Goal: Information Seeking & Learning: Learn about a topic

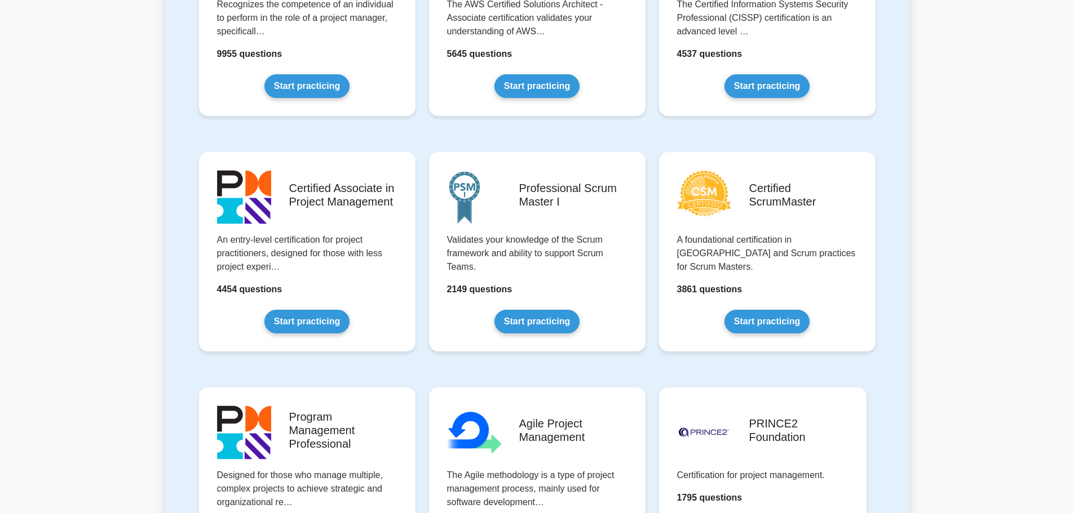
scroll to position [394, 0]
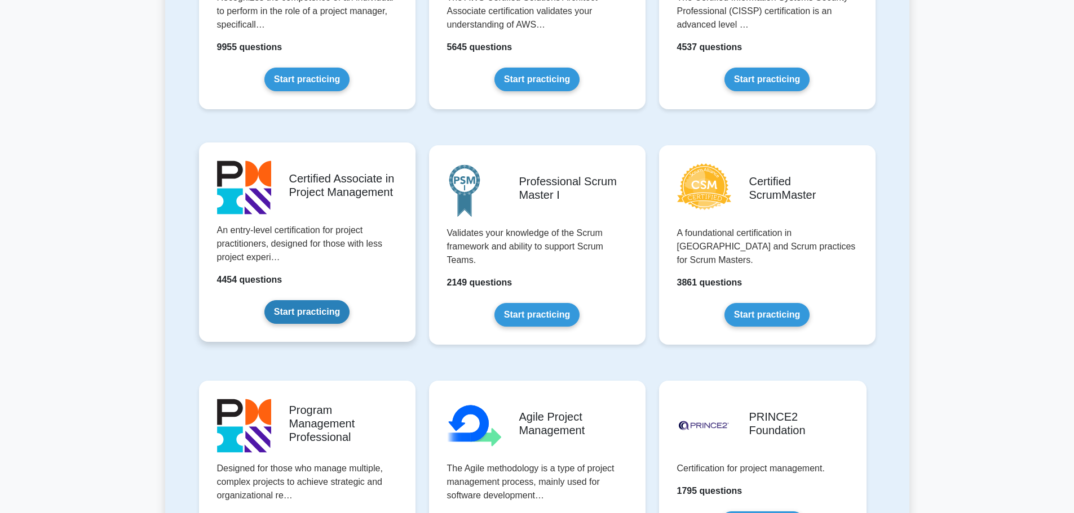
click at [325, 309] on link "Start practicing" at bounding box center [306, 312] width 85 height 24
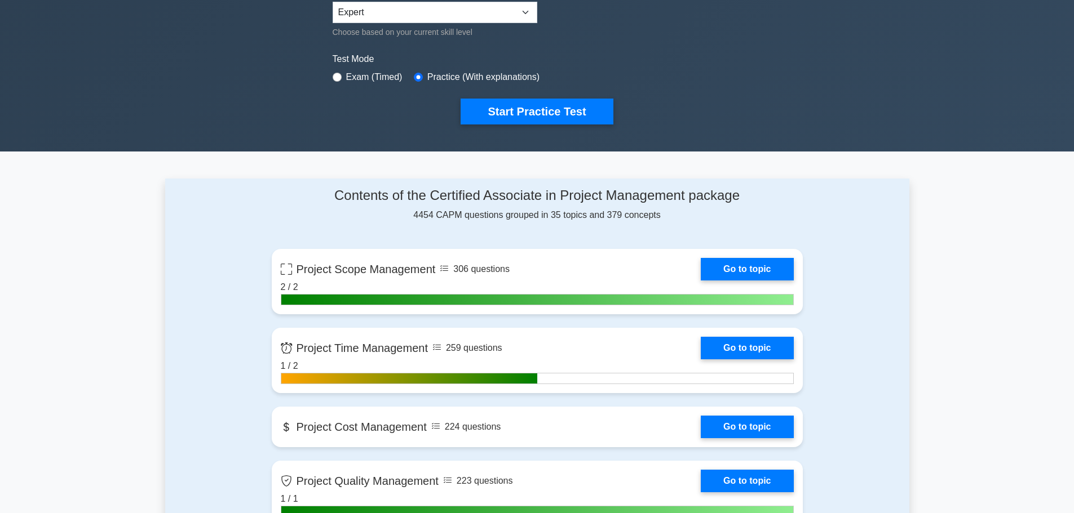
scroll to position [338, 0]
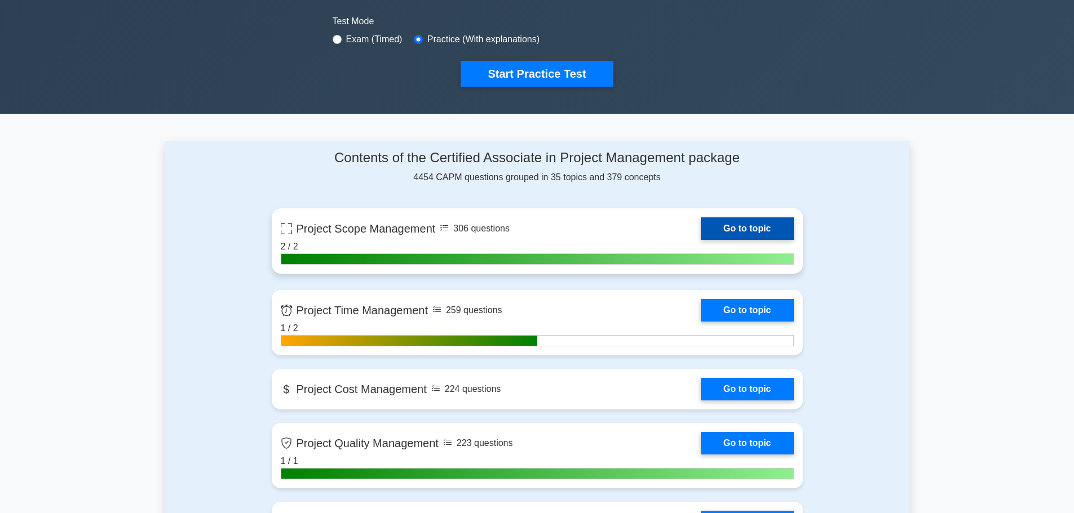
click at [758, 227] on link "Go to topic" at bounding box center [746, 229] width 92 height 23
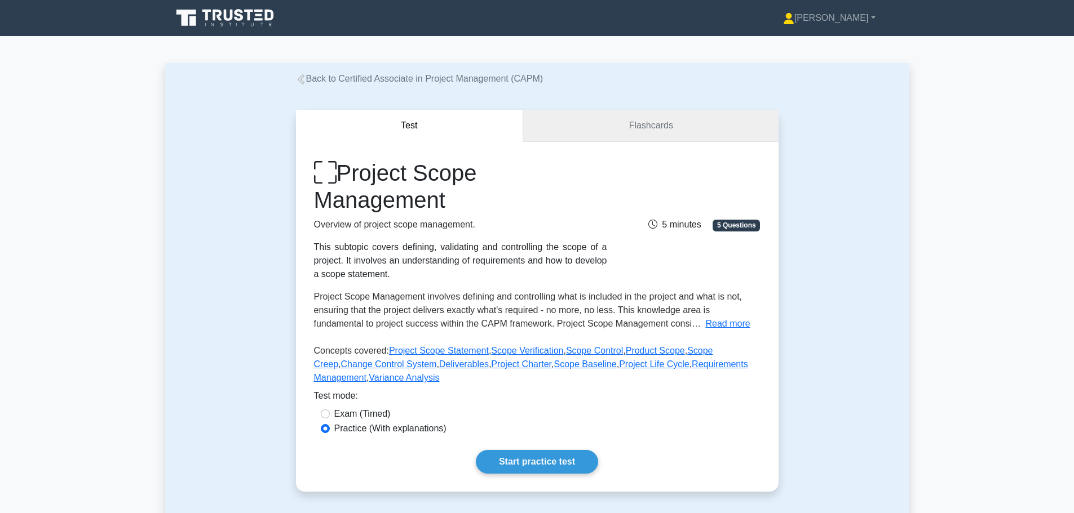
click at [602, 122] on link "Flashcards" at bounding box center [650, 126] width 255 height 32
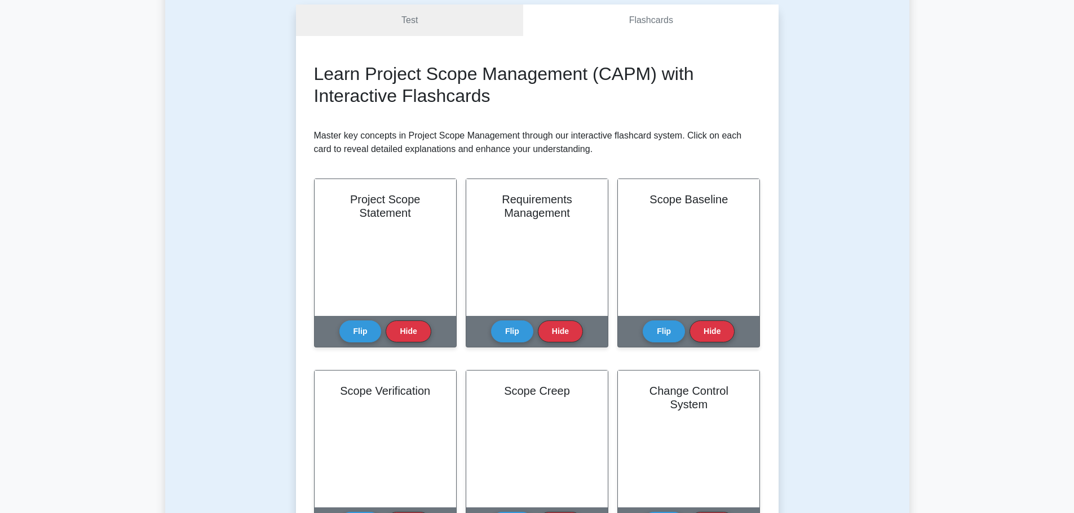
scroll to position [169, 0]
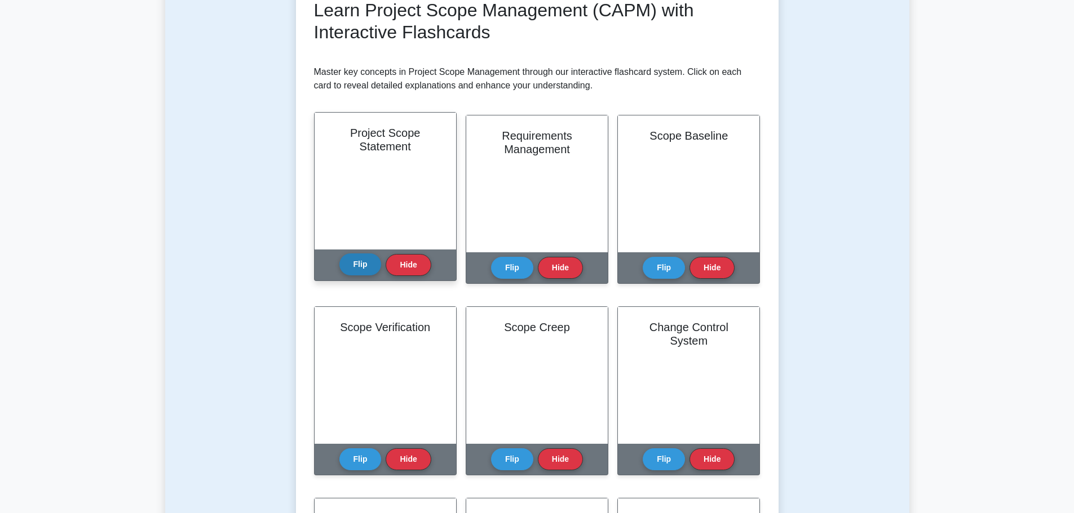
click at [352, 271] on button "Flip" at bounding box center [360, 265] width 42 height 22
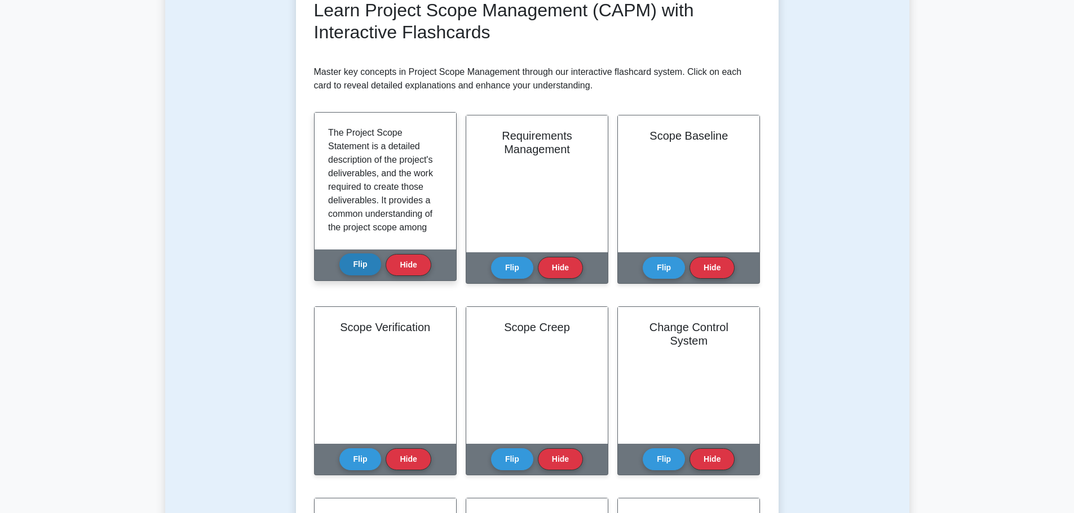
click at [355, 265] on button "Flip" at bounding box center [360, 265] width 42 height 22
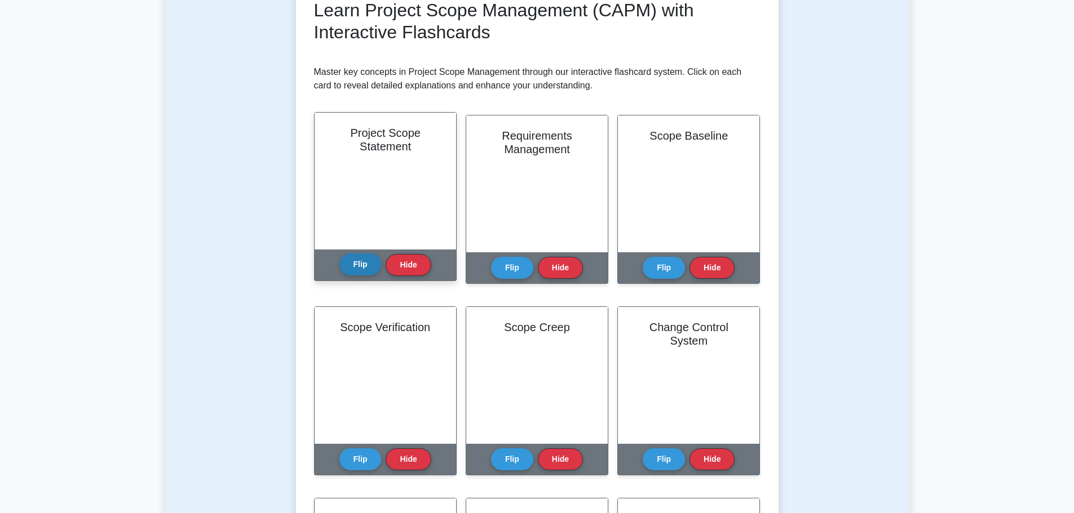
click at [357, 258] on button "Flip" at bounding box center [360, 265] width 42 height 22
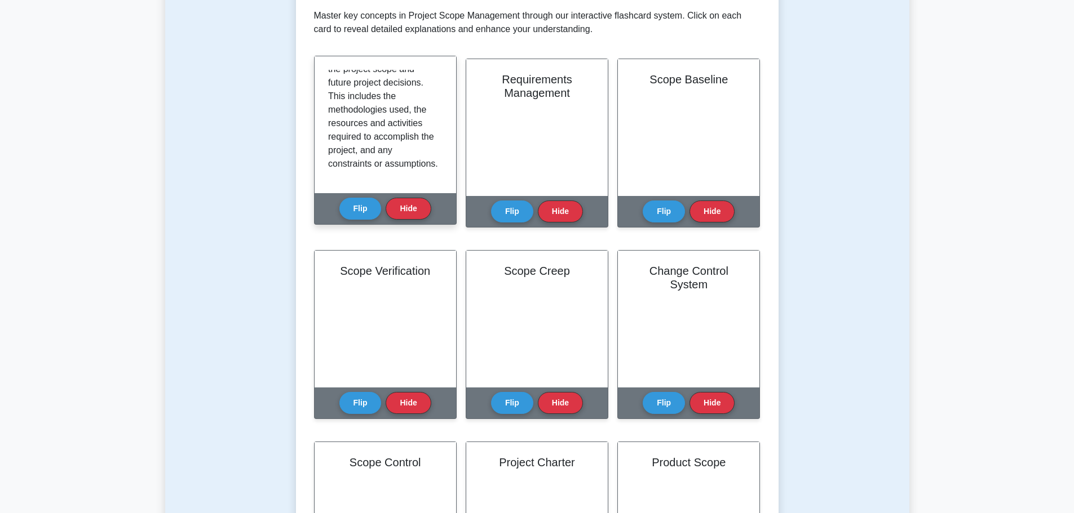
scroll to position [197, 0]
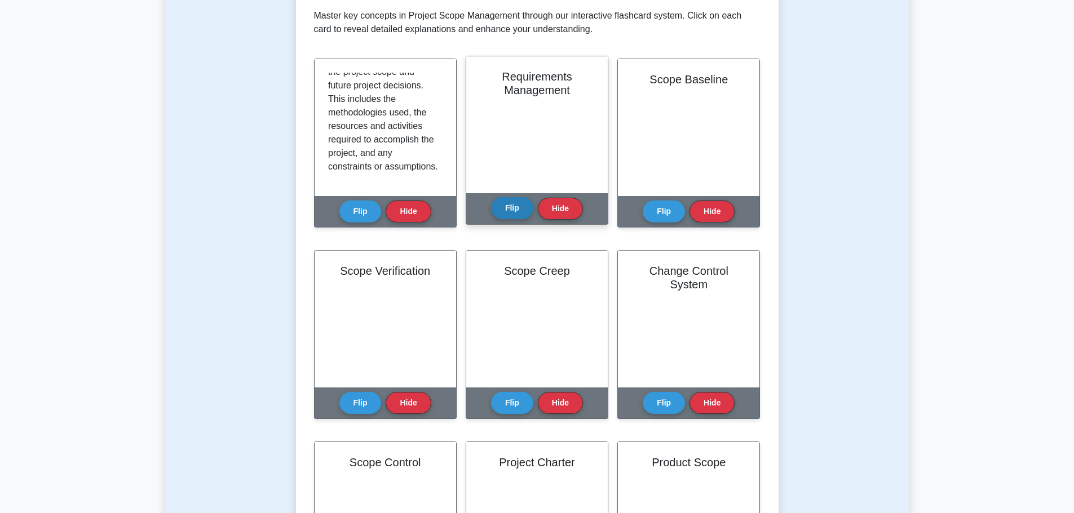
click at [512, 206] on button "Flip" at bounding box center [512, 208] width 42 height 22
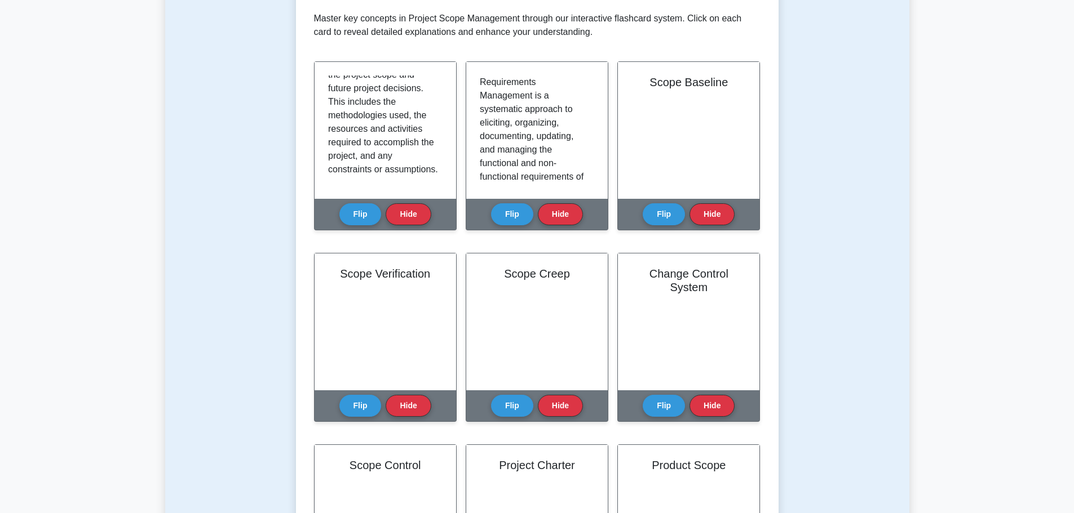
drag, startPoint x: 894, startPoint y: 219, endPoint x: 937, endPoint y: 209, distance: 44.7
click at [933, 205] on main "Back to Certified Associate in Project Management (CAPM) Test Flashcards Learn …" at bounding box center [537, 419] width 1074 height 1217
click at [836, 211] on div "Test Flashcards Learn Project Scope Management (CAPM) with Interactive Flashcar…" at bounding box center [537, 366] width 744 height 1013
click at [941, 209] on main "Back to Certified Associate in Project Management (CAPM) Test Flashcards Learn …" at bounding box center [537, 419] width 1074 height 1217
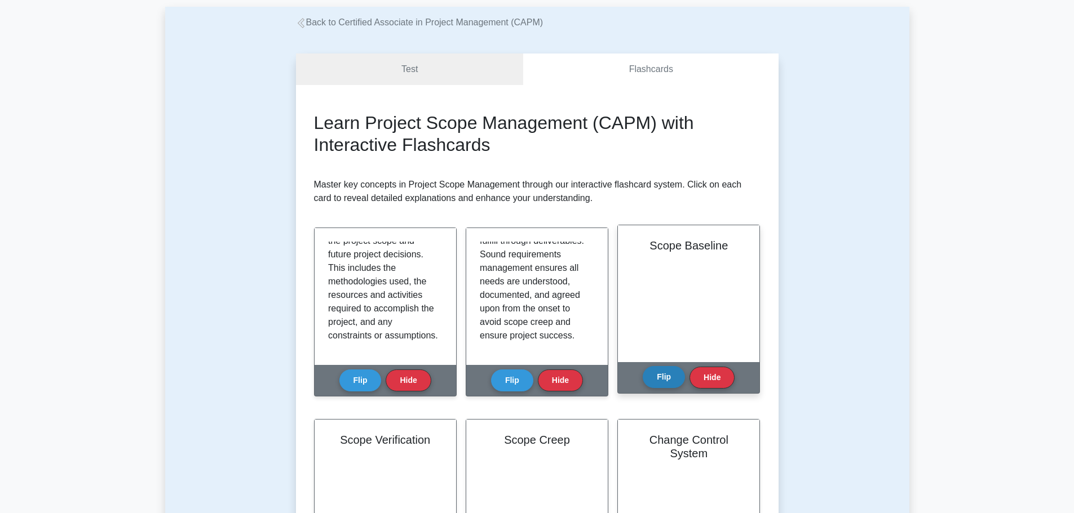
click at [658, 381] on button "Flip" at bounding box center [663, 377] width 42 height 22
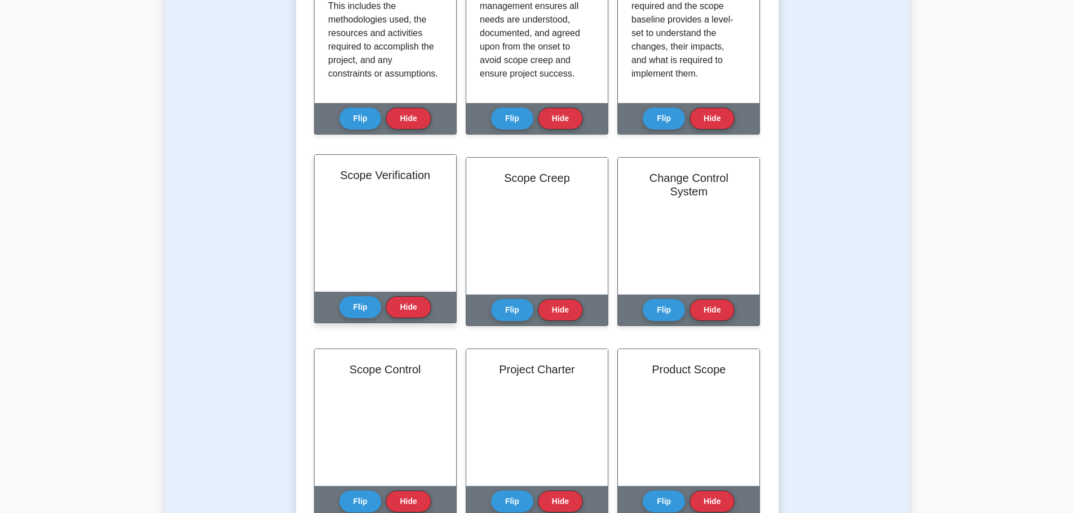
scroll to position [338, 0]
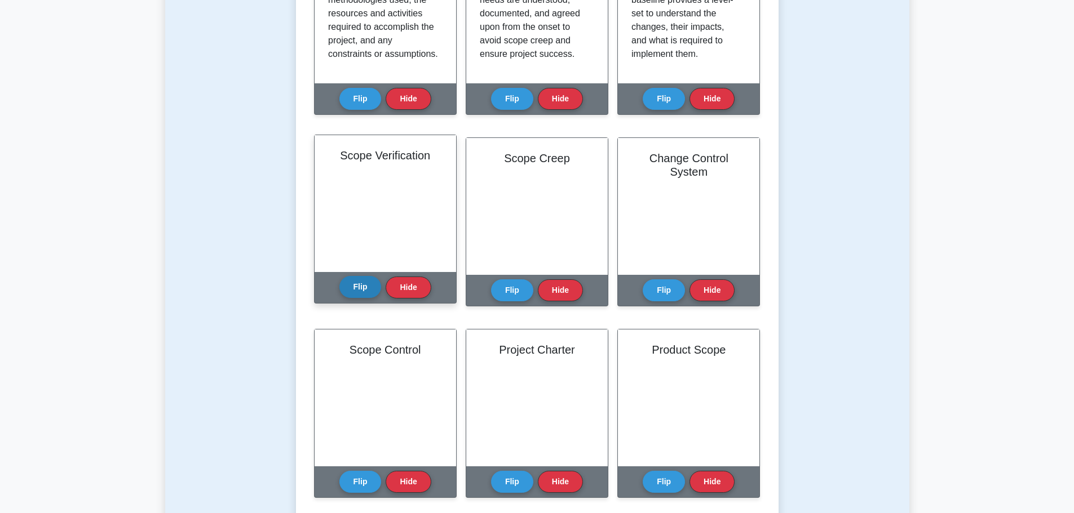
click at [358, 281] on button "Flip" at bounding box center [360, 287] width 42 height 22
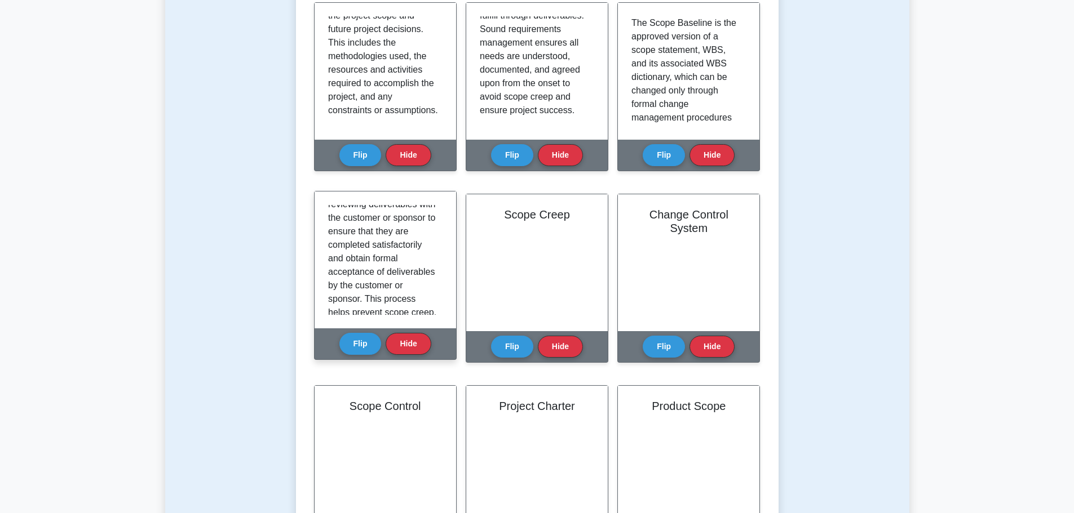
scroll to position [113, 0]
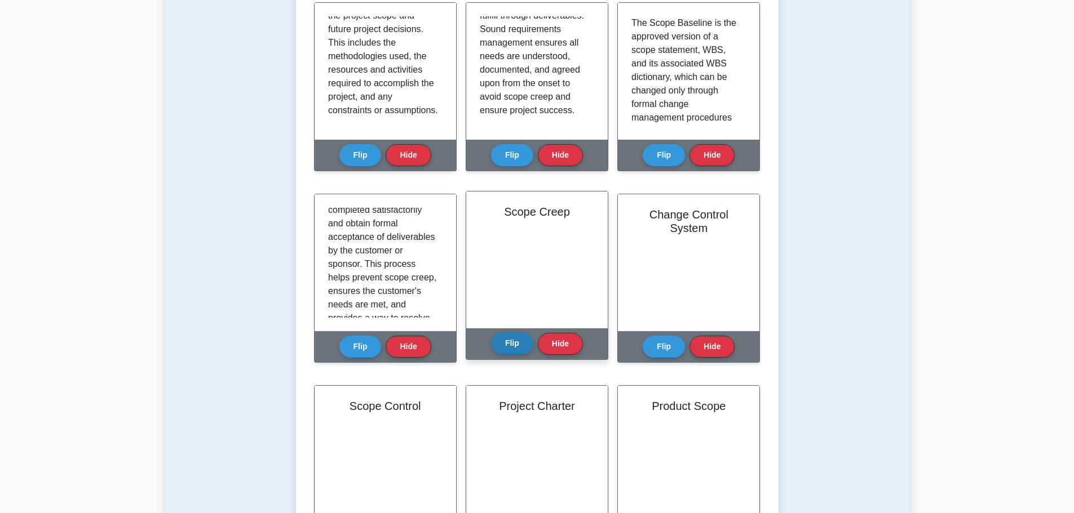
click at [509, 341] on button "Flip" at bounding box center [512, 343] width 42 height 22
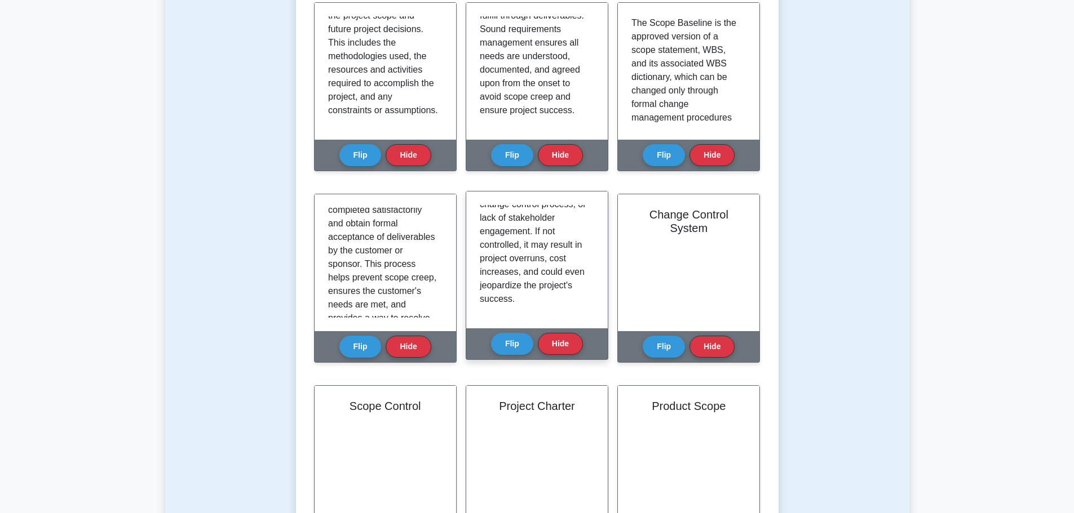
scroll to position [224, 0]
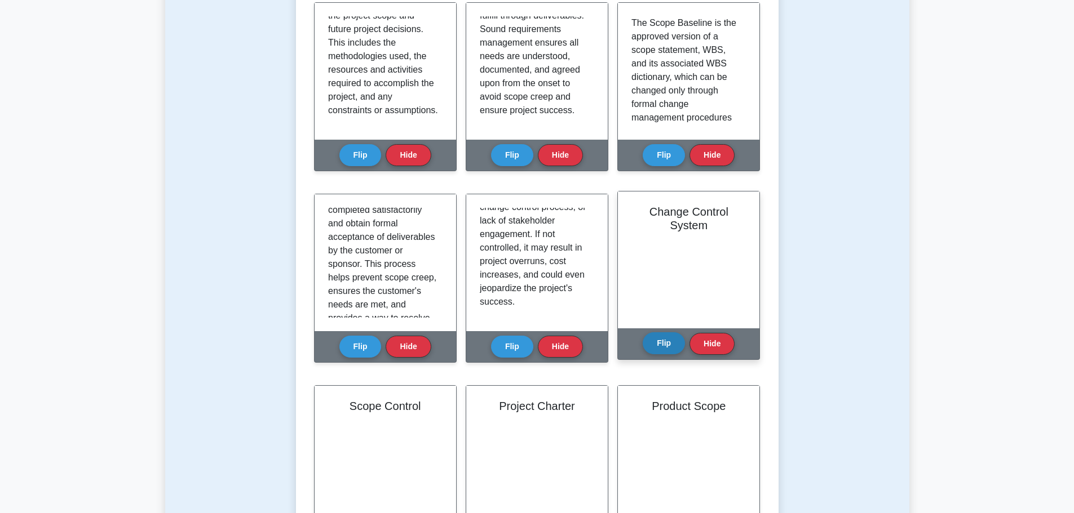
click at [656, 339] on button "Flip" at bounding box center [663, 343] width 42 height 22
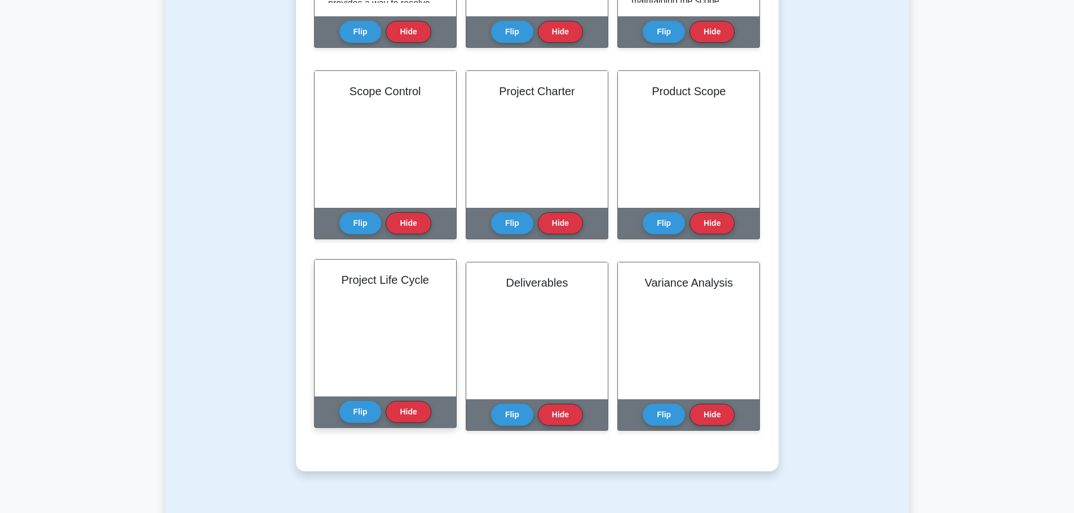
scroll to position [620, 0]
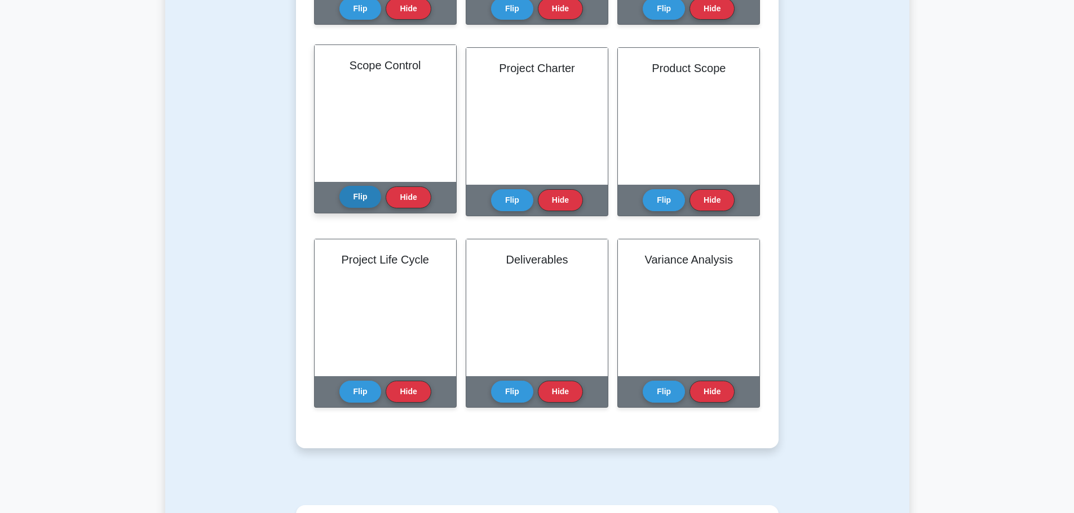
click at [352, 196] on button "Flip" at bounding box center [360, 197] width 42 height 22
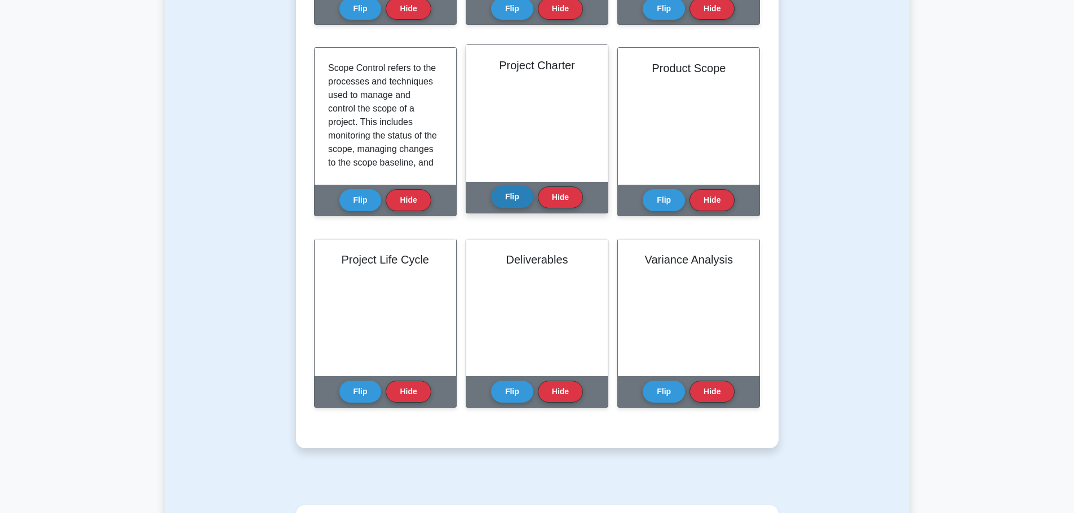
click at [514, 197] on button "Flip" at bounding box center [512, 197] width 42 height 22
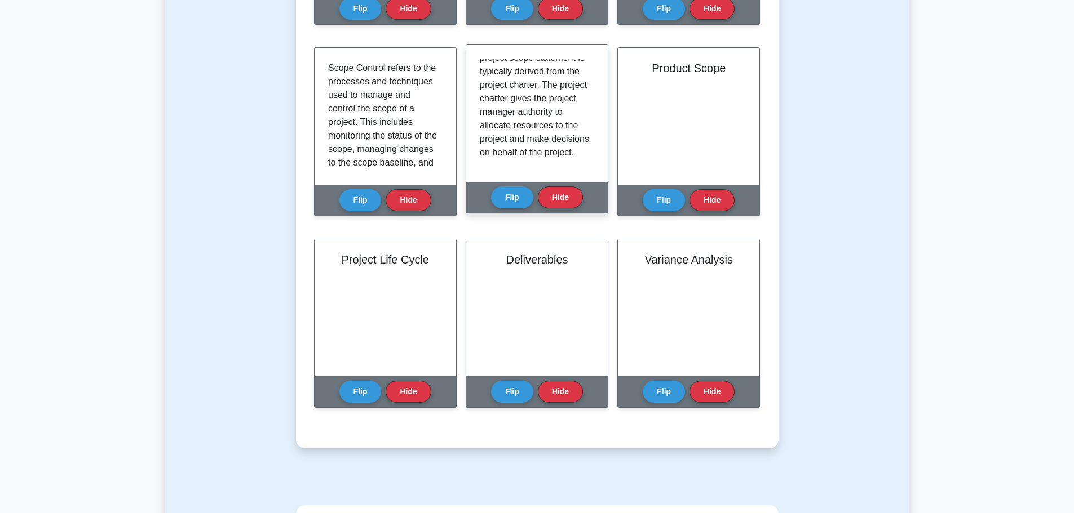
scroll to position [278, 0]
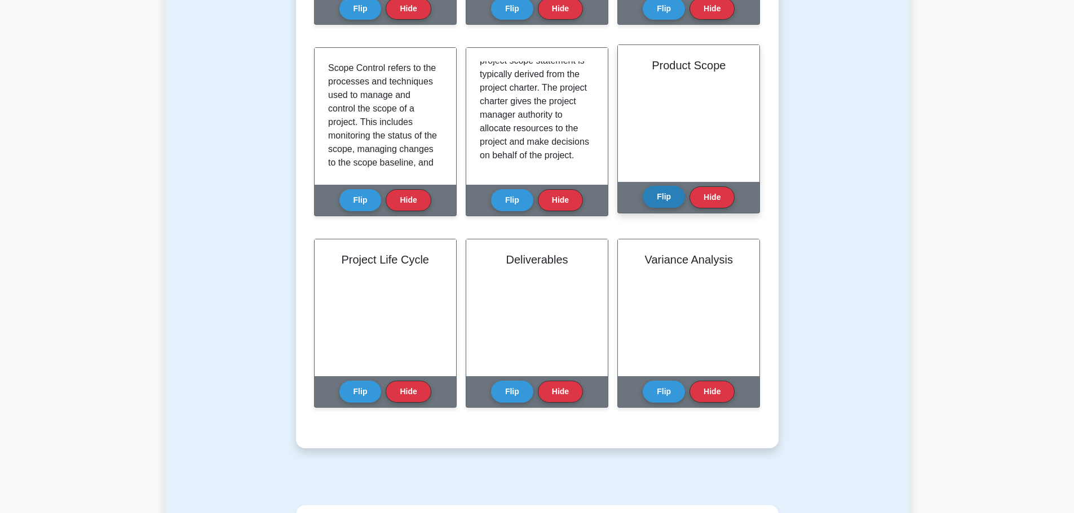
click at [662, 197] on button "Flip" at bounding box center [663, 197] width 42 height 22
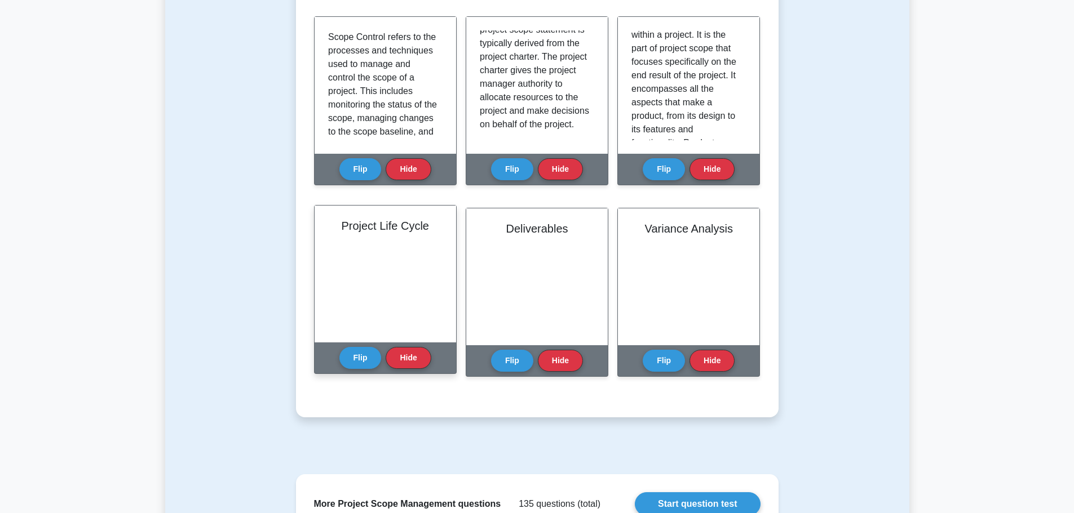
scroll to position [676, 0]
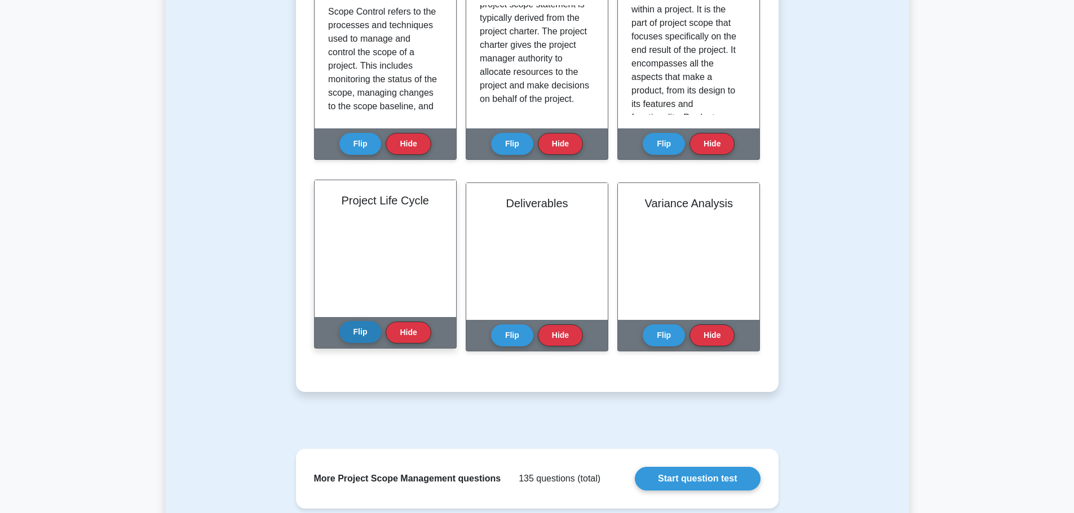
drag, startPoint x: 356, startPoint y: 334, endPoint x: 361, endPoint y: 331, distance: 5.8
click at [357, 334] on button "Flip" at bounding box center [360, 332] width 42 height 22
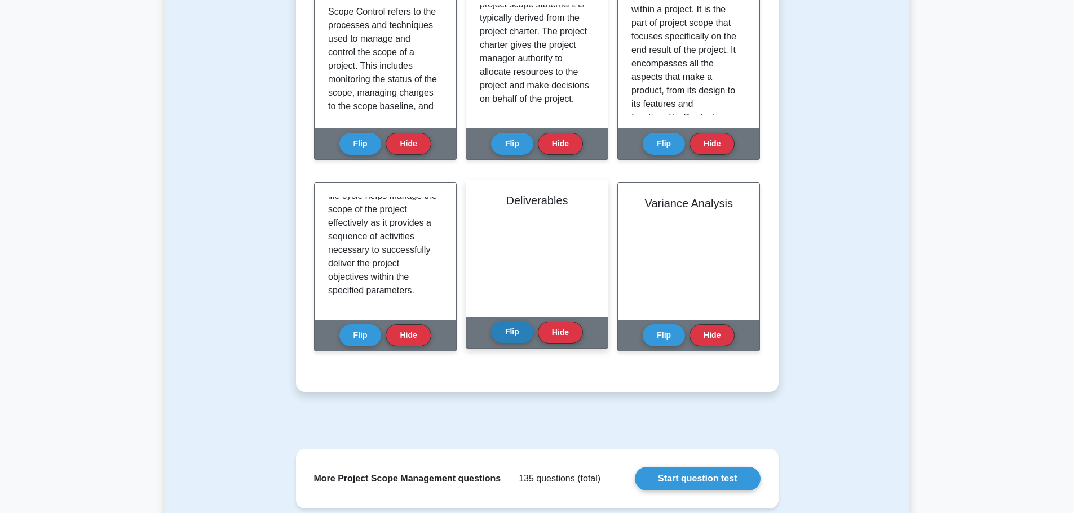
click at [513, 333] on button "Flip" at bounding box center [512, 332] width 42 height 22
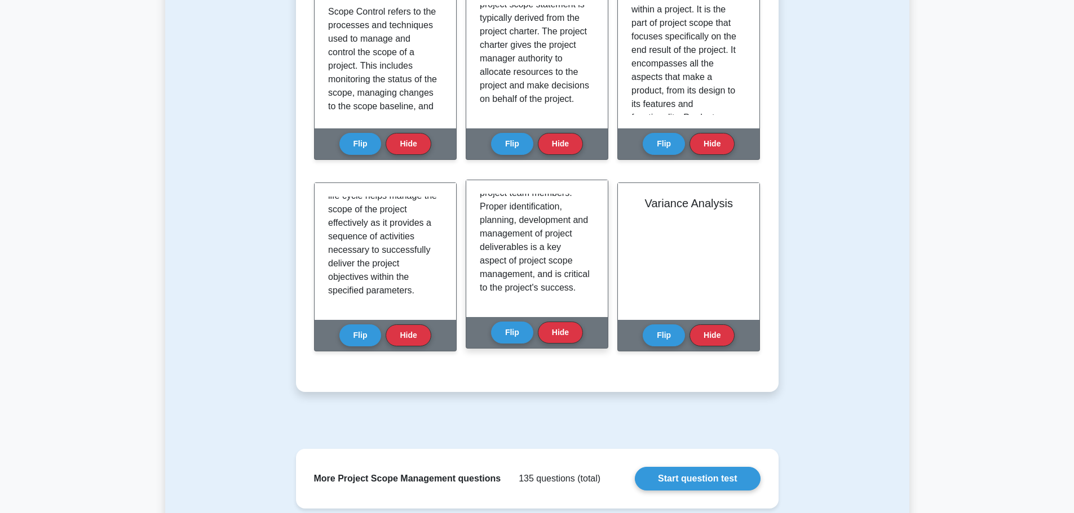
scroll to position [237, 0]
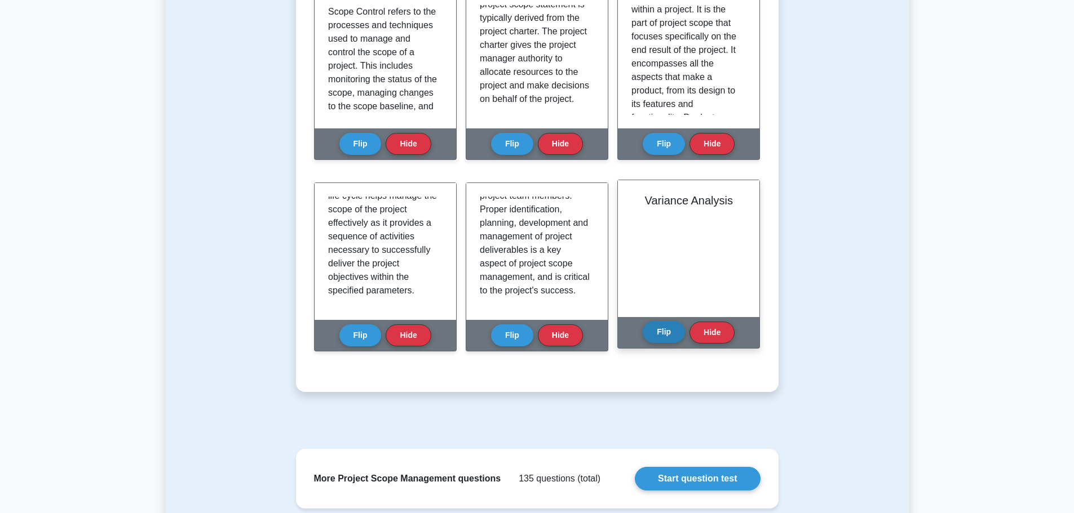
click at [660, 325] on button "Flip" at bounding box center [663, 332] width 42 height 22
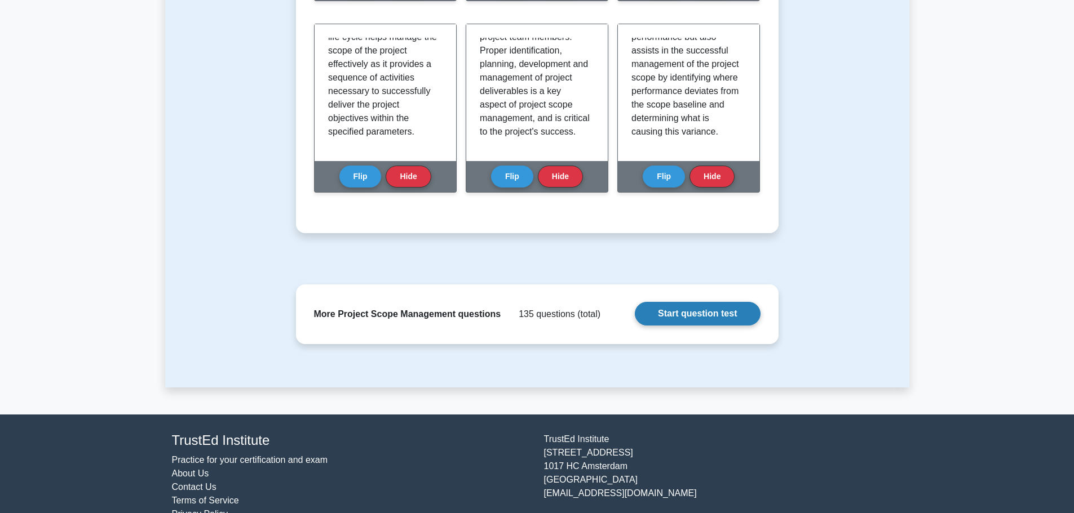
scroll to position [845, 0]
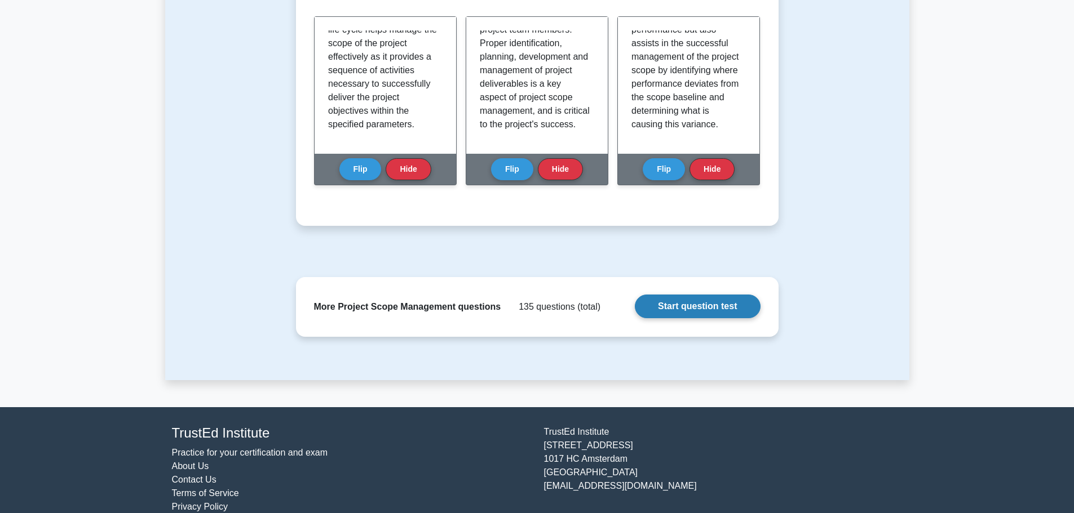
click at [680, 308] on link "Start question test" at bounding box center [697, 307] width 125 height 24
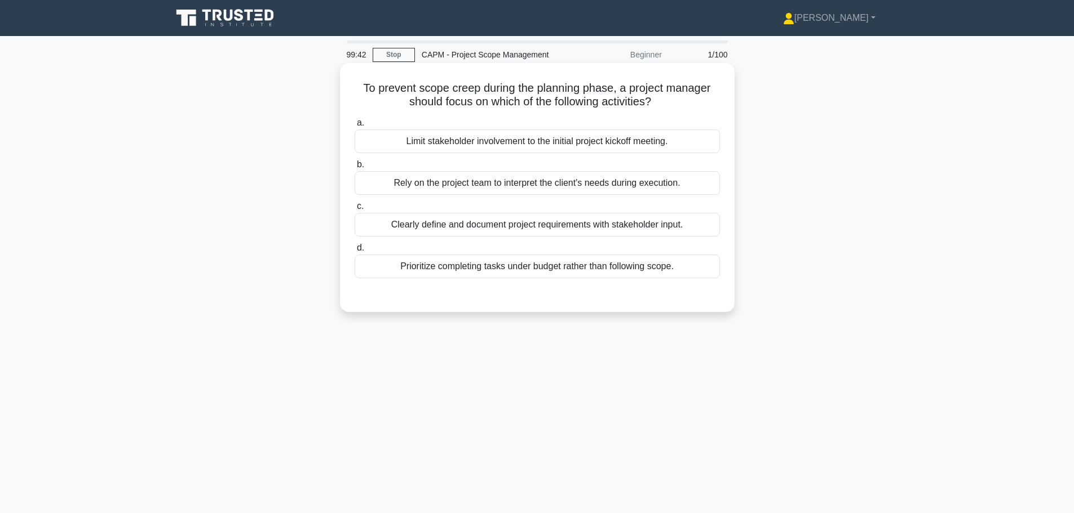
click at [567, 225] on div "Clearly define and document project requirements with stakeholder input." at bounding box center [536, 225] width 365 height 24
click at [354, 210] on input "c. Clearly define and document project requirements with stakeholder input." at bounding box center [354, 206] width 0 height 7
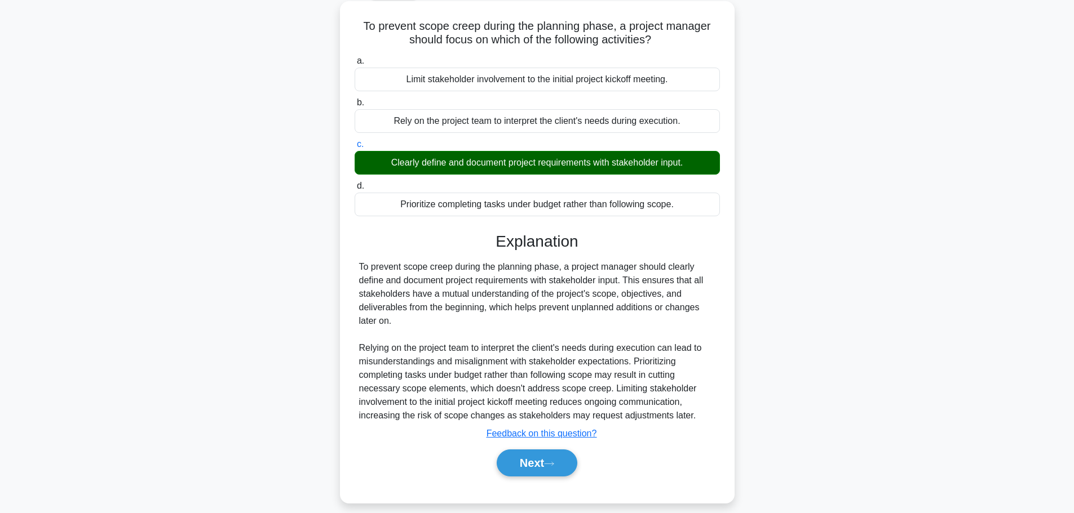
scroll to position [95, 0]
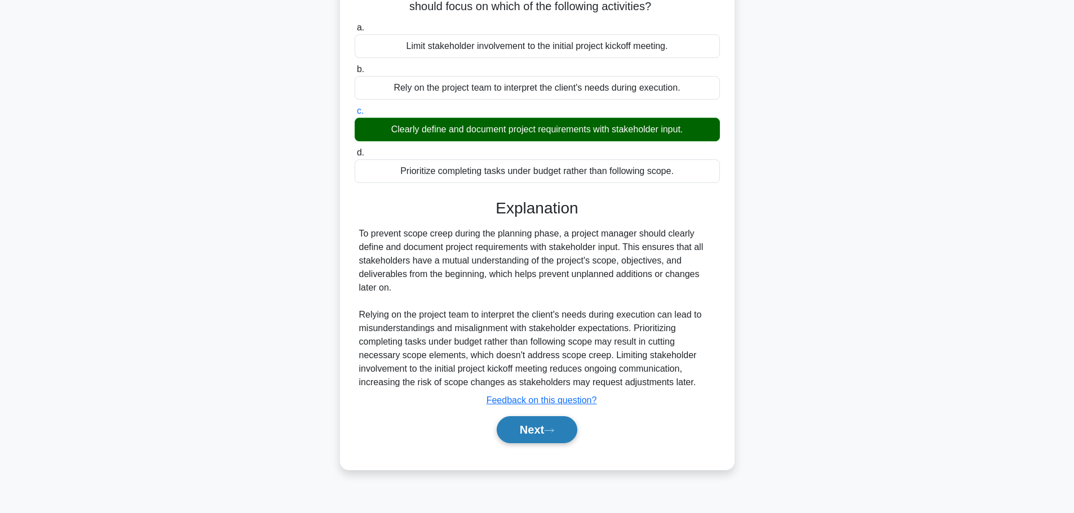
click at [549, 420] on button "Next" at bounding box center [536, 429] width 81 height 27
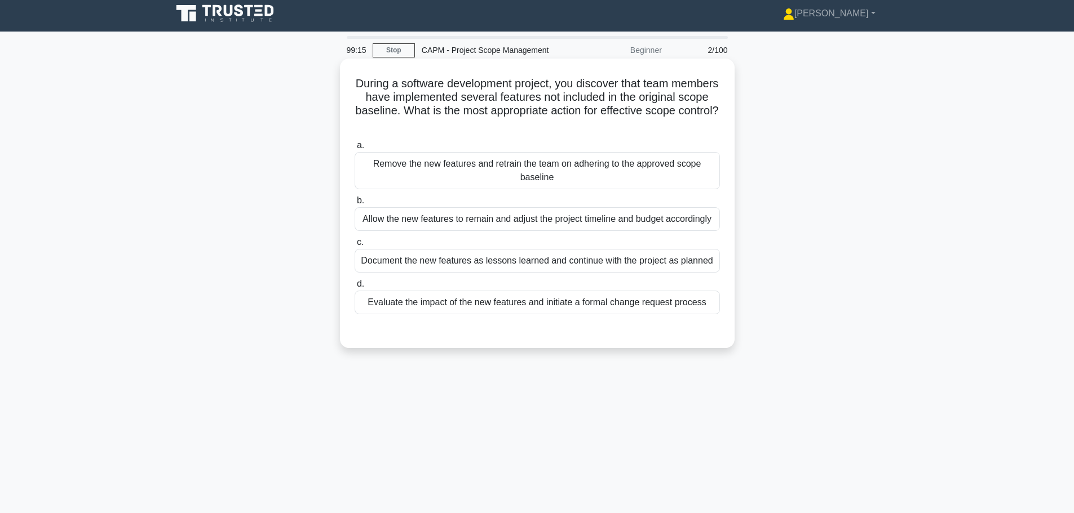
scroll to position [0, 0]
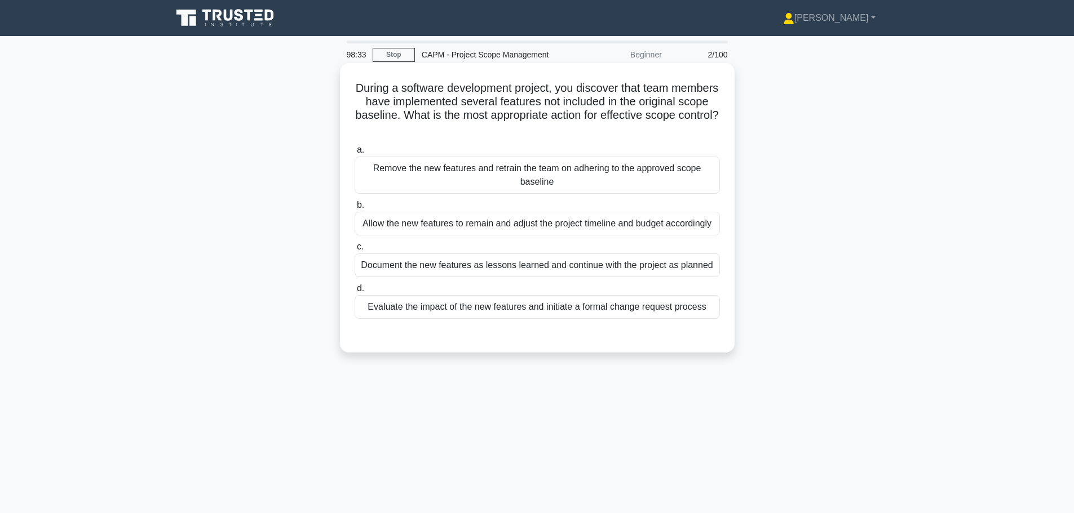
click at [484, 262] on div "Document the new features as lessons learned and continue with the project as p…" at bounding box center [536, 266] width 365 height 24
click at [354, 251] on input "c. Document the new features as lessons learned and continue with the project a…" at bounding box center [354, 246] width 0 height 7
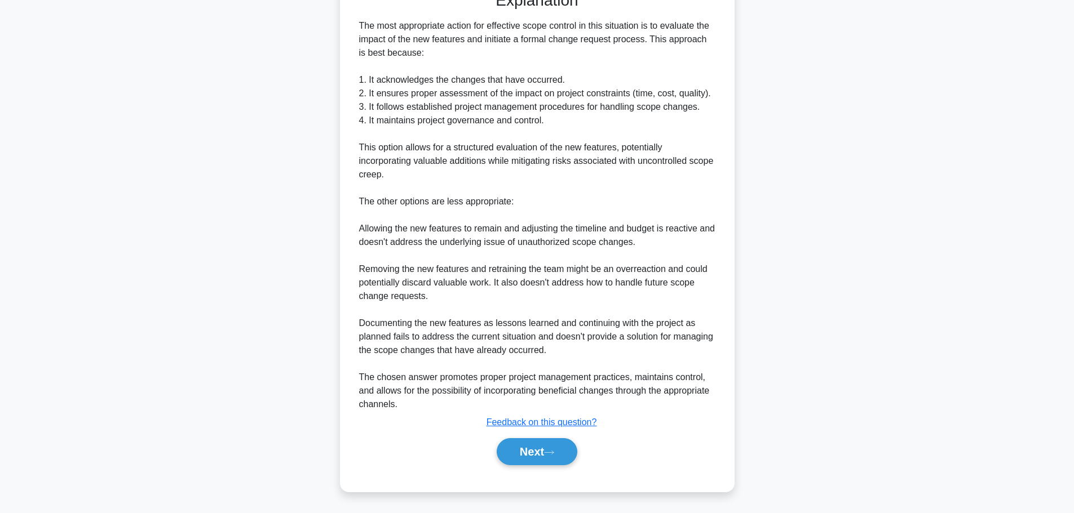
scroll to position [359, 0]
drag, startPoint x: 387, startPoint y: 203, endPoint x: 508, endPoint y: 207, distance: 121.2
click at [508, 207] on div "The most appropriate action for effective scope control in this situation is to…" at bounding box center [537, 215] width 356 height 392
click at [536, 451] on button "Next" at bounding box center [536, 451] width 81 height 27
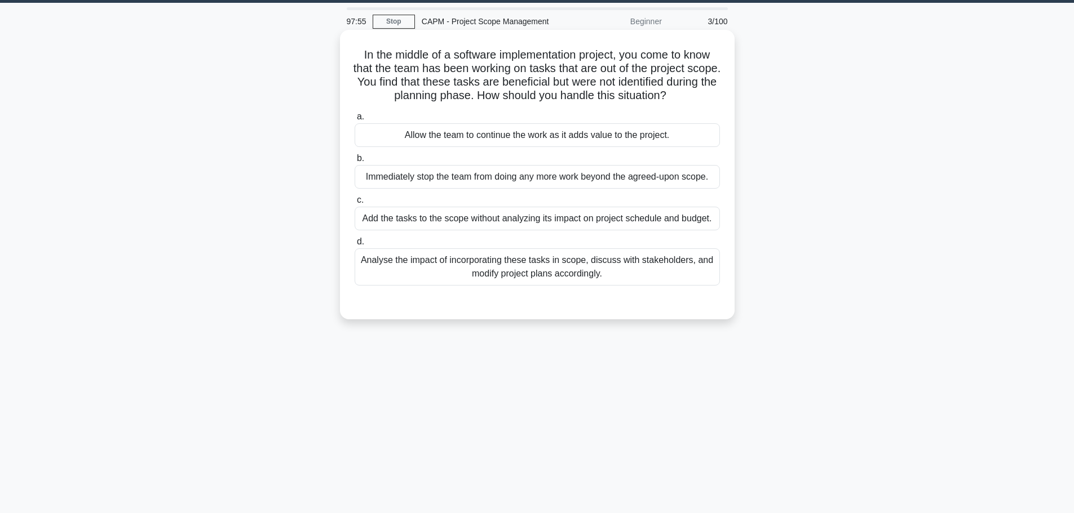
scroll to position [0, 0]
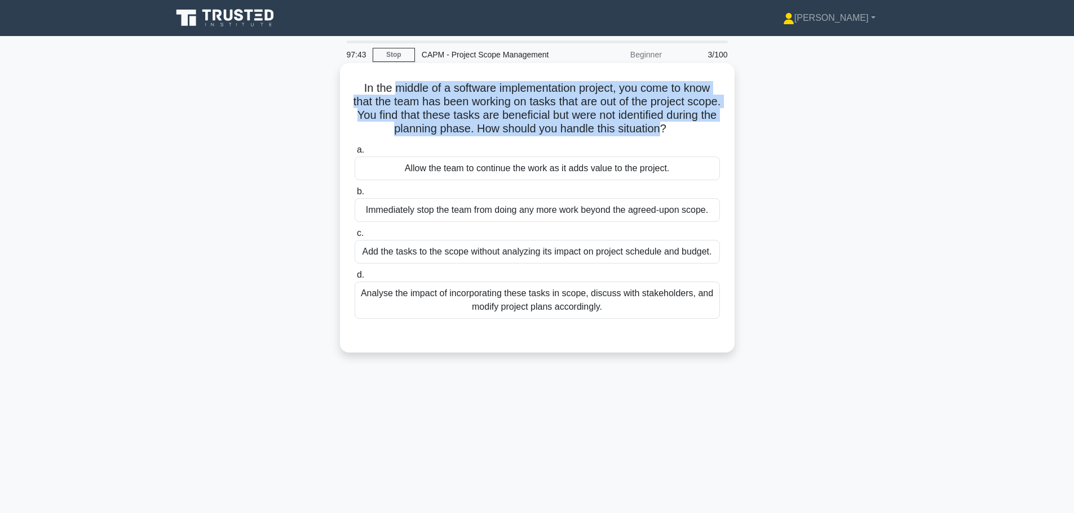
drag, startPoint x: 393, startPoint y: 87, endPoint x: 693, endPoint y: 127, distance: 302.4
click at [693, 127] on h5 "In the middle of a software implementation project, you come to know that the t…" at bounding box center [536, 108] width 367 height 55
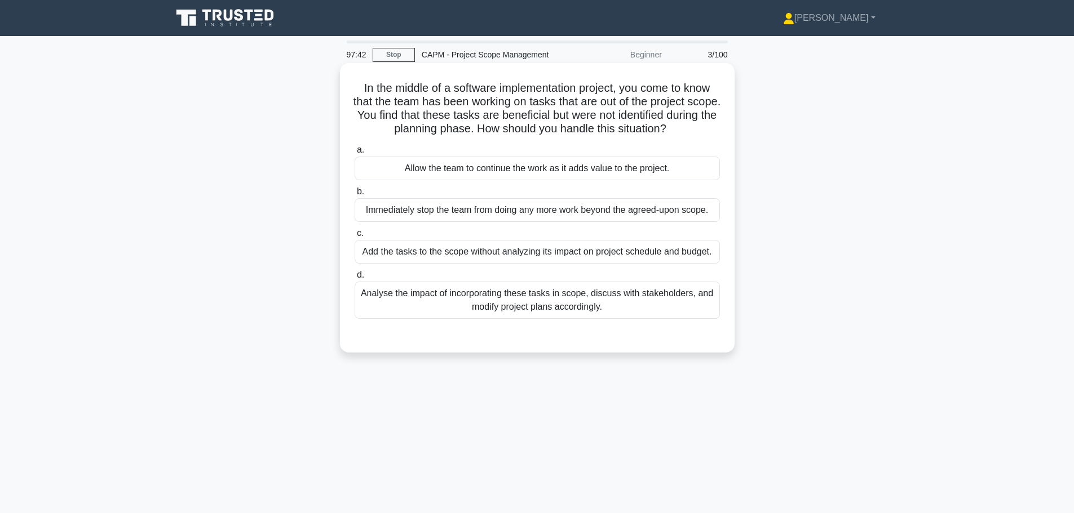
click at [713, 130] on h5 "In the middle of a software implementation project, you come to know that the t…" at bounding box center [536, 108] width 367 height 55
click at [612, 306] on div "Analyse the impact of incorporating these tasks in scope, discuss with stakehol…" at bounding box center [536, 300] width 365 height 37
click at [354, 279] on input "d. Analyse the impact of incorporating these tasks in scope, discuss with stake…" at bounding box center [354, 275] width 0 height 7
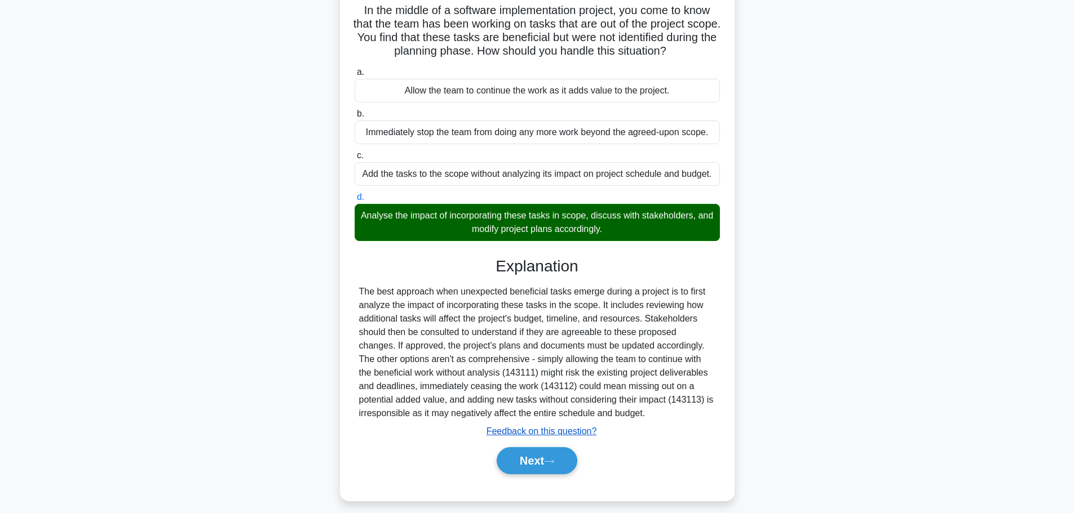
scroll to position [95, 0]
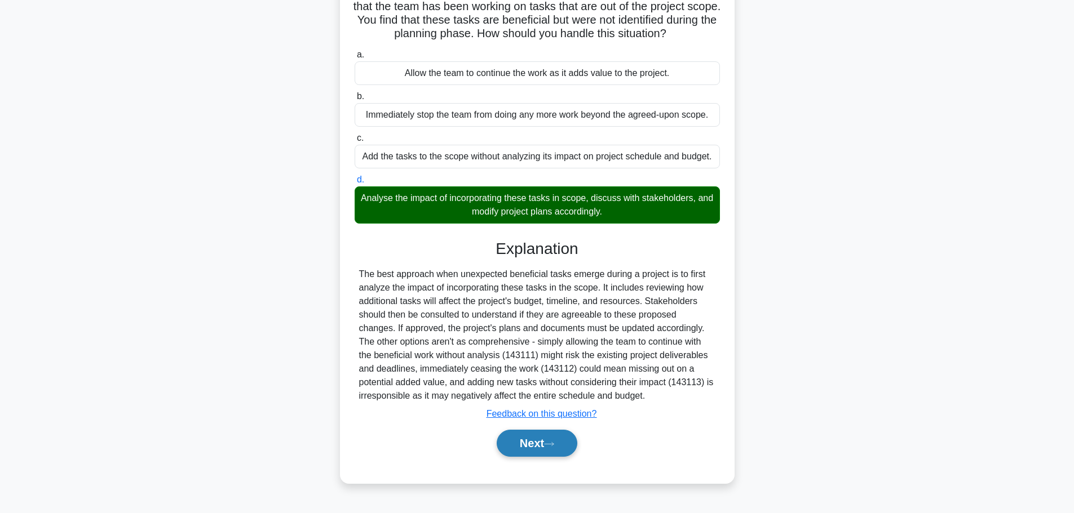
click at [541, 445] on button "Next" at bounding box center [536, 443] width 81 height 27
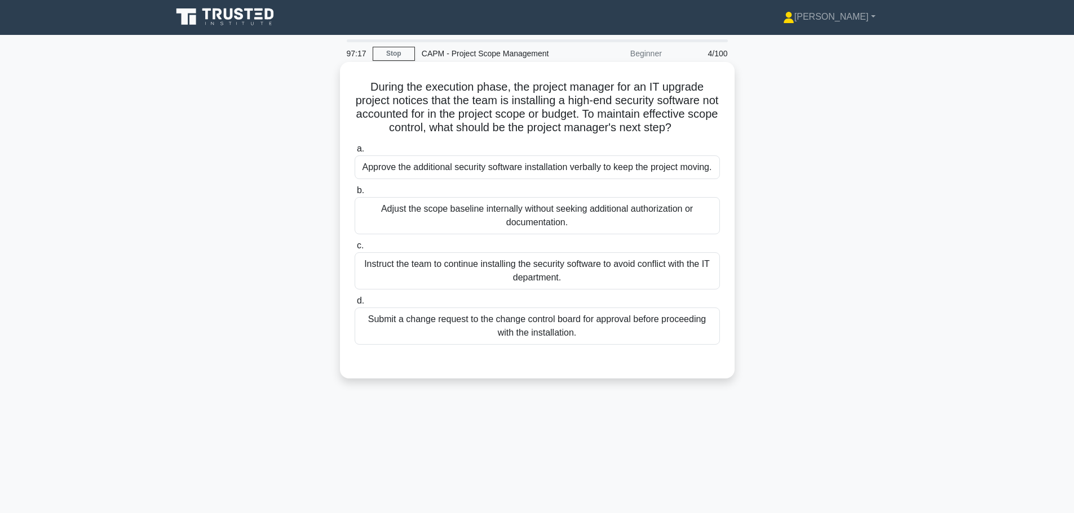
scroll to position [0, 0]
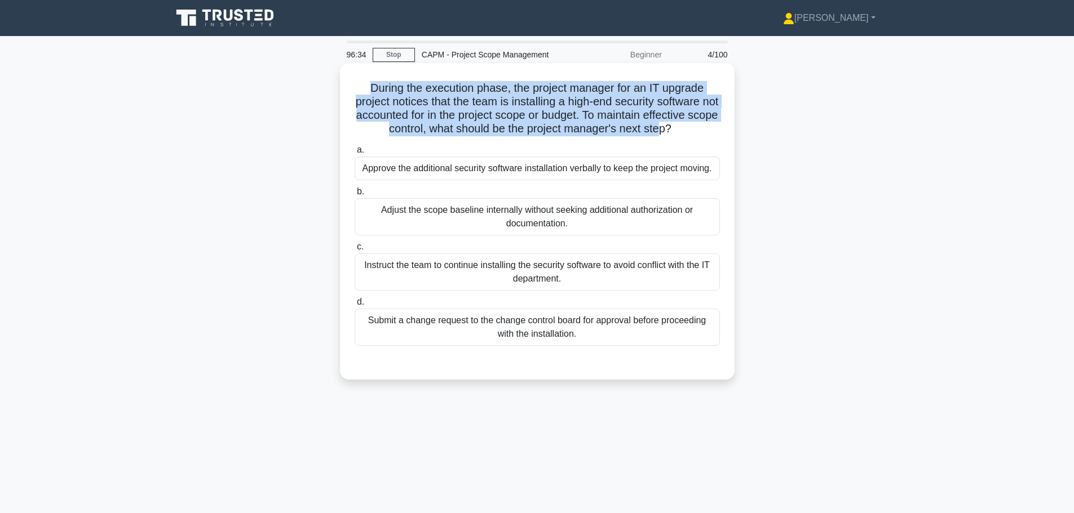
drag, startPoint x: 364, startPoint y: 90, endPoint x: 677, endPoint y: 127, distance: 315.6
click at [677, 127] on h5 "During the execution phase, the project manager for an IT upgrade project notic…" at bounding box center [536, 108] width 367 height 55
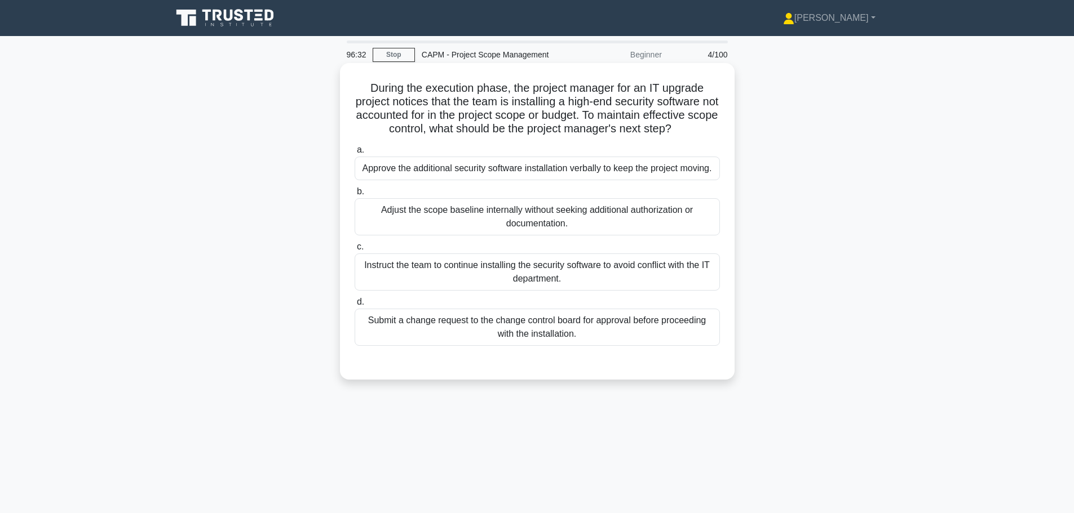
click at [513, 142] on div "a. Approve the additional security software installation verbally to keep the p…" at bounding box center [537, 244] width 379 height 207
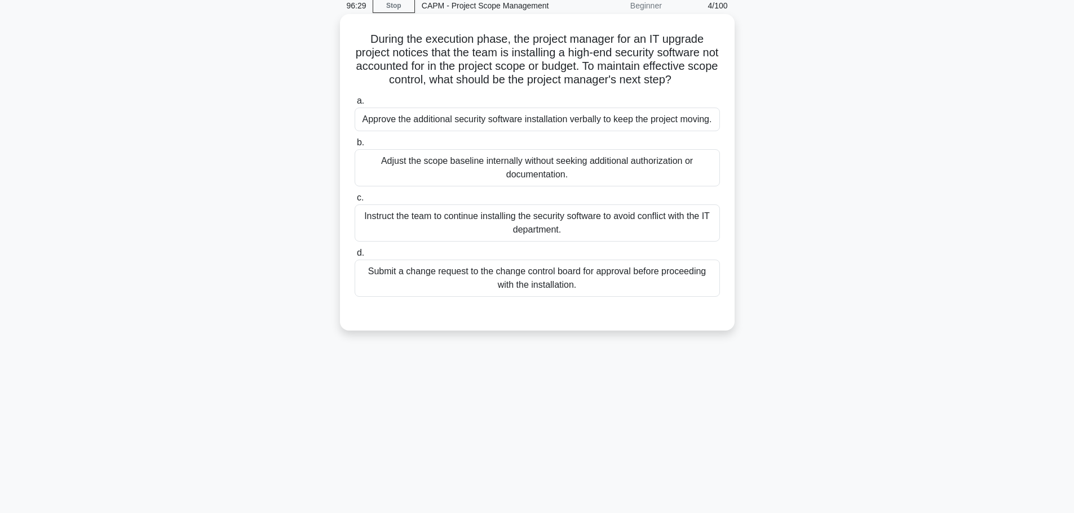
scroll to position [56, 0]
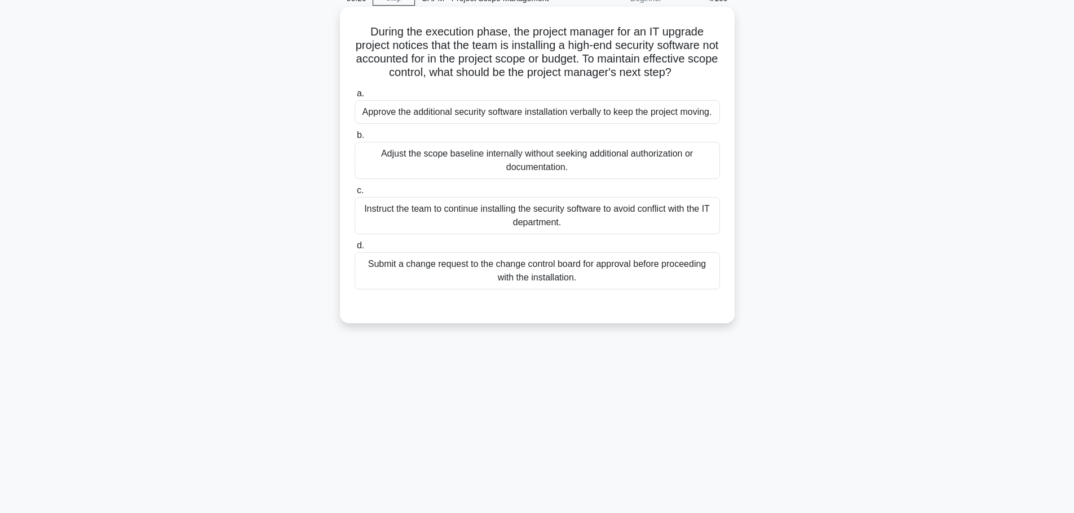
click at [538, 279] on div "Submit a change request to the change control board for approval before proceed…" at bounding box center [536, 270] width 365 height 37
click at [354, 250] on input "d. Submit a change request to the change control board for approval before proc…" at bounding box center [354, 245] width 0 height 7
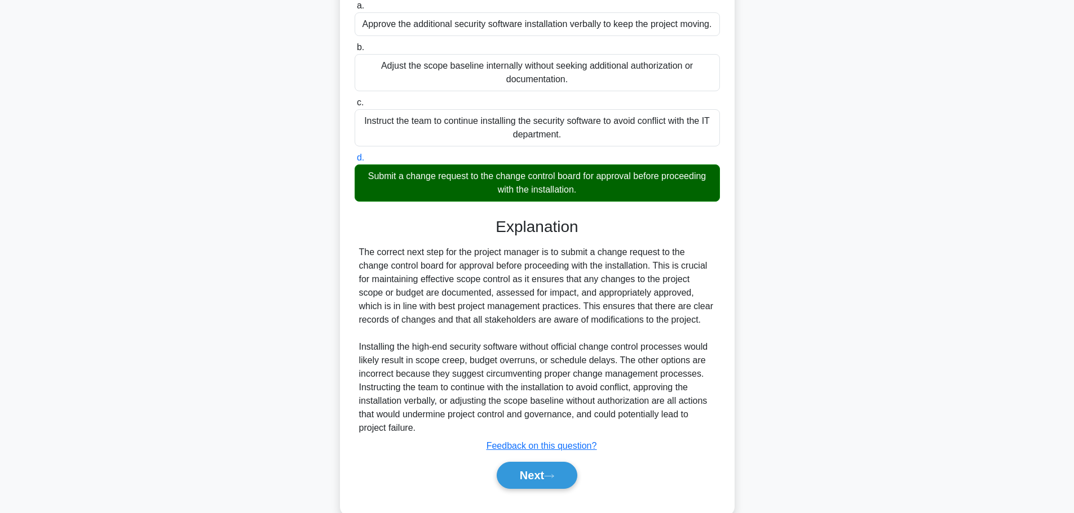
scroll to position [169, 0]
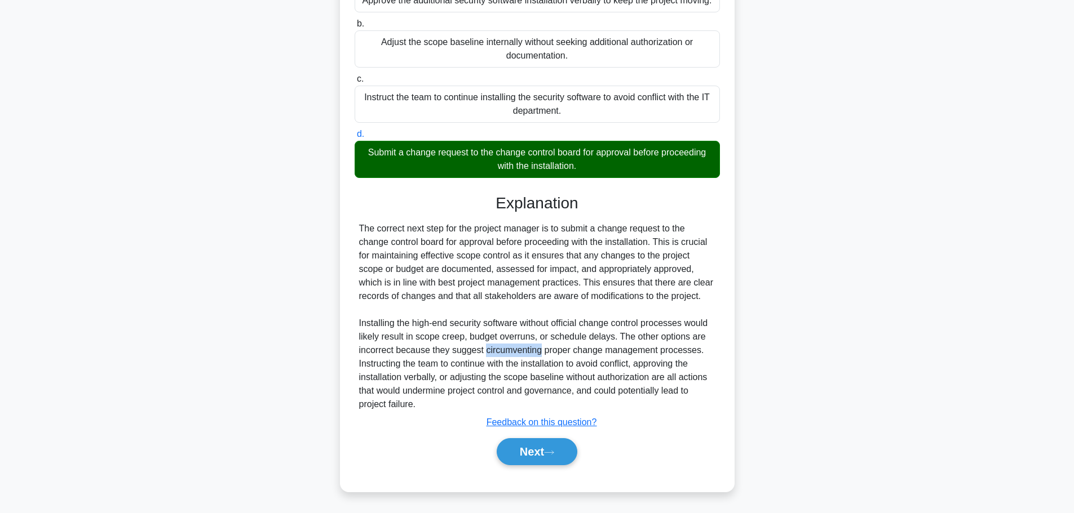
drag, startPoint x: 485, startPoint y: 352, endPoint x: 540, endPoint y: 356, distance: 55.4
click at [540, 356] on div "The correct next step for the project manager is to submit a change request to …" at bounding box center [537, 316] width 356 height 189
copy div "circumventing"
click at [539, 445] on button "Next" at bounding box center [536, 451] width 81 height 27
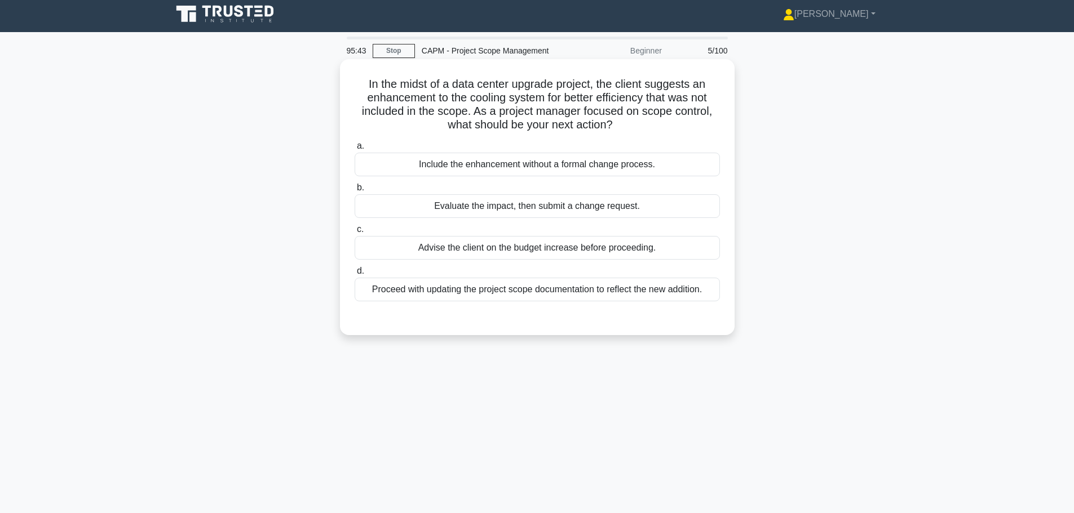
scroll to position [0, 0]
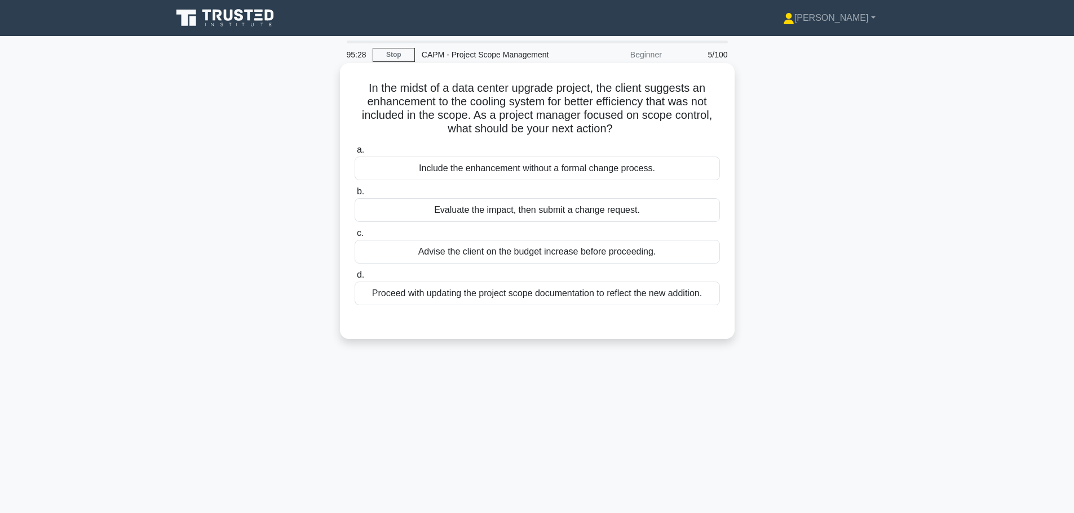
click at [581, 218] on div "Evaluate the impact, then submit a change request." at bounding box center [536, 210] width 365 height 24
click at [354, 196] on input "b. Evaluate the impact, then submit a change request." at bounding box center [354, 191] width 0 height 7
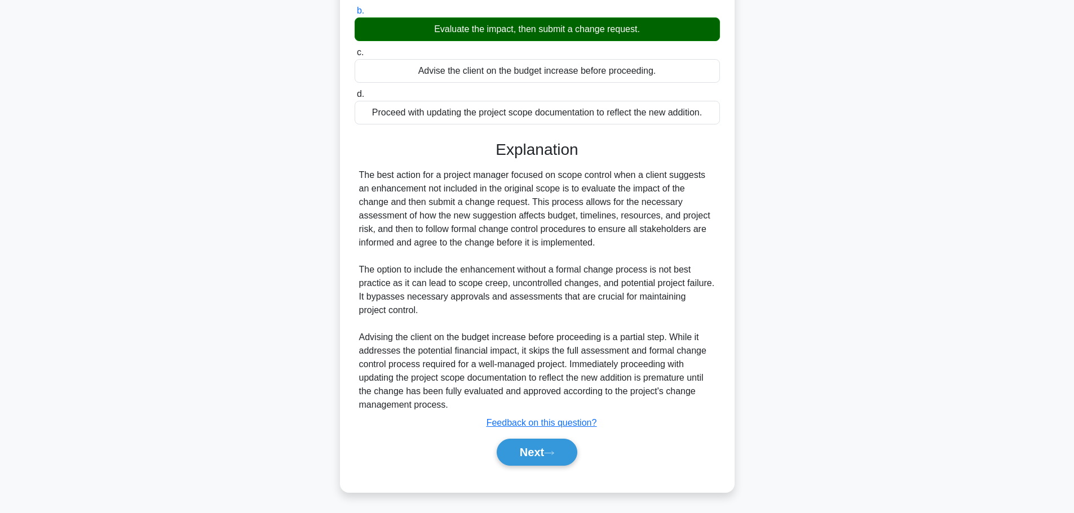
scroll to position [182, 0]
click at [540, 457] on button "Next" at bounding box center [536, 451] width 81 height 27
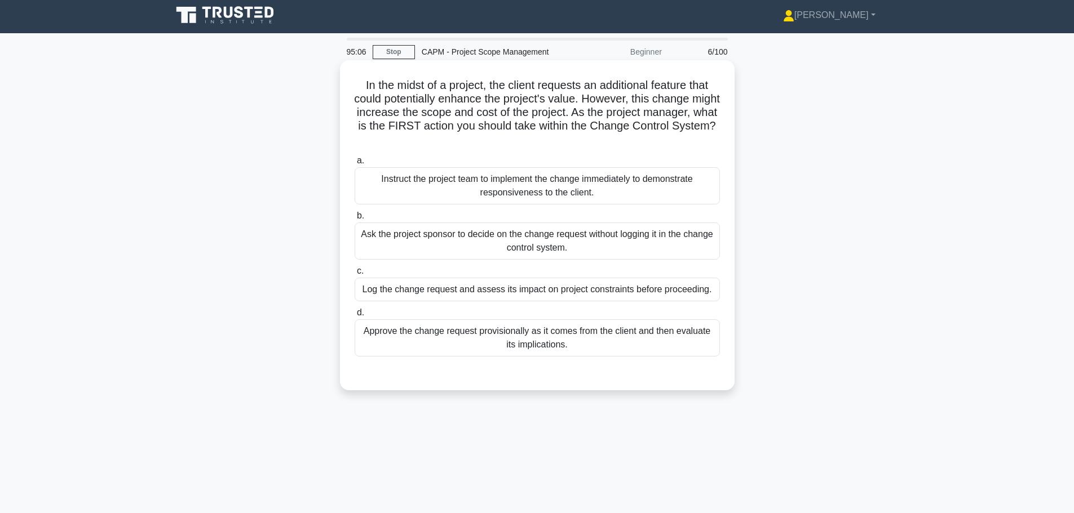
scroll to position [0, 0]
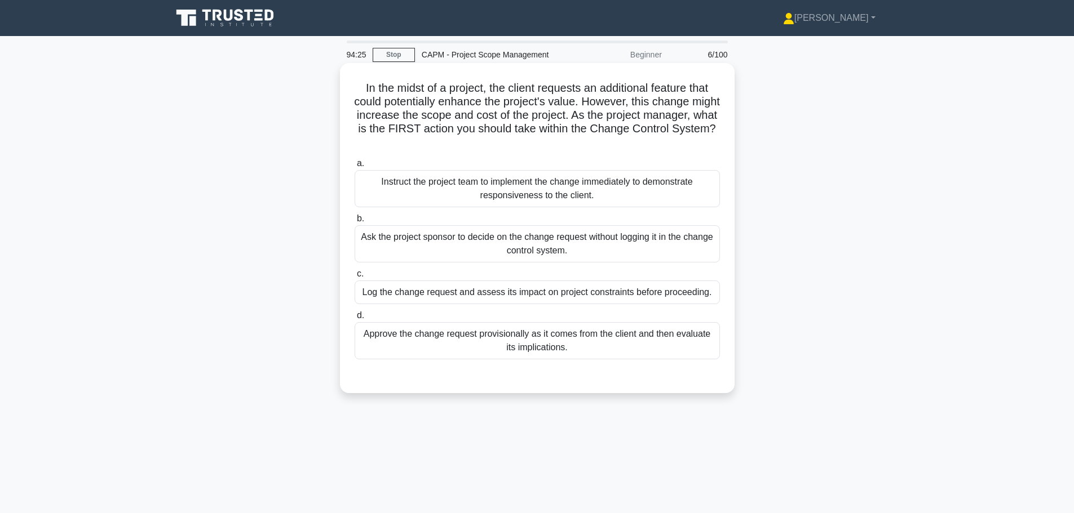
click at [544, 299] on div "Log the change request and assess its impact on project constraints before proc…" at bounding box center [536, 293] width 365 height 24
click at [354, 278] on input "c. Log the change request and assess its impact on project constraints before p…" at bounding box center [354, 274] width 0 height 7
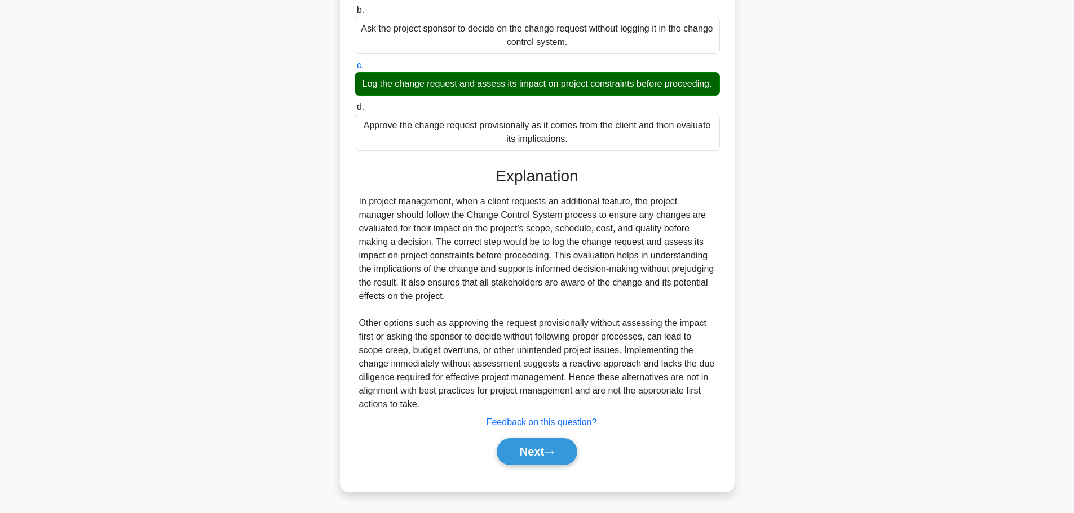
scroll to position [223, 0]
click at [551, 451] on icon at bounding box center [549, 453] width 10 height 6
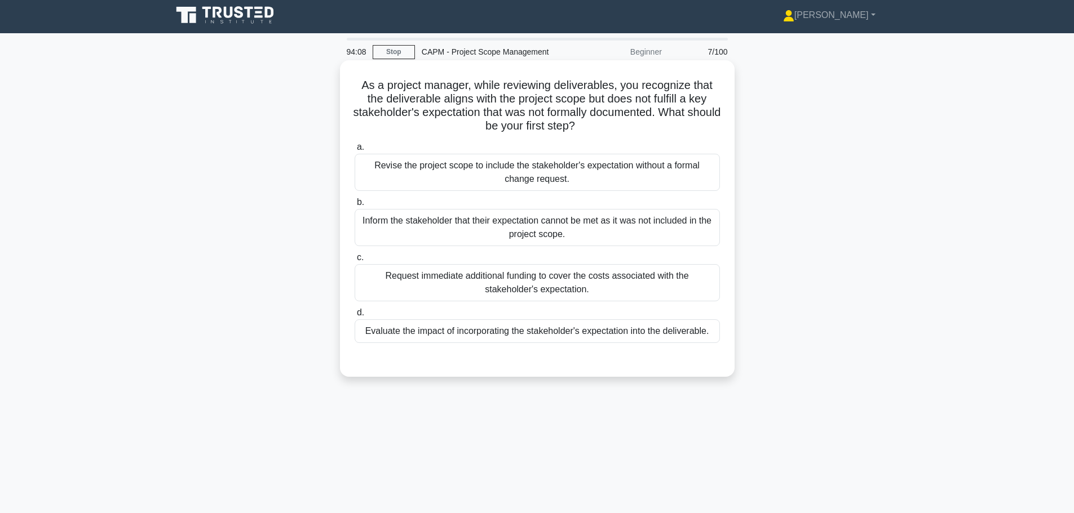
scroll to position [0, 0]
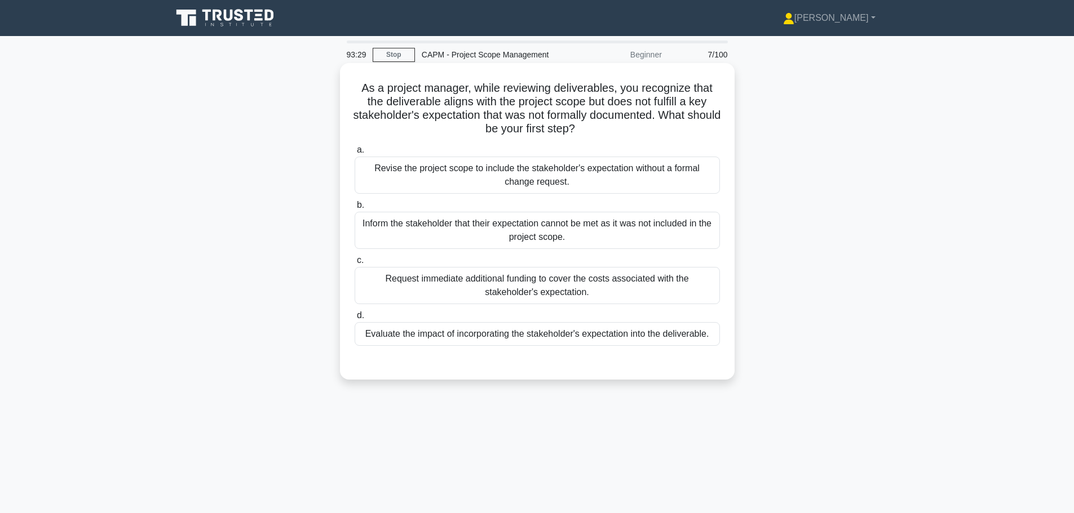
click at [560, 334] on div "Evaluate the impact of incorporating the stakeholder's expectation into the del…" at bounding box center [536, 334] width 365 height 24
click at [354, 320] on input "d. Evaluate the impact of incorporating the stakeholder's expectation into the …" at bounding box center [354, 315] width 0 height 7
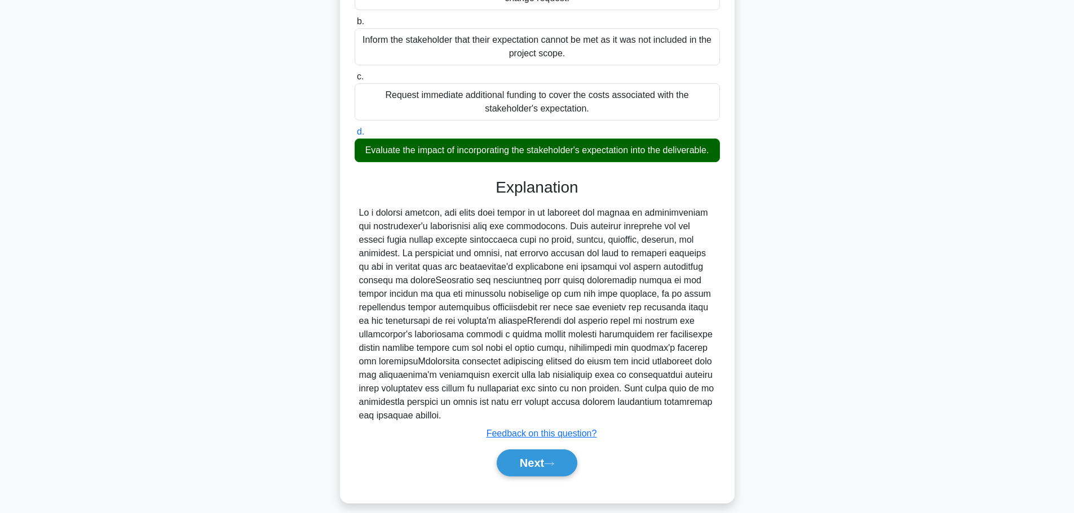
scroll to position [209, 0]
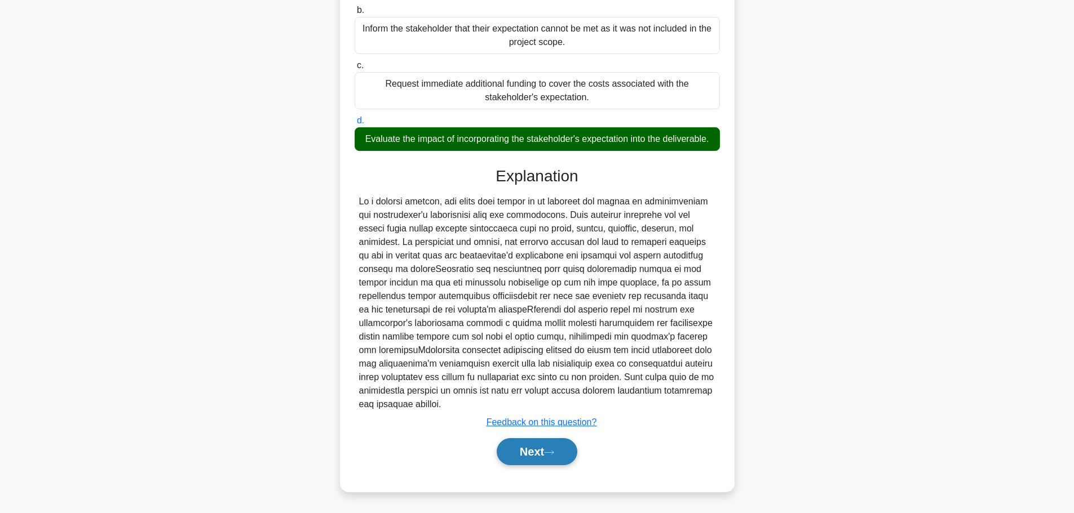
click at [544, 453] on button "Next" at bounding box center [536, 451] width 81 height 27
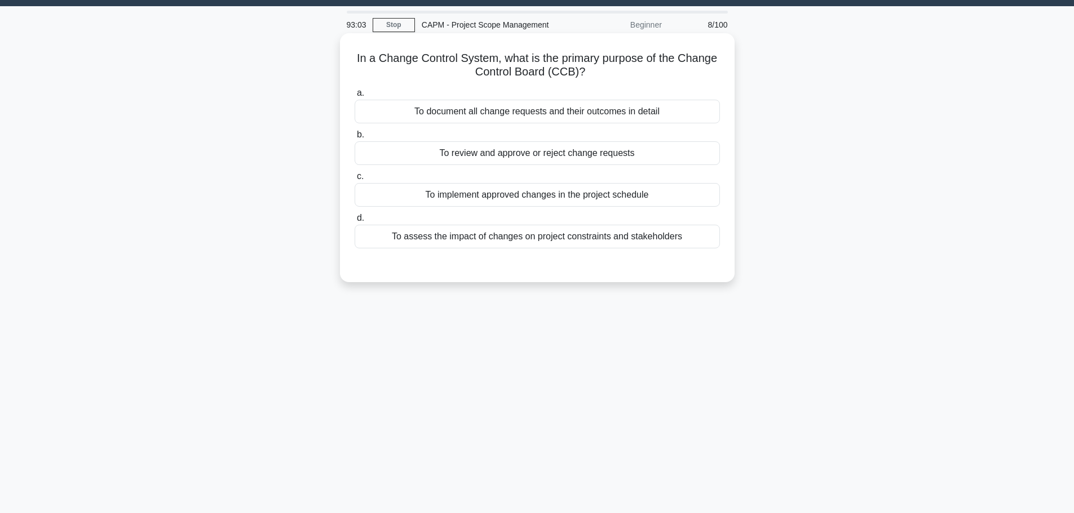
scroll to position [0, 0]
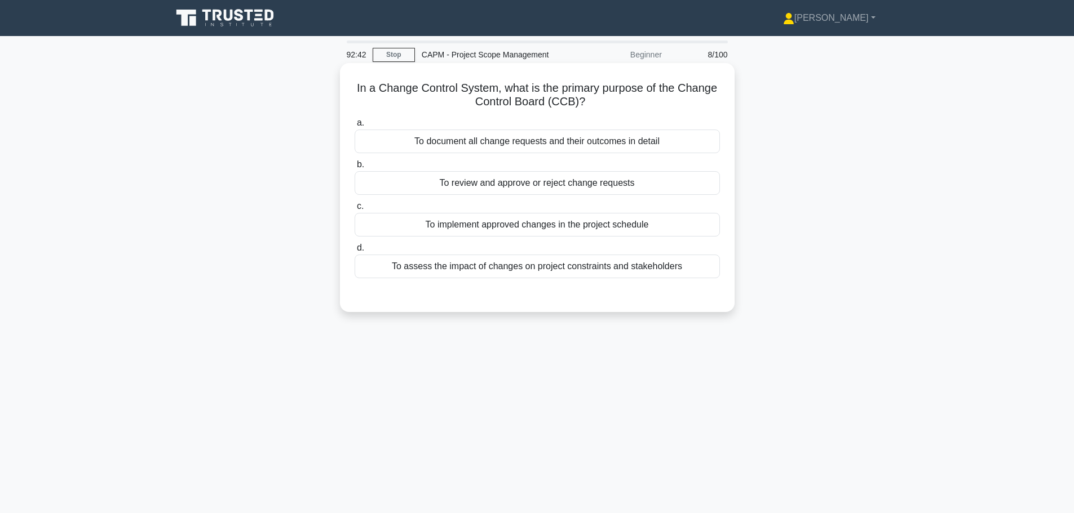
click at [606, 143] on div "To document all change requests and their outcomes in detail" at bounding box center [536, 142] width 365 height 24
click at [592, 148] on div "To document all change requests and their outcomes in detail" at bounding box center [536, 142] width 365 height 24
click at [354, 127] on input "a. To document all change requests and their outcomes in detail" at bounding box center [354, 122] width 0 height 7
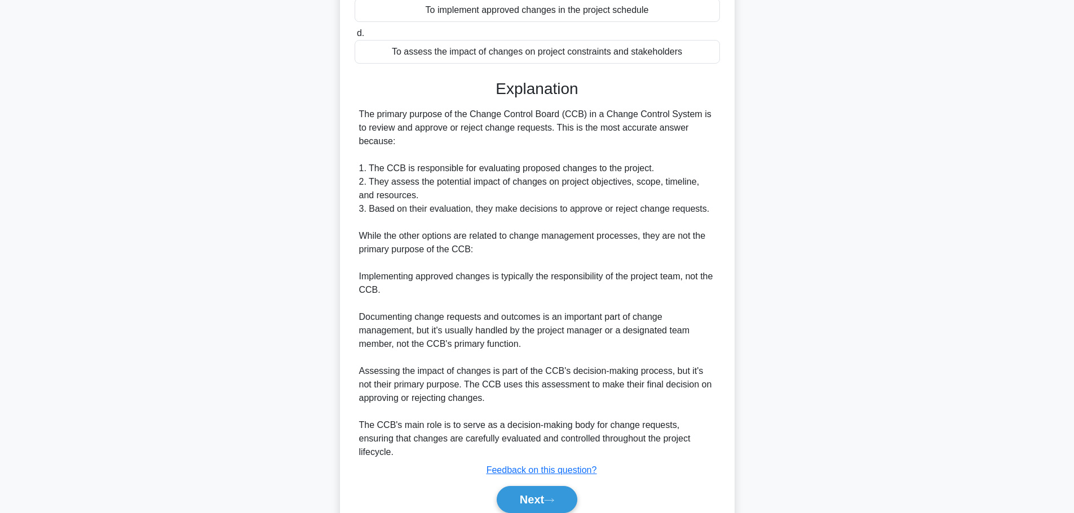
scroll to position [237, 0]
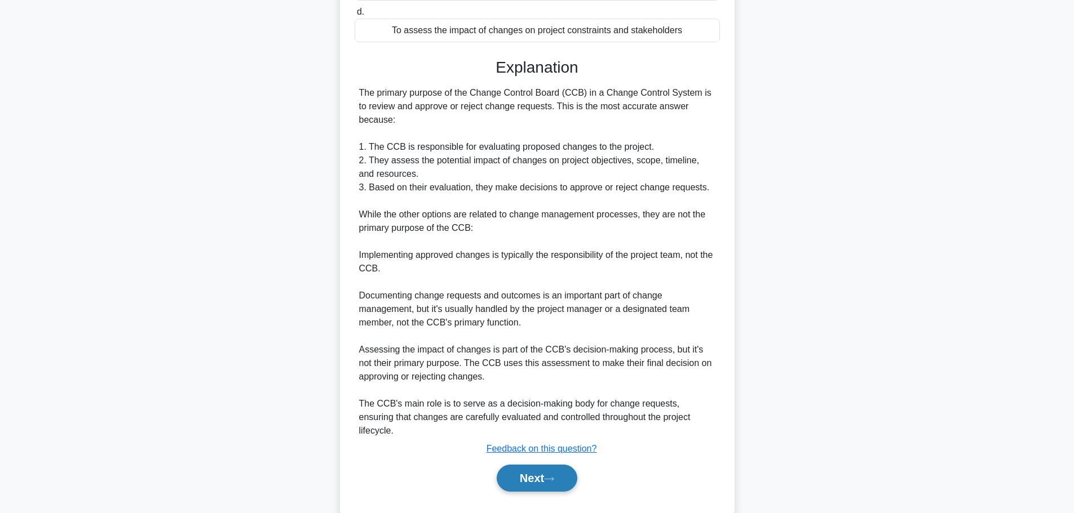
click at [534, 465] on button "Next" at bounding box center [536, 478] width 81 height 27
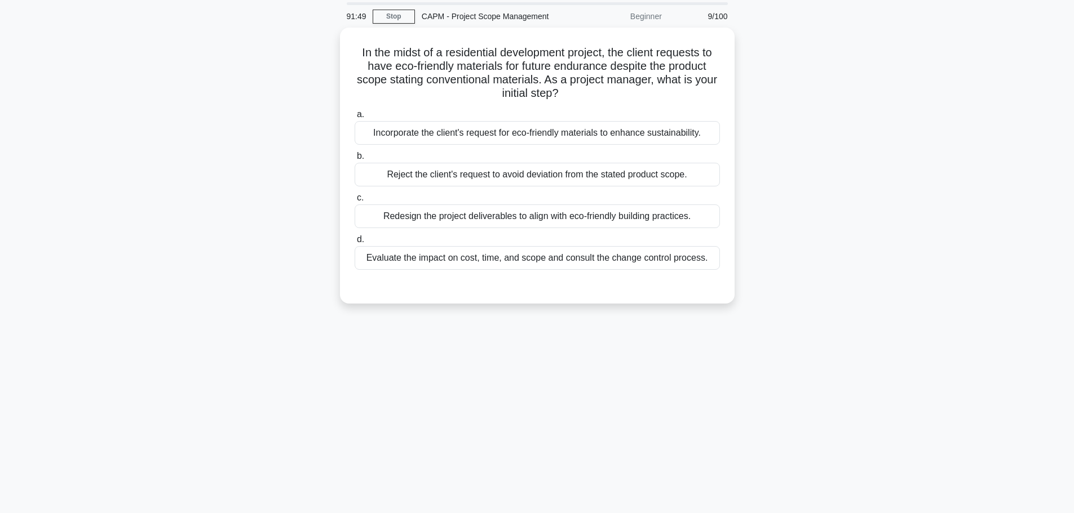
scroll to position [0, 0]
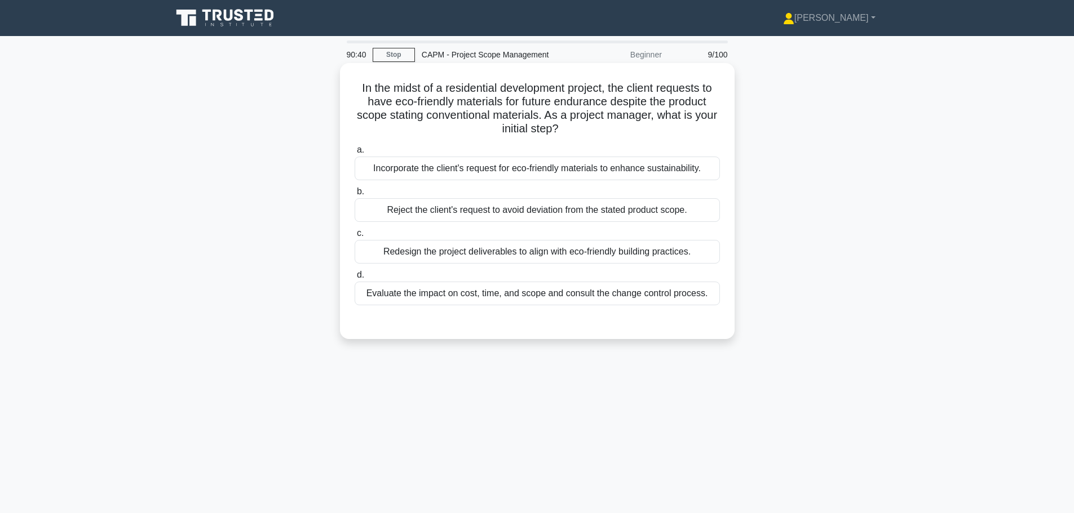
click at [605, 297] on div "Evaluate the impact on cost, time, and scope and consult the change control pro…" at bounding box center [536, 294] width 365 height 24
click at [354, 279] on input "d. Evaluate the impact on cost, time, and scope and consult the change control …" at bounding box center [354, 275] width 0 height 7
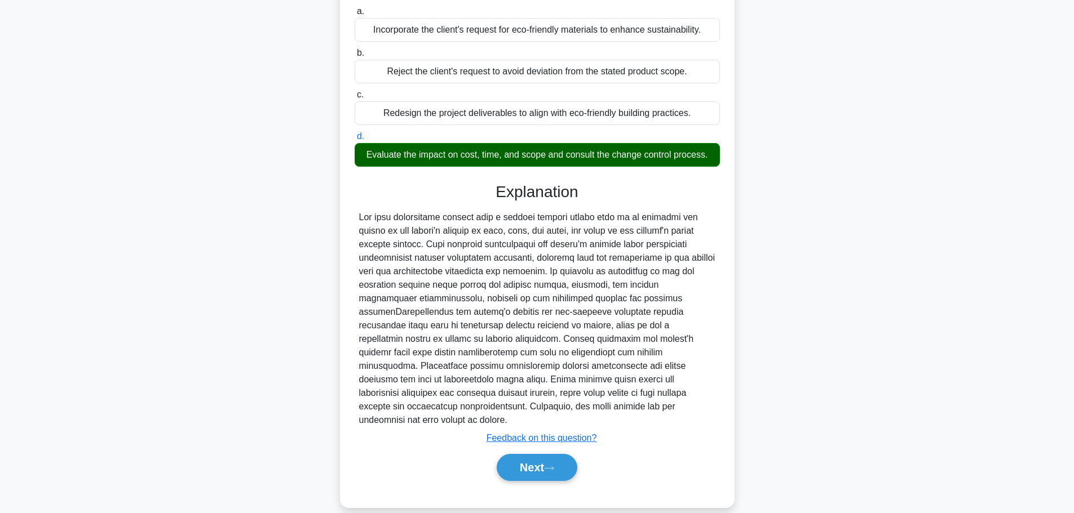
scroll to position [141, 0]
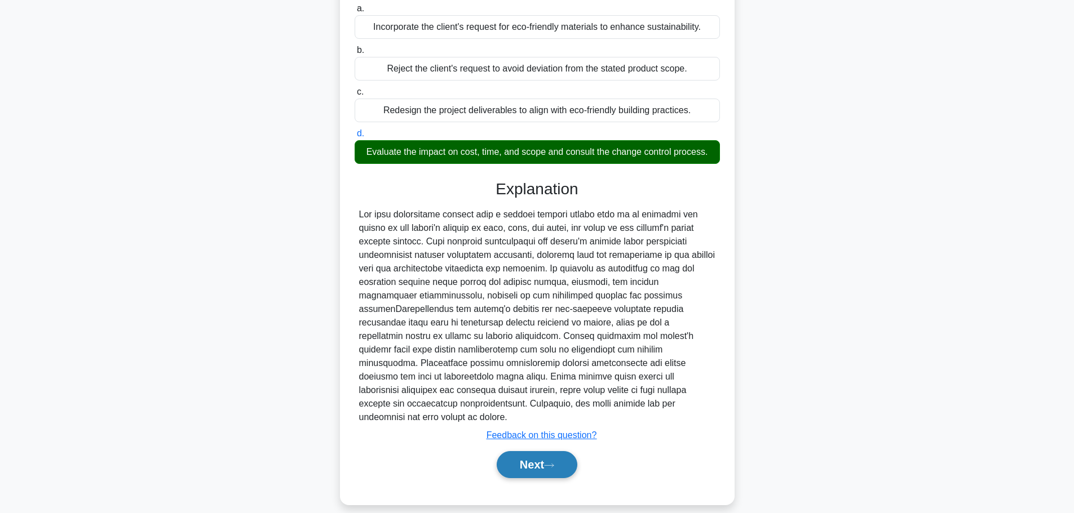
click at [543, 460] on button "Next" at bounding box center [536, 464] width 81 height 27
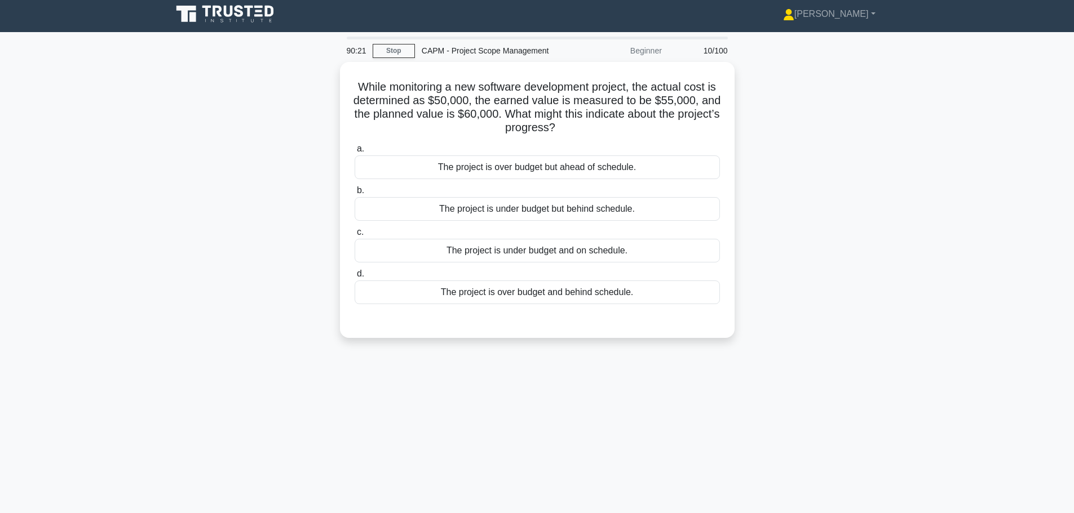
scroll to position [0, 0]
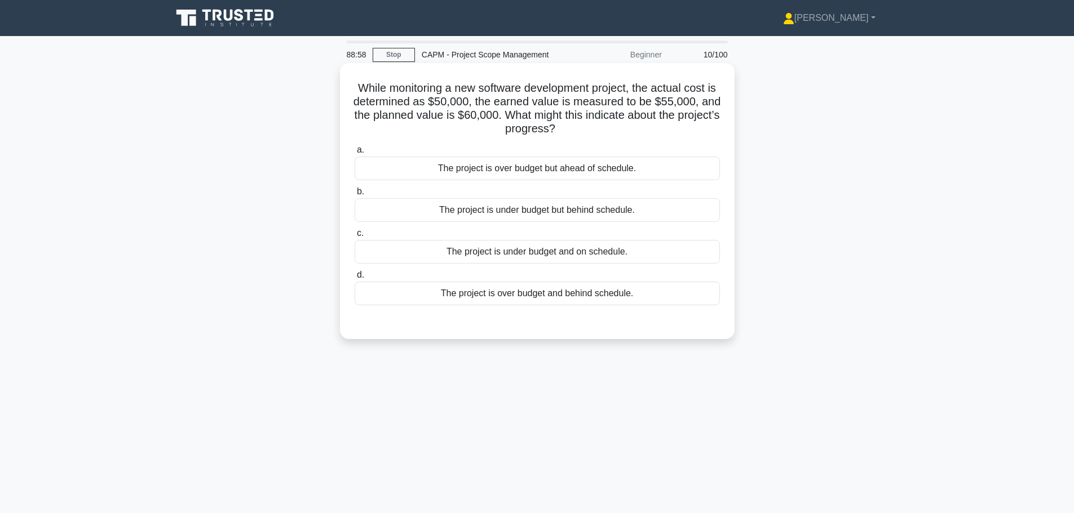
click at [551, 254] on div "The project is under budget and on schedule." at bounding box center [536, 252] width 365 height 24
click at [354, 237] on input "c. The project is under budget and on schedule." at bounding box center [354, 233] width 0 height 7
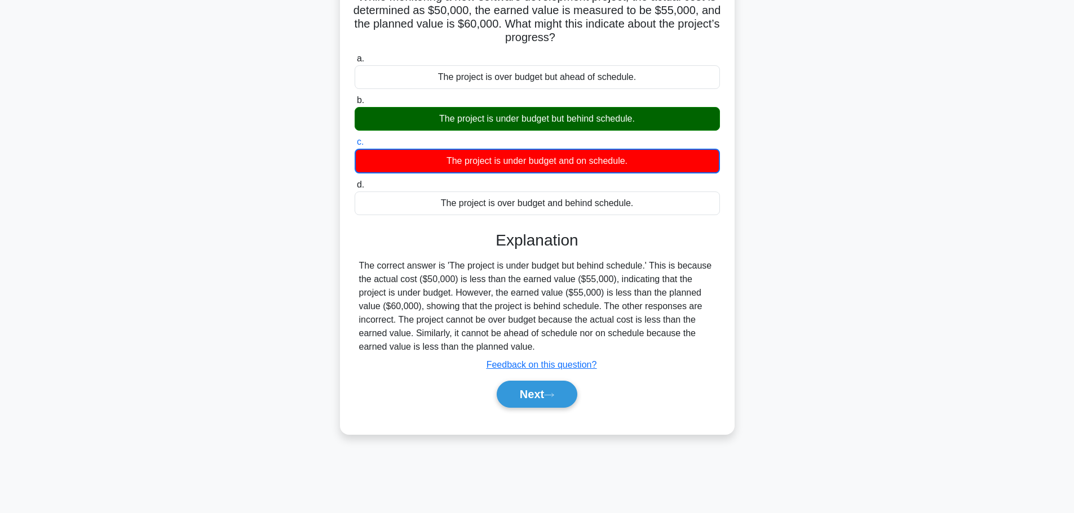
scroll to position [95, 0]
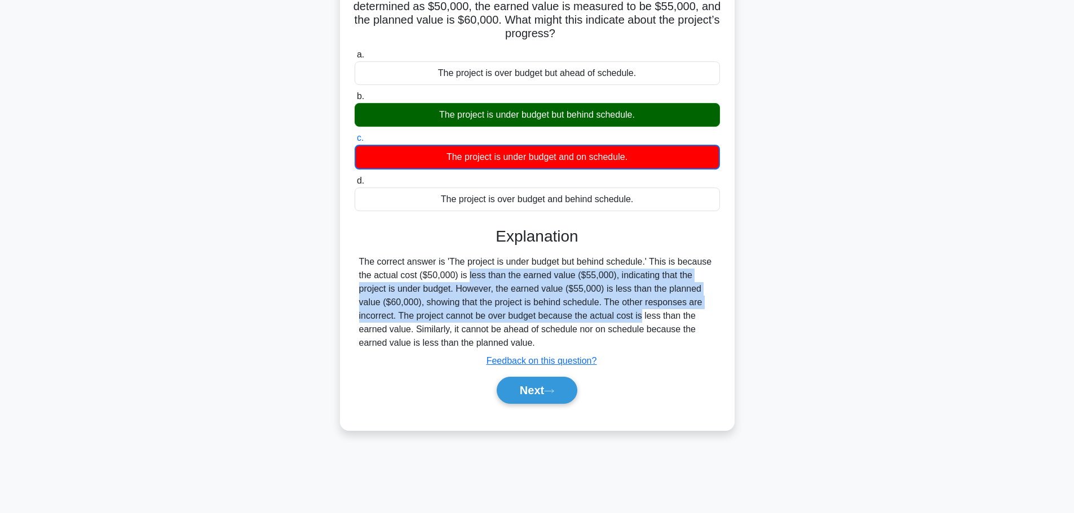
drag, startPoint x: 406, startPoint y: 275, endPoint x: 581, endPoint y: 313, distance: 178.7
click at [579, 313] on div "The correct answer is 'The project is under budget but behind schedule.' This i…" at bounding box center [537, 302] width 356 height 95
click at [533, 386] on button "Next" at bounding box center [536, 390] width 81 height 27
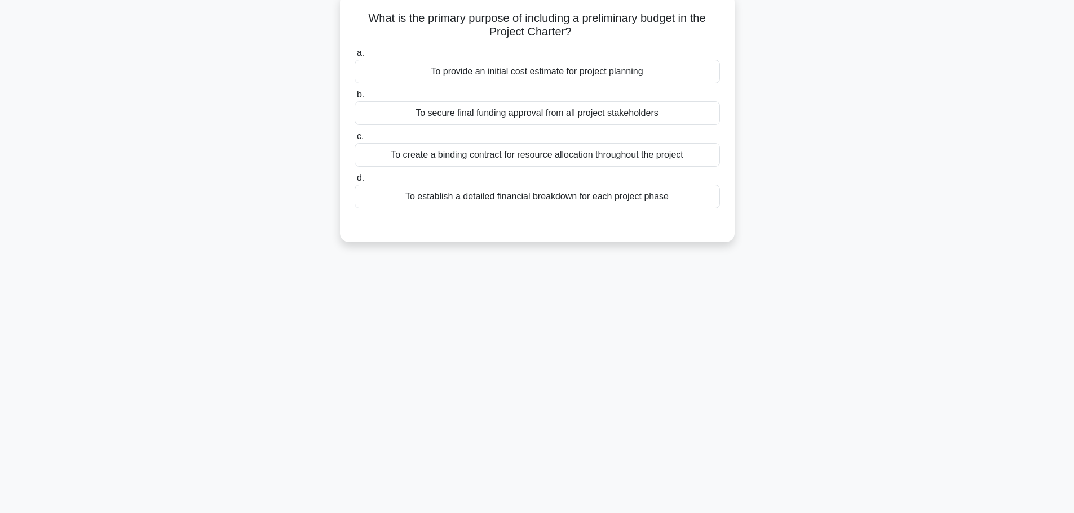
scroll to position [0, 0]
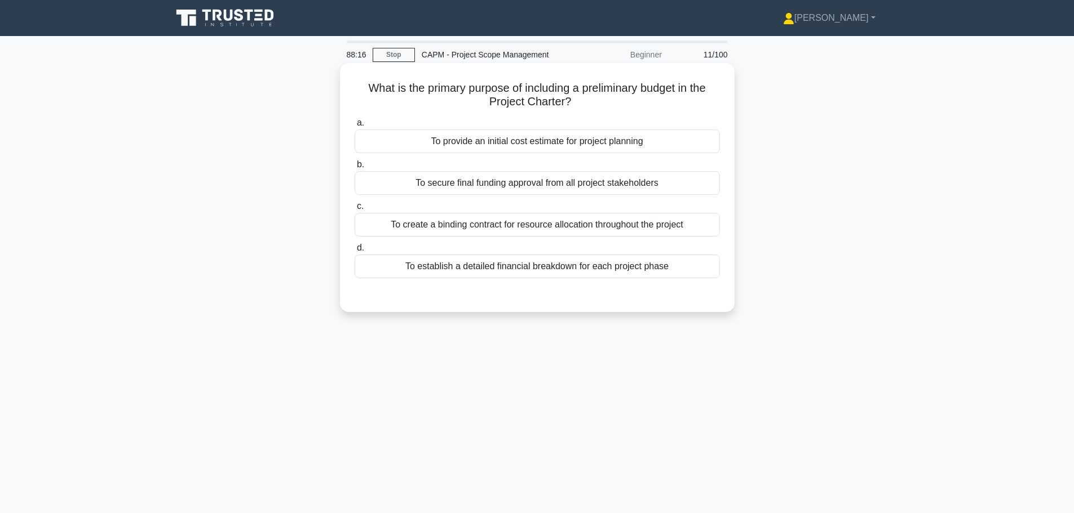
click at [609, 142] on div "To provide an initial cost estimate for project planning" at bounding box center [536, 142] width 365 height 24
click at [354, 127] on input "a. To provide an initial cost estimate for project planning" at bounding box center [354, 122] width 0 height 7
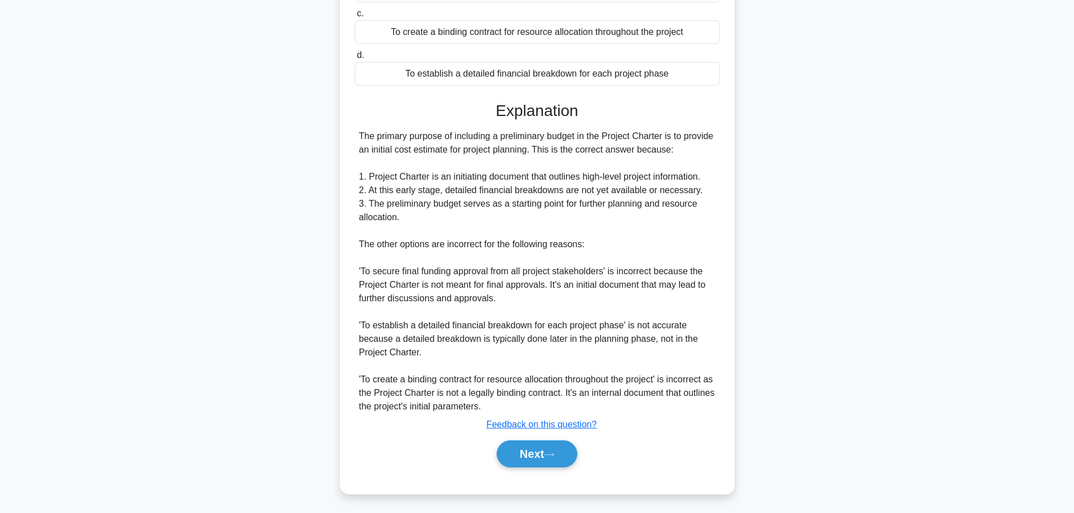
scroll to position [196, 0]
click at [536, 462] on button "Next" at bounding box center [536, 451] width 81 height 27
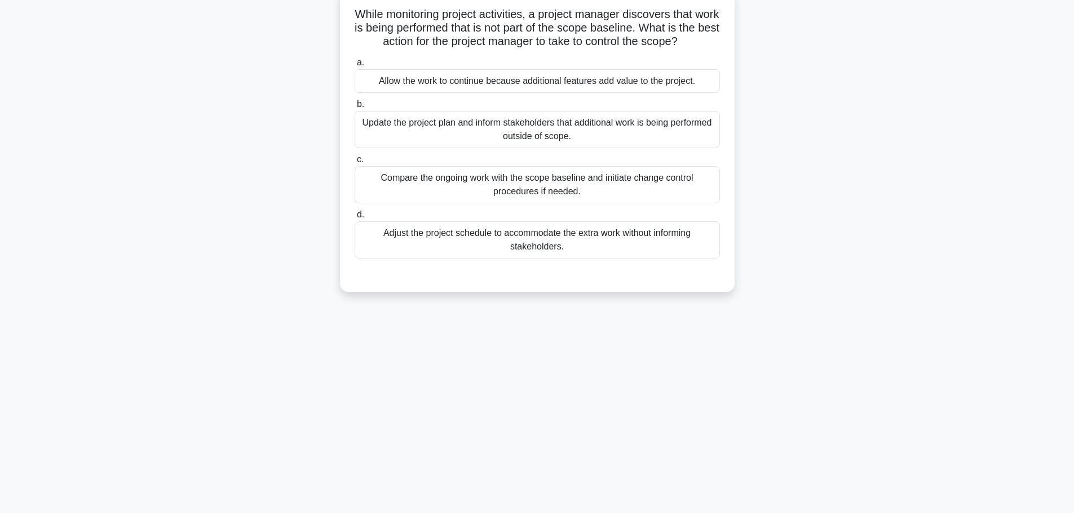
scroll to position [0, 0]
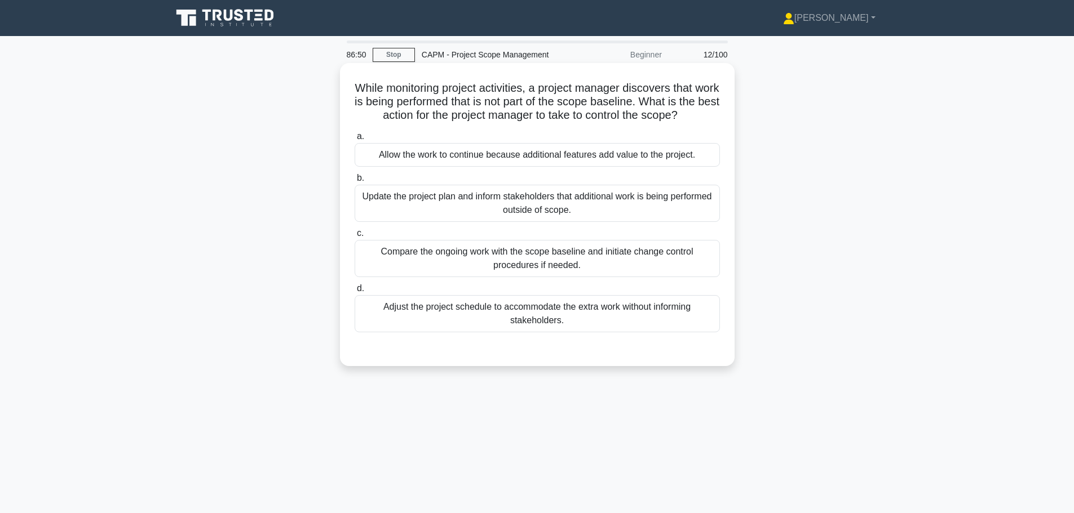
click at [539, 267] on div "Compare the ongoing work with the scope baseline and initiate change control pr…" at bounding box center [536, 258] width 365 height 37
click at [354, 237] on input "c. Compare the ongoing work with the scope baseline and initiate change control…" at bounding box center [354, 233] width 0 height 7
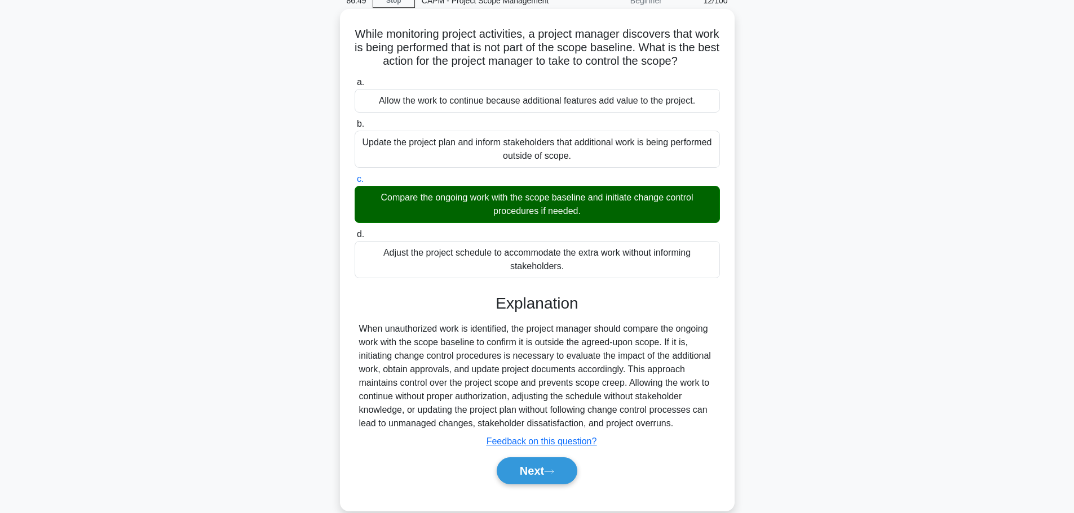
scroll to position [95, 0]
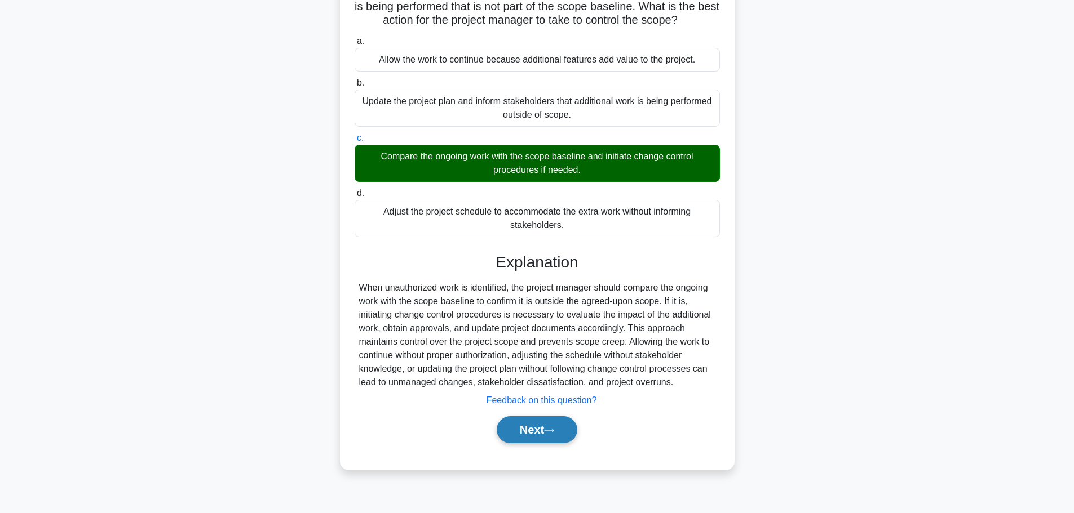
click at [542, 431] on button "Next" at bounding box center [536, 429] width 81 height 27
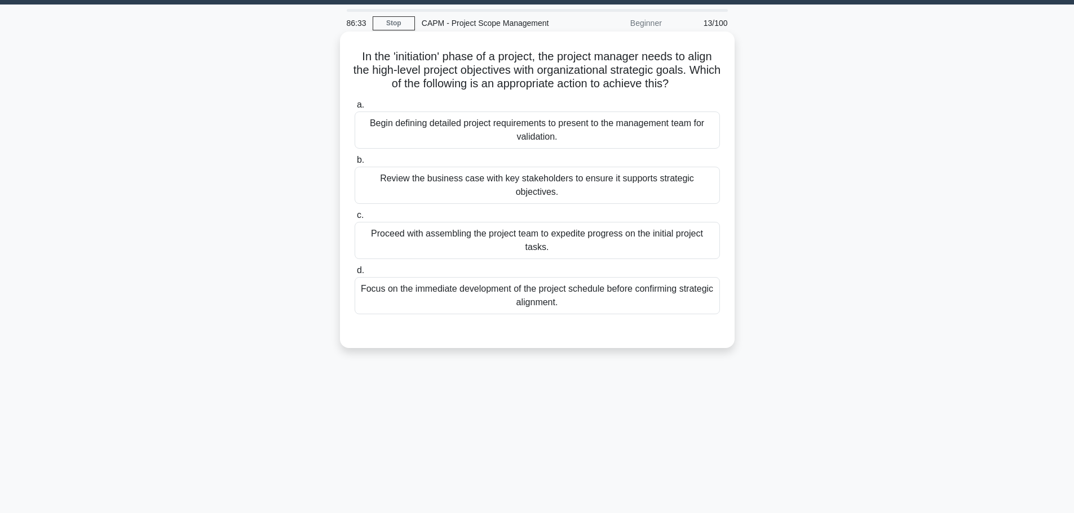
scroll to position [0, 0]
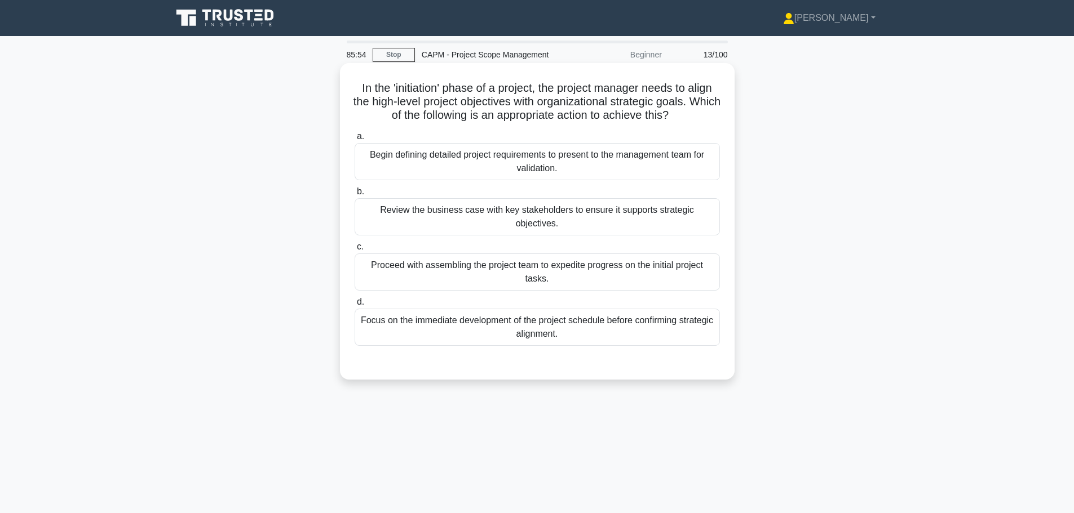
click at [564, 175] on div "Begin defining detailed project requirements to present to the management team …" at bounding box center [536, 161] width 365 height 37
click at [354, 140] on input "a. Begin defining detailed project requirements to present to the management te…" at bounding box center [354, 136] width 0 height 7
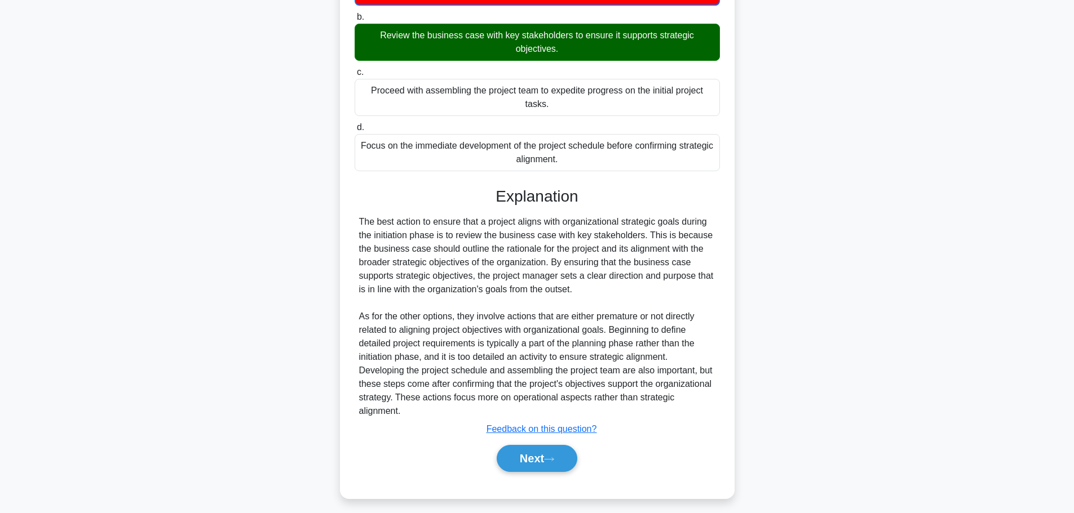
scroll to position [183, 0]
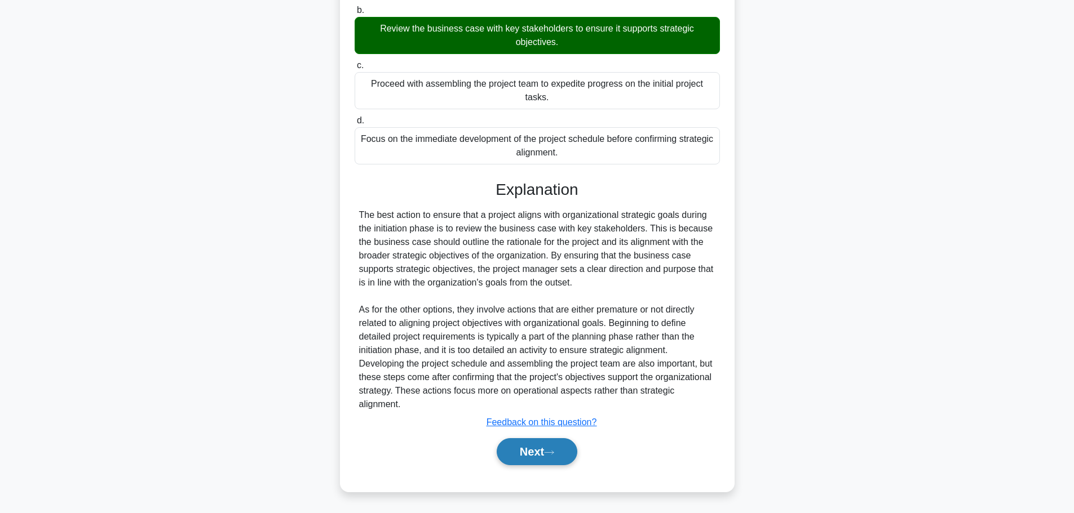
click at [554, 452] on icon at bounding box center [549, 453] width 10 height 6
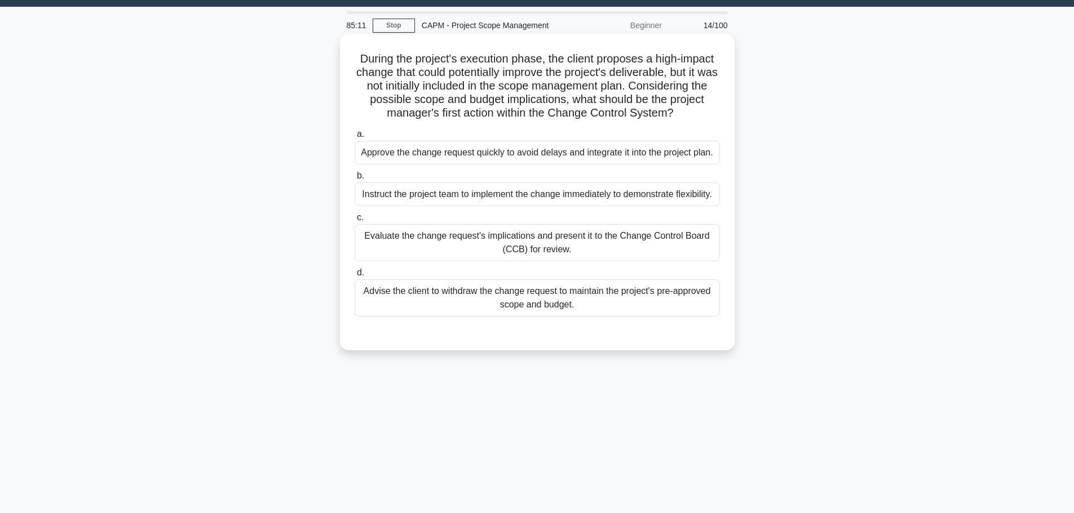
scroll to position [0, 0]
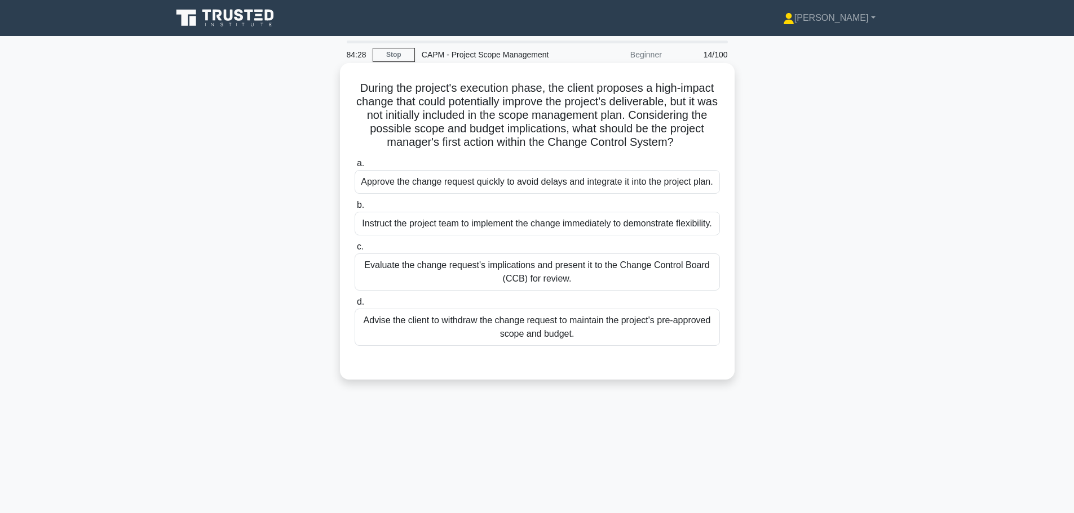
click at [573, 283] on div "Evaluate the change request's implications and present it to the Change Control…" at bounding box center [536, 272] width 365 height 37
click at [615, 291] on div "Evaluate the change request's implications and present it to the Change Control…" at bounding box center [536, 272] width 365 height 37
click at [354, 251] on input "c. Evaluate the change request's implications and present it to the Change Cont…" at bounding box center [354, 246] width 0 height 7
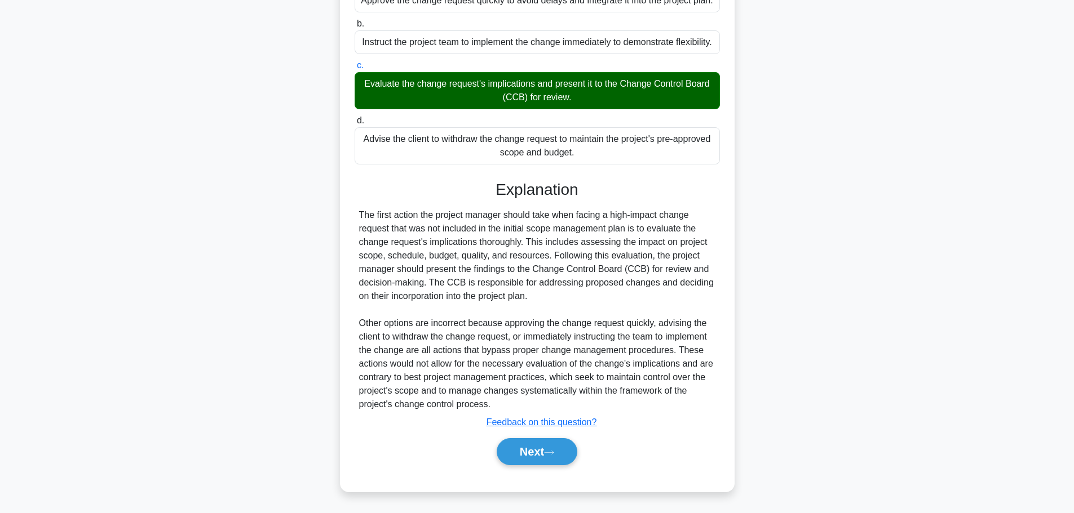
scroll to position [196, 0]
click at [542, 456] on button "Next" at bounding box center [536, 451] width 81 height 27
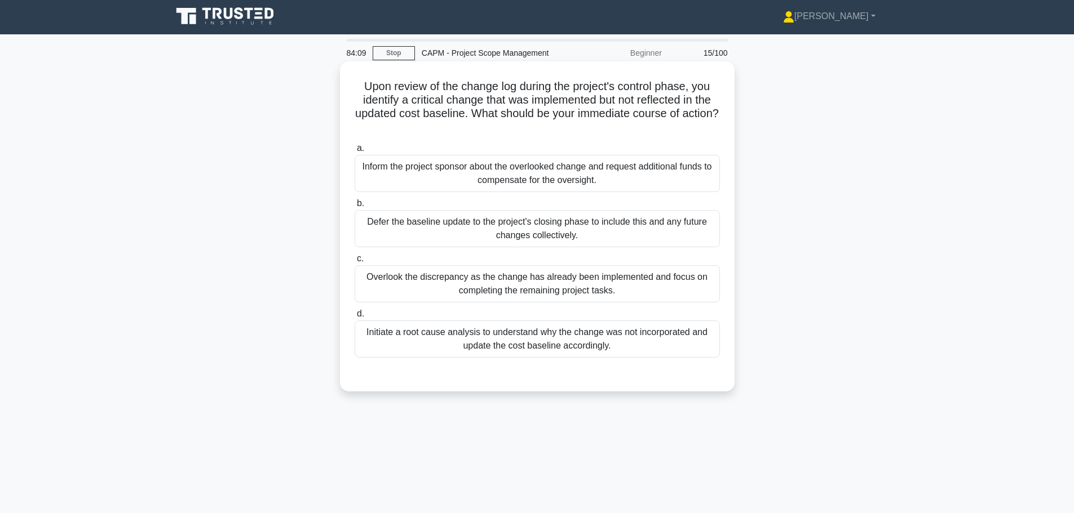
scroll to position [0, 0]
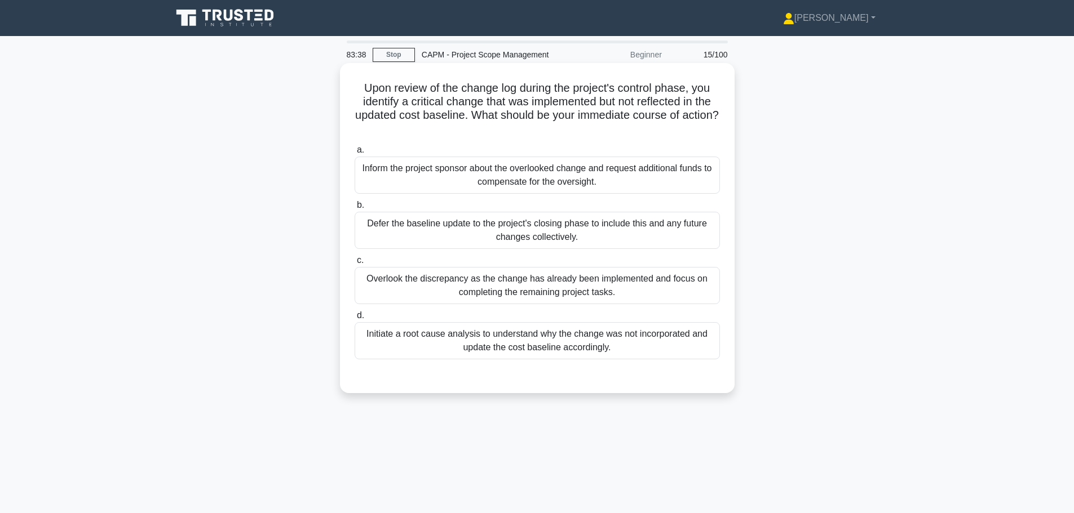
click at [517, 348] on div "Initiate a root cause analysis to understand why the change was not incorporate…" at bounding box center [536, 340] width 365 height 37
click at [354, 320] on input "d. Initiate a root cause analysis to understand why the change was not incorpor…" at bounding box center [354, 315] width 0 height 7
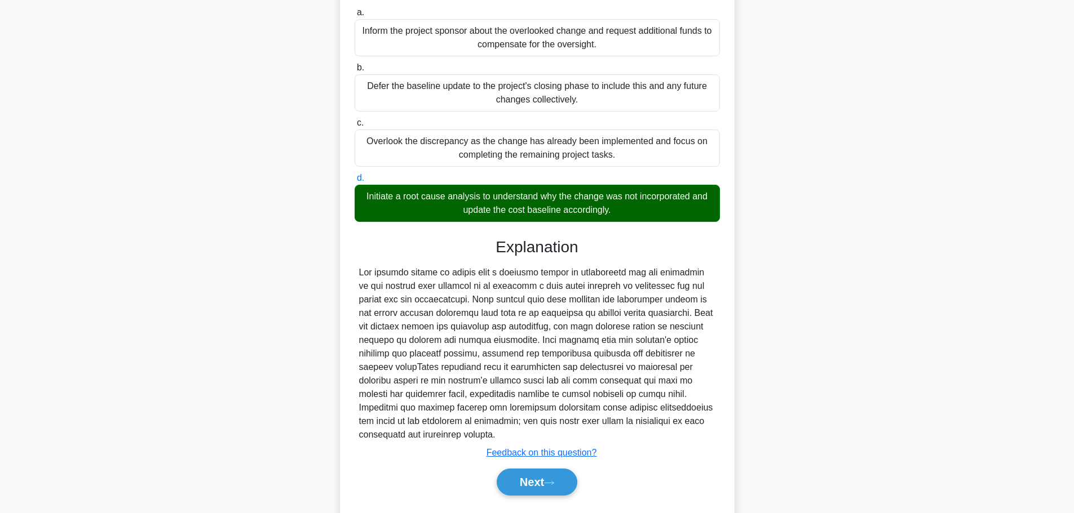
scroll to position [169, 0]
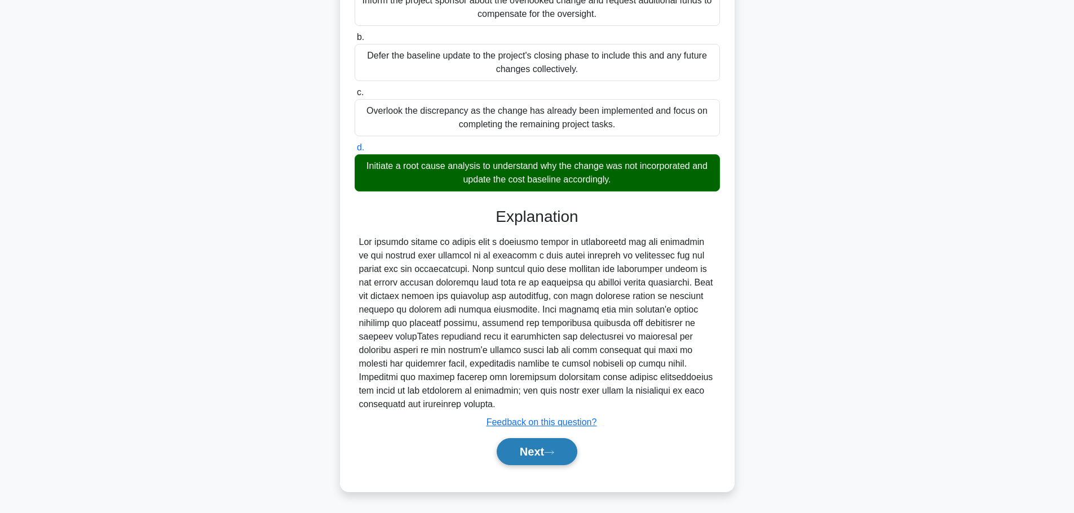
click at [544, 463] on button "Next" at bounding box center [536, 451] width 81 height 27
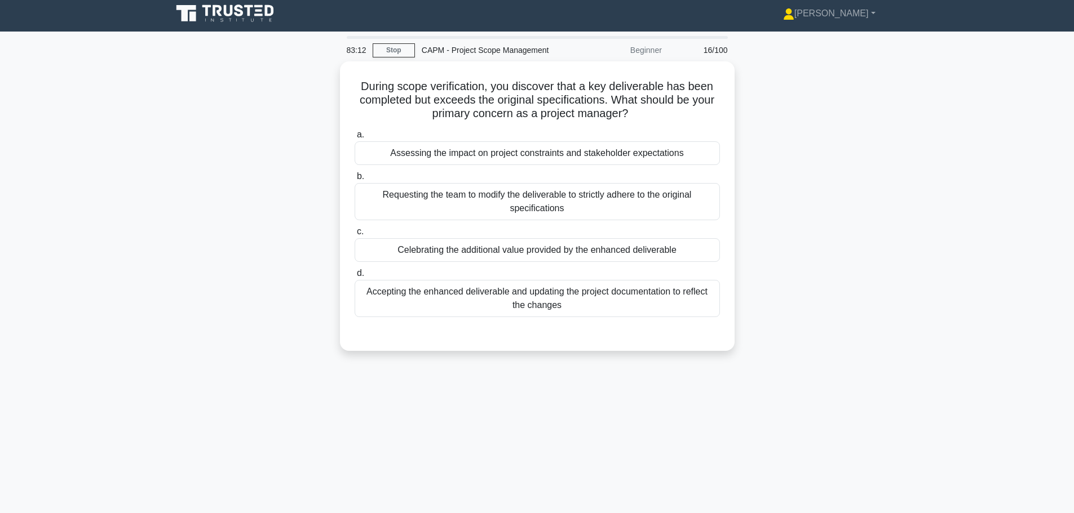
scroll to position [0, 0]
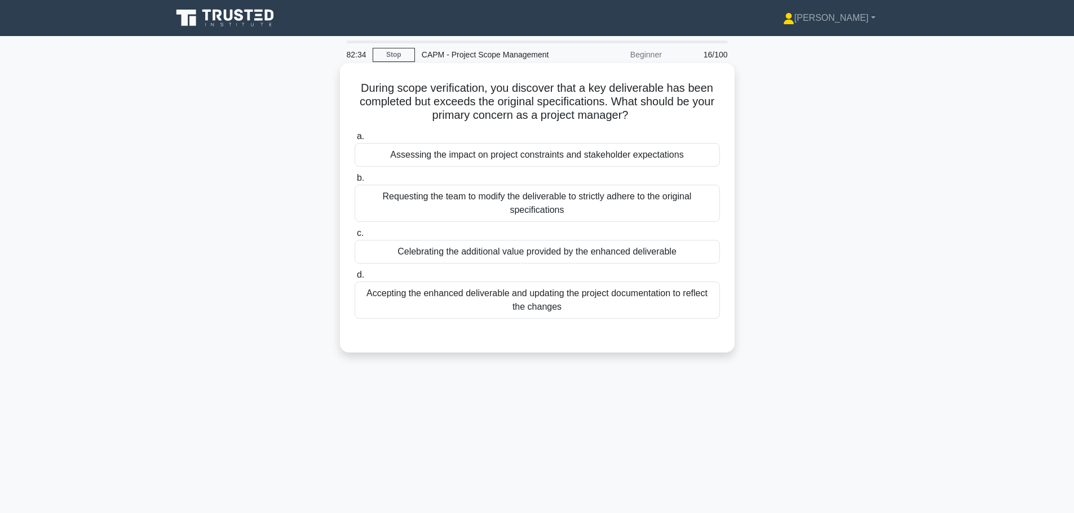
click at [638, 165] on div "Assessing the impact on project constraints and stakeholder expectations" at bounding box center [536, 155] width 365 height 24
click at [354, 140] on input "a. Assessing the impact on project constraints and stakeholder expectations" at bounding box center [354, 136] width 0 height 7
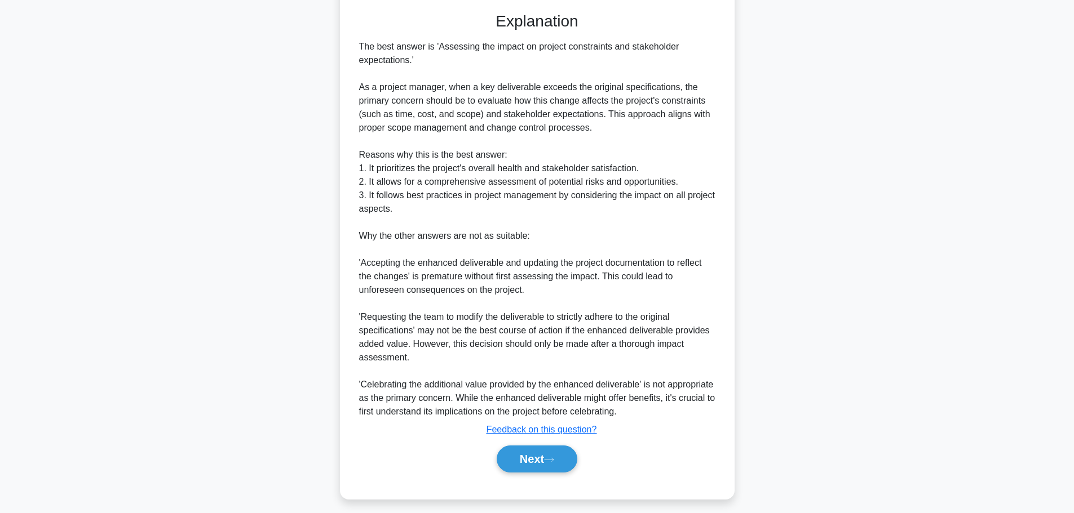
scroll to position [331, 0]
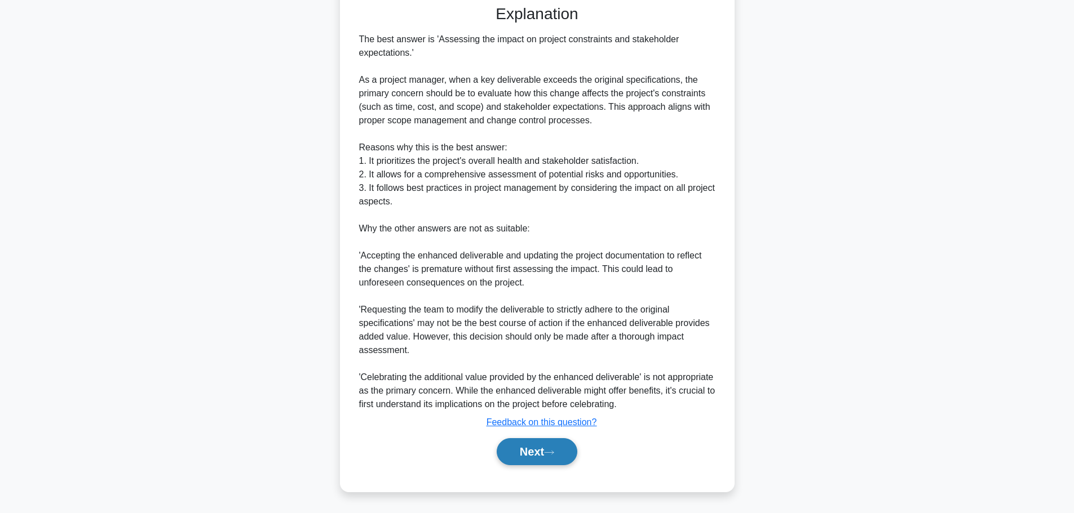
click at [528, 462] on button "Next" at bounding box center [536, 451] width 81 height 27
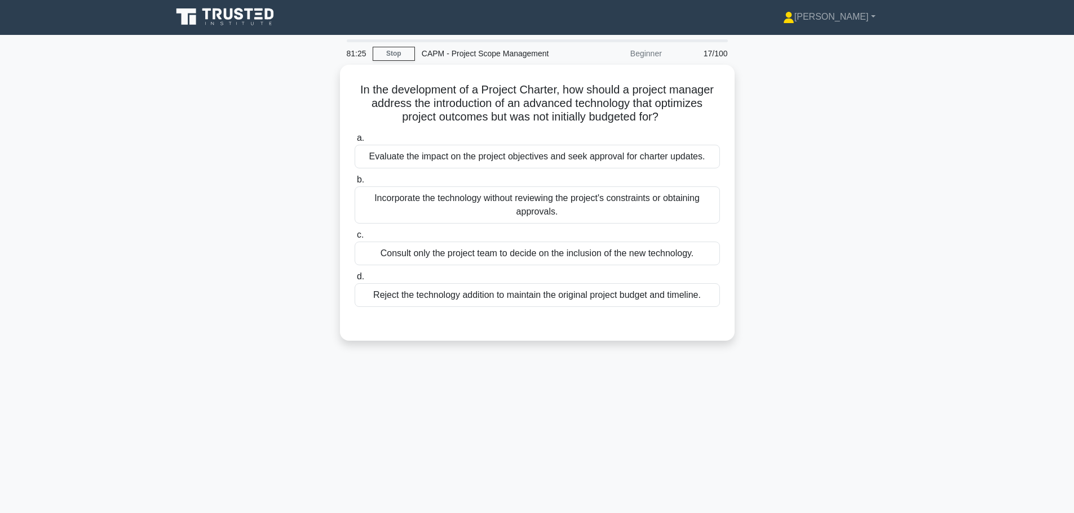
scroll to position [0, 0]
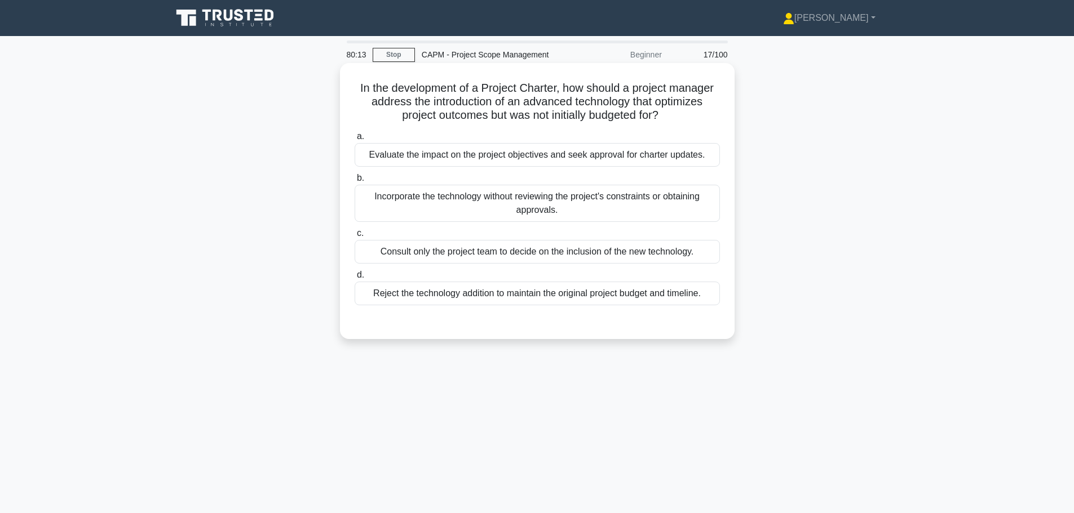
click at [477, 146] on div "Evaluate the impact on the project objectives and seek approval for charter upd…" at bounding box center [536, 155] width 365 height 24
click at [354, 140] on input "a. Evaluate the impact on the project objectives and seek approval for charter …" at bounding box center [354, 136] width 0 height 7
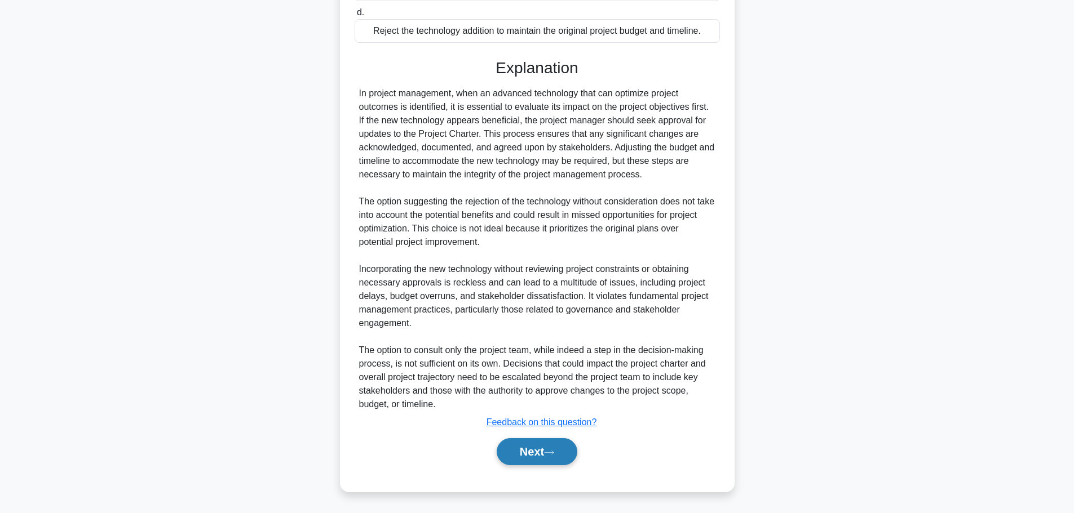
click at [538, 447] on button "Next" at bounding box center [536, 451] width 81 height 27
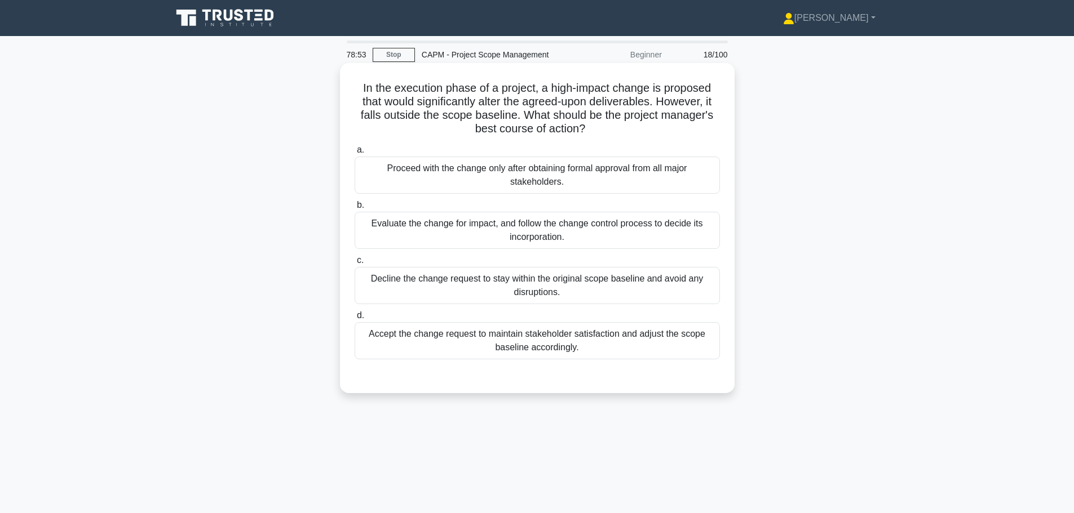
click at [592, 180] on div "Proceed with the change only after obtaining formal approval from all major sta…" at bounding box center [536, 175] width 365 height 37
click at [354, 154] on input "a. Proceed with the change only after obtaining formal approval from all major …" at bounding box center [354, 150] width 0 height 7
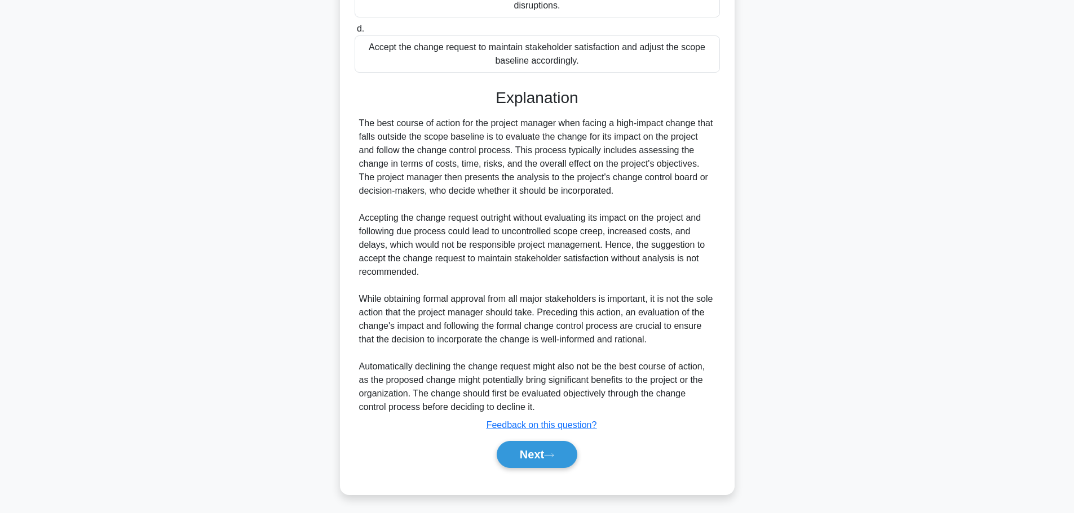
scroll to position [291, 0]
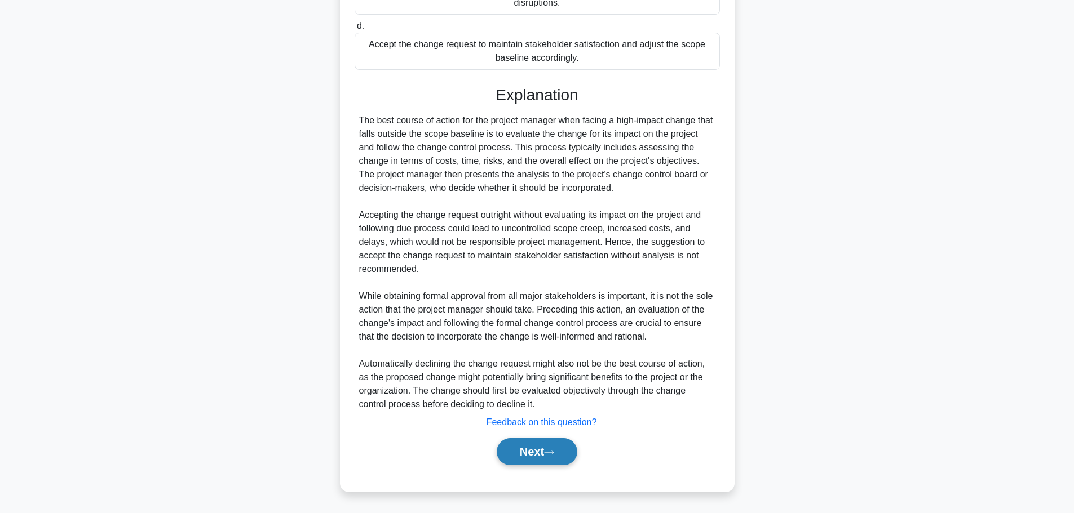
click at [540, 458] on button "Next" at bounding box center [536, 451] width 81 height 27
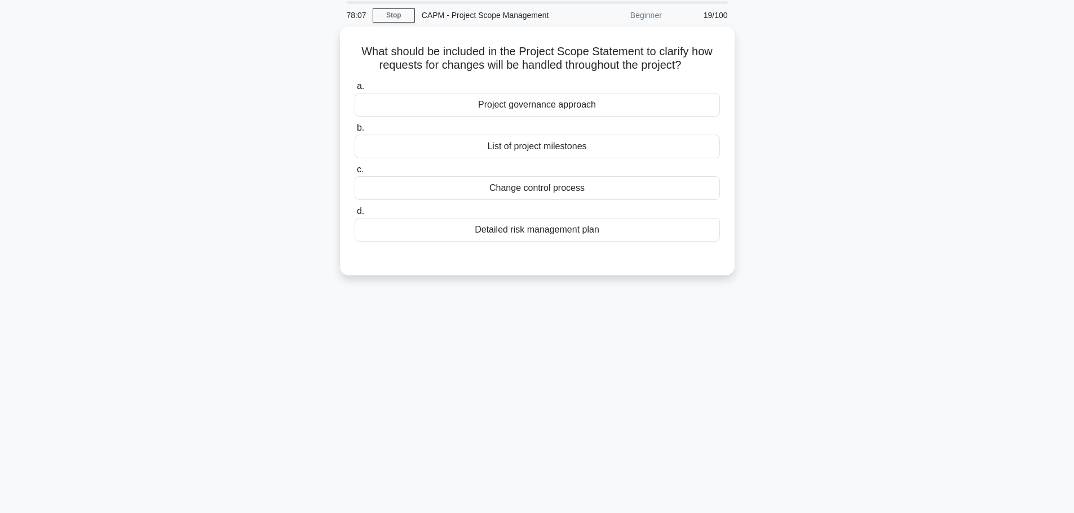
scroll to position [0, 0]
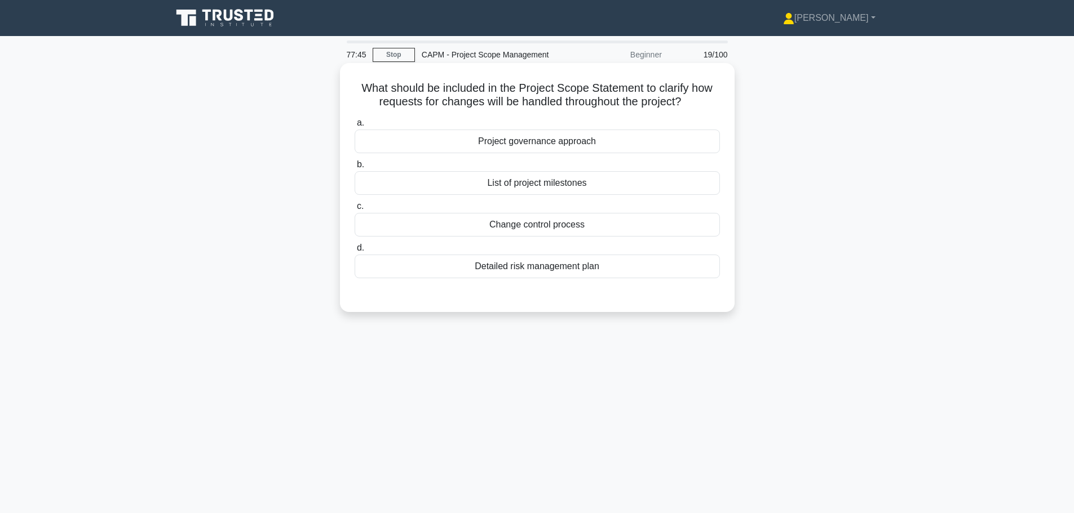
click at [549, 223] on div "Change control process" at bounding box center [536, 225] width 365 height 24
click at [354, 210] on input "c. Change control process" at bounding box center [354, 206] width 0 height 7
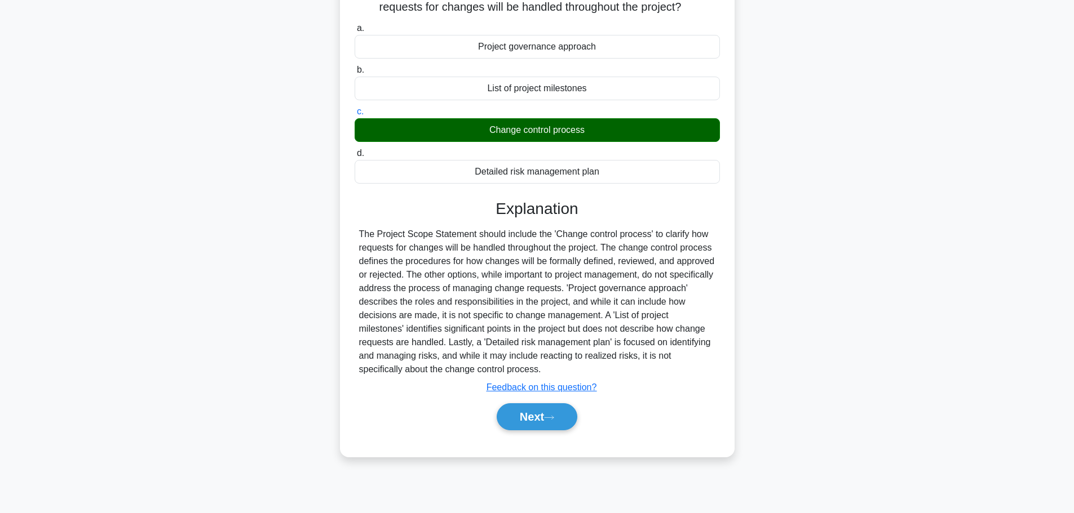
scroll to position [95, 0]
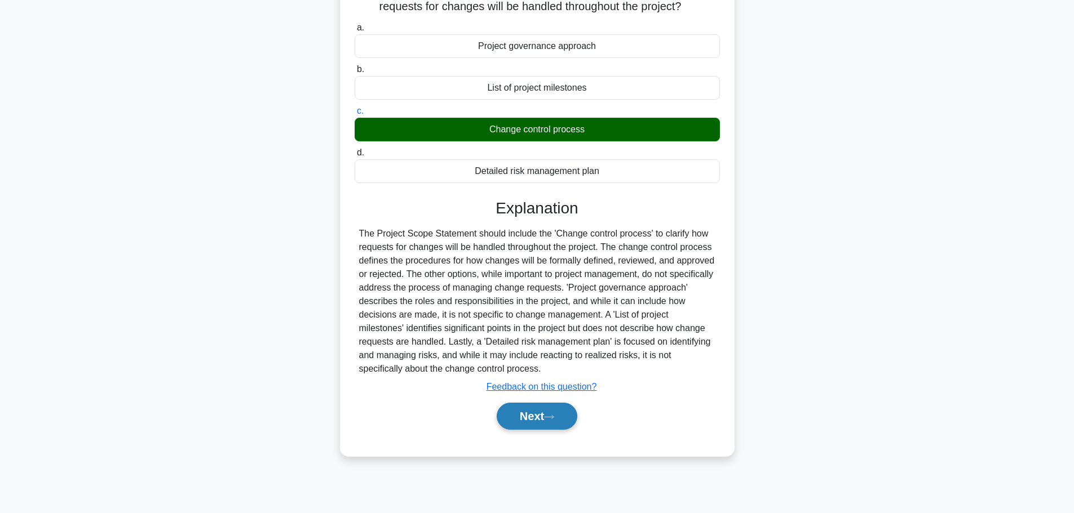
click at [538, 422] on button "Next" at bounding box center [536, 416] width 81 height 27
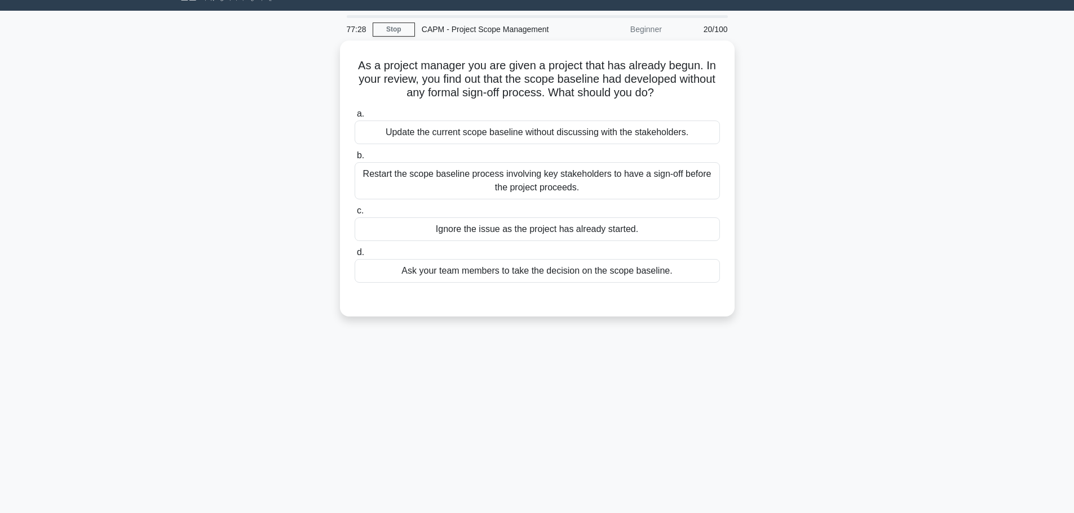
scroll to position [0, 0]
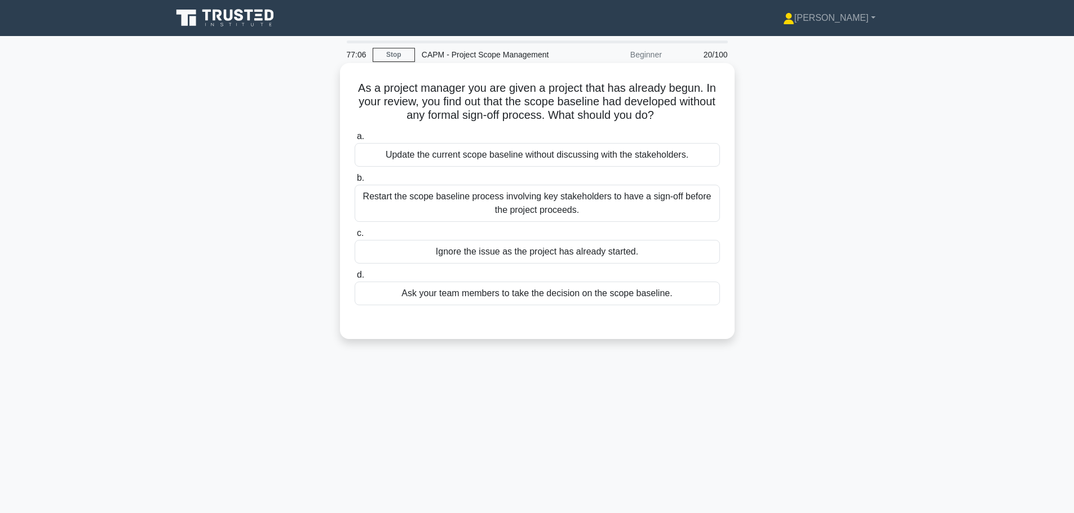
click at [522, 203] on div "Restart the scope baseline process involving key stakeholders to have a sign-of…" at bounding box center [536, 203] width 365 height 37
click at [354, 182] on input "b. Restart the scope baseline process involving key stakeholders to have a sign…" at bounding box center [354, 178] width 0 height 7
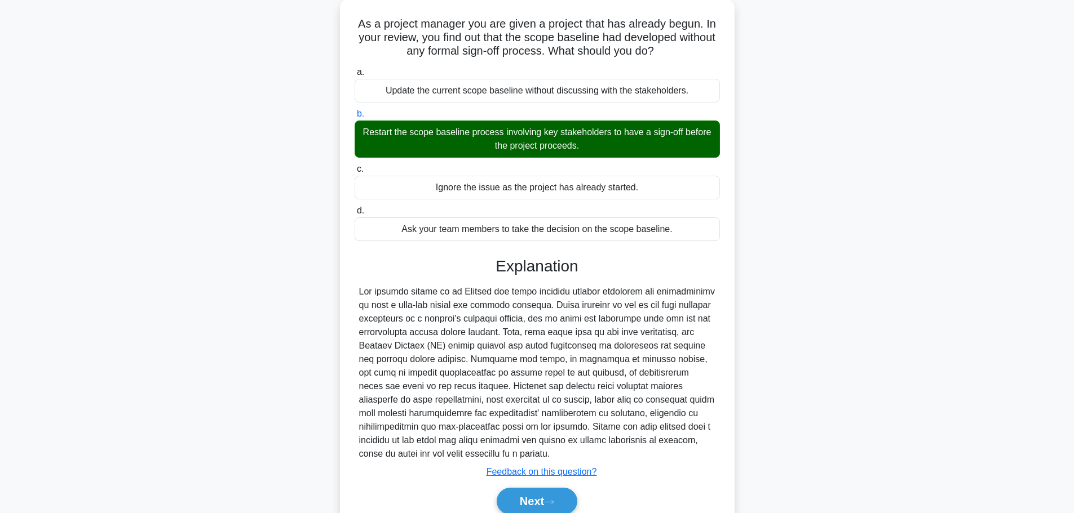
scroll to position [113, 0]
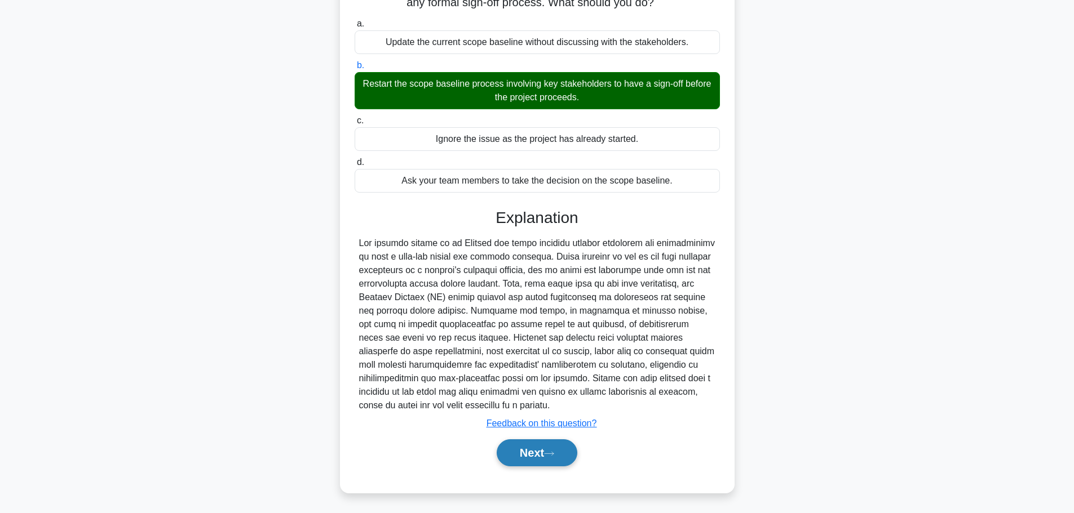
click at [541, 465] on button "Next" at bounding box center [536, 453] width 81 height 27
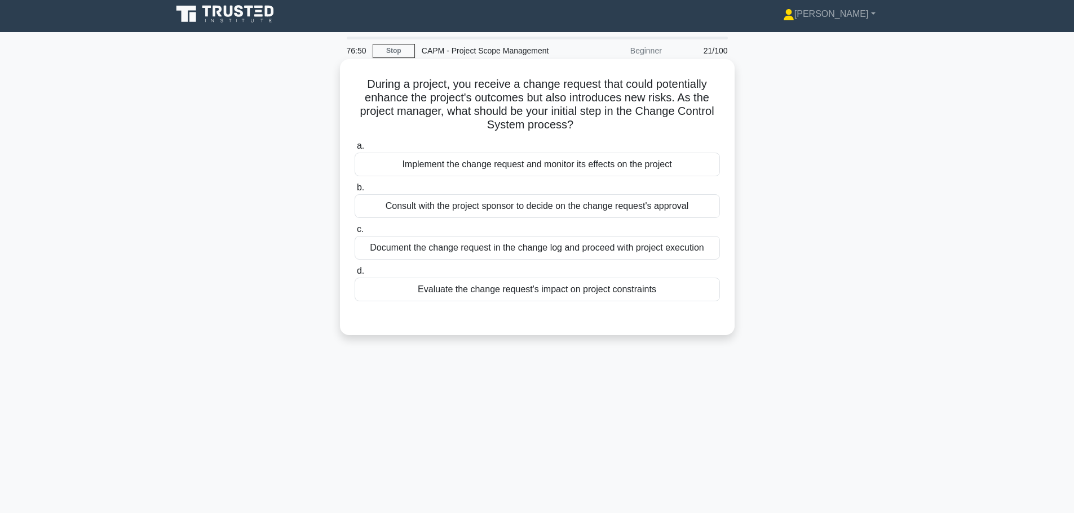
scroll to position [0, 0]
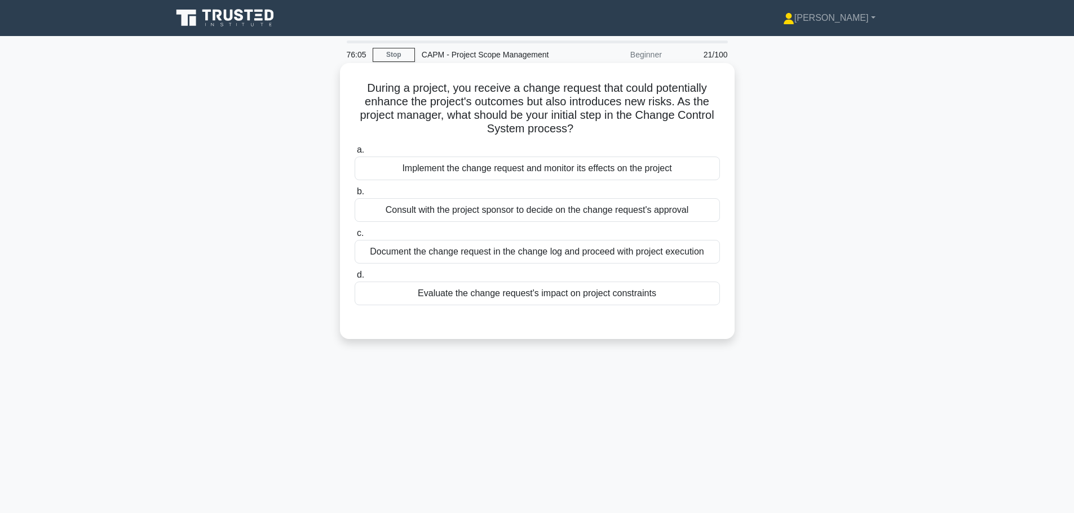
click at [456, 299] on div "Evaluate the change request's impact on project constraints" at bounding box center [536, 294] width 365 height 24
click at [460, 299] on div "Evaluate the change request's impact on project constraints" at bounding box center [536, 294] width 365 height 24
click at [354, 279] on input "d. Evaluate the change request's impact on project constraints" at bounding box center [354, 275] width 0 height 7
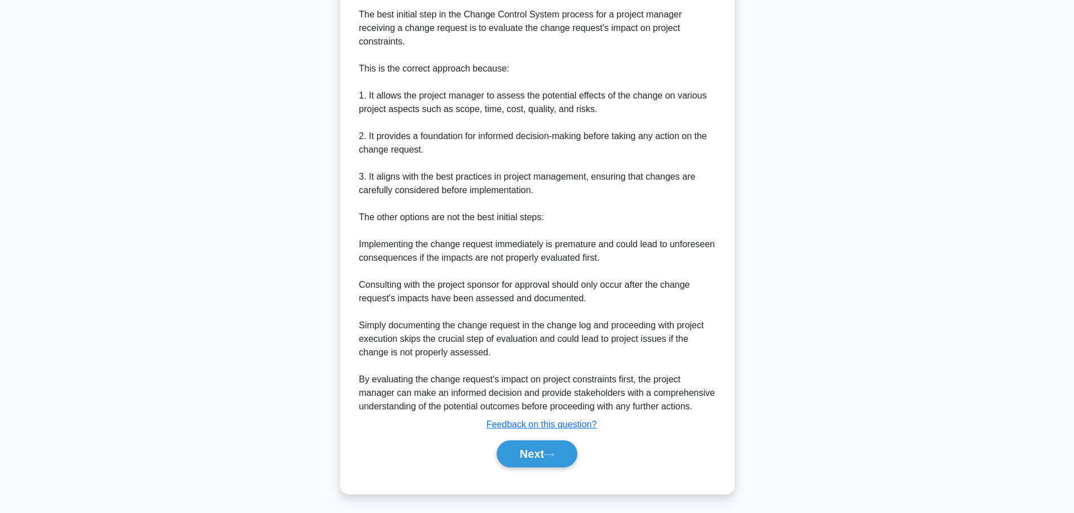
scroll to position [344, 0]
click at [524, 458] on button "Next" at bounding box center [536, 451] width 81 height 27
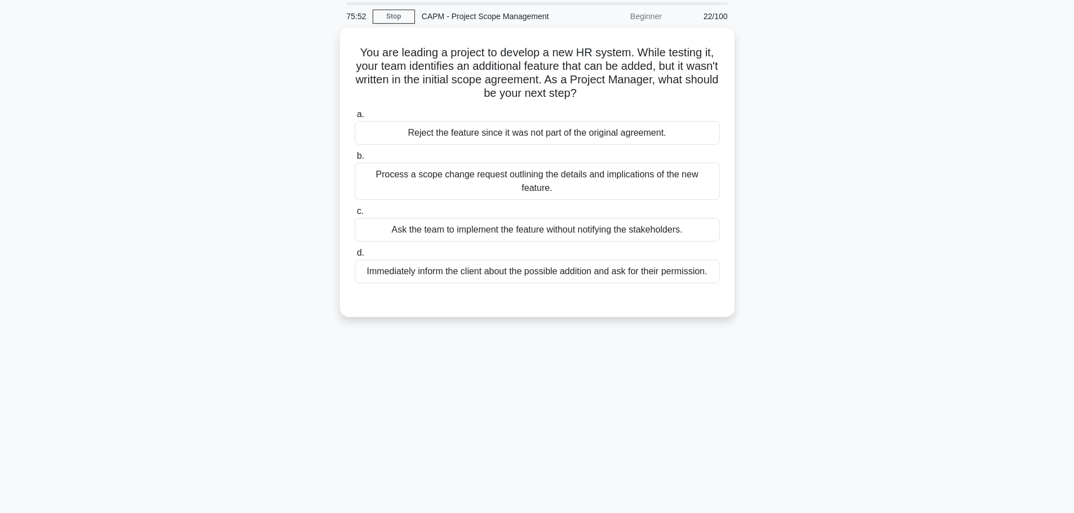
scroll to position [0, 0]
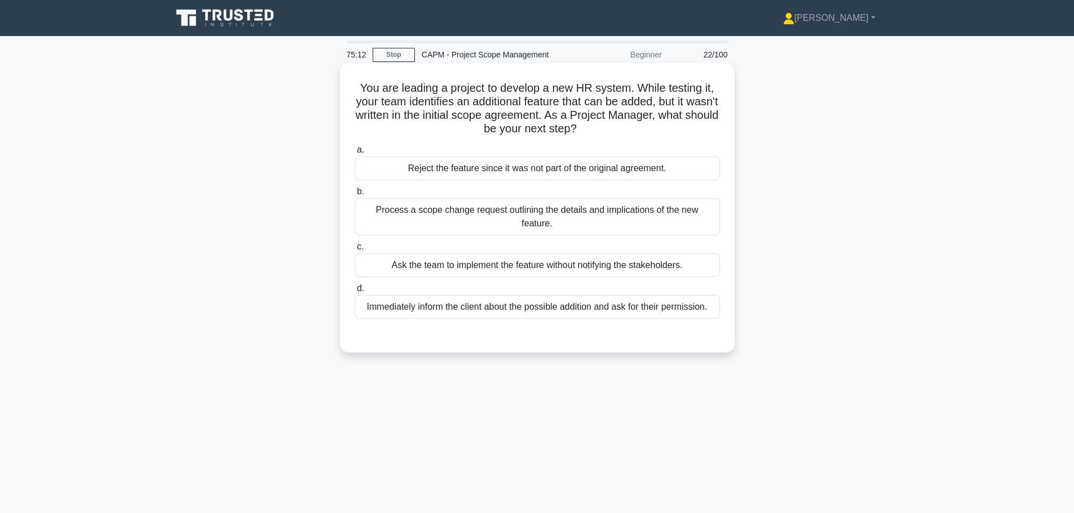
click at [473, 208] on div "Process a scope change request outlining the details and implications of the ne…" at bounding box center [536, 216] width 365 height 37
click at [354, 196] on input "b. Process a scope change request outlining the details and implications of the…" at bounding box center [354, 191] width 0 height 7
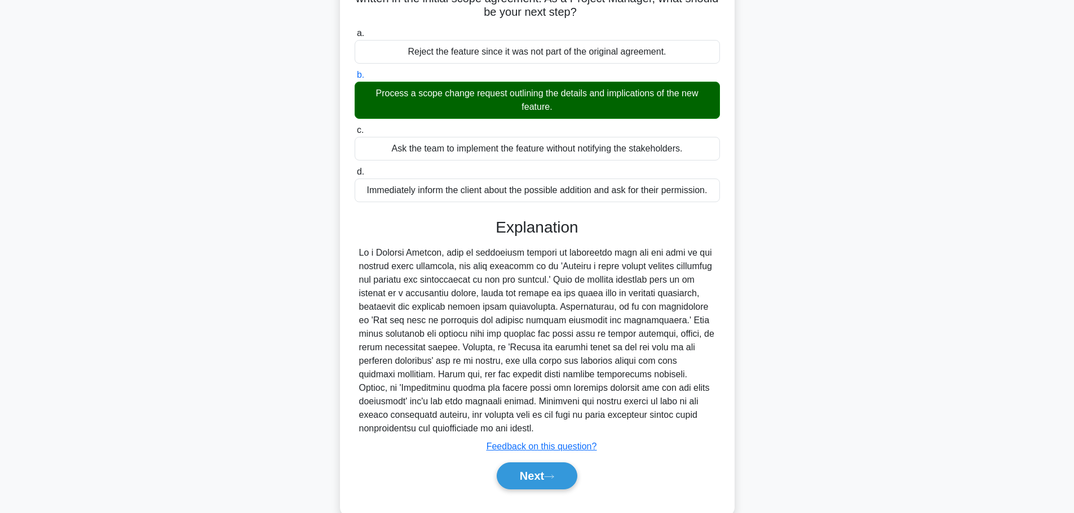
scroll to position [141, 0]
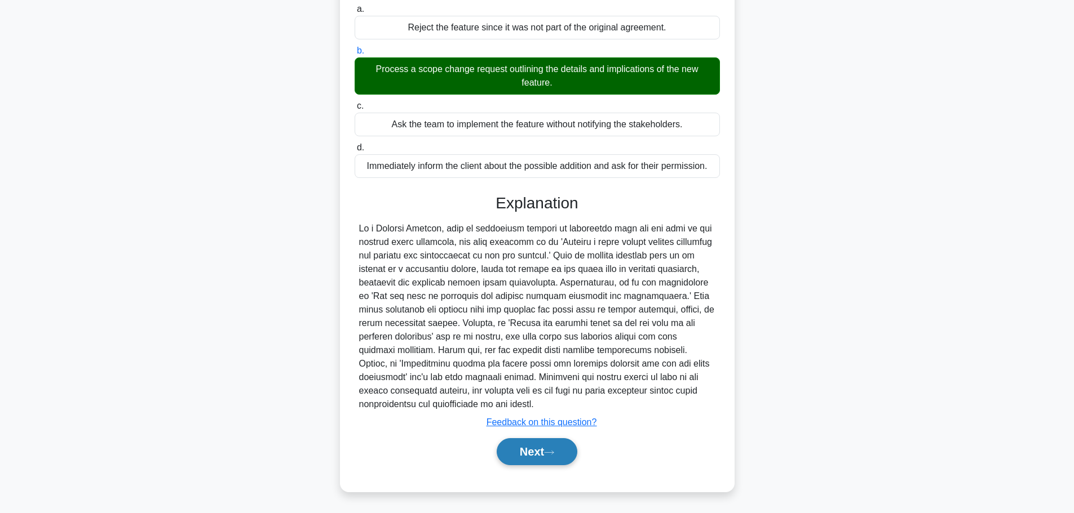
click at [537, 446] on button "Next" at bounding box center [536, 451] width 81 height 27
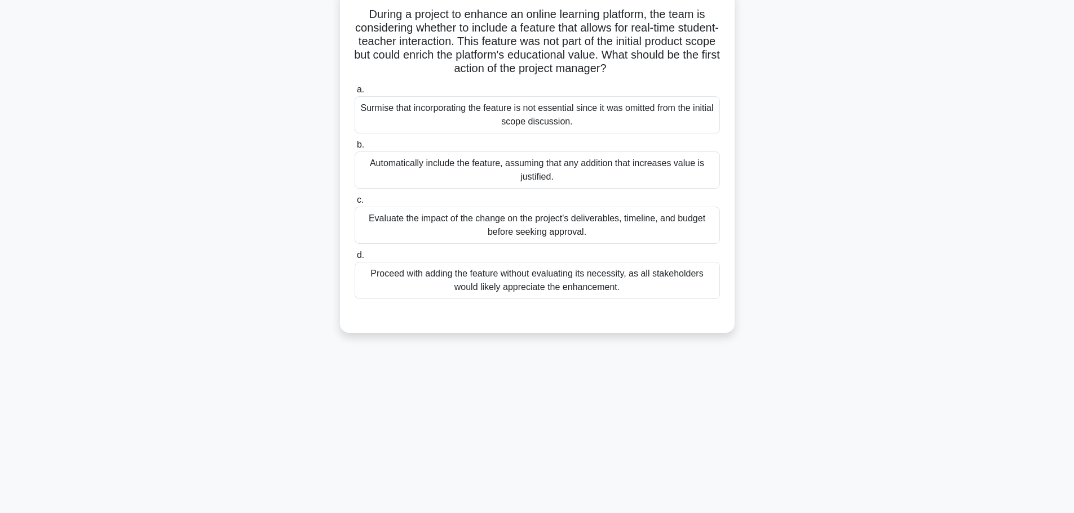
scroll to position [0, 0]
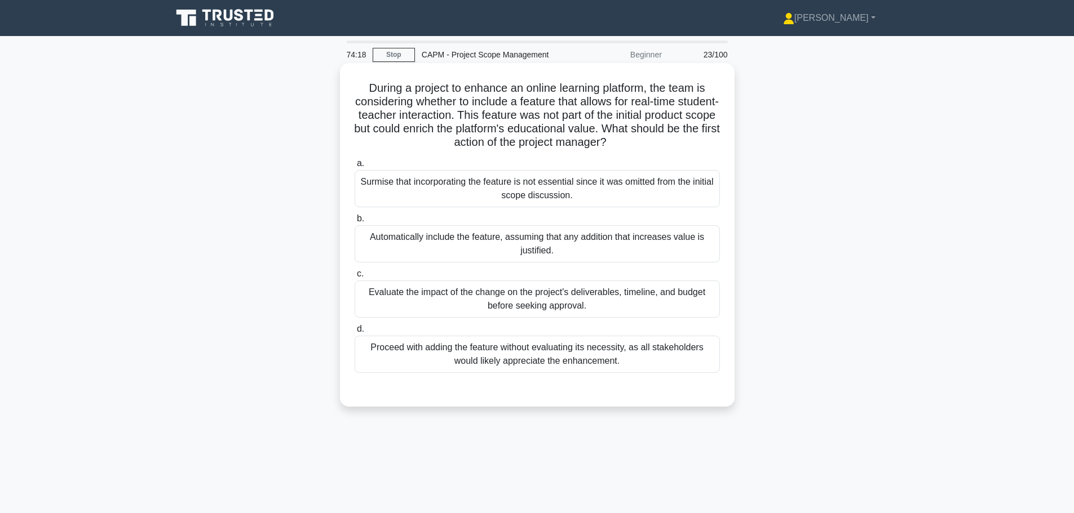
click at [579, 296] on div "Evaluate the impact of the change on the project's deliverables, timeline, and …" at bounding box center [536, 299] width 365 height 37
click at [354, 278] on input "c. Evaluate the impact of the change on the project's deliverables, timeline, a…" at bounding box center [354, 274] width 0 height 7
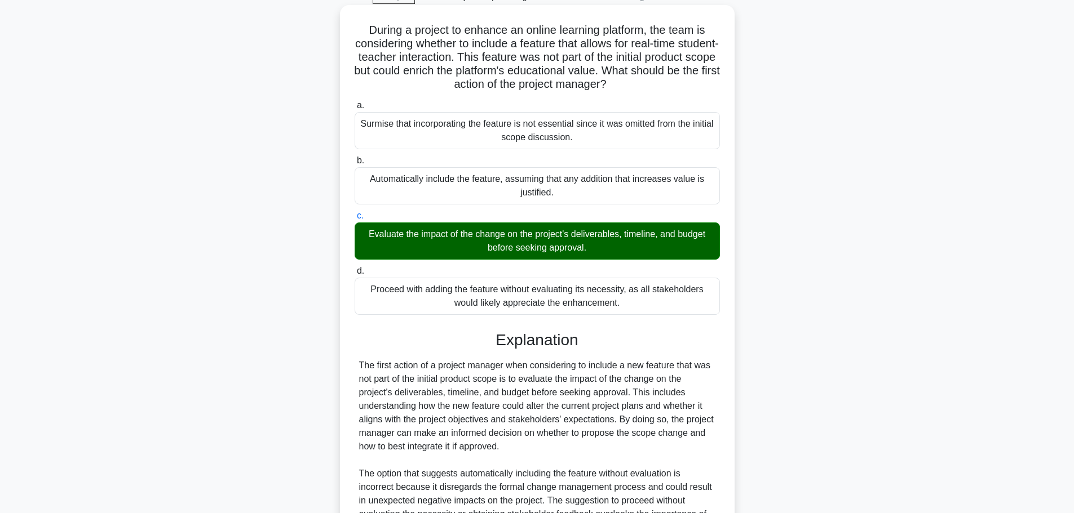
scroll to position [236, 0]
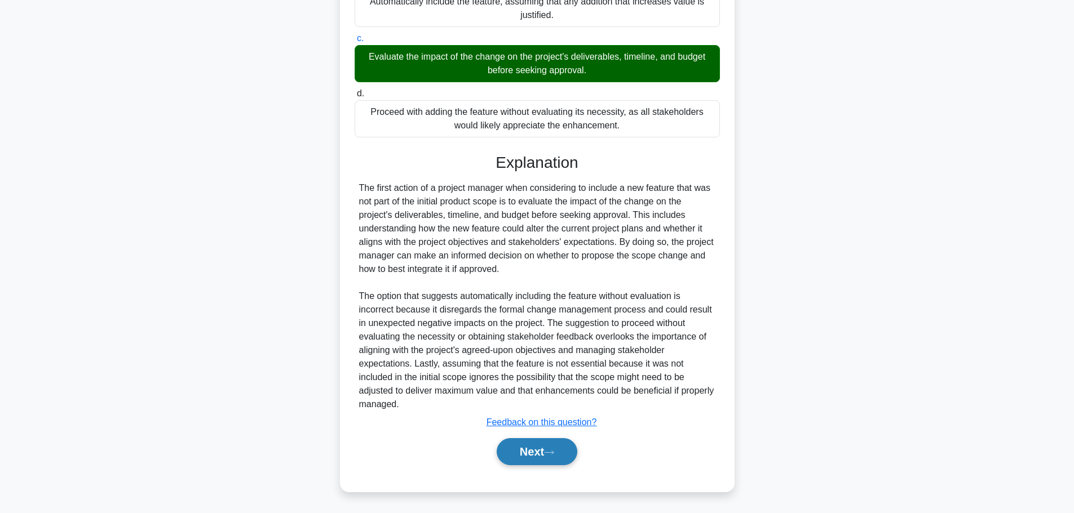
click at [527, 459] on button "Next" at bounding box center [536, 451] width 81 height 27
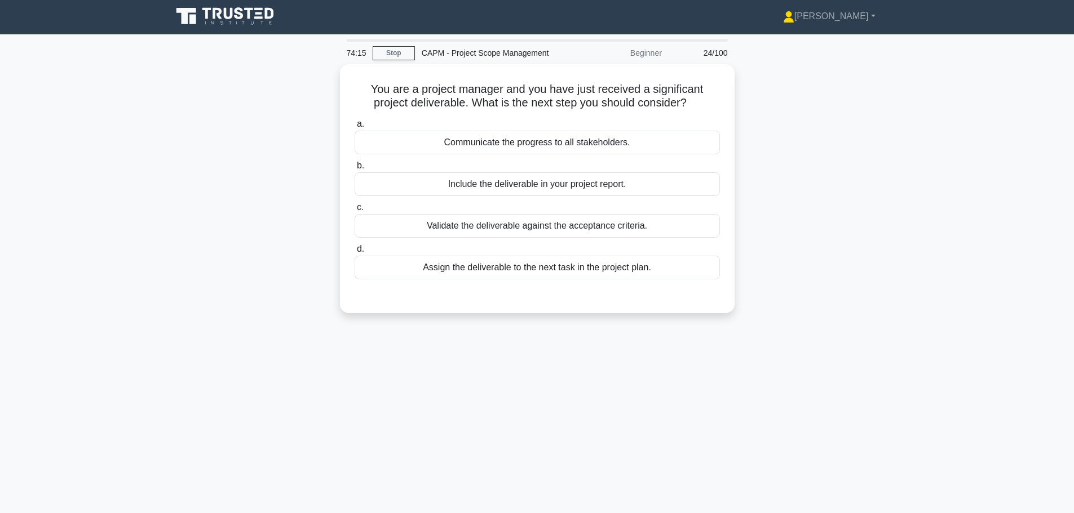
scroll to position [0, 0]
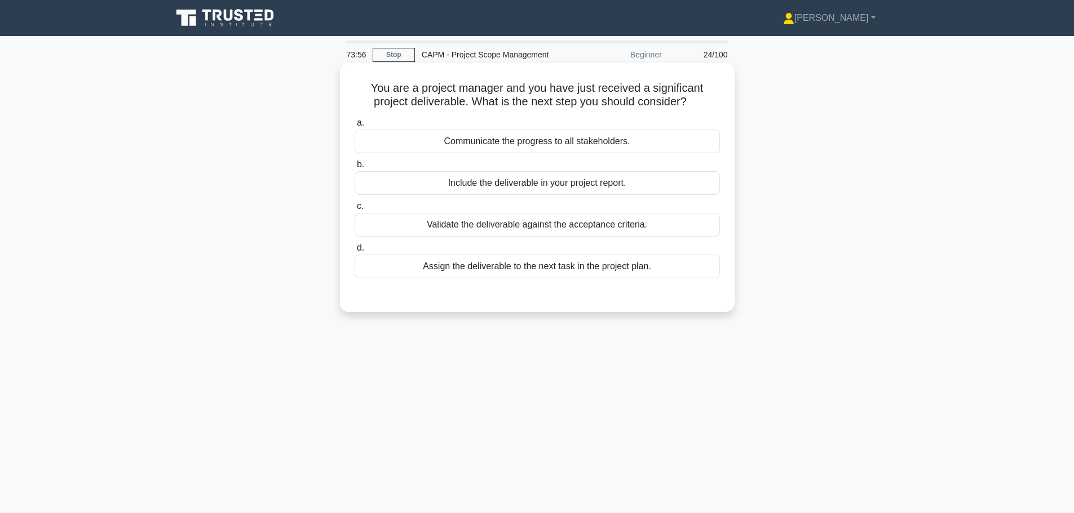
click at [525, 224] on div "Validate the deliverable against the acceptance criteria." at bounding box center [536, 225] width 365 height 24
click at [354, 210] on input "c. Validate the deliverable against the acceptance criteria." at bounding box center [354, 206] width 0 height 7
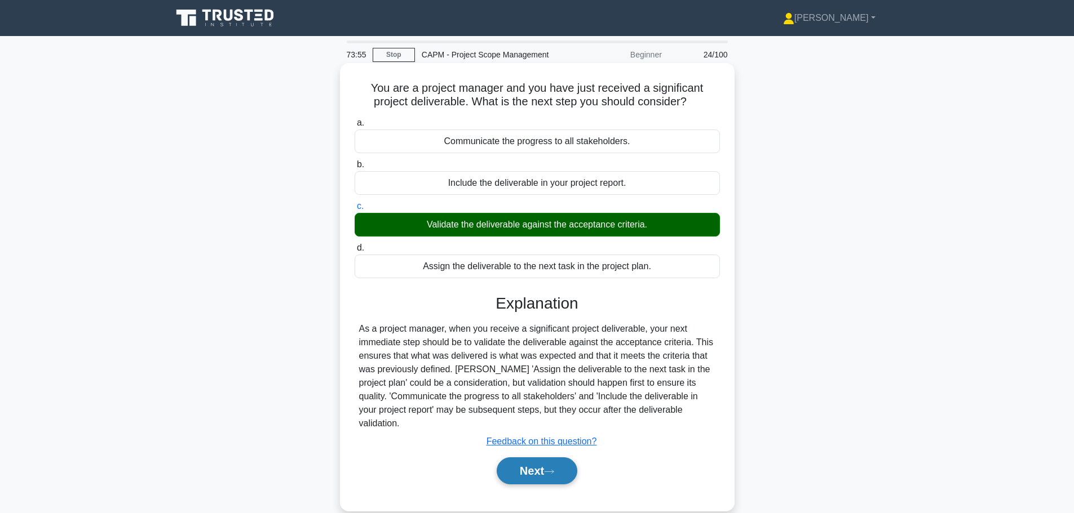
click at [552, 458] on button "Next" at bounding box center [536, 471] width 81 height 27
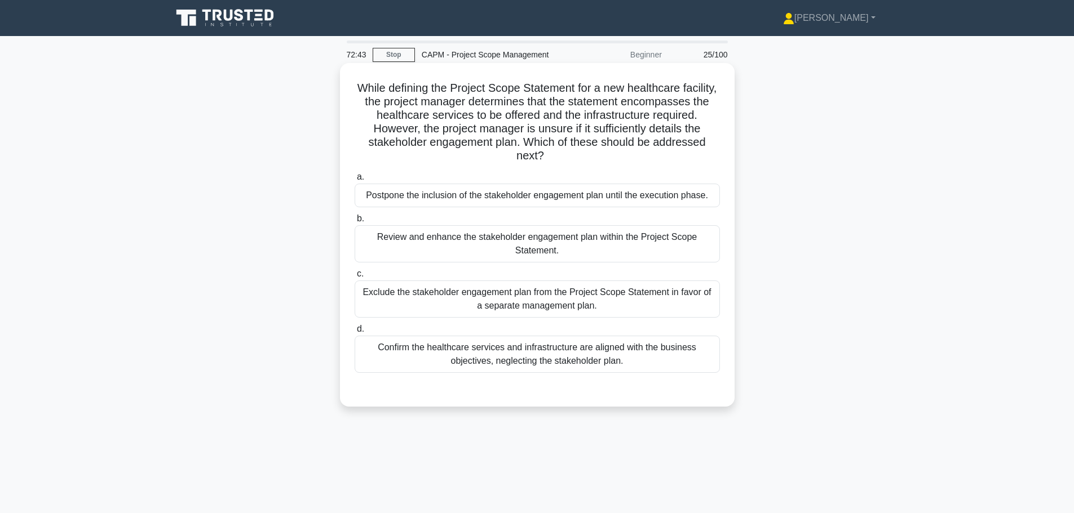
click at [657, 249] on div "Review and enhance the stakeholder engagement plan within the Project Scope Sta…" at bounding box center [536, 243] width 365 height 37
click at [354, 223] on input "b. Review and enhance the stakeholder engagement plan within the Project Scope …" at bounding box center [354, 218] width 0 height 7
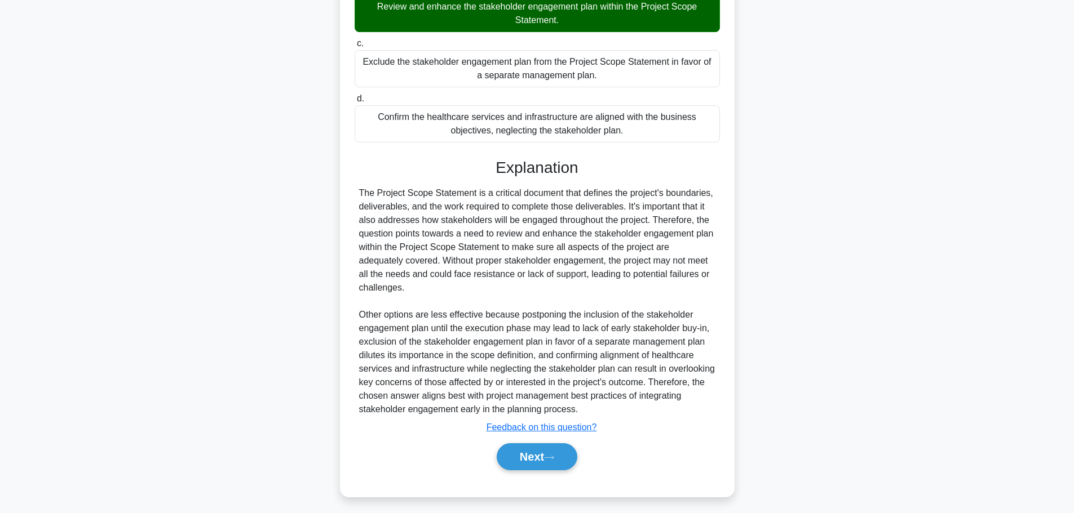
scroll to position [236, 0]
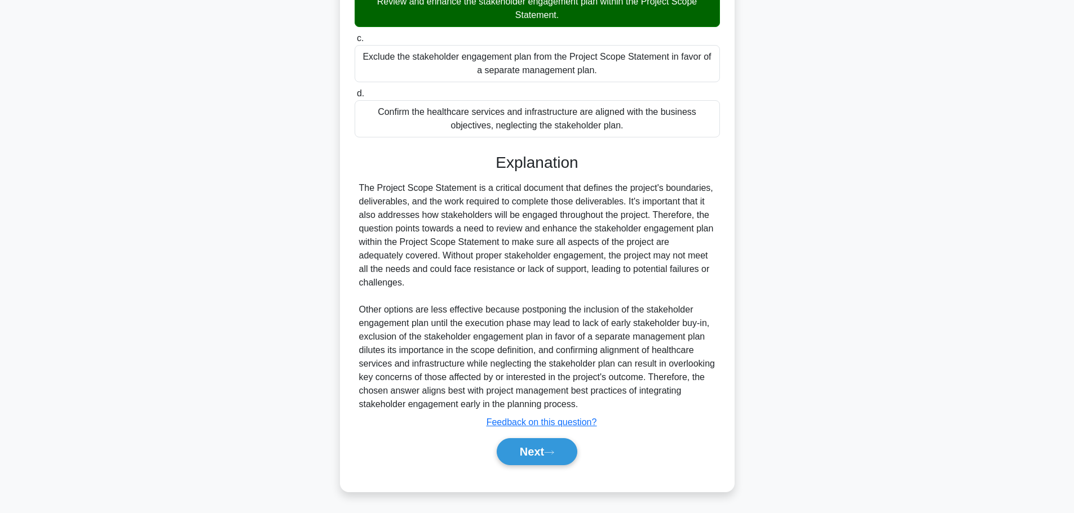
drag, startPoint x: 558, startPoint y: 449, endPoint x: 556, endPoint y: 434, distance: 14.8
click at [558, 450] on button "Next" at bounding box center [536, 451] width 81 height 27
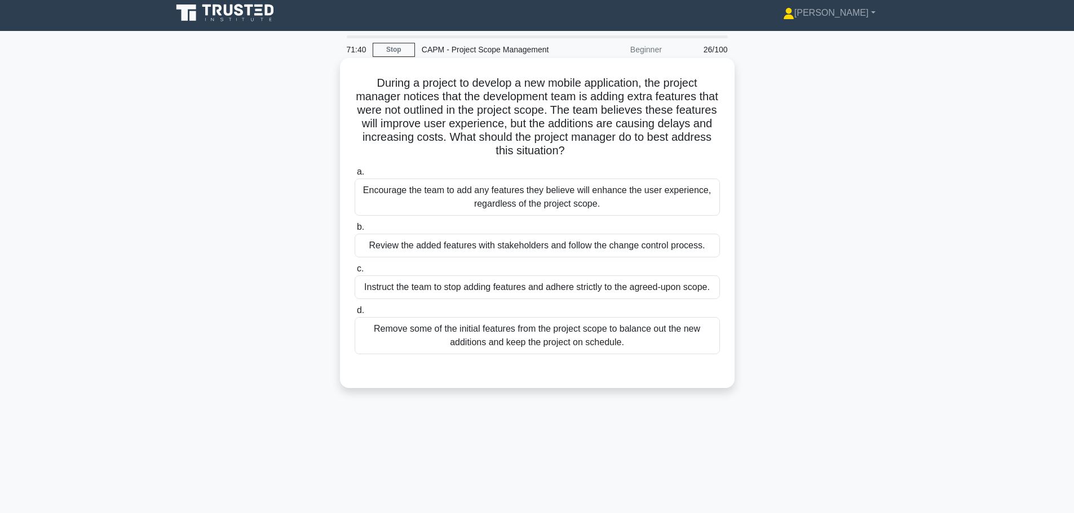
scroll to position [0, 0]
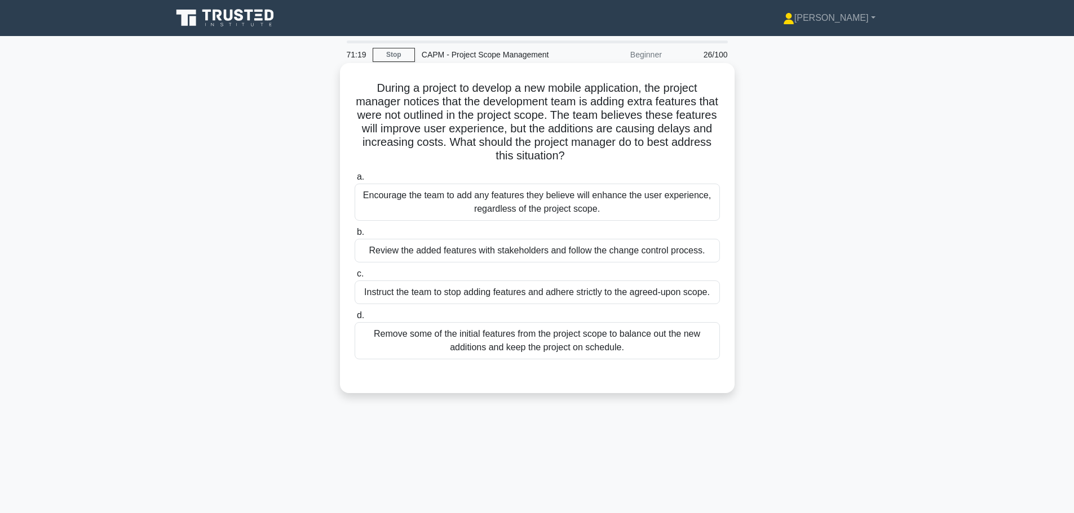
click at [582, 292] on div "Instruct the team to stop adding features and adhere strictly to the agreed-upo…" at bounding box center [536, 293] width 365 height 24
click at [354, 278] on input "c. Instruct the team to stop adding features and adhere strictly to the agreed-…" at bounding box center [354, 274] width 0 height 7
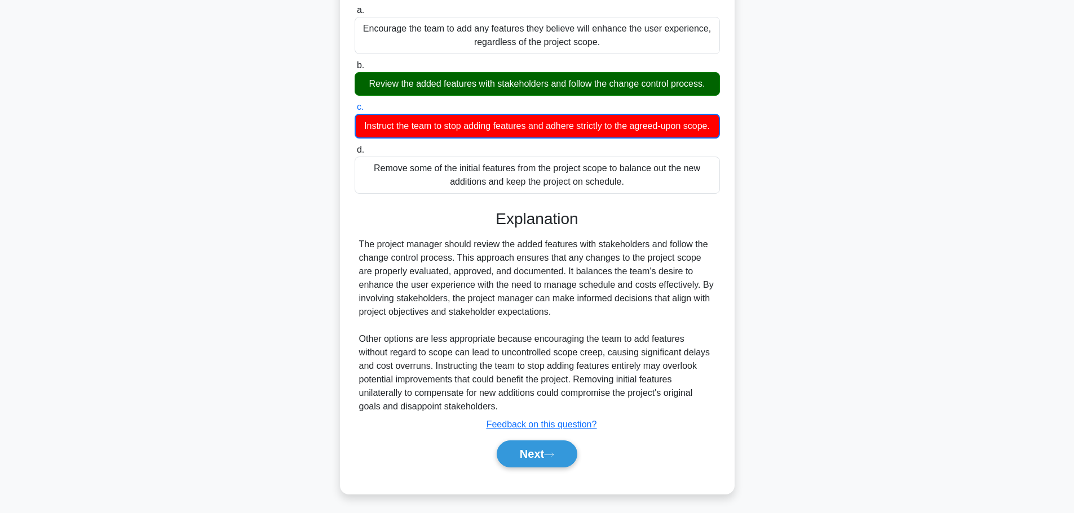
scroll to position [183, 0]
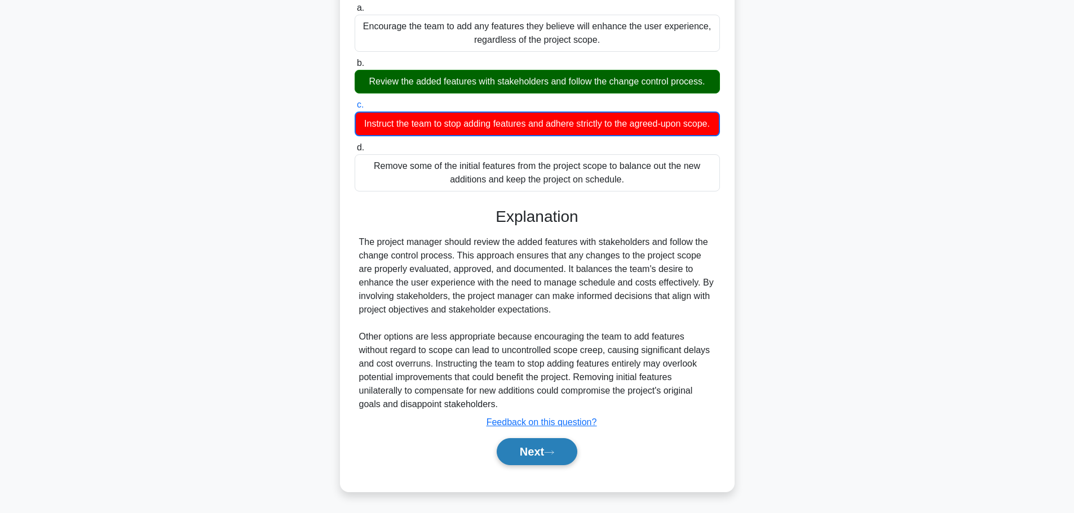
click at [549, 452] on icon at bounding box center [549, 453] width 10 height 6
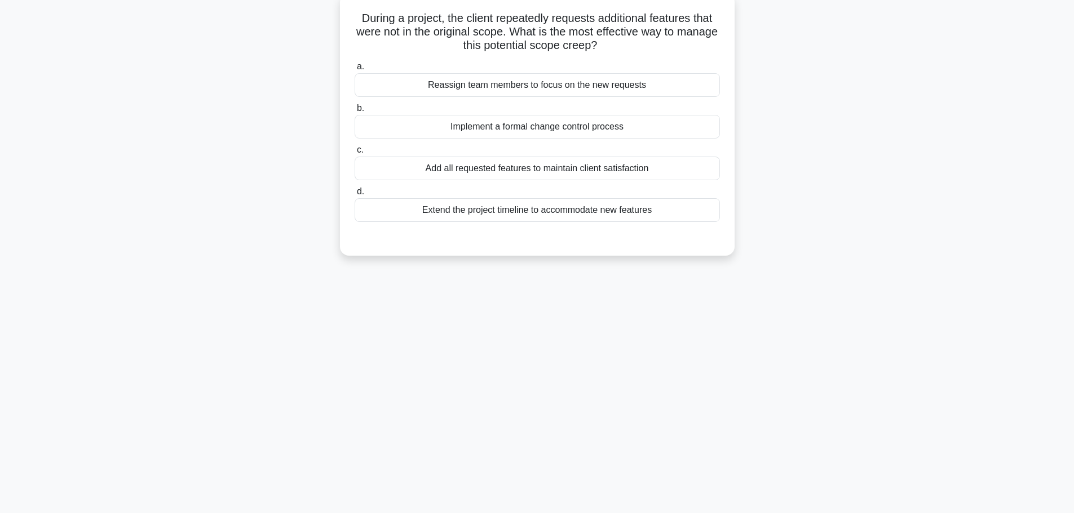
scroll to position [0, 0]
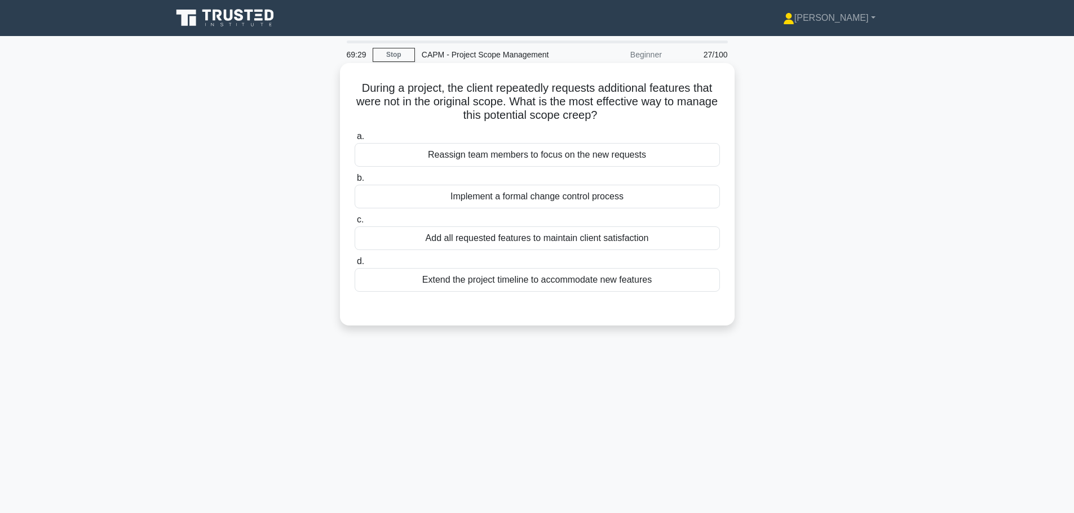
drag, startPoint x: 596, startPoint y: 172, endPoint x: 552, endPoint y: 195, distance: 49.2
click at [554, 195] on div "Implement a formal change control process" at bounding box center [536, 197] width 365 height 24
click at [354, 182] on input "b. Implement a formal change control process" at bounding box center [354, 178] width 0 height 7
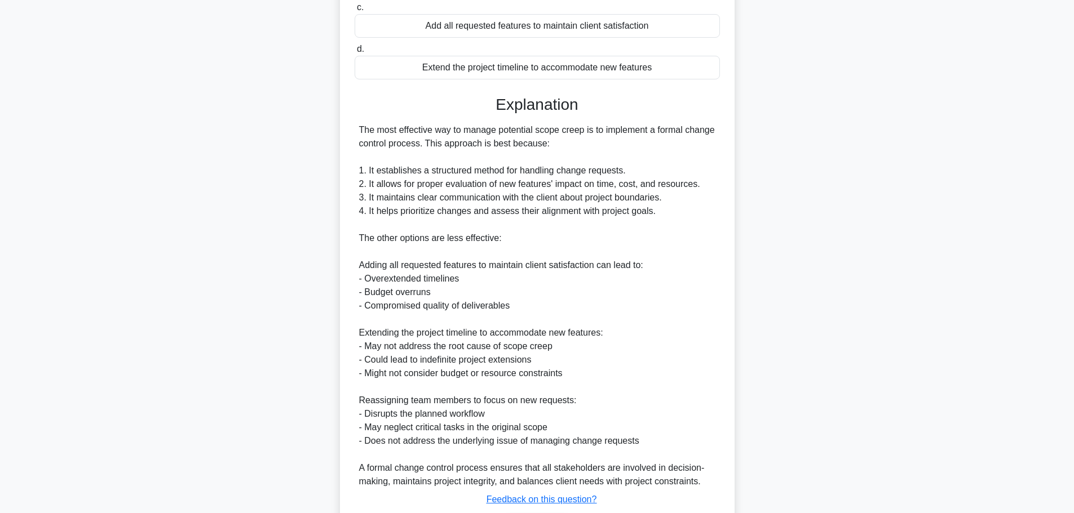
scroll to position [290, 0]
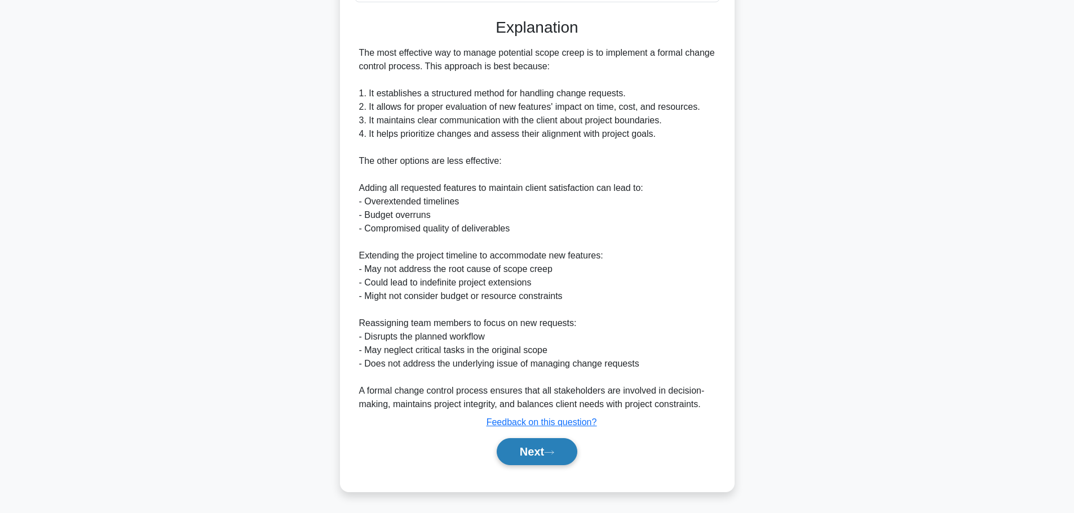
click at [539, 451] on button "Next" at bounding box center [536, 451] width 81 height 27
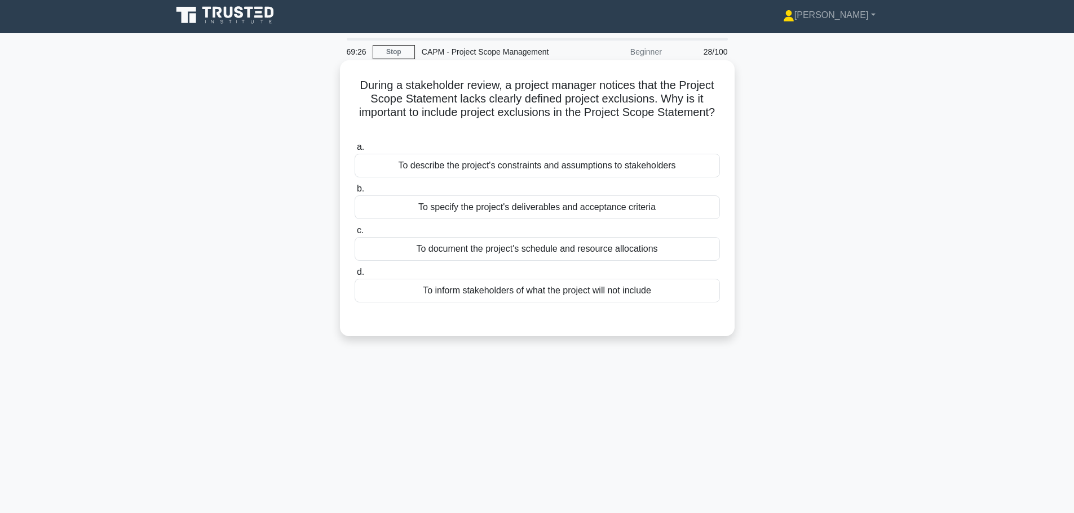
scroll to position [0, 0]
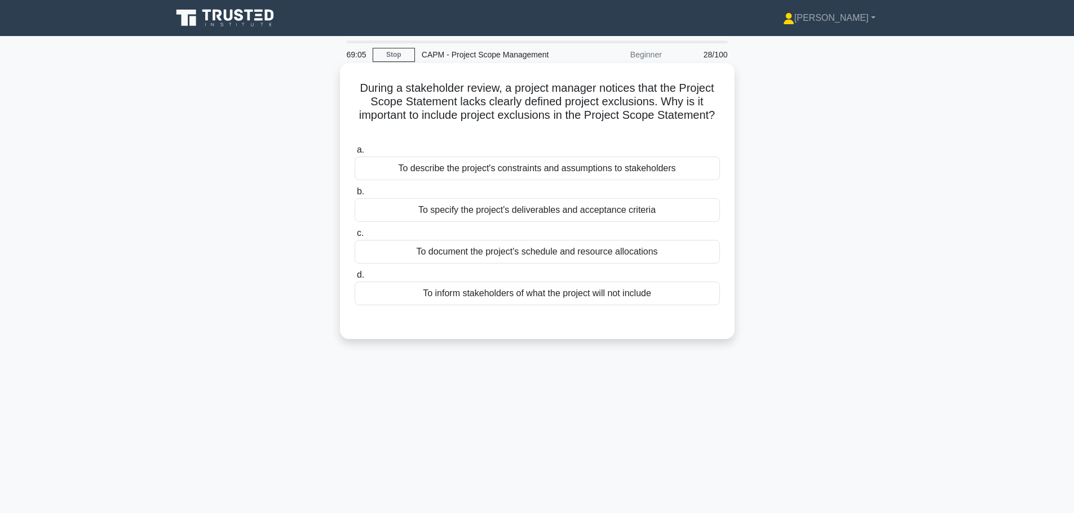
click at [568, 297] on div "To inform stakeholders of what the project will not include" at bounding box center [536, 294] width 365 height 24
click at [354, 279] on input "d. To inform stakeholders of what the project will not include" at bounding box center [354, 275] width 0 height 7
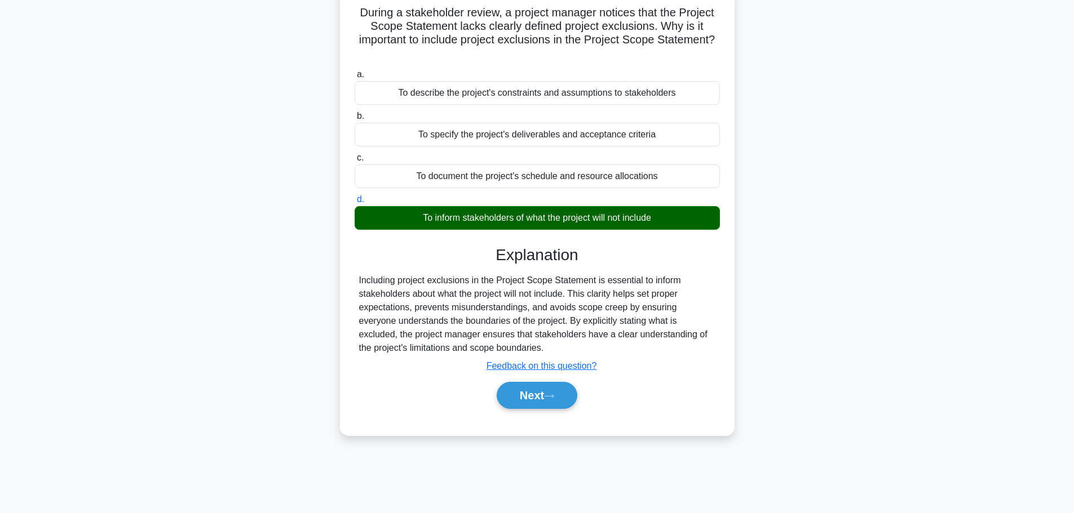
scroll to position [95, 0]
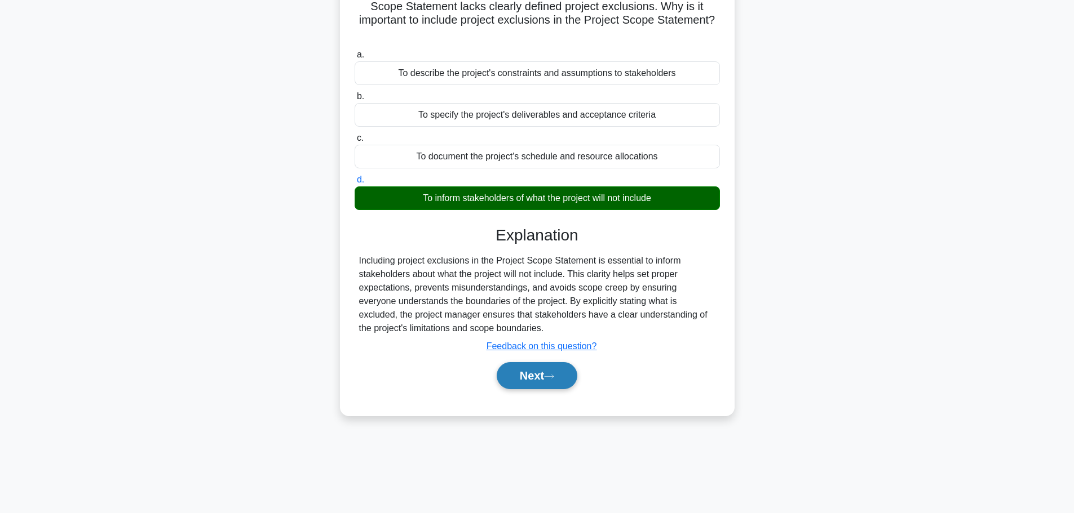
click at [542, 379] on button "Next" at bounding box center [536, 375] width 81 height 27
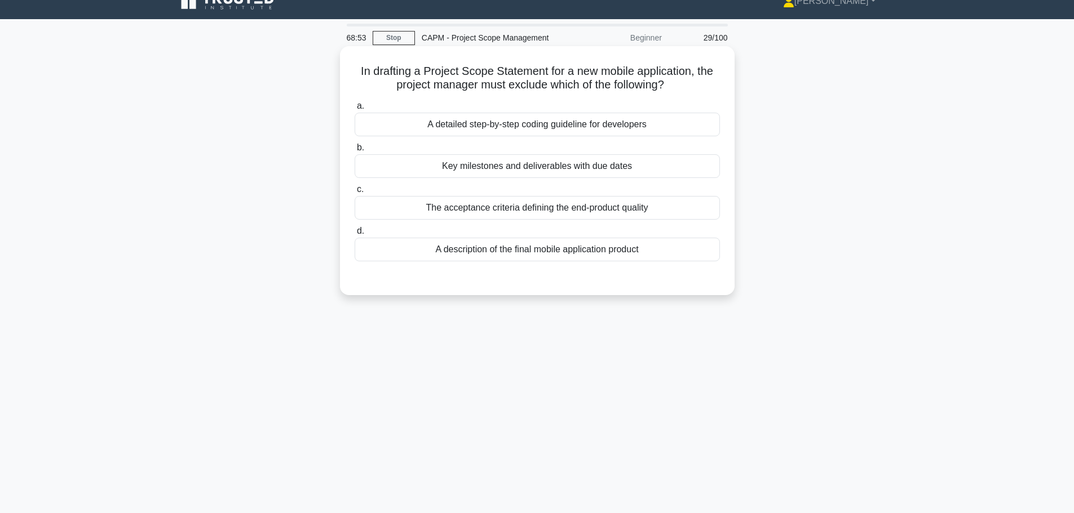
scroll to position [0, 0]
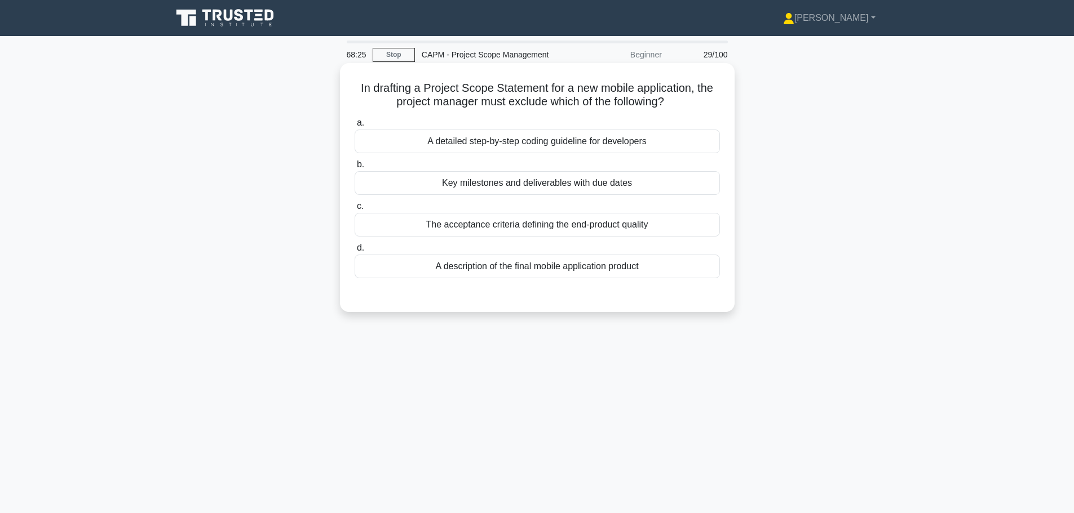
click at [521, 261] on div "A description of the final mobile application product" at bounding box center [536, 267] width 365 height 24
click at [354, 252] on input "d. A description of the final mobile application product" at bounding box center [354, 248] width 0 height 7
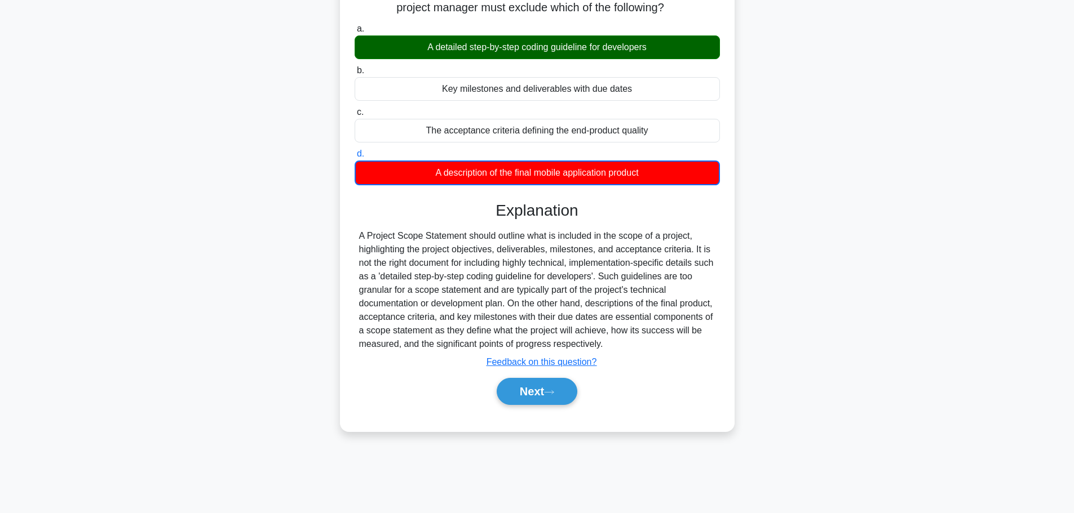
scroll to position [95, 0]
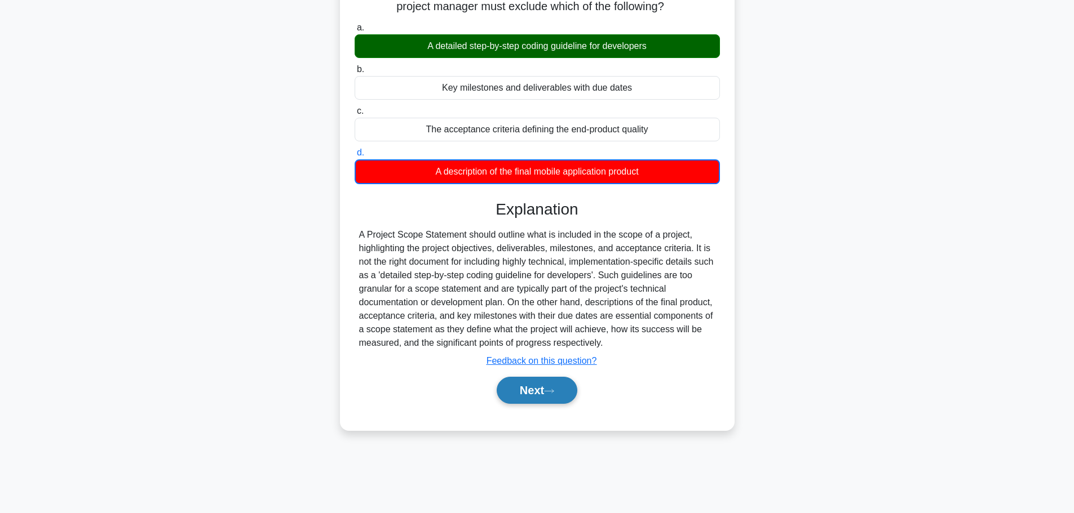
click at [518, 396] on button "Next" at bounding box center [536, 390] width 81 height 27
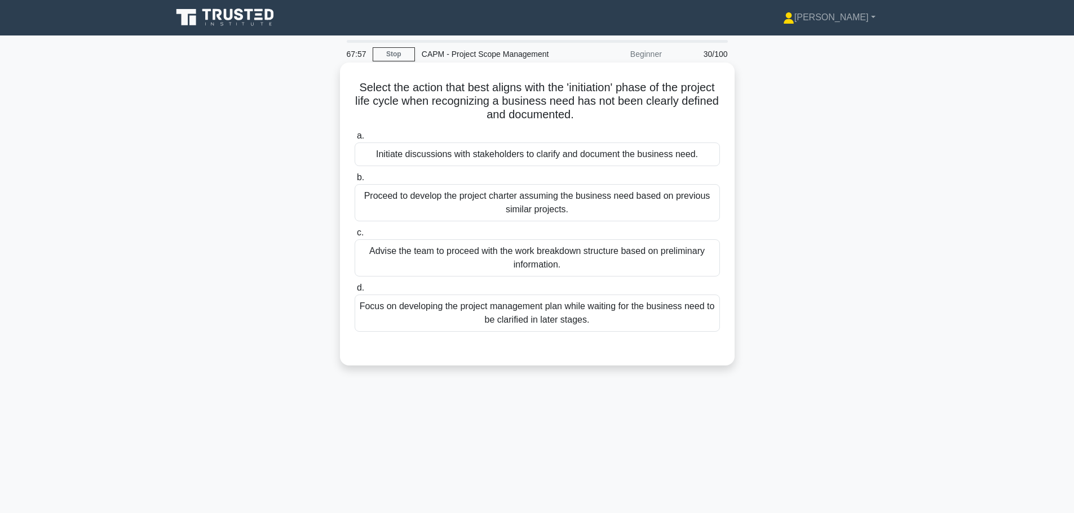
scroll to position [0, 0]
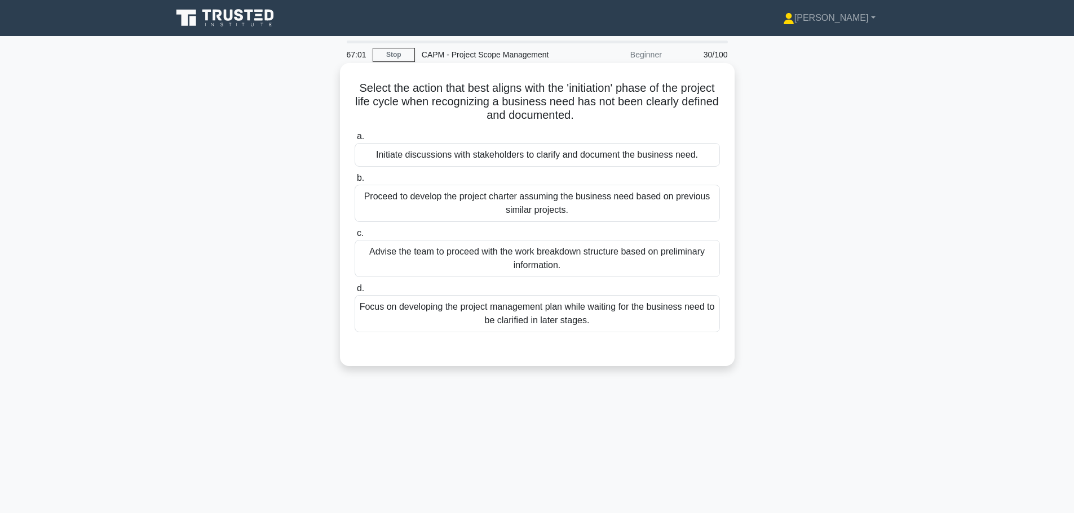
click at [512, 142] on label "a. Initiate discussions with stakeholders to clarify and document the business …" at bounding box center [536, 148] width 365 height 37
click at [354, 140] on input "a. Initiate discussions with stakeholders to clarify and document the business …" at bounding box center [354, 136] width 0 height 7
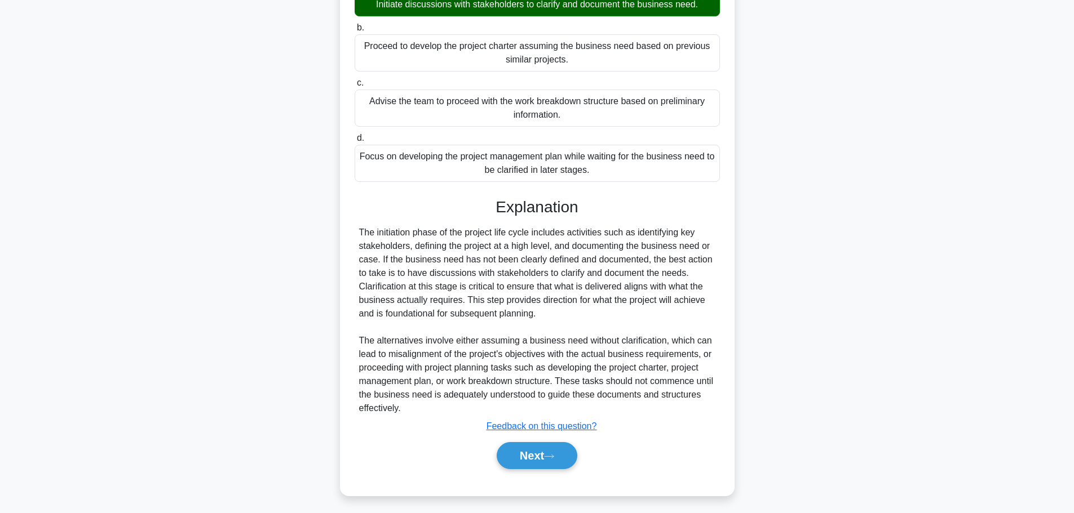
scroll to position [155, 0]
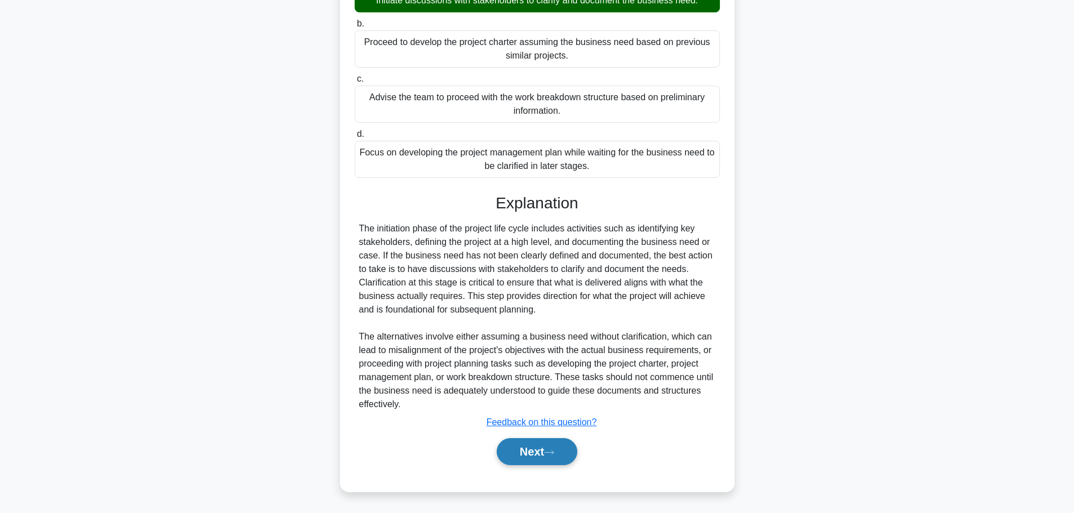
click at [535, 455] on button "Next" at bounding box center [536, 451] width 81 height 27
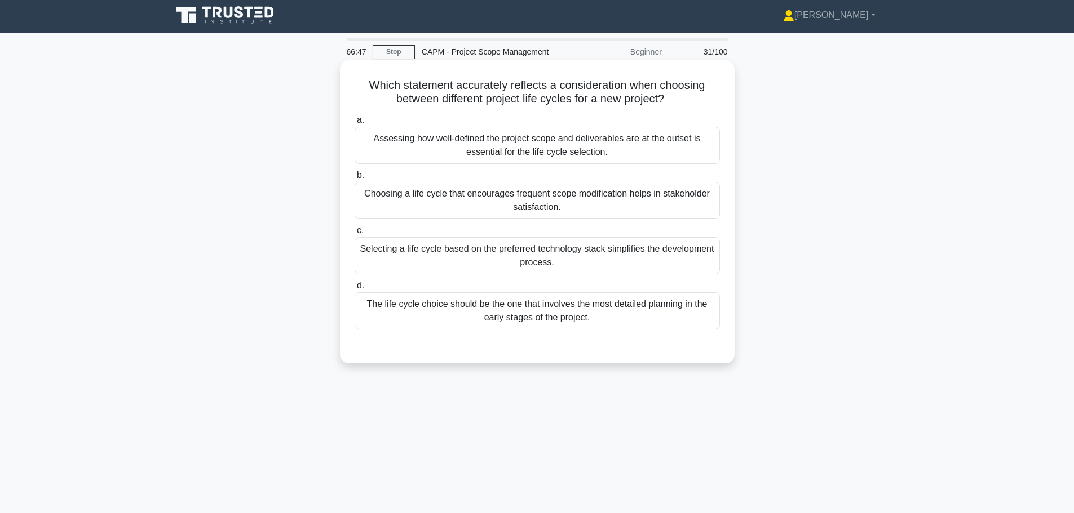
scroll to position [0, 0]
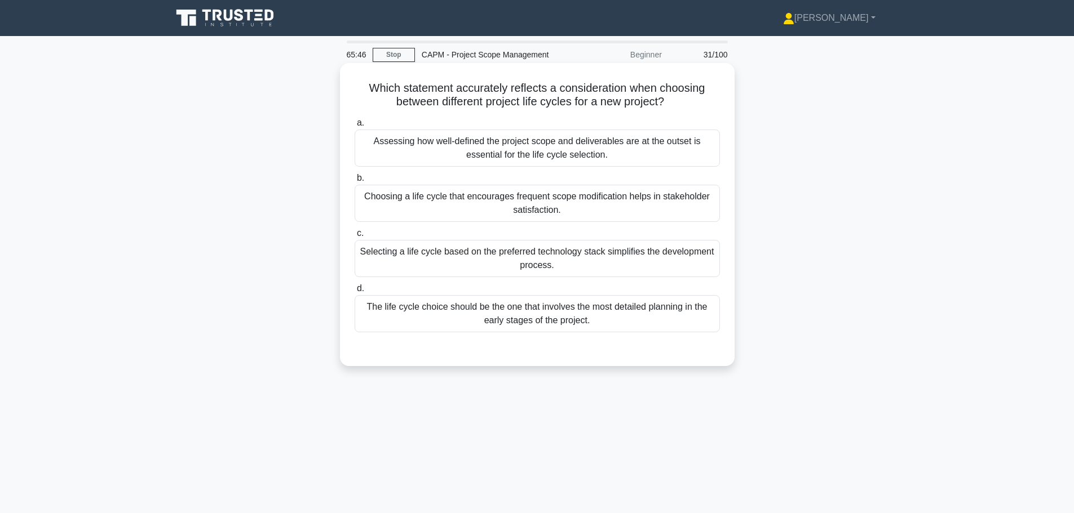
click at [514, 308] on div "The life cycle choice should be the one that involves the most detailed plannin…" at bounding box center [536, 313] width 365 height 37
click at [354, 292] on input "d. The life cycle choice should be the one that involves the most detailed plan…" at bounding box center [354, 288] width 0 height 7
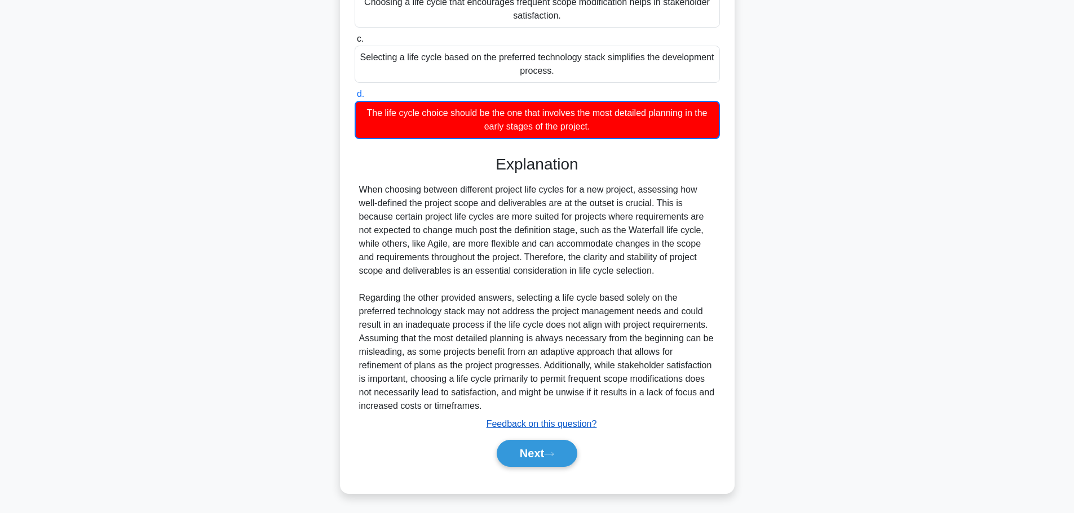
scroll to position [197, 0]
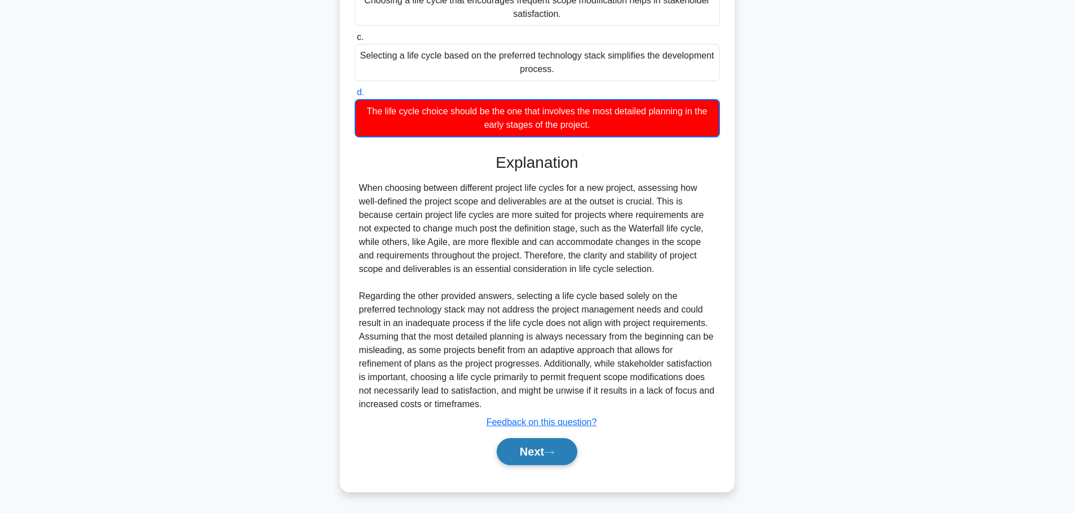
click at [526, 456] on button "Next" at bounding box center [536, 451] width 81 height 27
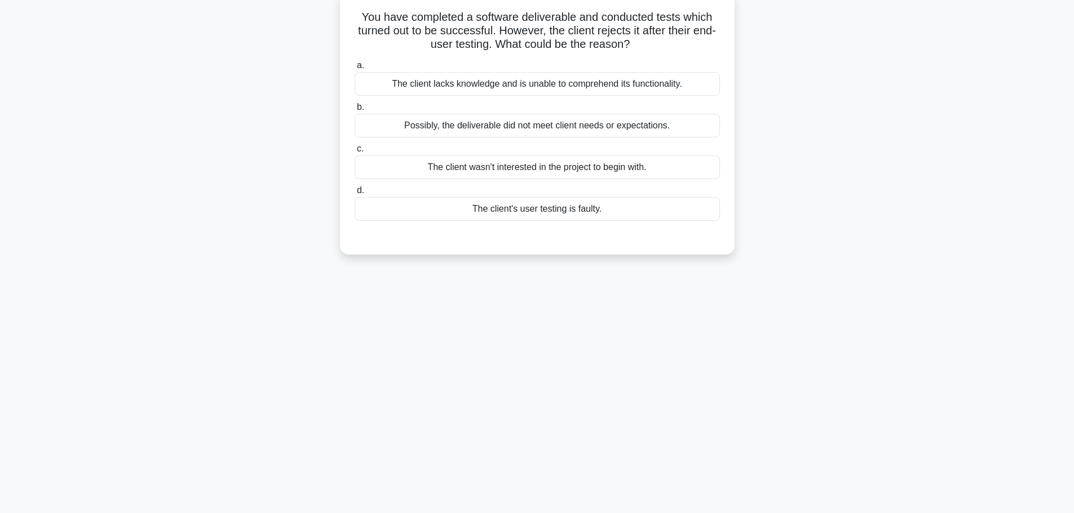
scroll to position [0, 0]
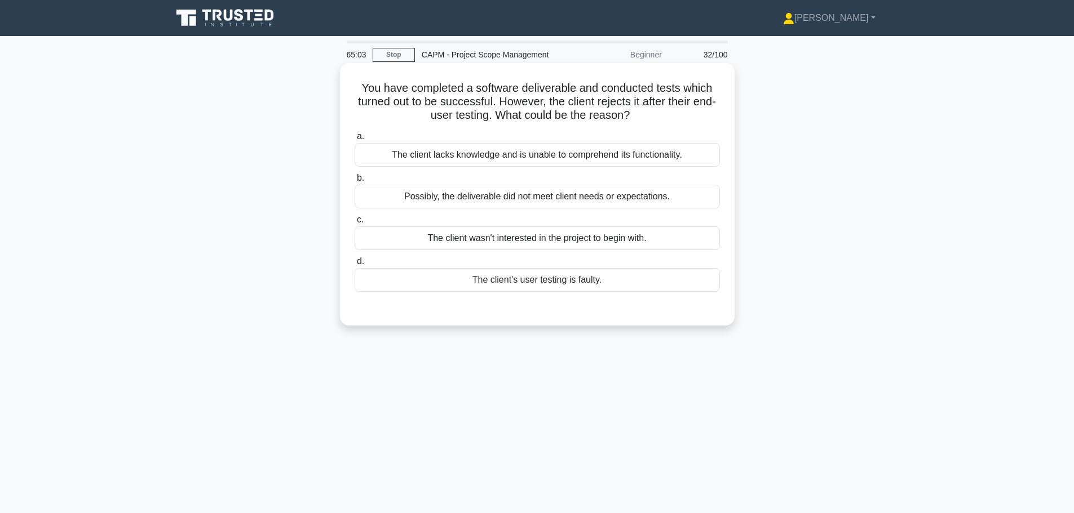
click at [526, 193] on div "Possibly, the deliverable did not meet client needs or expectations." at bounding box center [536, 197] width 365 height 24
click at [354, 182] on input "b. Possibly, the deliverable did not meet client needs or expectations." at bounding box center [354, 178] width 0 height 7
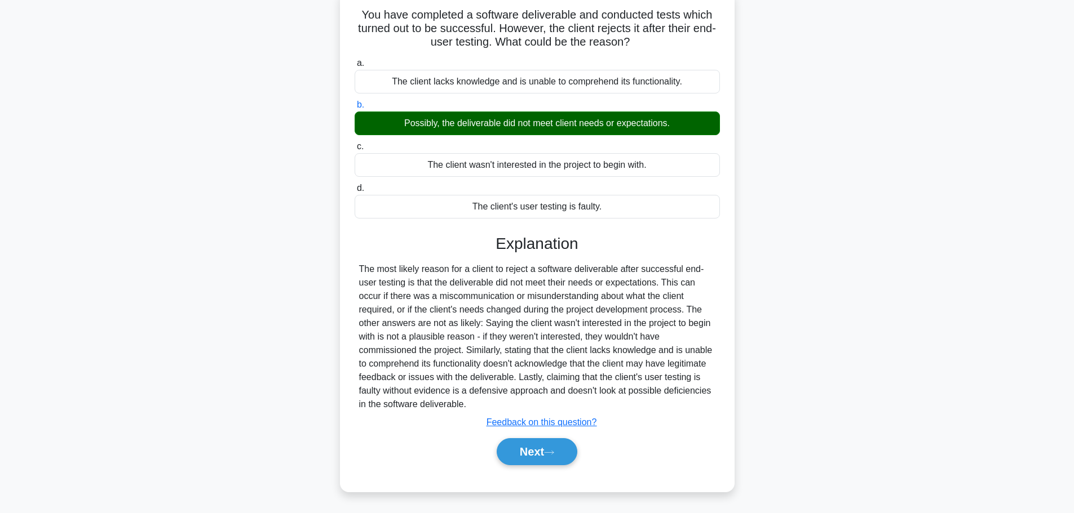
scroll to position [95, 0]
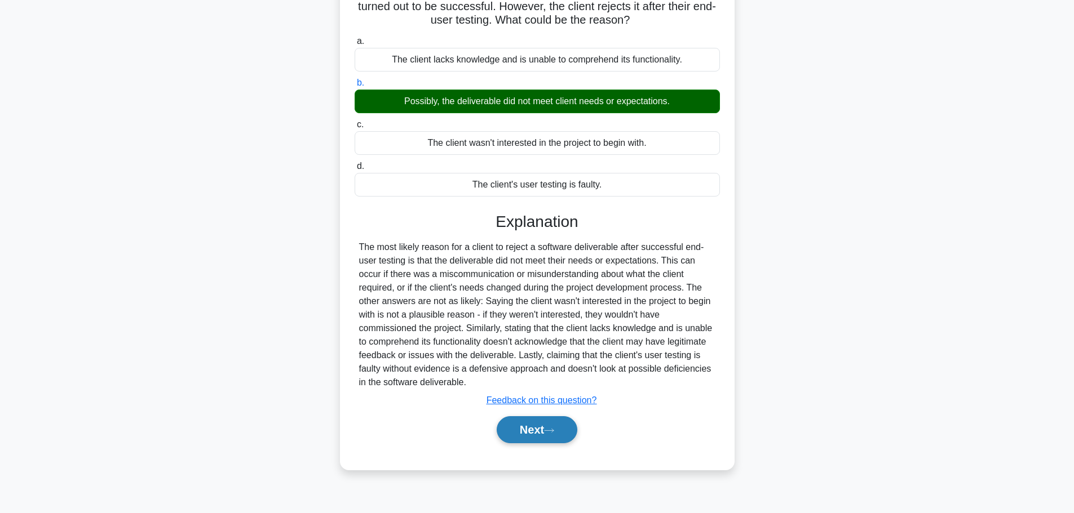
click at [520, 433] on button "Next" at bounding box center [536, 429] width 81 height 27
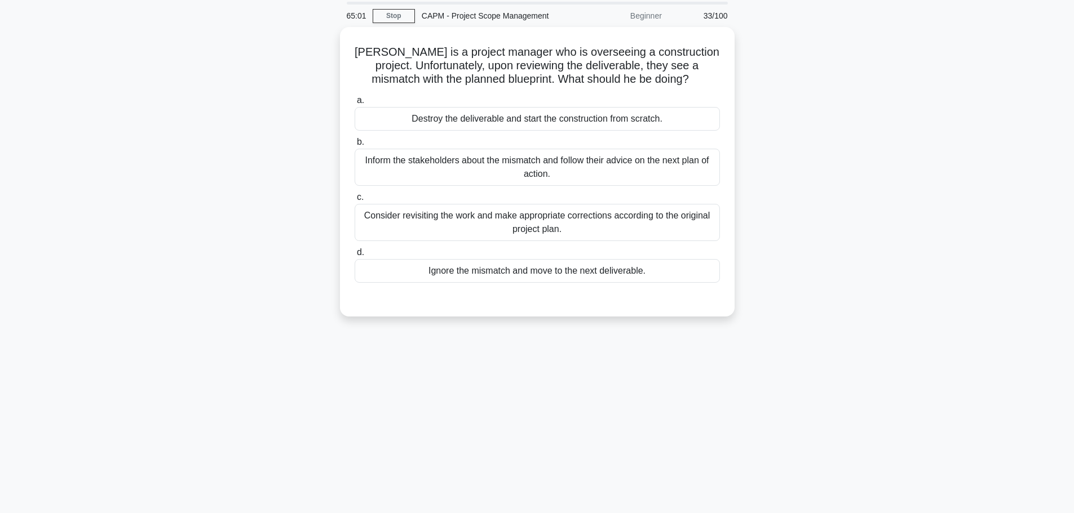
scroll to position [0, 0]
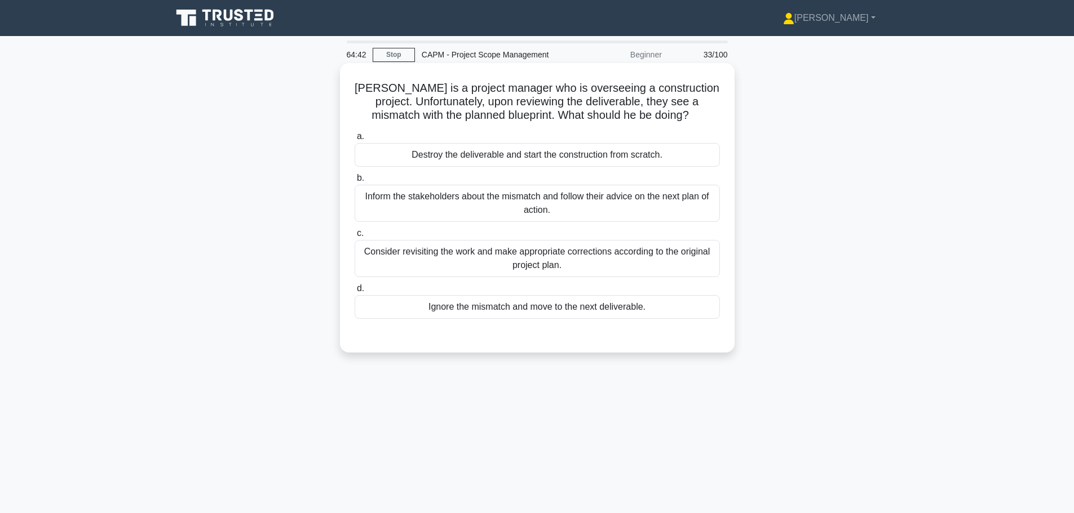
click at [537, 255] on div "Consider revisiting the work and make appropriate corrections according to the …" at bounding box center [536, 258] width 365 height 37
click at [354, 237] on input "c. Consider revisiting the work and make appropriate corrections according to t…" at bounding box center [354, 233] width 0 height 7
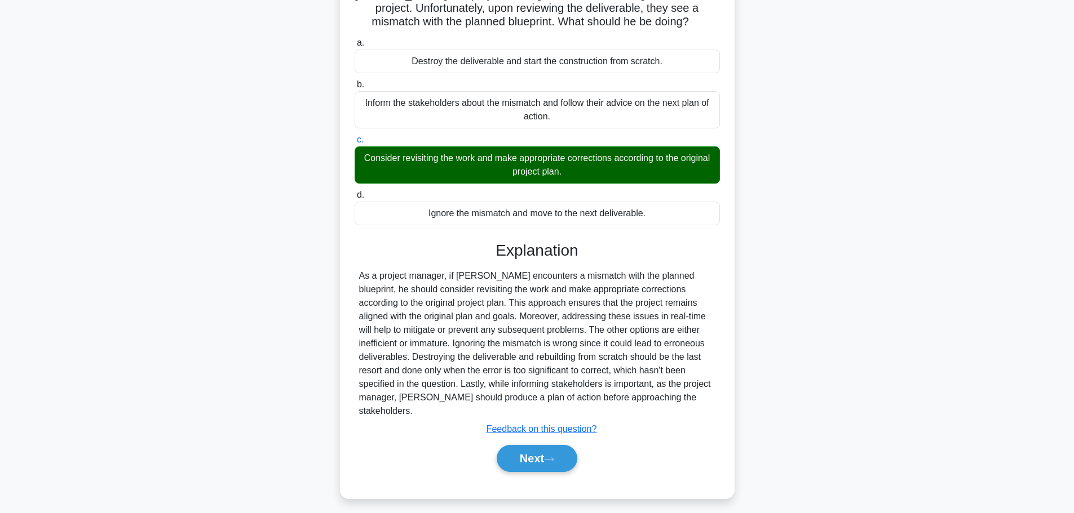
scroll to position [95, 0]
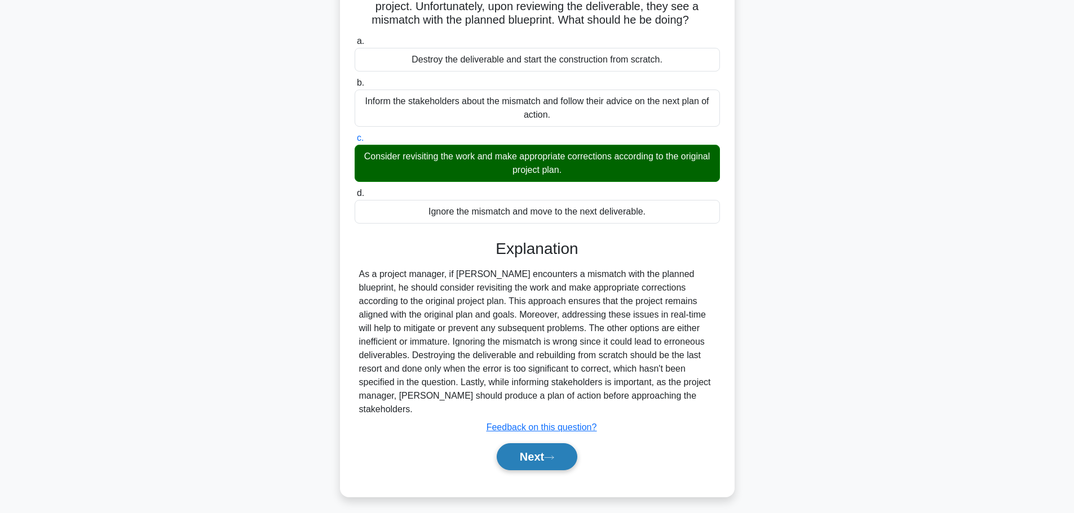
click at [536, 450] on button "Next" at bounding box center [536, 457] width 81 height 27
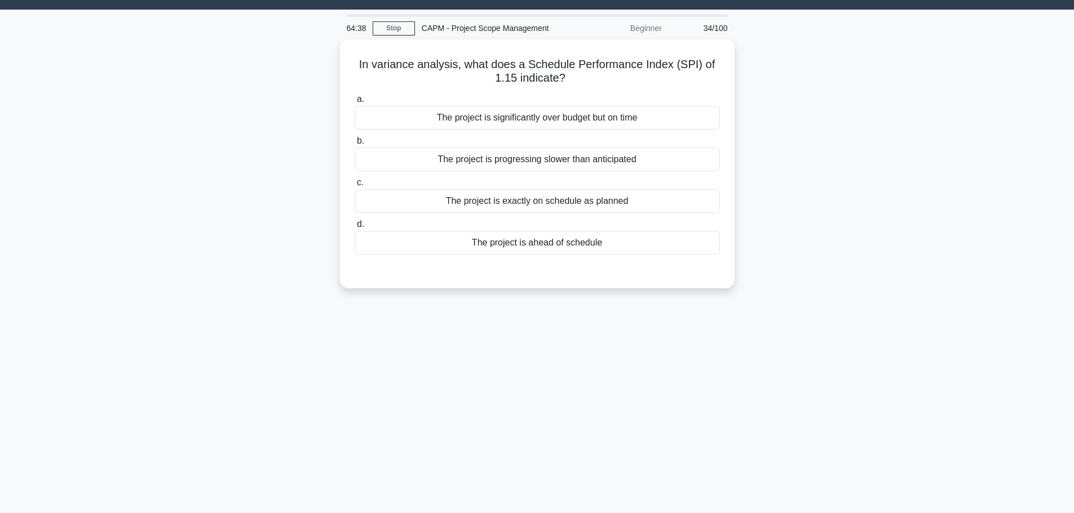
scroll to position [0, 0]
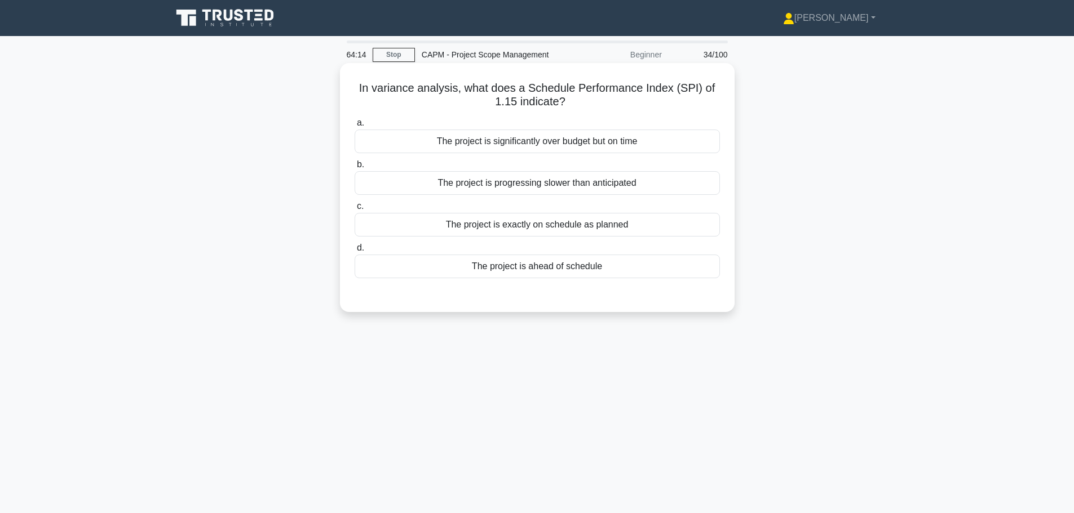
click at [553, 269] on div "The project is ahead of schedule" at bounding box center [536, 267] width 365 height 24
click at [354, 252] on input "d. The project is ahead of schedule" at bounding box center [354, 248] width 0 height 7
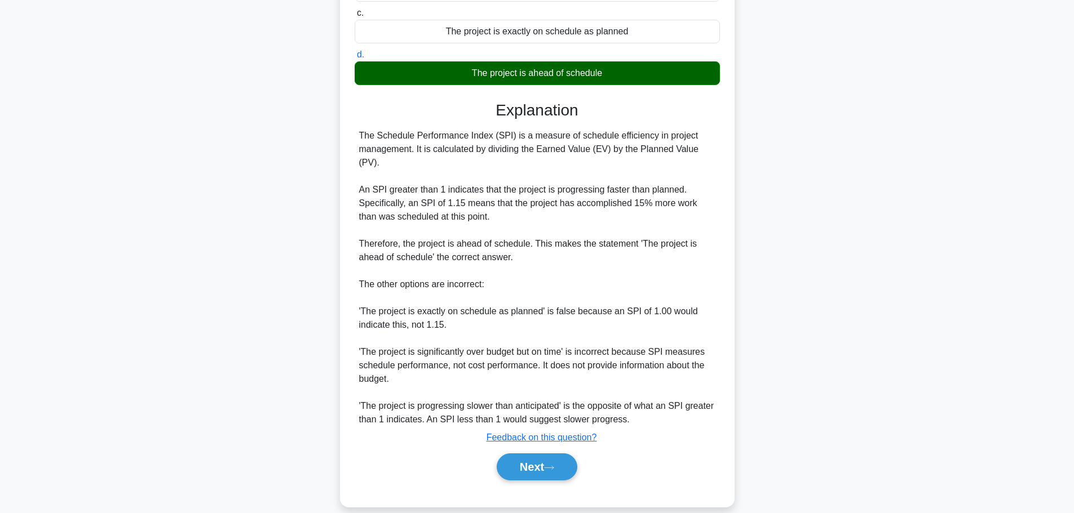
scroll to position [196, 0]
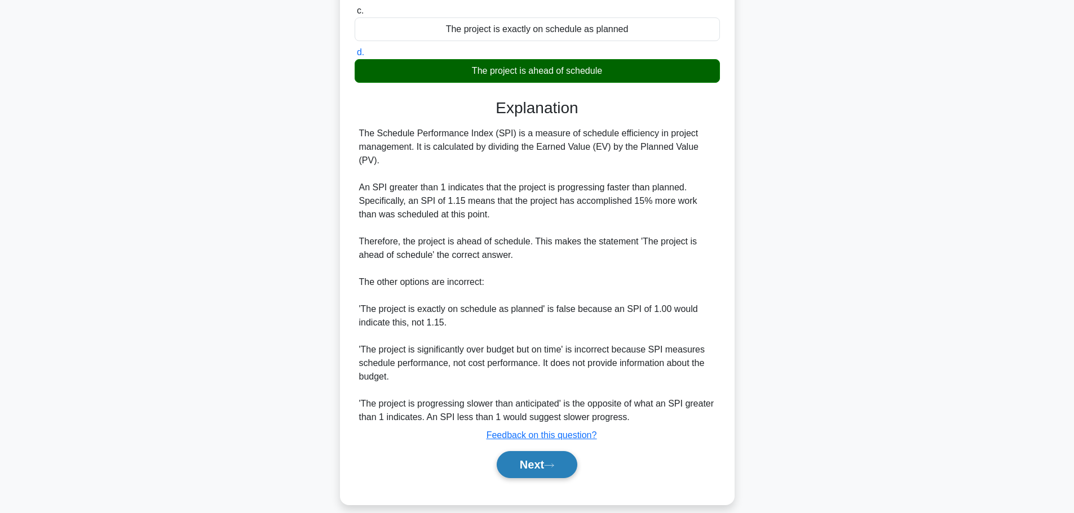
click at [535, 462] on button "Next" at bounding box center [536, 464] width 81 height 27
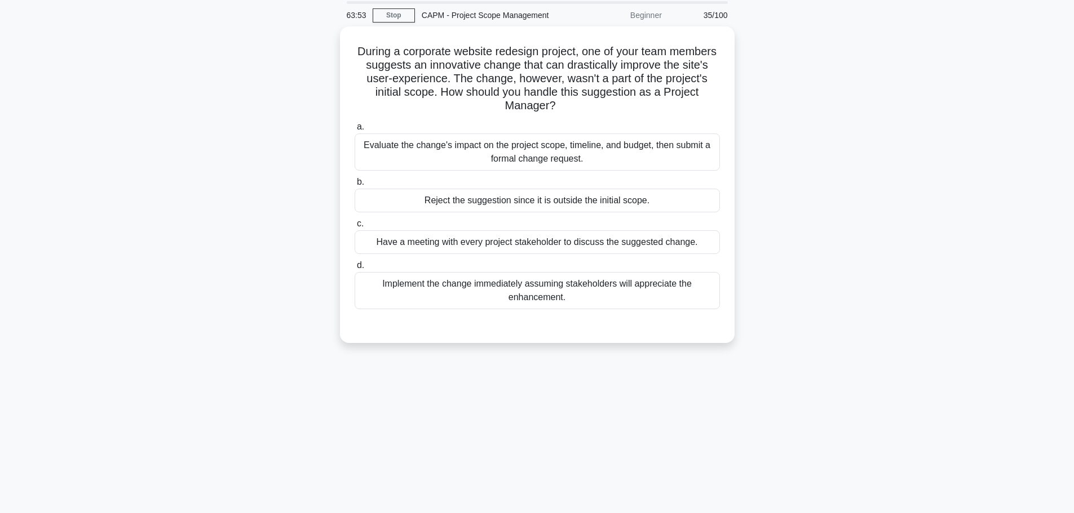
scroll to position [0, 0]
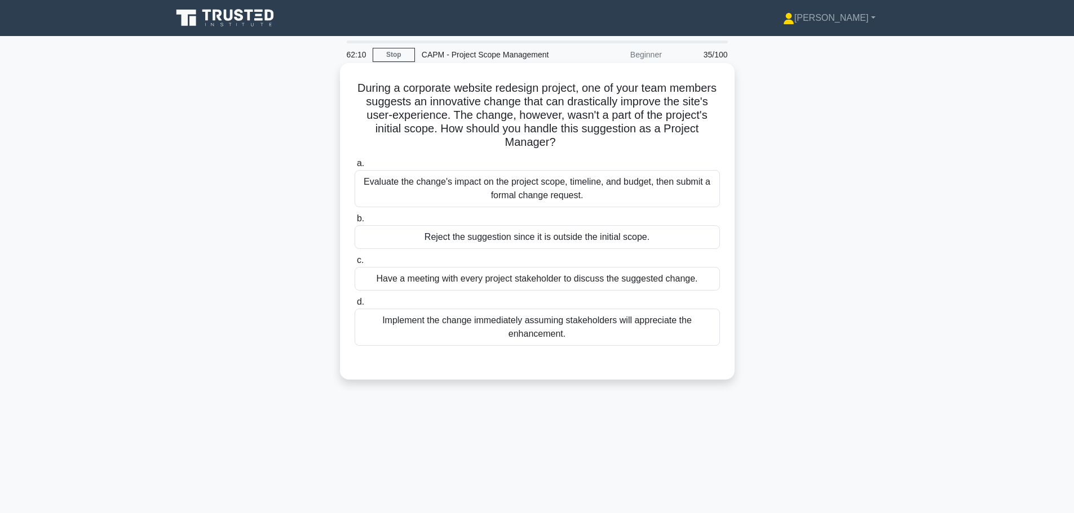
click at [549, 185] on div "Evaluate the change's impact on the project scope, timeline, and budget, then s…" at bounding box center [536, 188] width 365 height 37
click at [354, 167] on input "a. Evaluate the change's impact on the project scope, timeline, and budget, the…" at bounding box center [354, 163] width 0 height 7
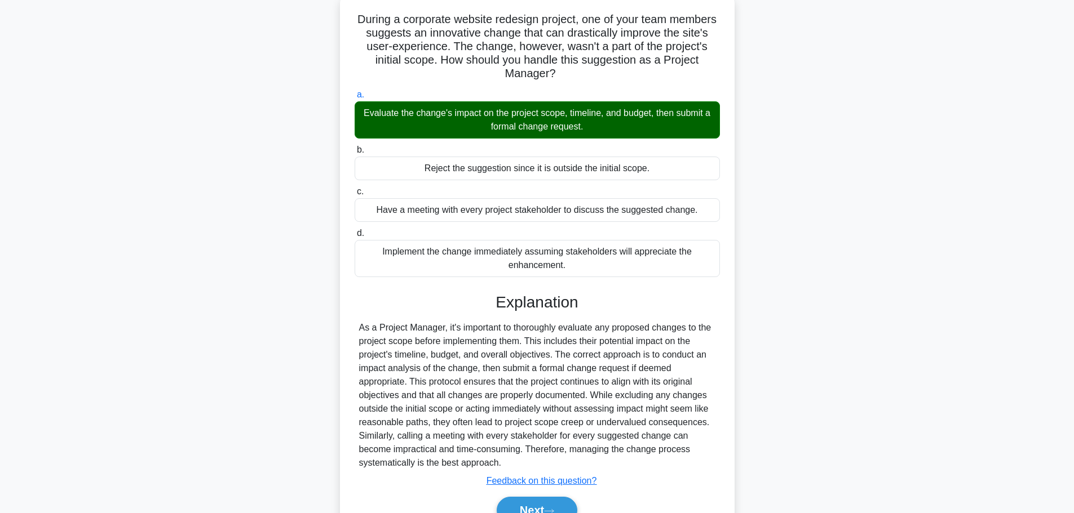
scroll to position [128, 0]
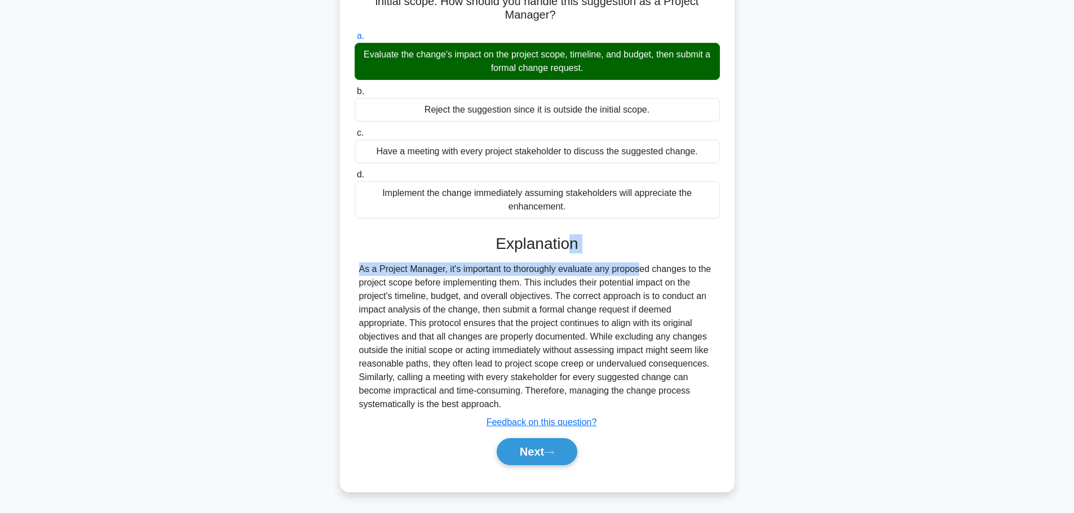
click at [570, 256] on div "Explanation As a Project Manager, it's important to thoroughly evaluate any pro…" at bounding box center [536, 352] width 365 height 236
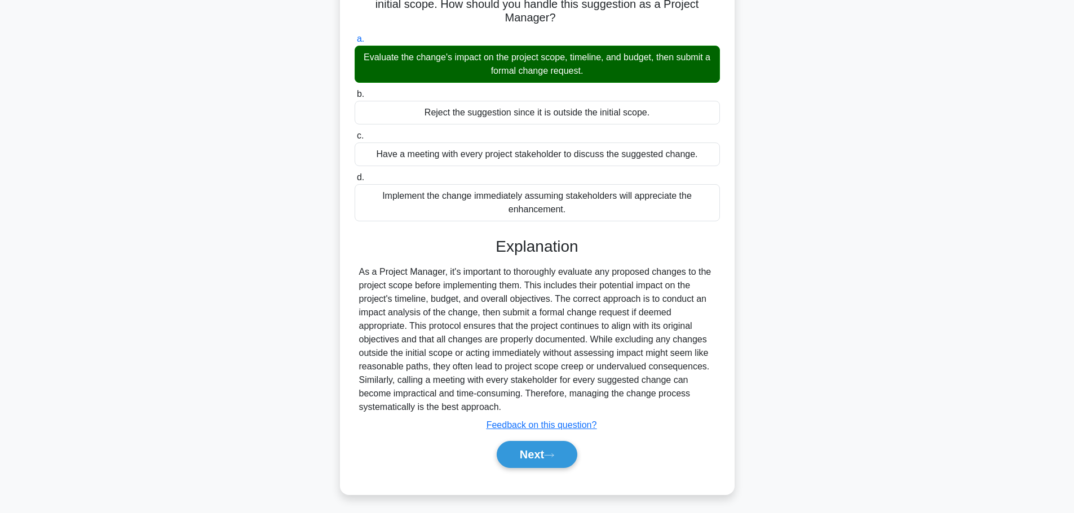
click at [867, 298] on div "During a corporate website redesign project, one of your team members suggests …" at bounding box center [537, 224] width 744 height 570
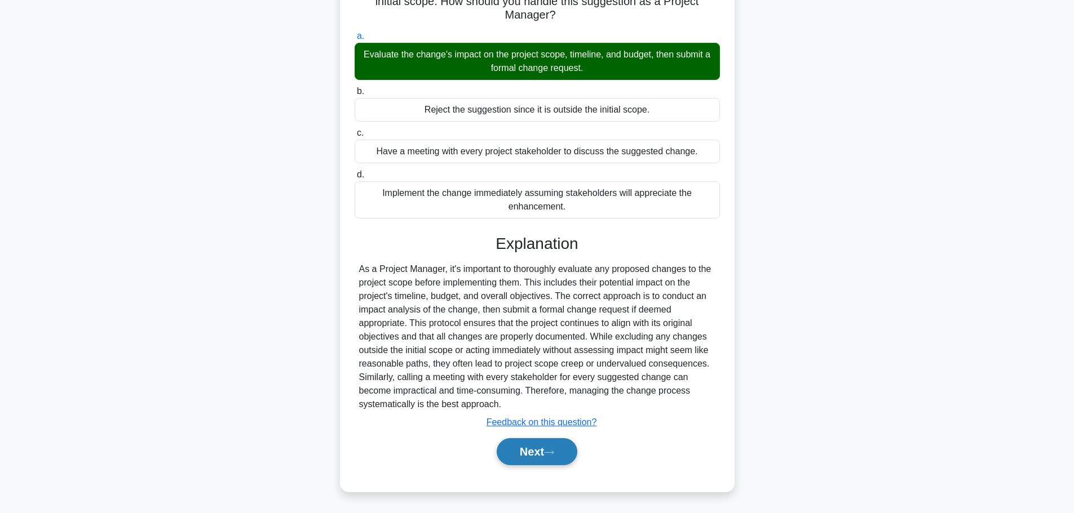
click at [522, 455] on button "Next" at bounding box center [536, 451] width 81 height 27
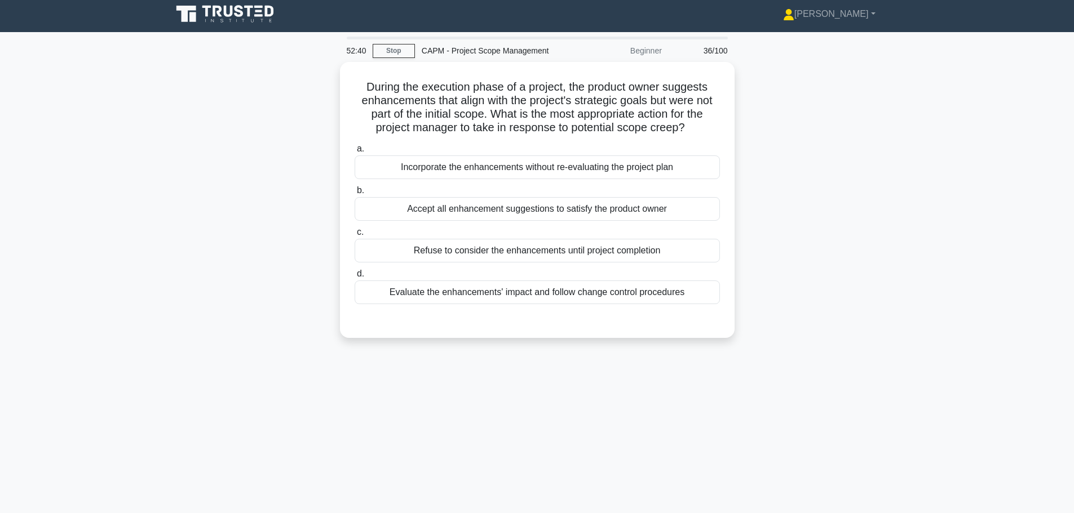
scroll to position [0, 0]
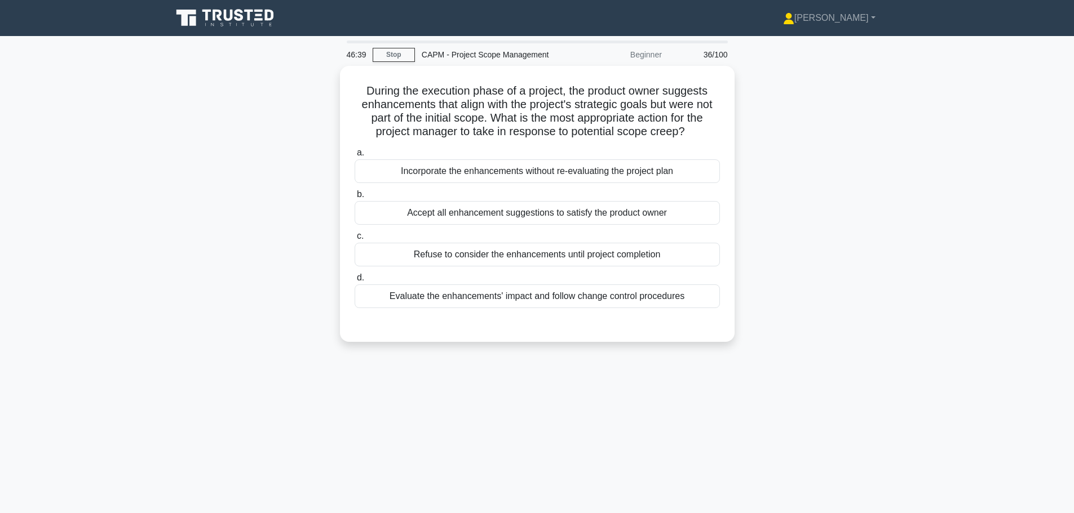
drag, startPoint x: 505, startPoint y: 428, endPoint x: 539, endPoint y: 351, distance: 85.0
click at [531, 417] on div "46:39 Stop CAPM - Project Scope Management Beginner 36/100 During the execution…" at bounding box center [537, 323] width 744 height 564
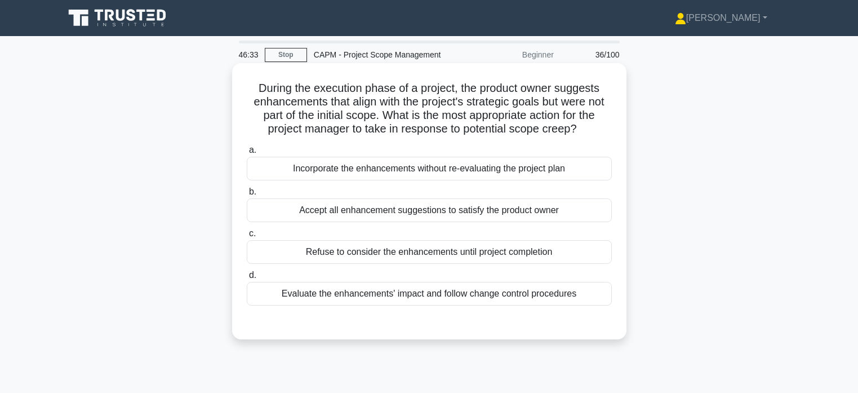
drag, startPoint x: 451, startPoint y: 15, endPoint x: 439, endPoint y: 214, distance: 198.7
click at [433, 175] on body "Gavin Profile Settings" at bounding box center [429, 304] width 858 height 609
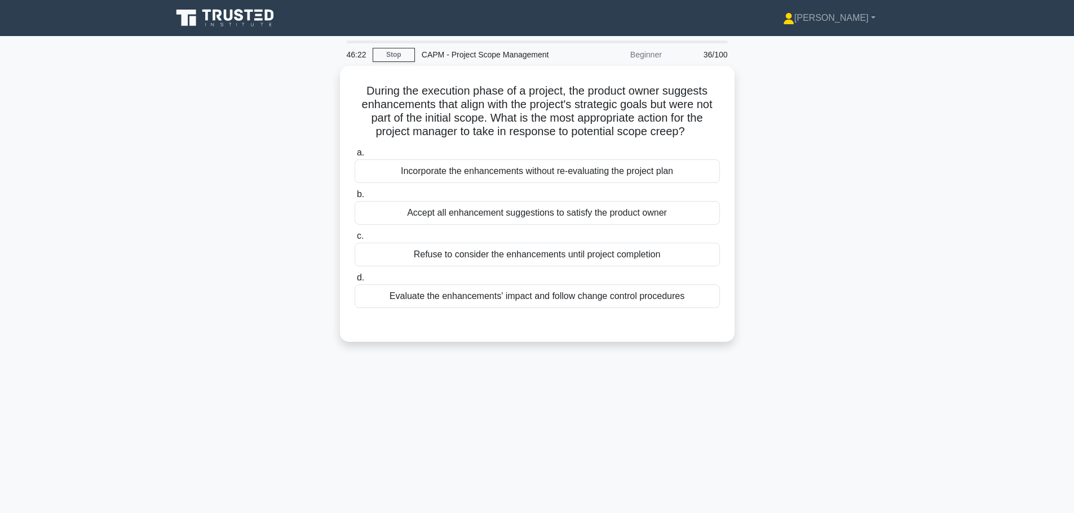
click at [781, 215] on div "During the execution phase of a project, the product owner suggests enhancement…" at bounding box center [537, 211] width 744 height 290
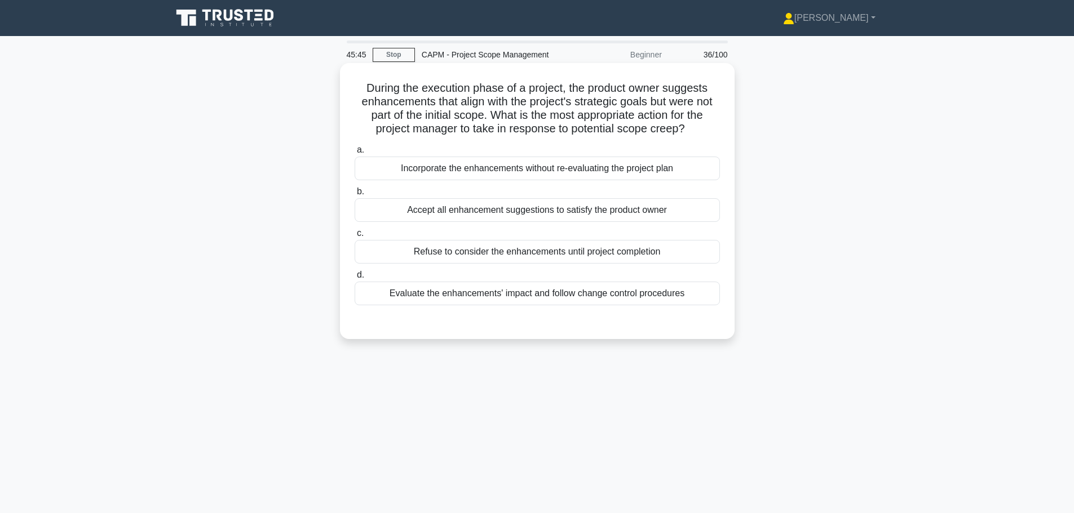
drag, startPoint x: 568, startPoint y: 163, endPoint x: 416, endPoint y: 142, distance: 153.6
click at [416, 144] on label "a. Incorporate the enhancements without re-evaluating the project plan" at bounding box center [536, 161] width 365 height 37
click at [354, 147] on input "a. Incorporate the enhancements without re-evaluating the project plan" at bounding box center [354, 150] width 0 height 7
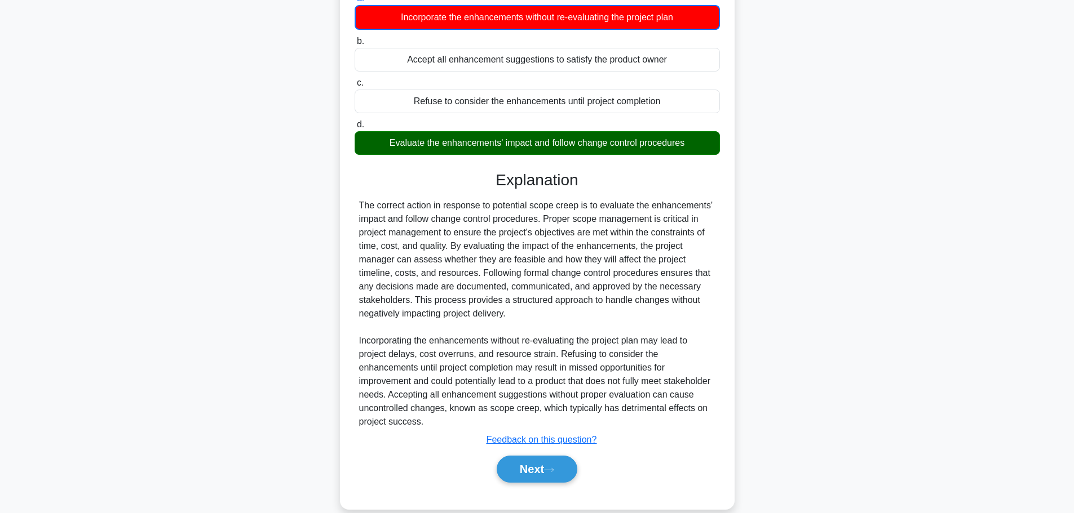
scroll to position [156, 0]
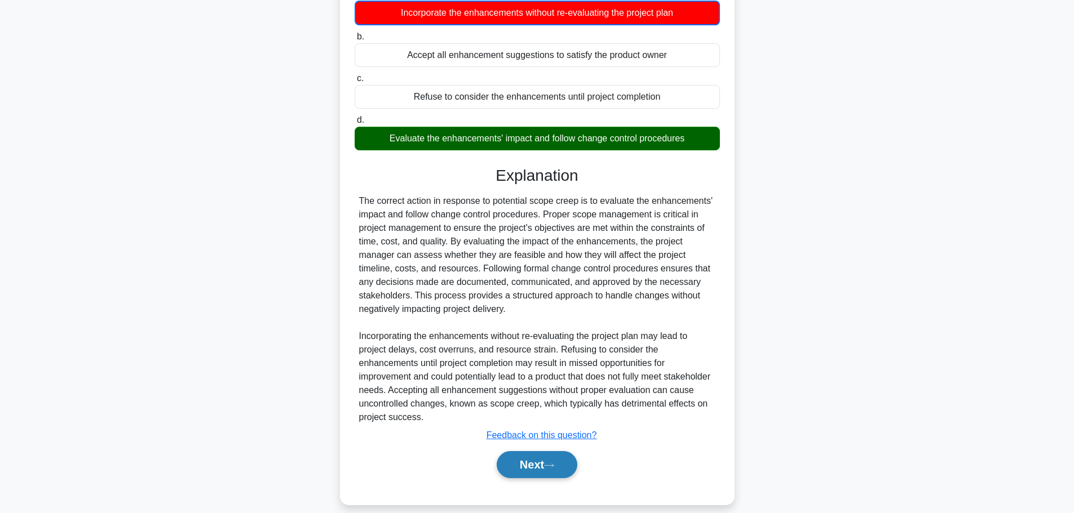
click at [556, 456] on button "Next" at bounding box center [536, 464] width 81 height 27
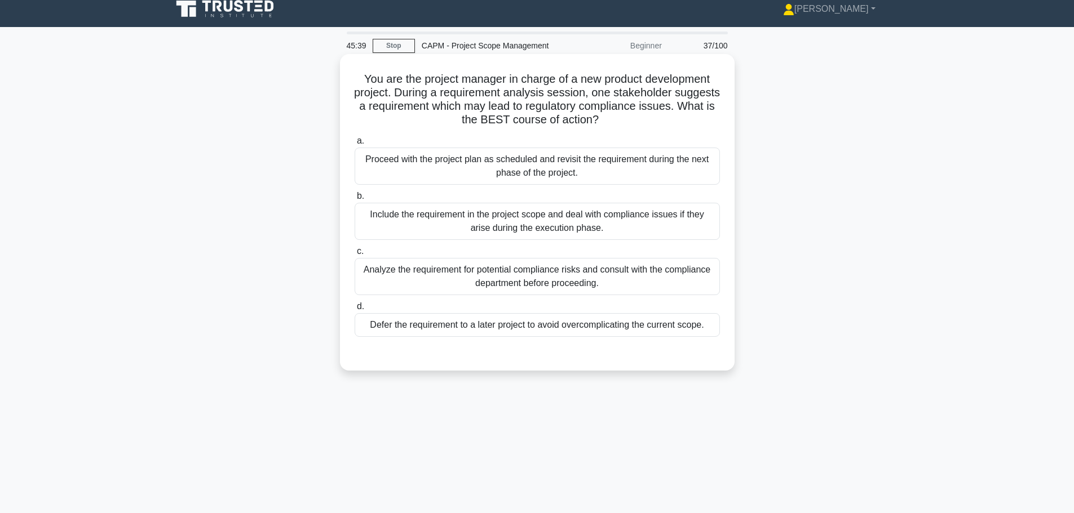
scroll to position [0, 0]
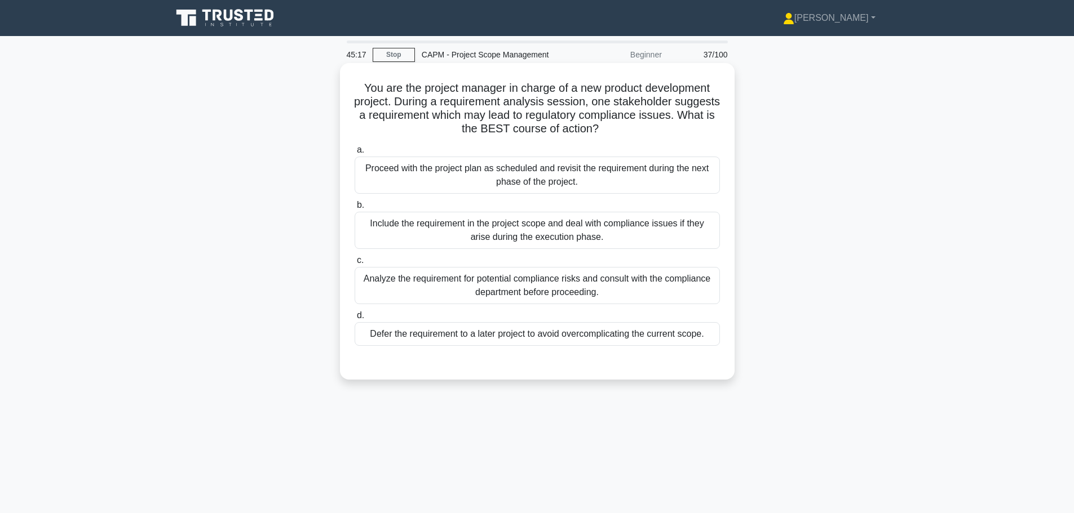
drag, startPoint x: 357, startPoint y: 89, endPoint x: 676, endPoint y: 131, distance: 321.2
click at [676, 131] on h5 "You are the project manager in charge of a new product development project. Dur…" at bounding box center [536, 108] width 367 height 55
click at [602, 285] on div "Analyze the requirement for potential compliance risks and consult with the com…" at bounding box center [536, 285] width 365 height 37
click at [354, 264] on input "c. Analyze the requirement for potential compliance risks and consult with the …" at bounding box center [354, 260] width 0 height 7
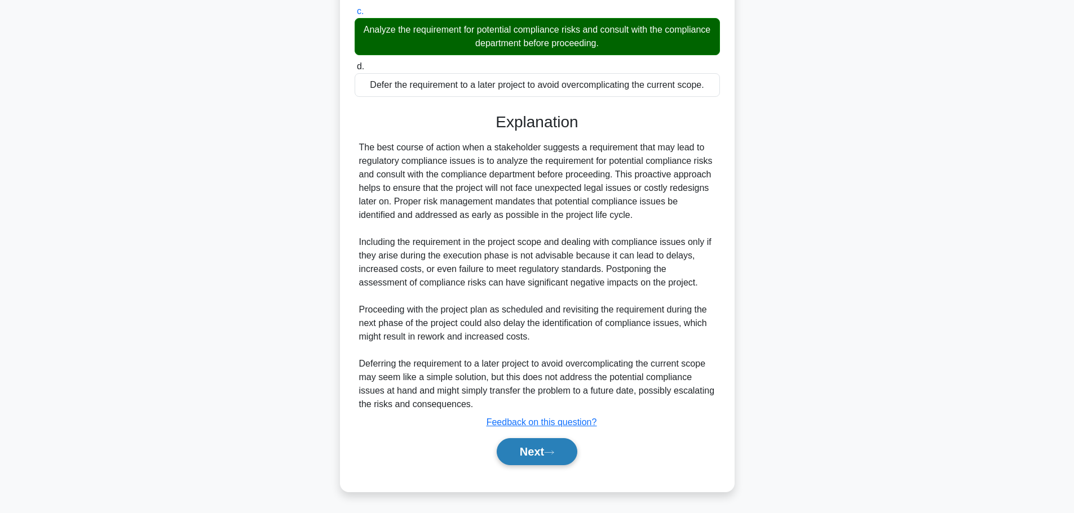
click at [535, 456] on button "Next" at bounding box center [536, 451] width 81 height 27
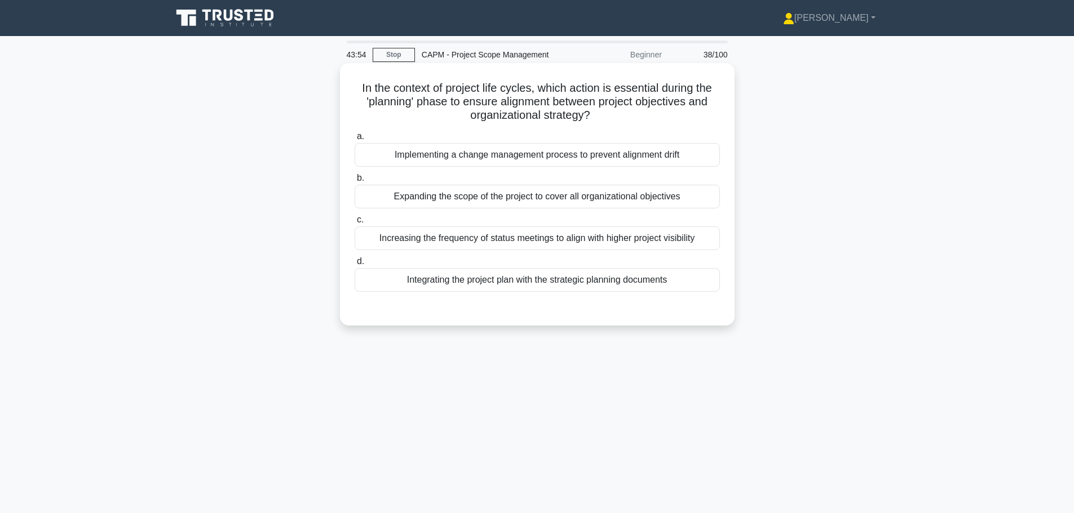
click at [531, 155] on div "Implementing a change management process to prevent alignment drift" at bounding box center [536, 155] width 365 height 24
click at [354, 140] on input "a. Implementing a change management process to prevent alignment drift" at bounding box center [354, 136] width 0 height 7
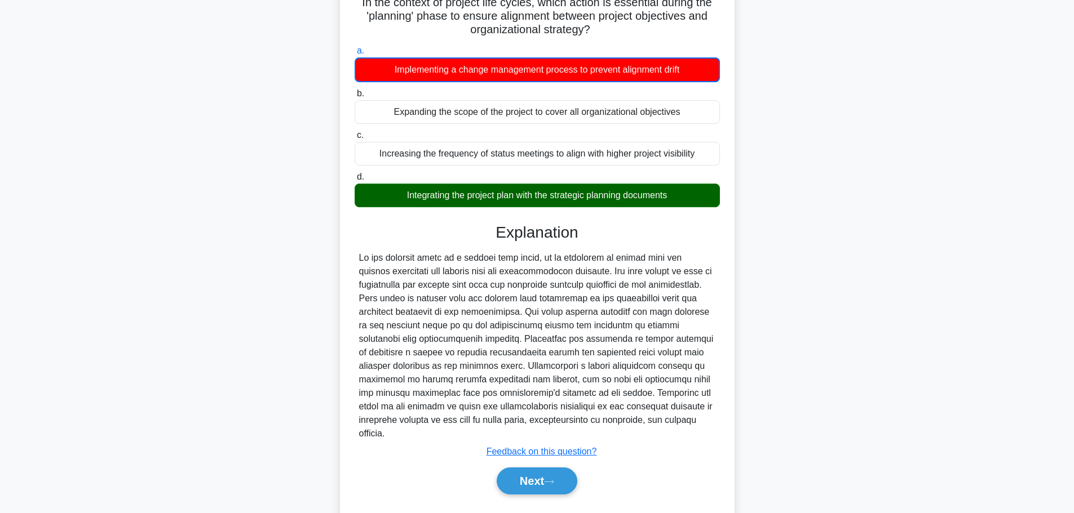
scroll to position [102, 0]
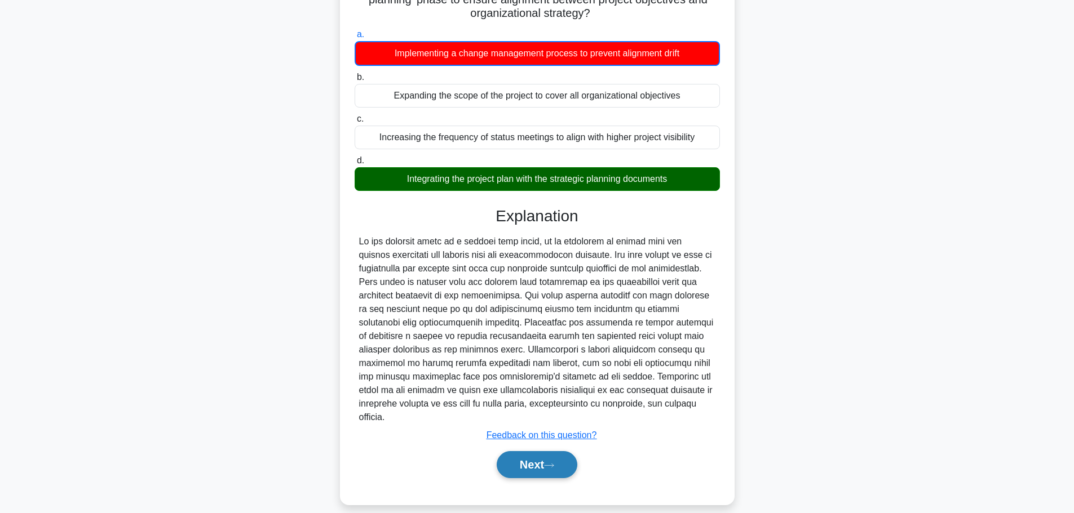
click at [547, 451] on button "Next" at bounding box center [536, 464] width 81 height 27
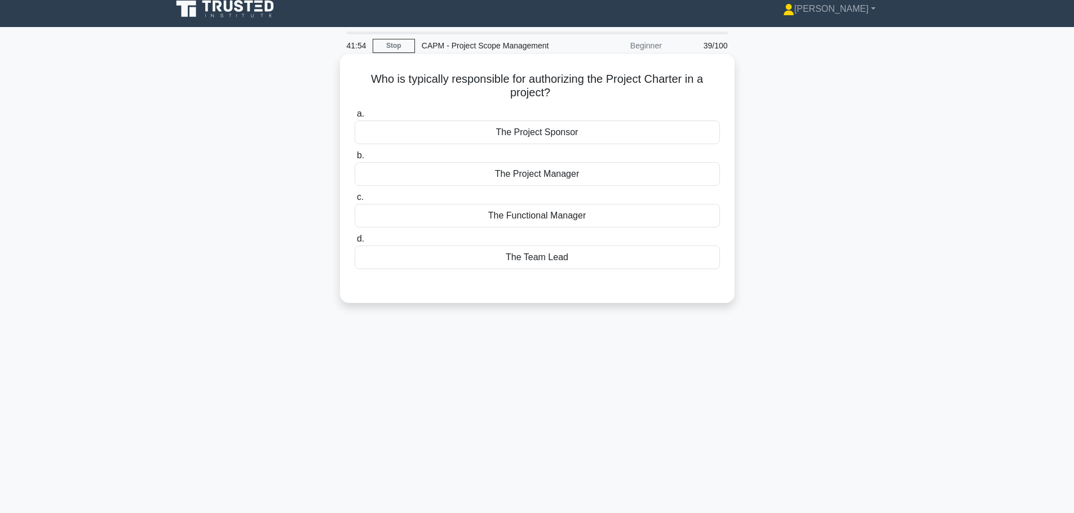
scroll to position [0, 0]
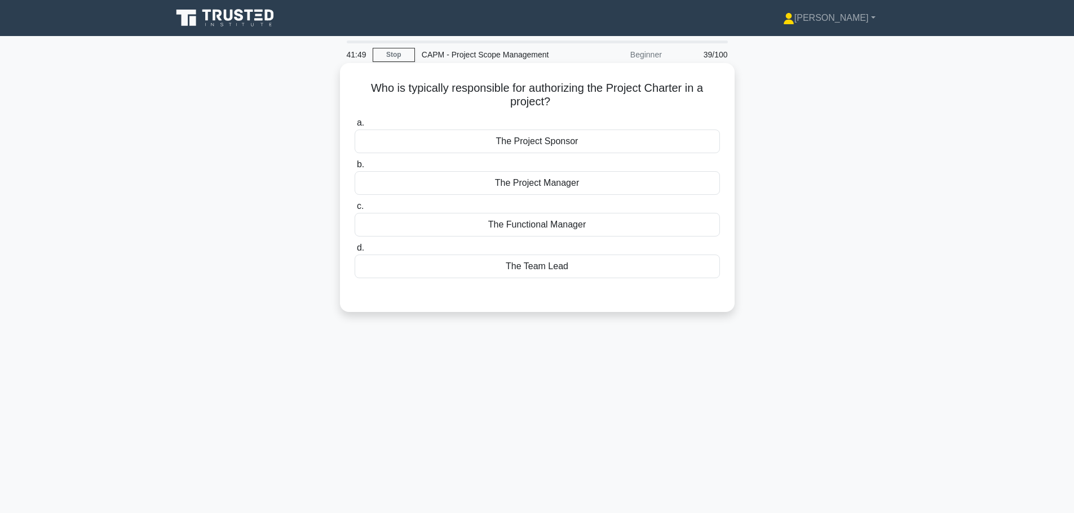
click at [629, 143] on div "The Project Sponsor" at bounding box center [536, 142] width 365 height 24
click at [354, 127] on input "a. The Project Sponsor" at bounding box center [354, 122] width 0 height 7
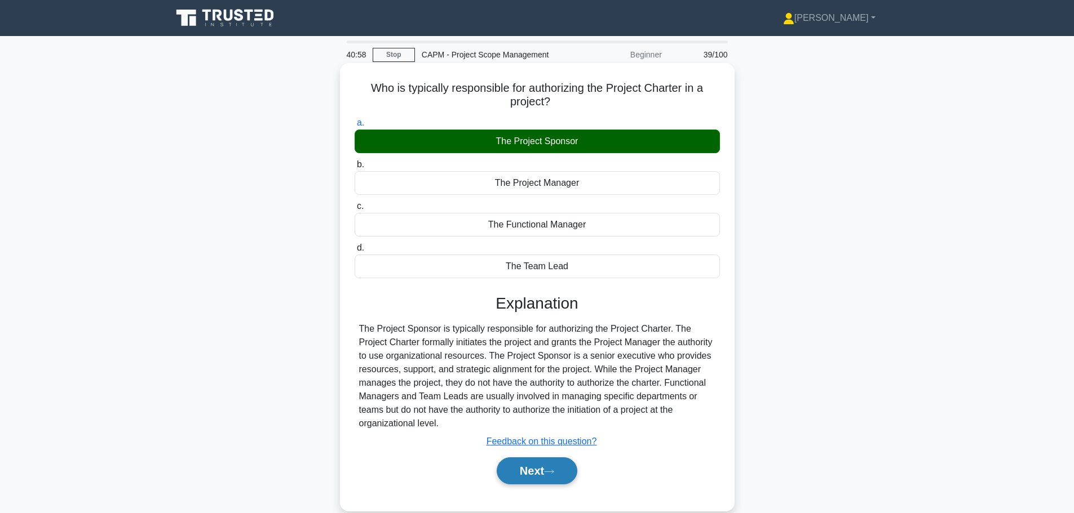
click at [537, 472] on button "Next" at bounding box center [536, 471] width 81 height 27
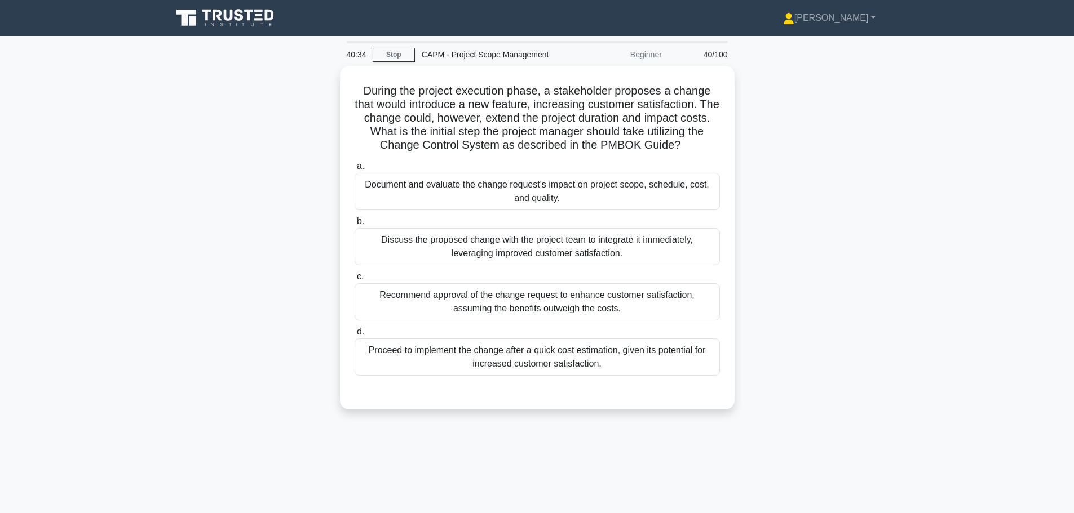
click at [100, 215] on main "40:34 Stop CAPM - Project Scope Management Beginner 40/100 During the project e…" at bounding box center [537, 322] width 1074 height 573
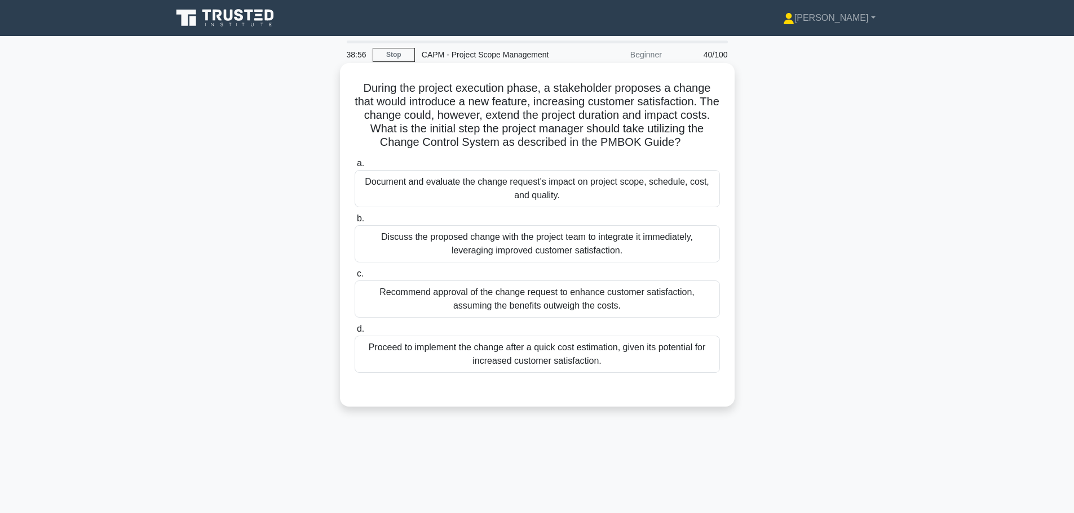
click at [535, 199] on div "Document and evaluate the change request's impact on project scope, schedule, c…" at bounding box center [536, 188] width 365 height 37
click at [354, 167] on input "a. Document and evaluate the change request's impact on project scope, schedule…" at bounding box center [354, 163] width 0 height 7
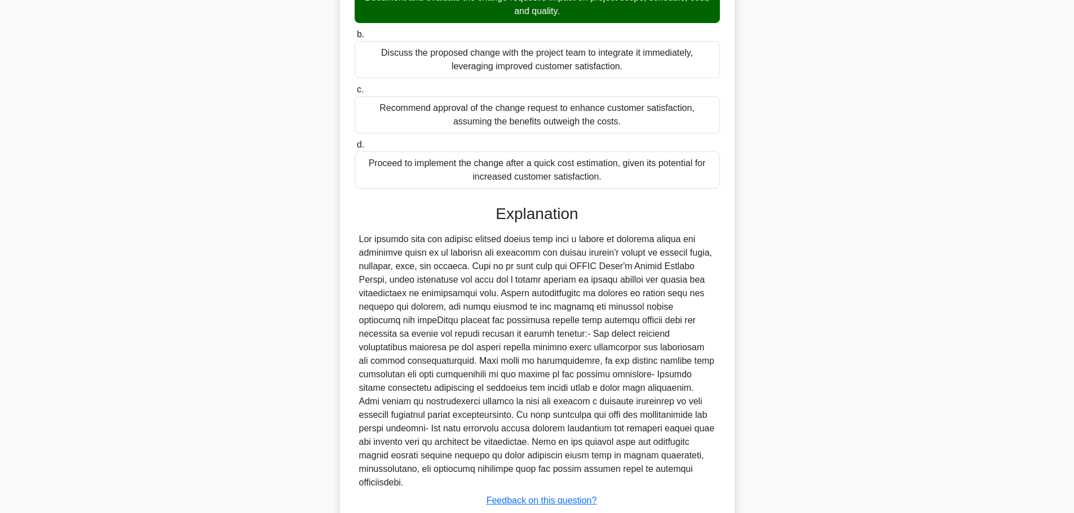
scroll to position [263, 0]
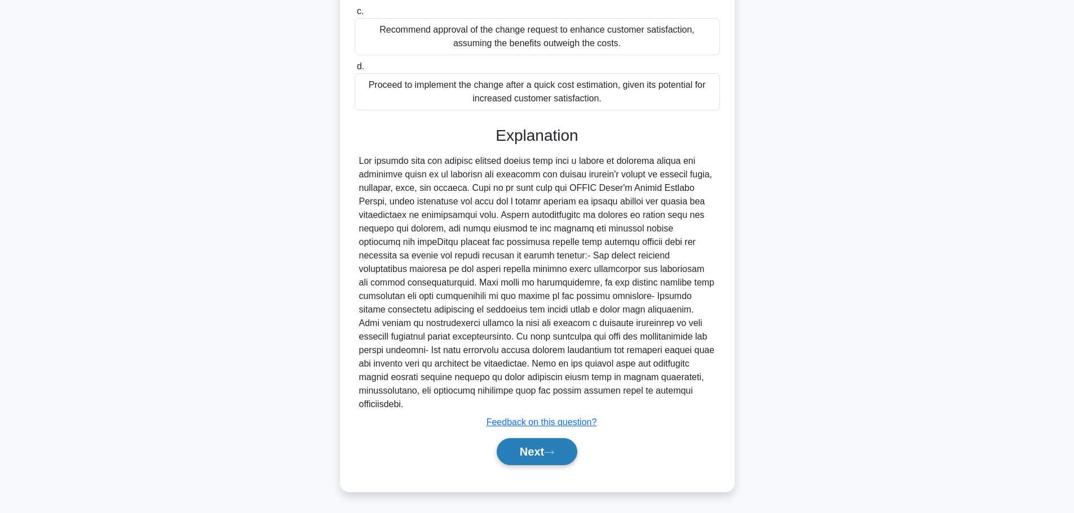
drag, startPoint x: 544, startPoint y: 450, endPoint x: 538, endPoint y: 451, distance: 5.7
click at [542, 450] on button "Next" at bounding box center [536, 451] width 81 height 27
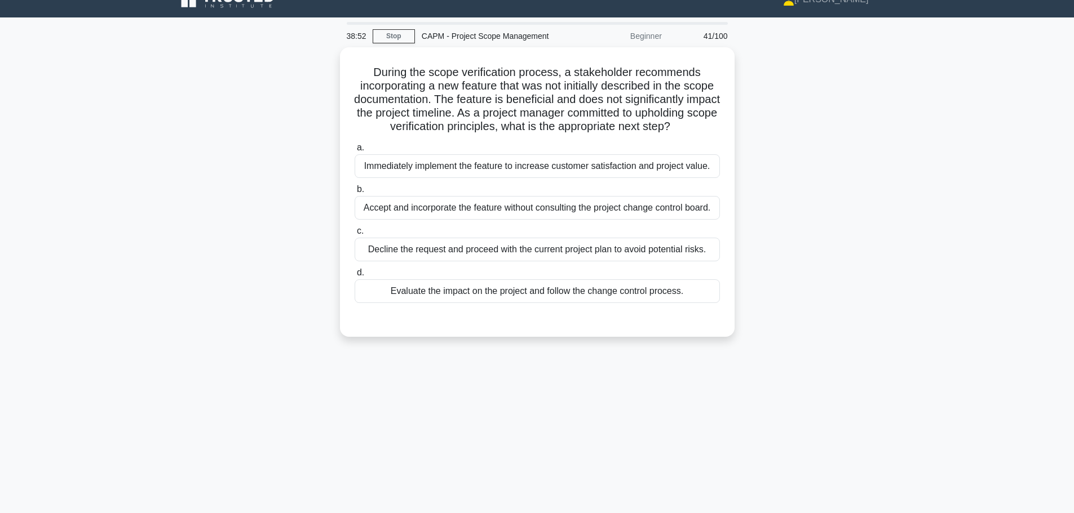
scroll to position [0, 0]
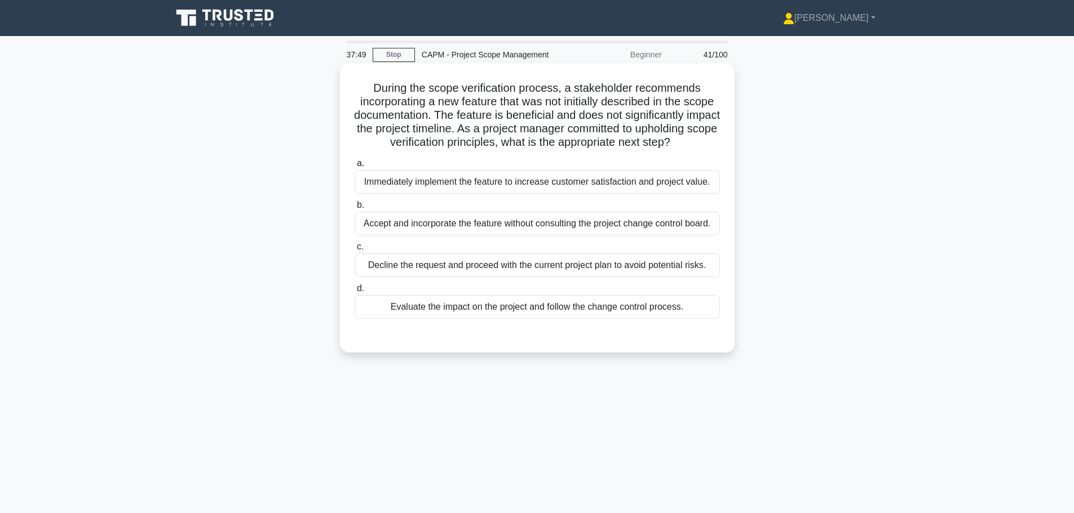
click at [604, 317] on div "Evaluate the impact on the project and follow the change control process." at bounding box center [536, 307] width 365 height 24
click at [354, 292] on input "d. Evaluate the impact on the project and follow the change control process." at bounding box center [354, 288] width 0 height 7
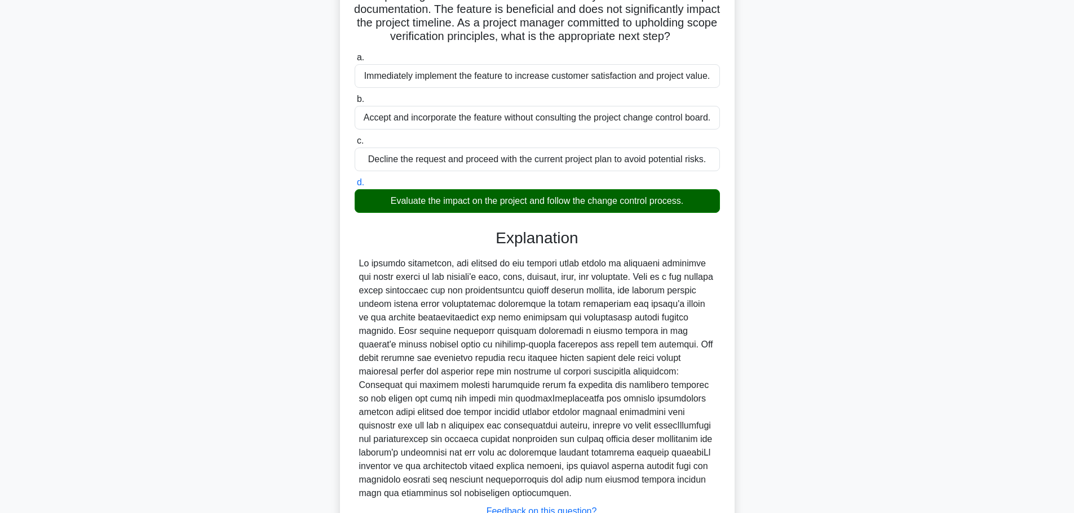
scroll to position [209, 0]
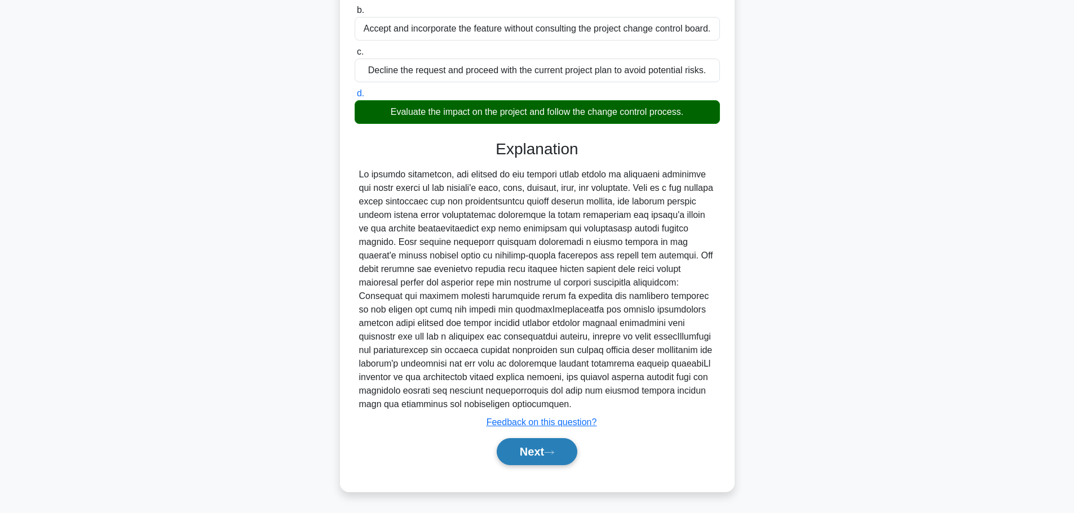
click at [552, 447] on button "Next" at bounding box center [536, 451] width 81 height 27
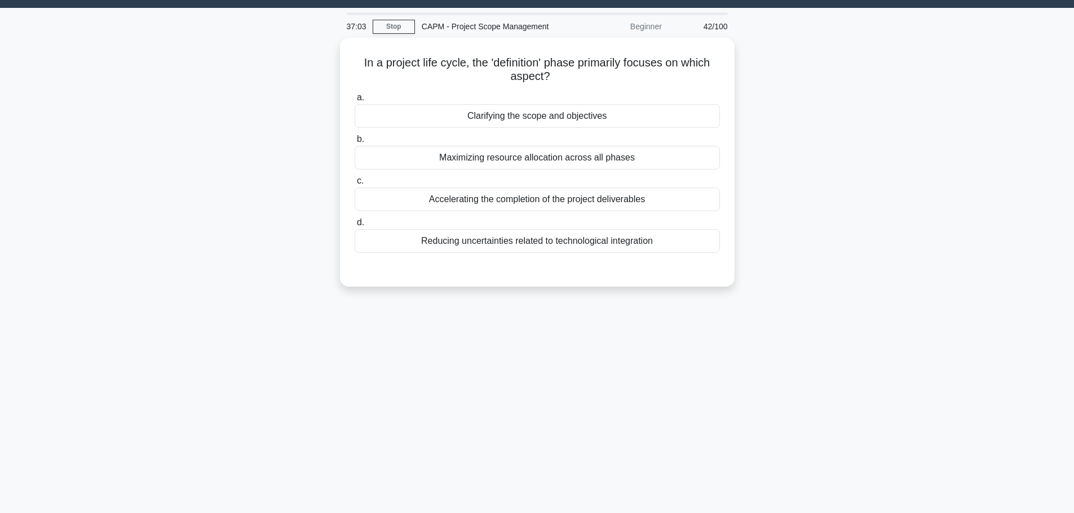
scroll to position [0, 0]
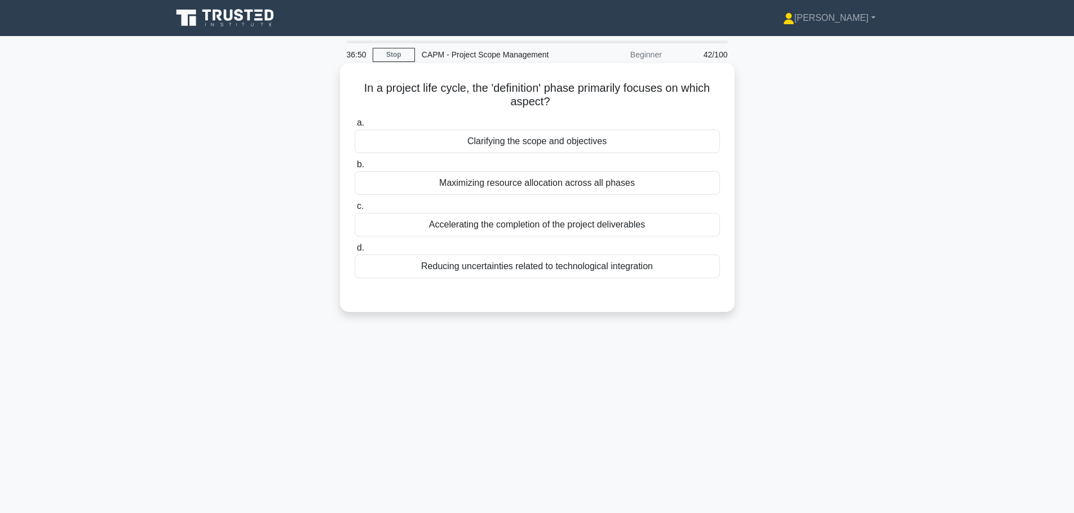
click at [633, 143] on div "Clarifying the scope and objectives" at bounding box center [536, 142] width 365 height 24
click at [354, 127] on input "a. Clarifying the scope and objectives" at bounding box center [354, 122] width 0 height 7
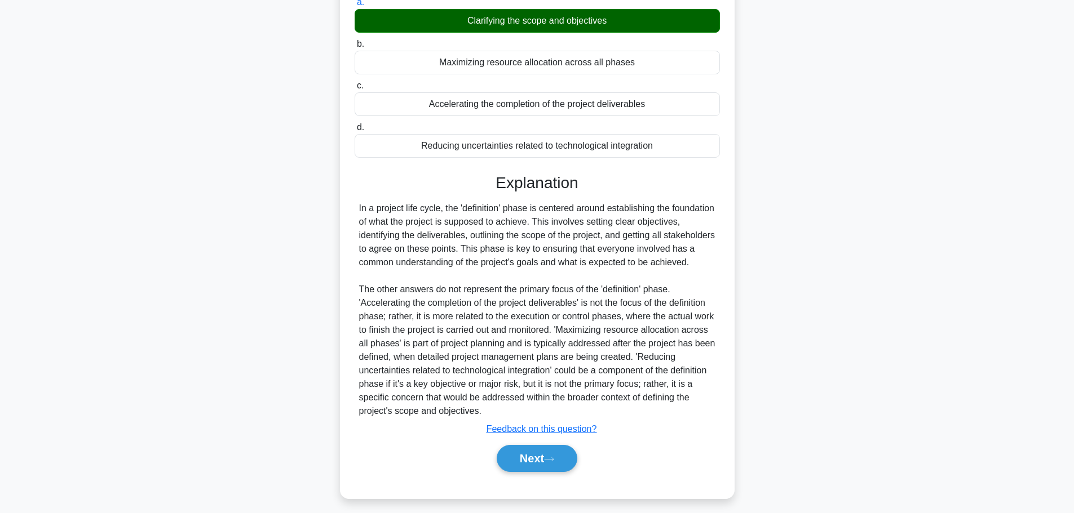
scroll to position [141, 0]
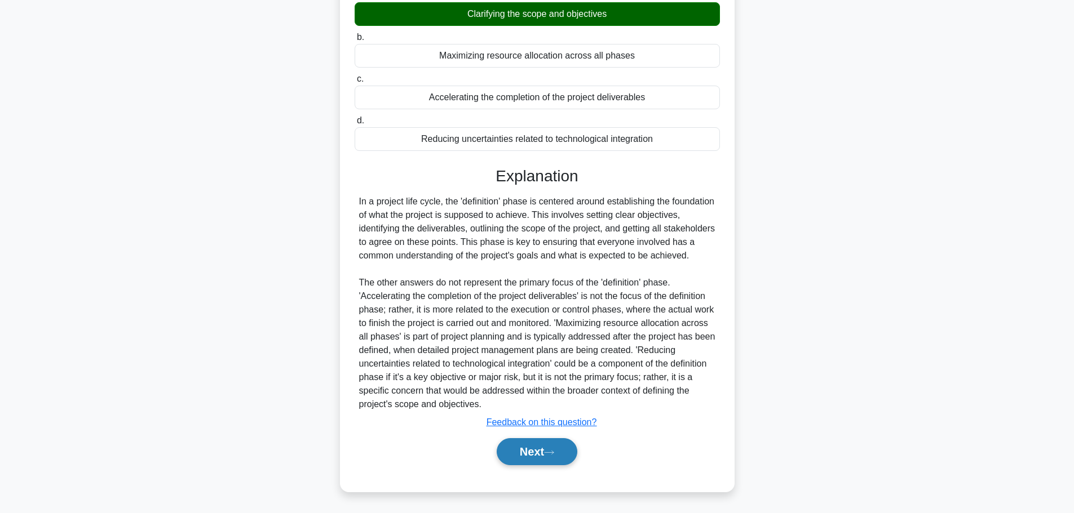
click at [543, 442] on button "Next" at bounding box center [536, 451] width 81 height 27
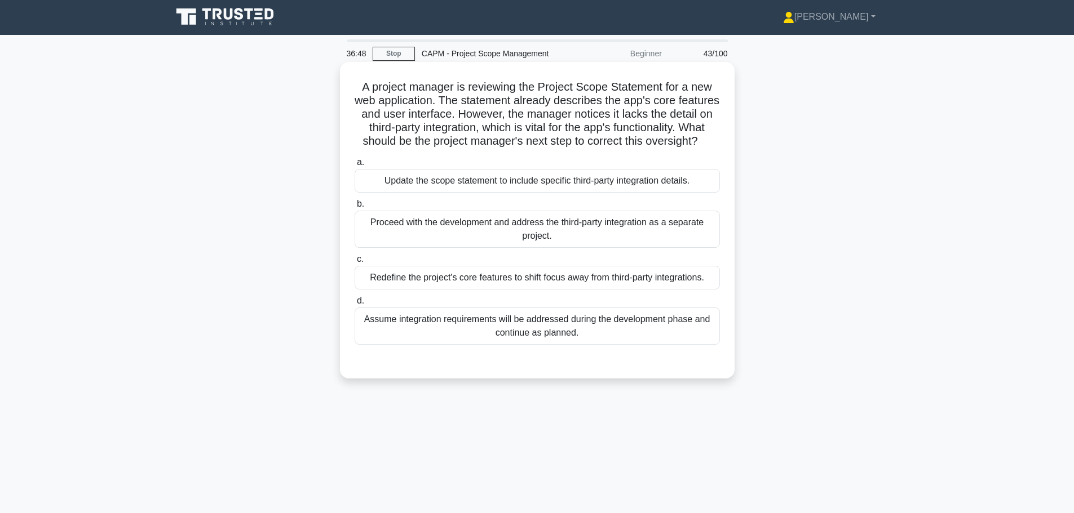
scroll to position [0, 0]
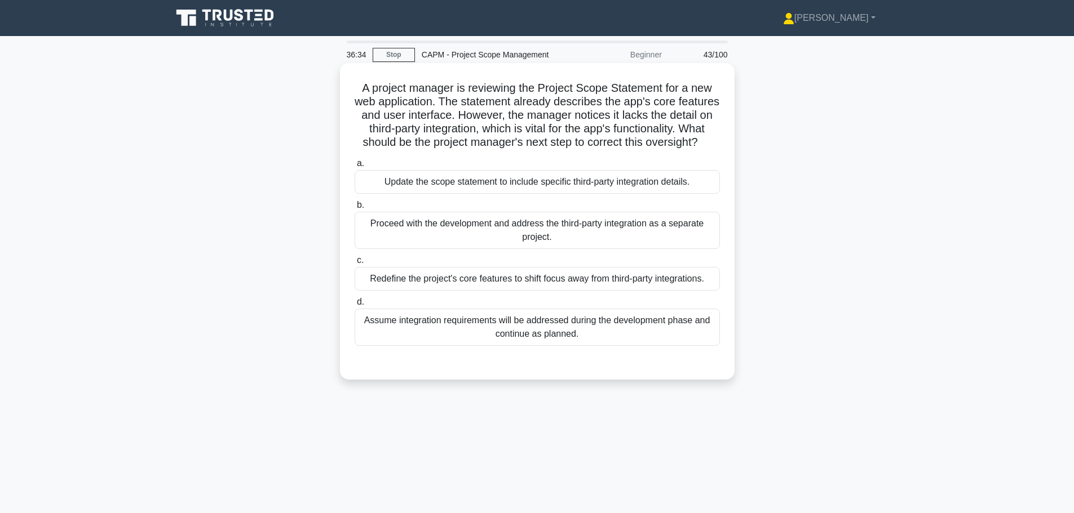
drag, startPoint x: 439, startPoint y: 116, endPoint x: 638, endPoint y: 153, distance: 202.4
click at [638, 150] on h5 "A project manager is reviewing the Project Scope Statement for a new web applic…" at bounding box center [536, 115] width 367 height 69
click at [539, 194] on div "Update the scope statement to include specific third-party integration details." at bounding box center [536, 182] width 365 height 24
click at [354, 167] on input "a. Update the scope statement to include specific third-party integration detai…" at bounding box center [354, 163] width 0 height 7
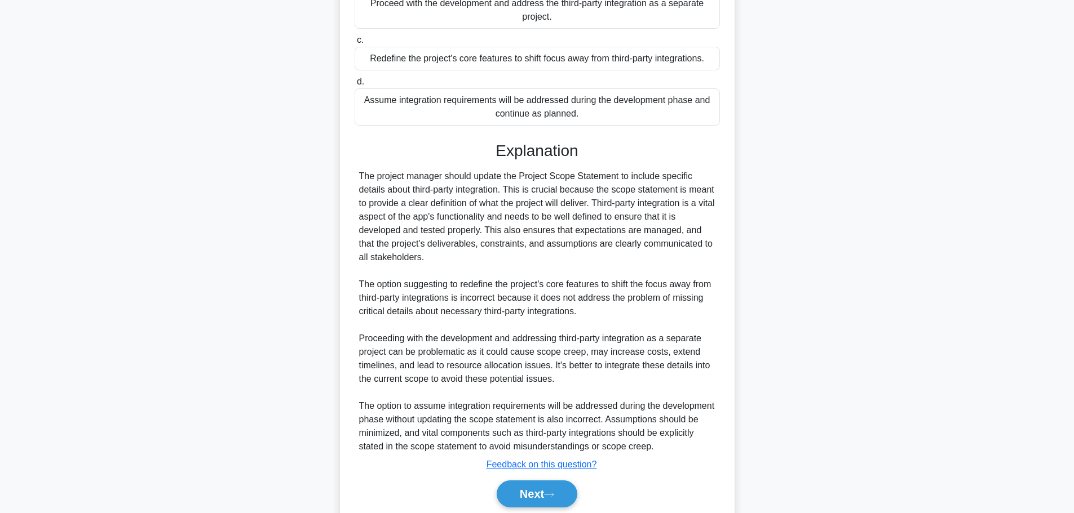
scroll to position [225, 0]
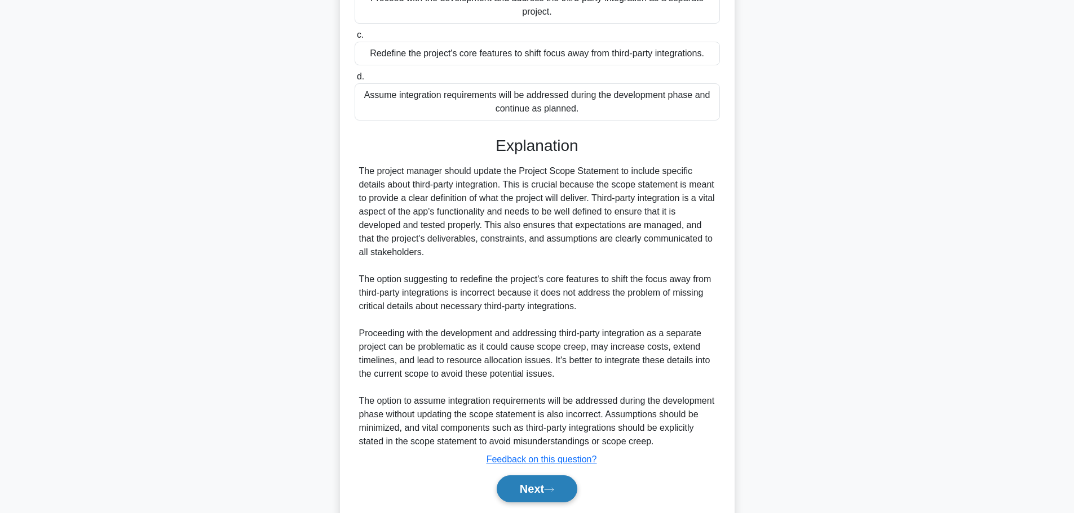
click at [535, 497] on button "Next" at bounding box center [536, 489] width 81 height 27
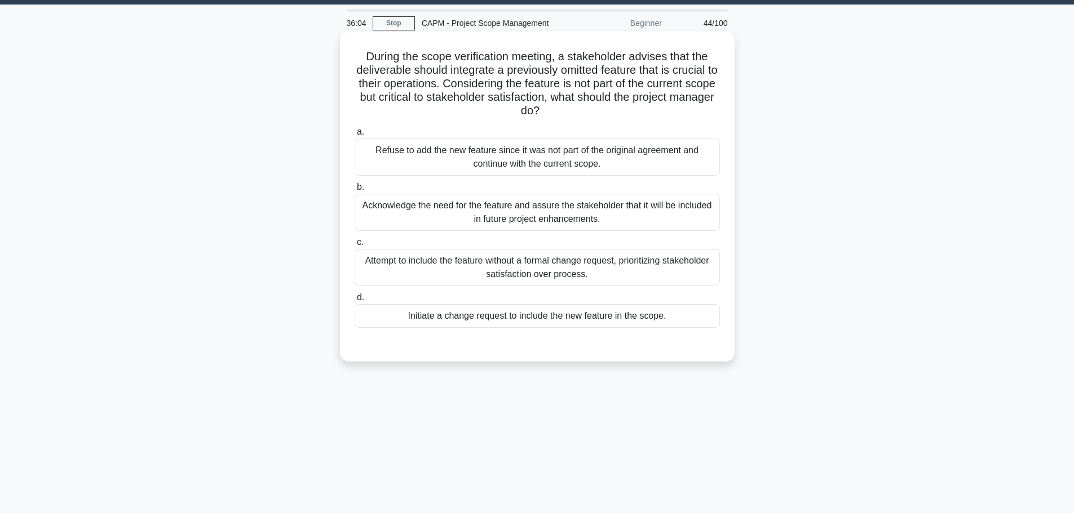
scroll to position [0, 0]
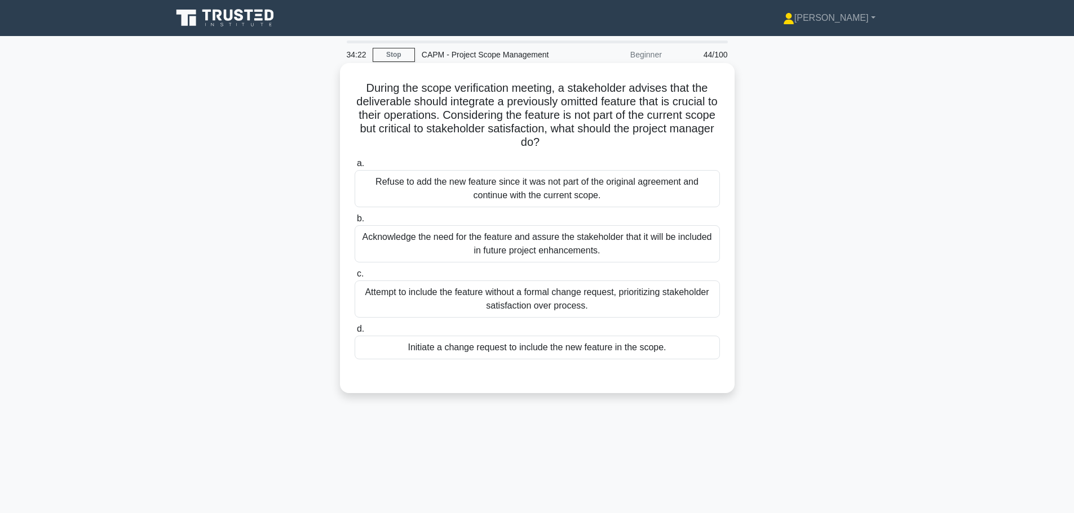
click at [545, 361] on div "a. Refuse to add the new feature since it was not part of the original agreemen…" at bounding box center [537, 257] width 379 height 207
click at [549, 348] on div "Initiate a change request to include the new feature in the scope." at bounding box center [536, 348] width 365 height 24
click at [354, 333] on input "d. Initiate a change request to include the new feature in the scope." at bounding box center [354, 329] width 0 height 7
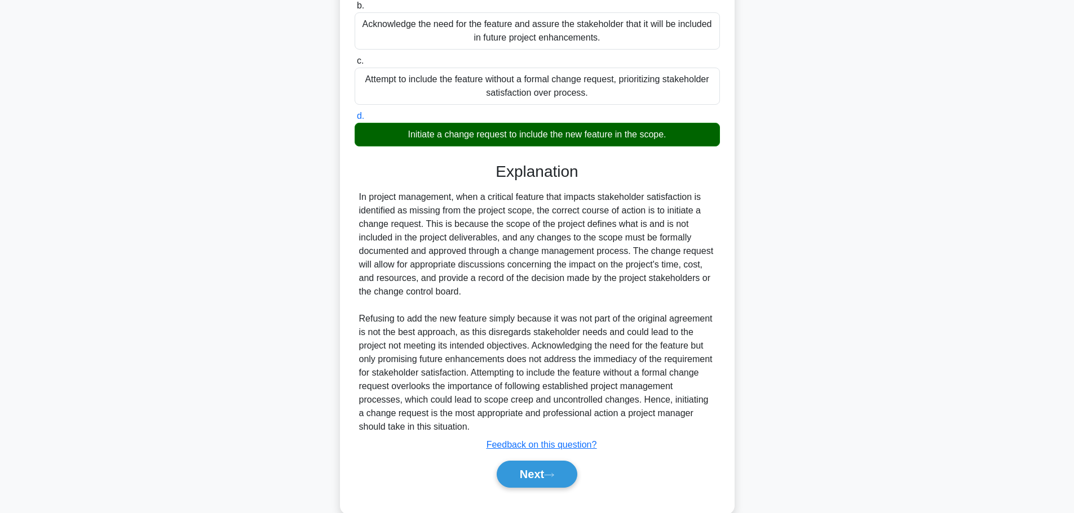
scroll to position [236, 0]
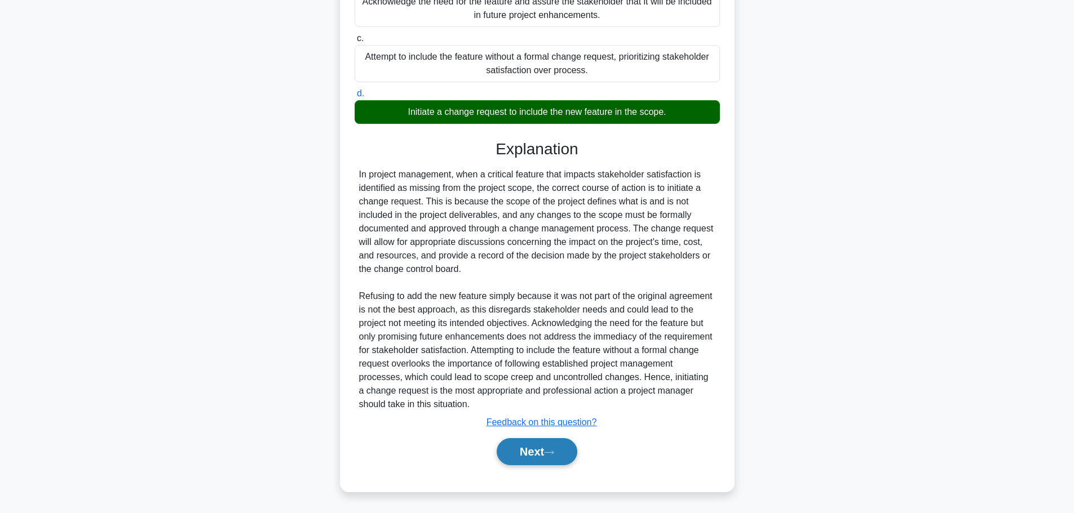
click at [526, 449] on button "Next" at bounding box center [536, 451] width 81 height 27
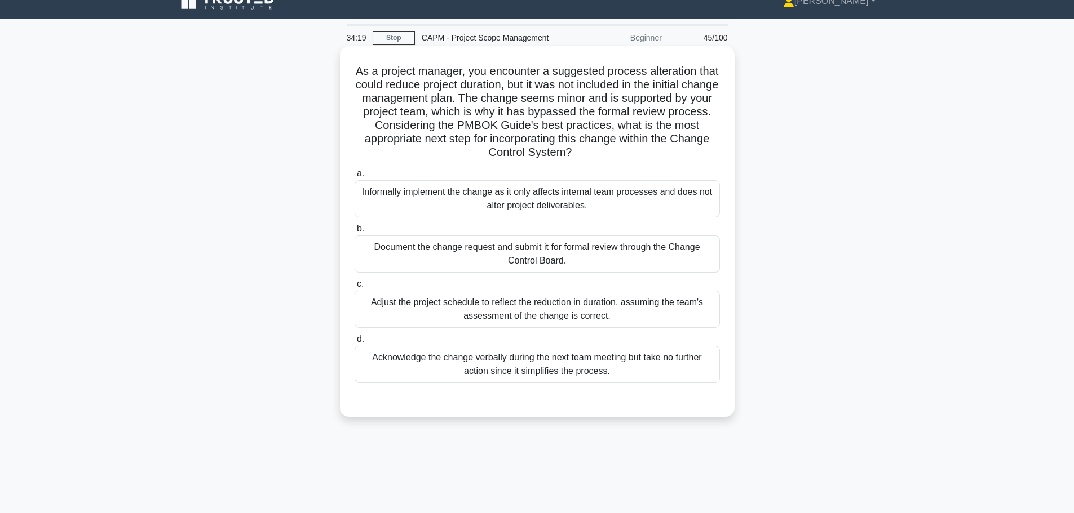
scroll to position [0, 0]
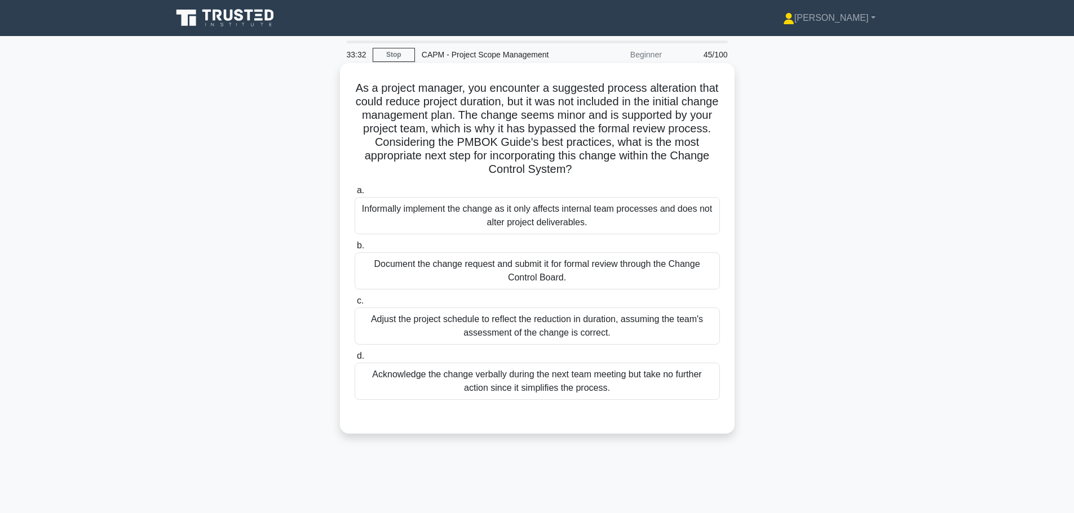
click at [557, 277] on div "Document the change request and submit it for formal review through the Change …" at bounding box center [536, 270] width 365 height 37
click at [354, 250] on input "b. Document the change request and submit it for formal review through the Chan…" at bounding box center [354, 245] width 0 height 7
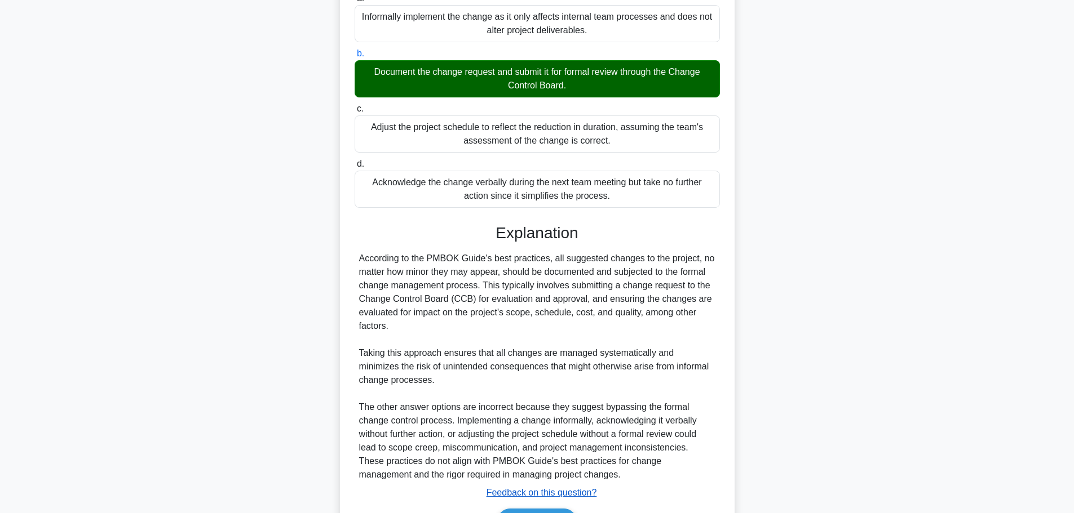
scroll to position [263, 0]
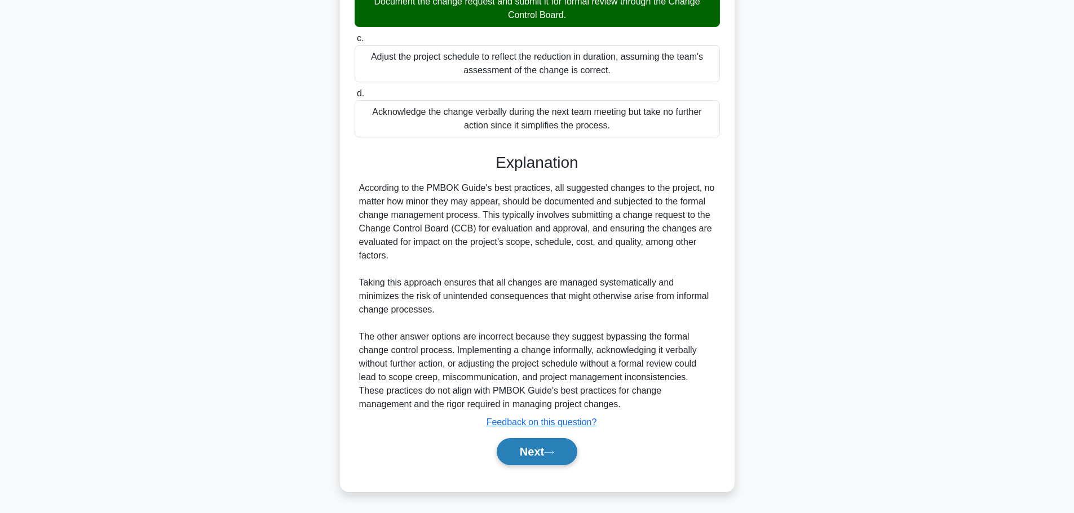
click at [543, 447] on button "Next" at bounding box center [536, 451] width 81 height 27
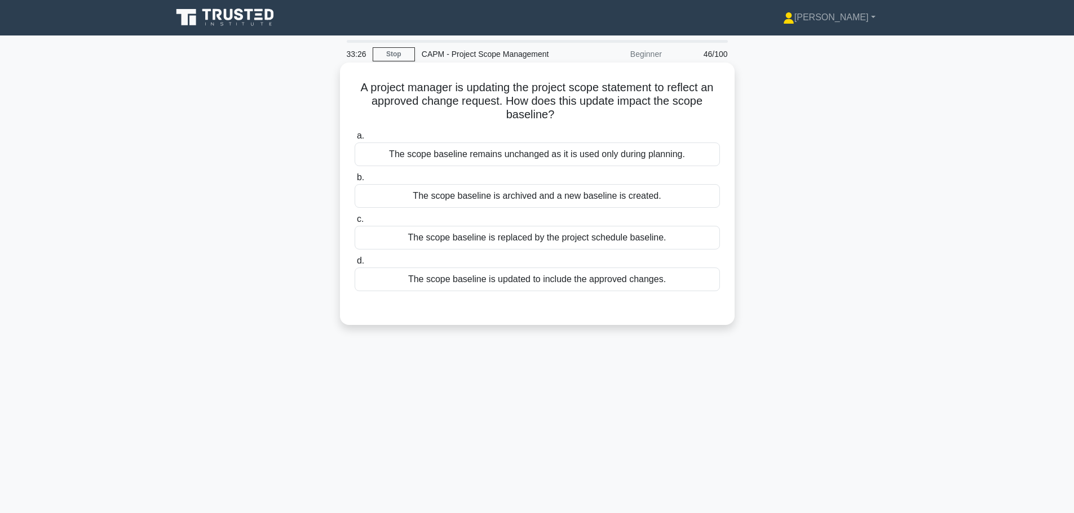
scroll to position [0, 0]
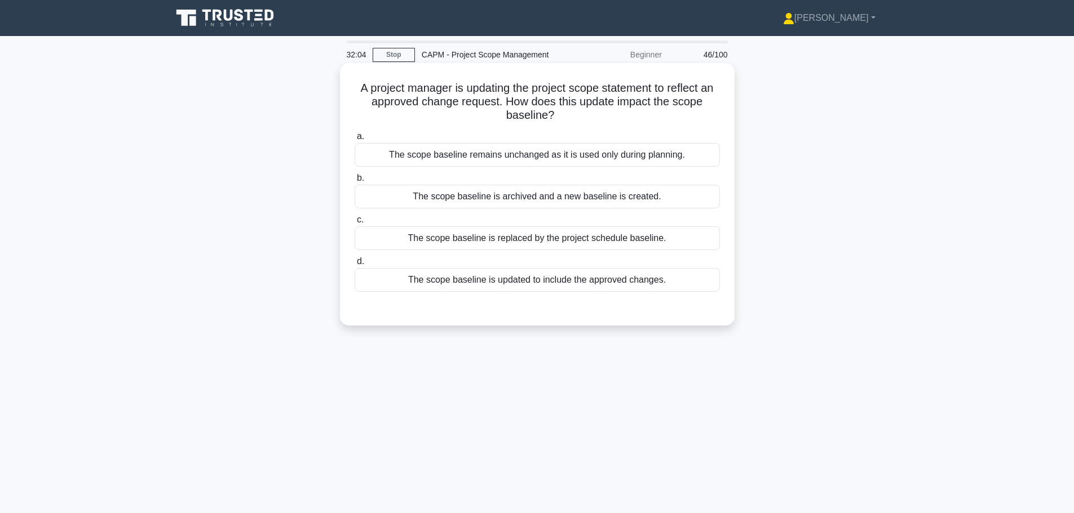
click at [562, 284] on div "The scope baseline is updated to include the approved changes." at bounding box center [536, 280] width 365 height 24
click at [354, 265] on input "d. The scope baseline is updated to include the approved changes." at bounding box center [354, 261] width 0 height 7
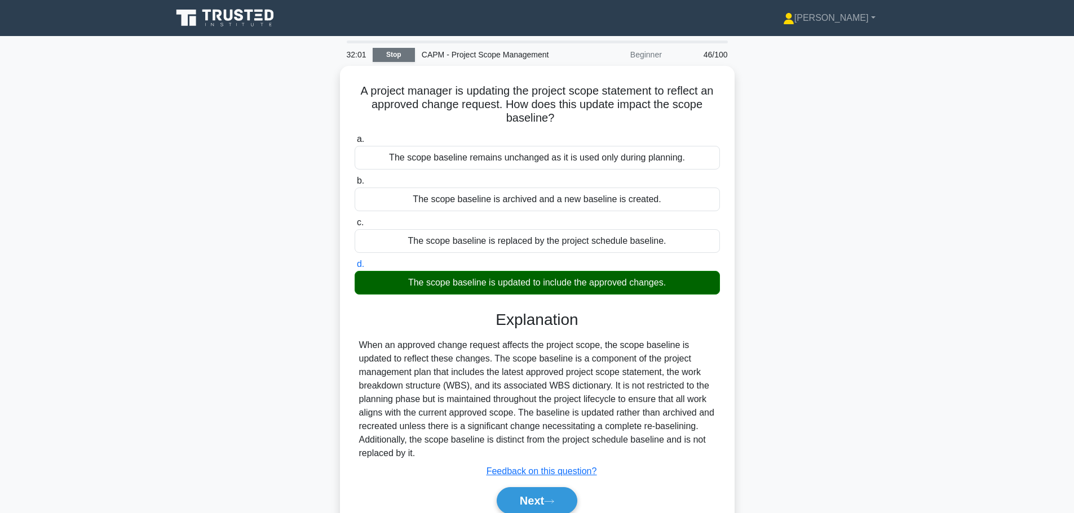
click at [407, 59] on link "Stop" at bounding box center [394, 55] width 42 height 14
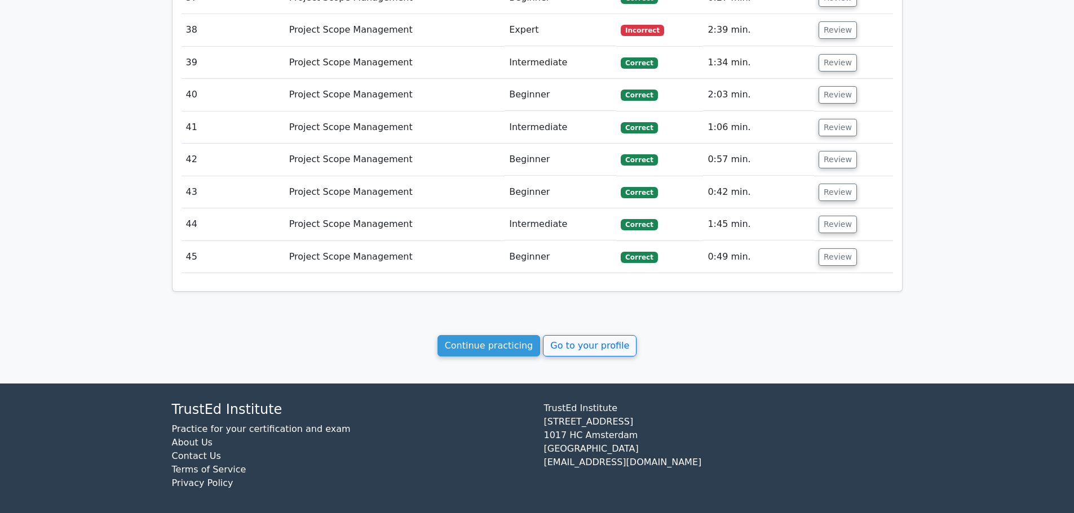
scroll to position [2255, 0]
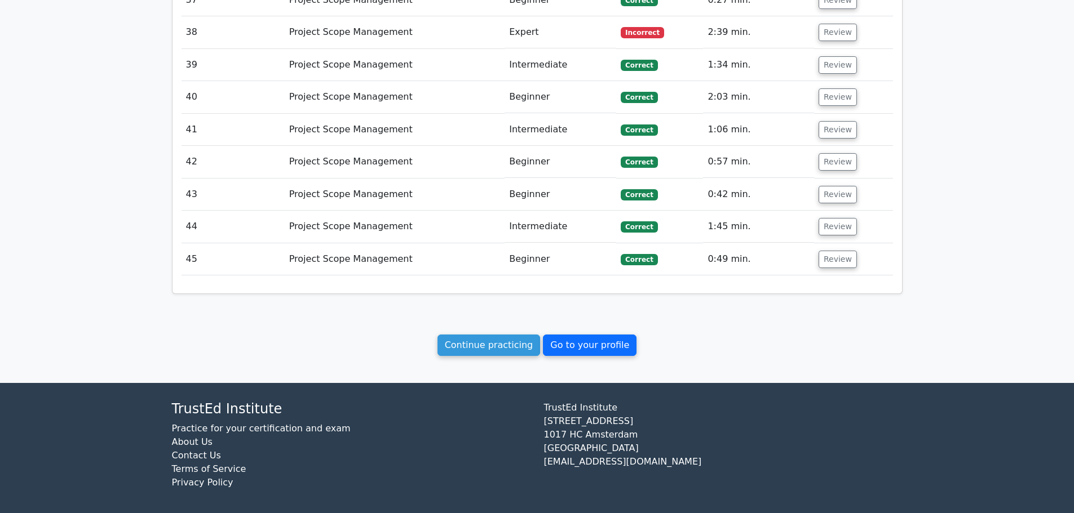
click at [567, 345] on link "Go to your profile" at bounding box center [590, 345] width 94 height 21
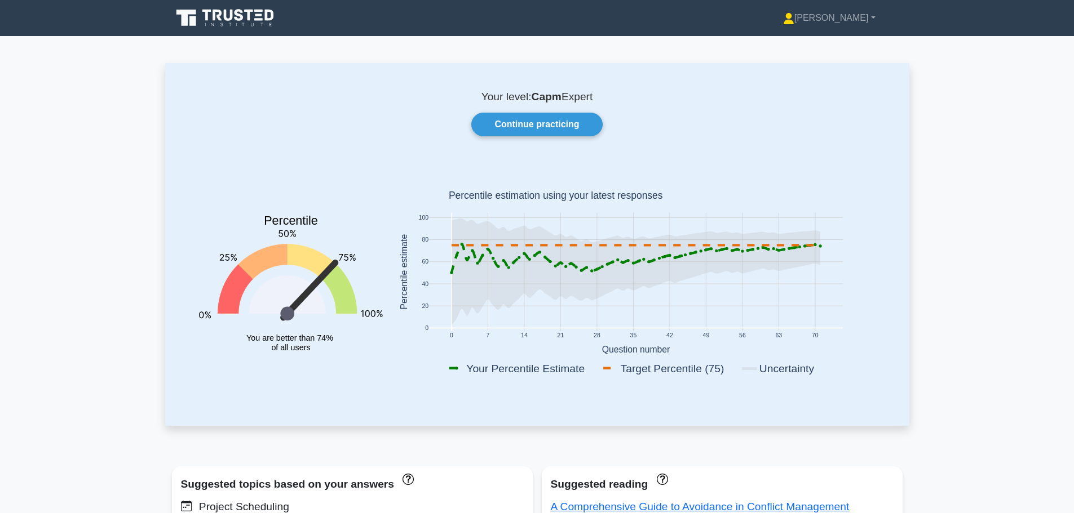
click at [240, 13] on icon at bounding box center [226, 17] width 108 height 21
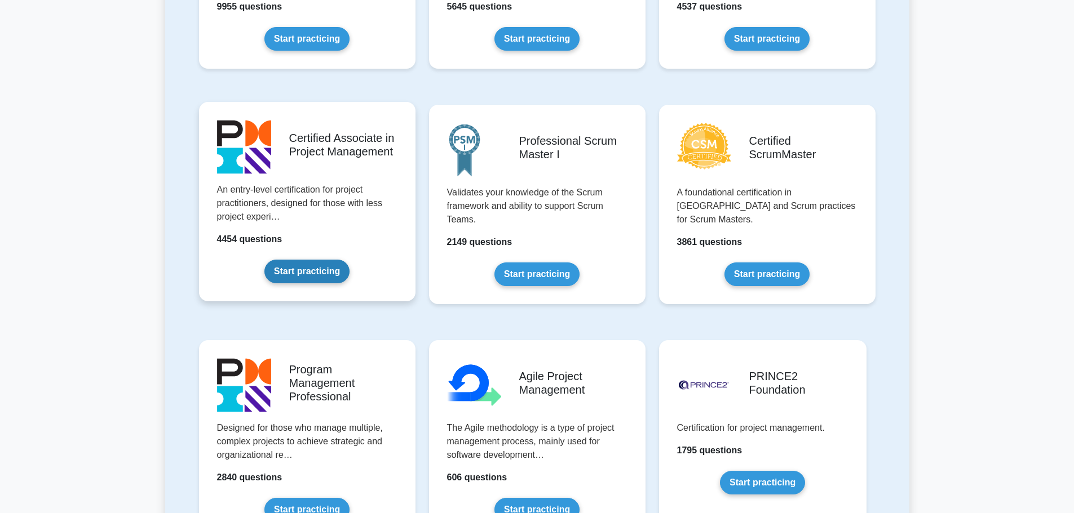
scroll to position [394, 0]
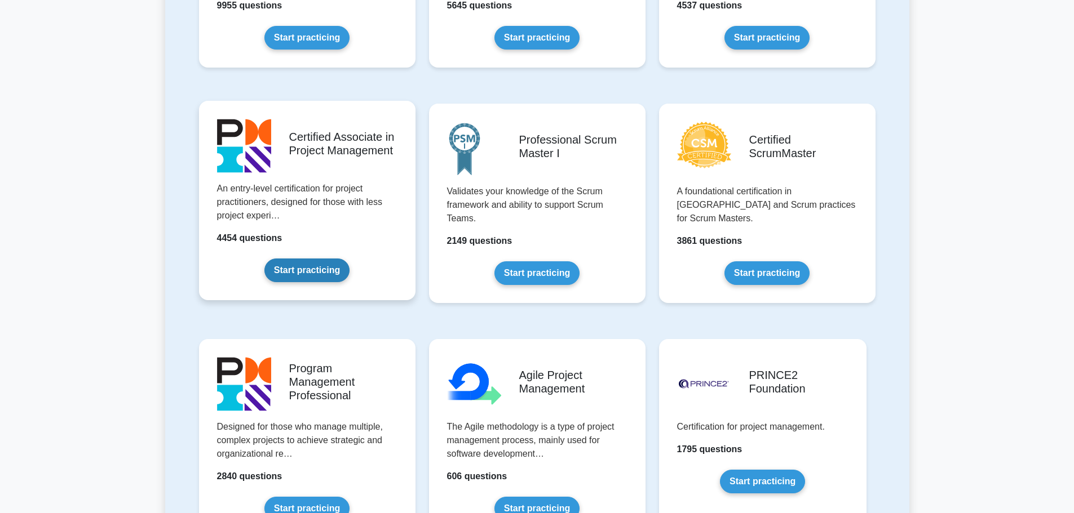
click at [320, 271] on link "Start practicing" at bounding box center [306, 271] width 85 height 24
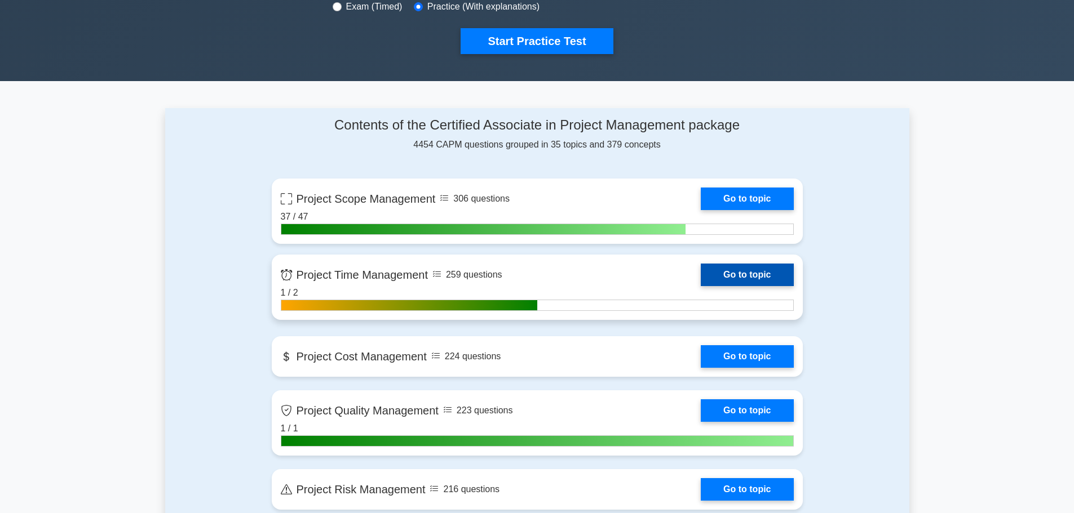
scroll to position [394, 0]
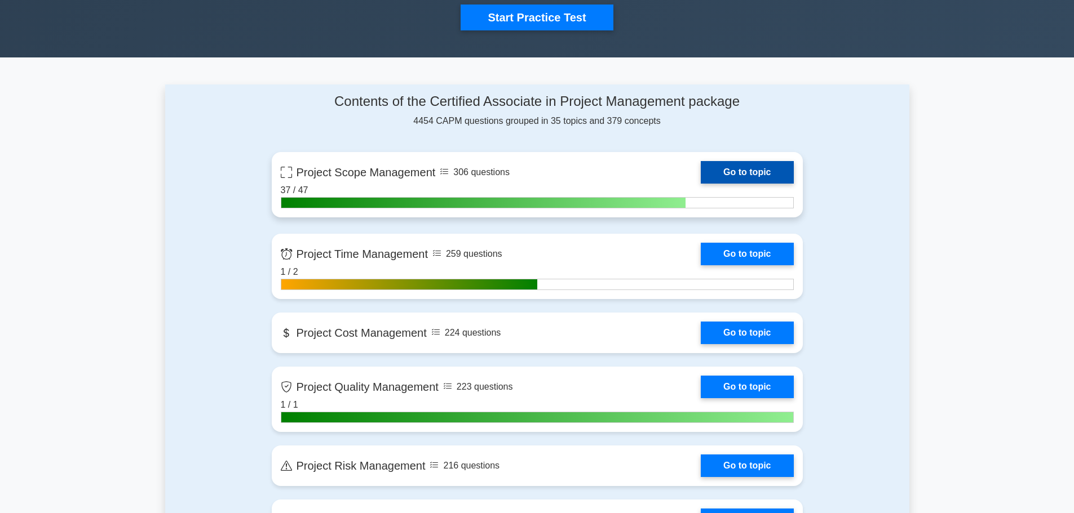
click at [726, 176] on link "Go to topic" at bounding box center [746, 172] width 92 height 23
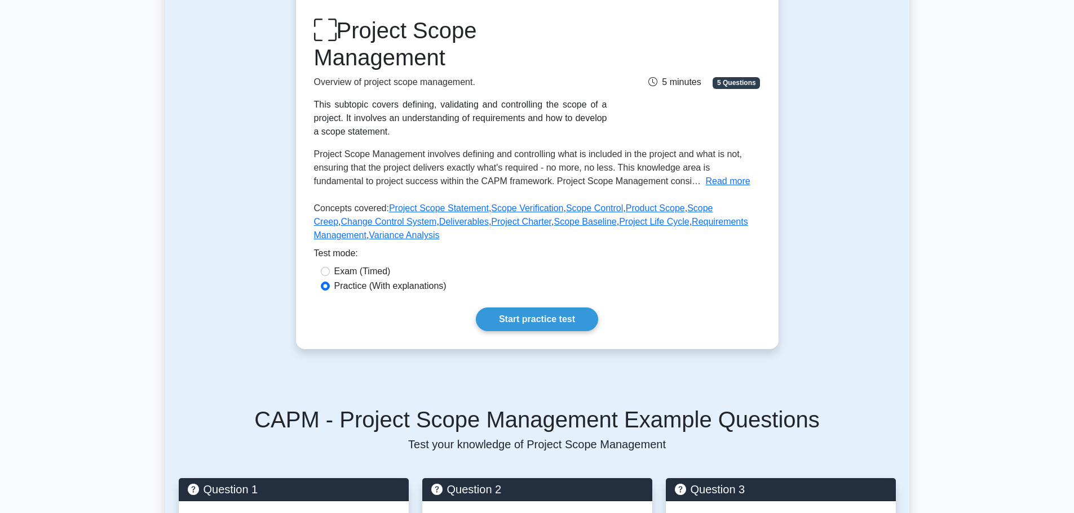
scroll to position [56, 0]
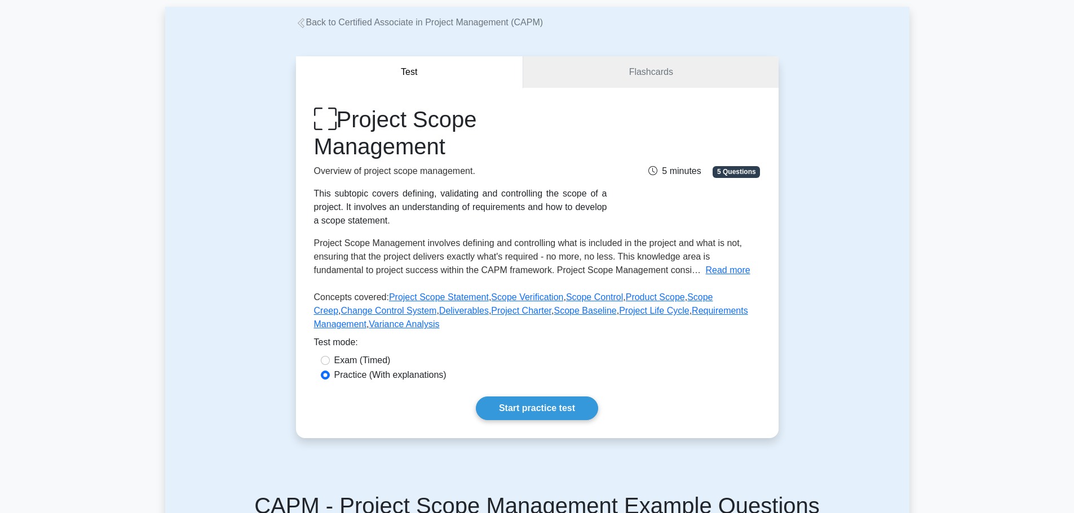
click at [323, 26] on link "Back to Certified Associate in Project Management (CAPM)" at bounding box center [419, 22] width 247 height 10
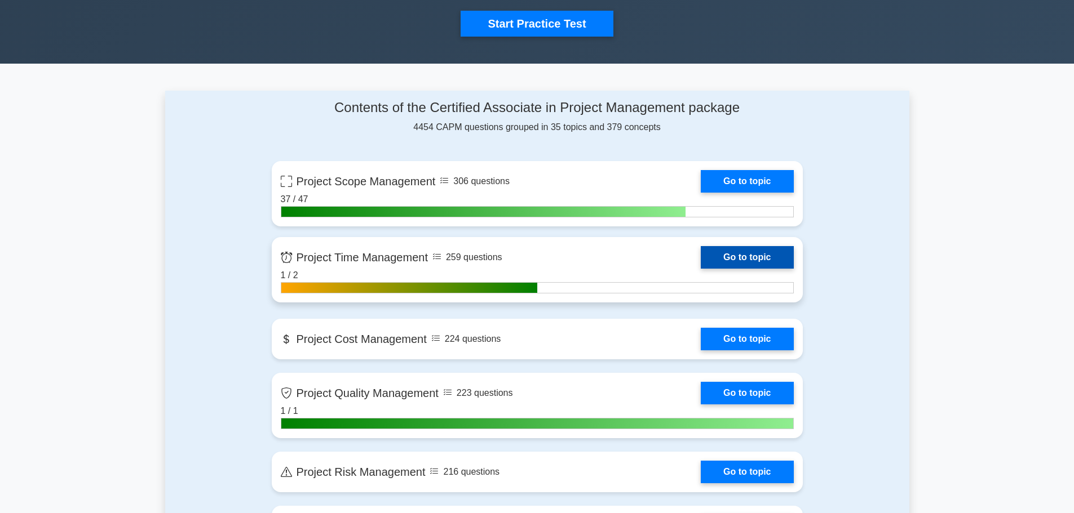
scroll to position [394, 0]
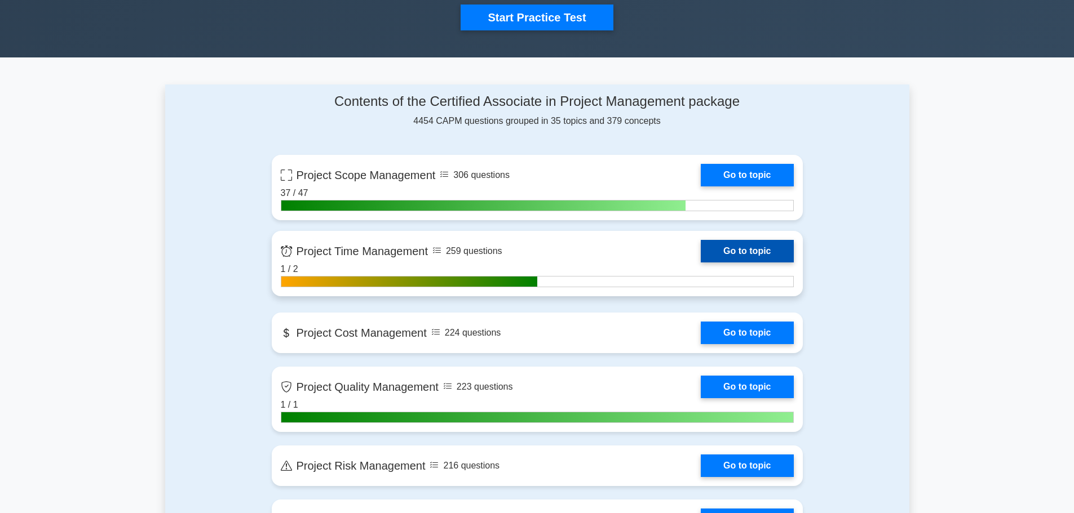
click at [713, 250] on link "Go to topic" at bounding box center [746, 251] width 92 height 23
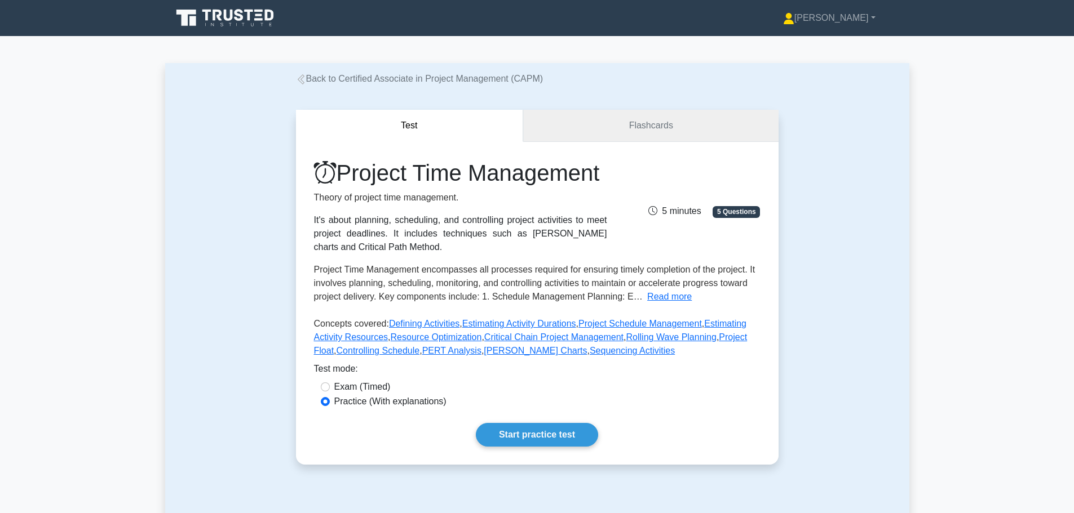
click at [602, 129] on link "Flashcards" at bounding box center [650, 126] width 255 height 32
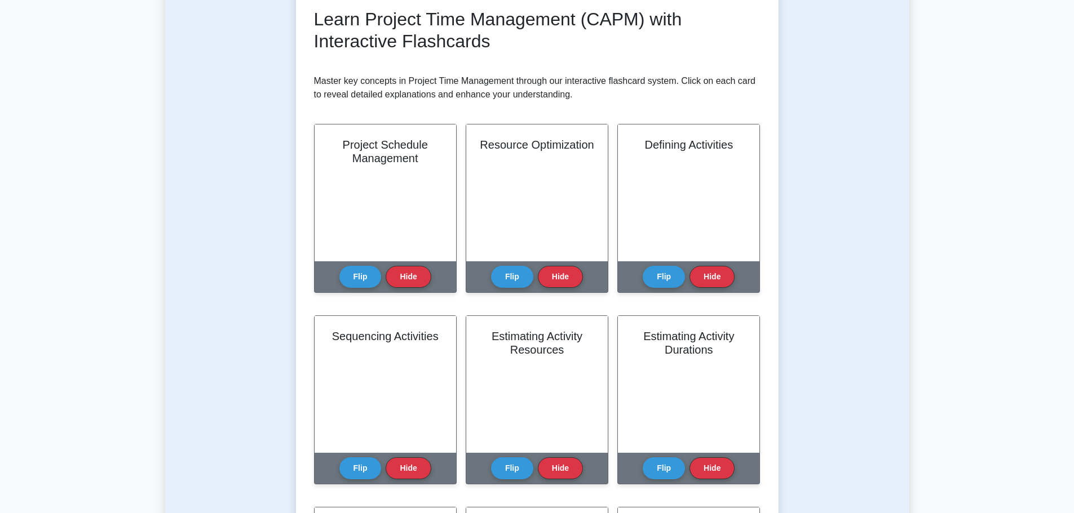
scroll to position [169, 0]
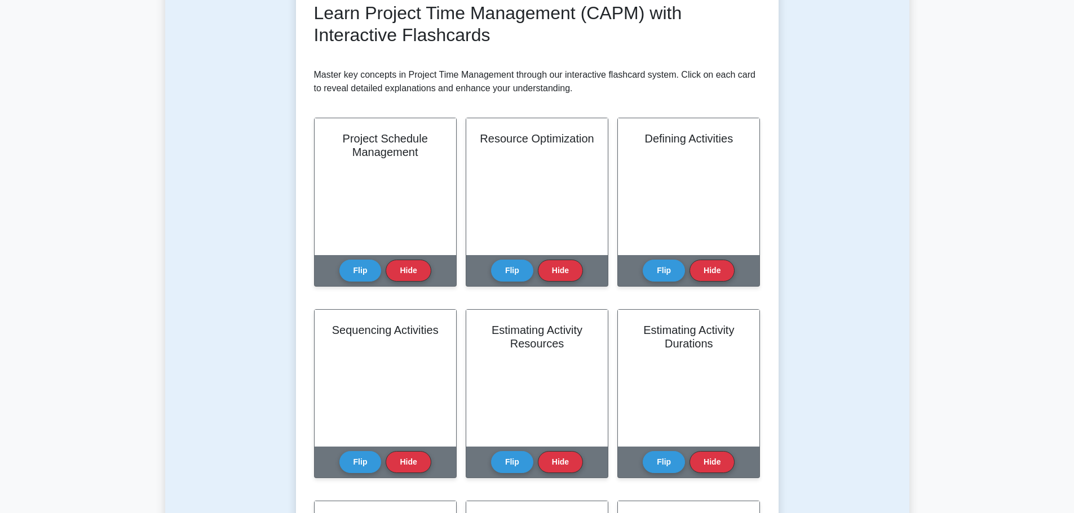
click at [218, 112] on div "Test Flashcards Learn Project Time Management (CAPM) with Interactive Flashcard…" at bounding box center [537, 423] width 744 height 1013
click at [174, 39] on div "Test Flashcards Learn Project Time Management (CAPM) with Interactive Flashcard…" at bounding box center [537, 423] width 744 height 1013
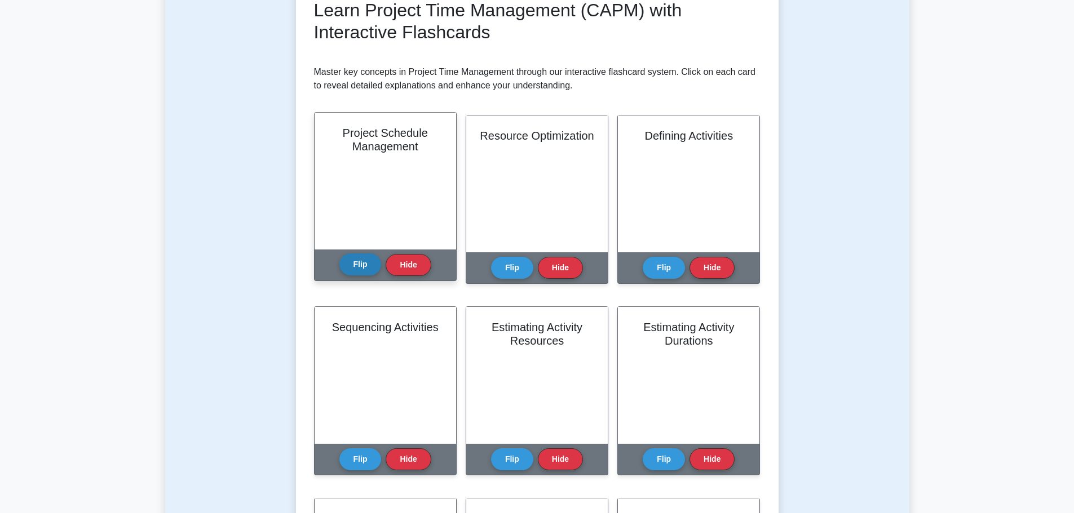
click at [371, 273] on button "Flip" at bounding box center [360, 265] width 42 height 22
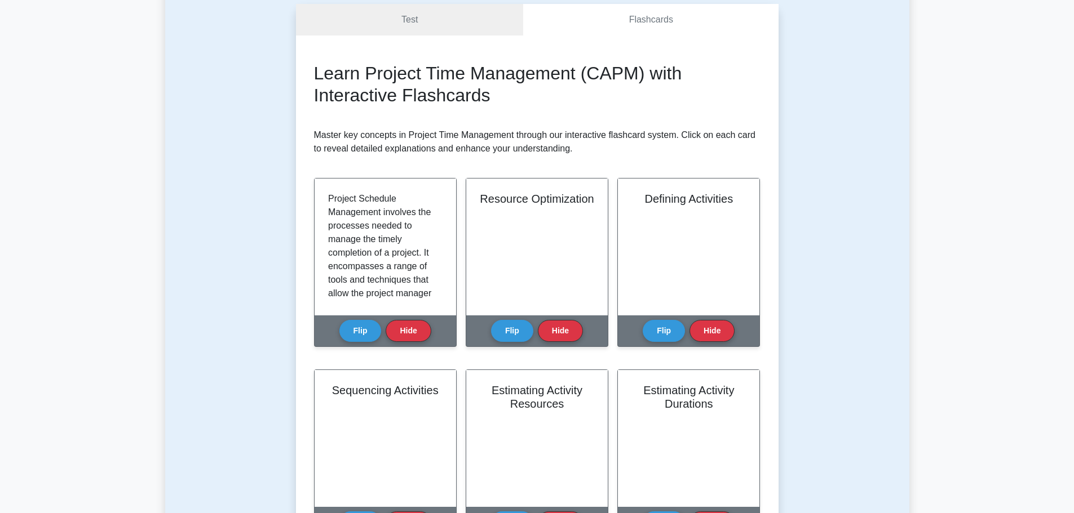
scroll to position [113, 0]
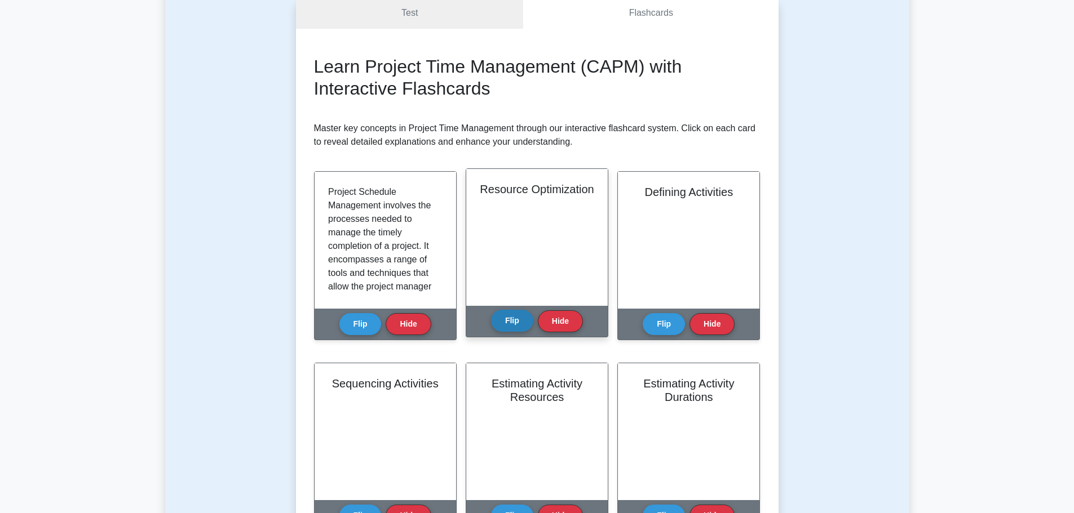
click at [516, 322] on button "Flip" at bounding box center [512, 321] width 42 height 22
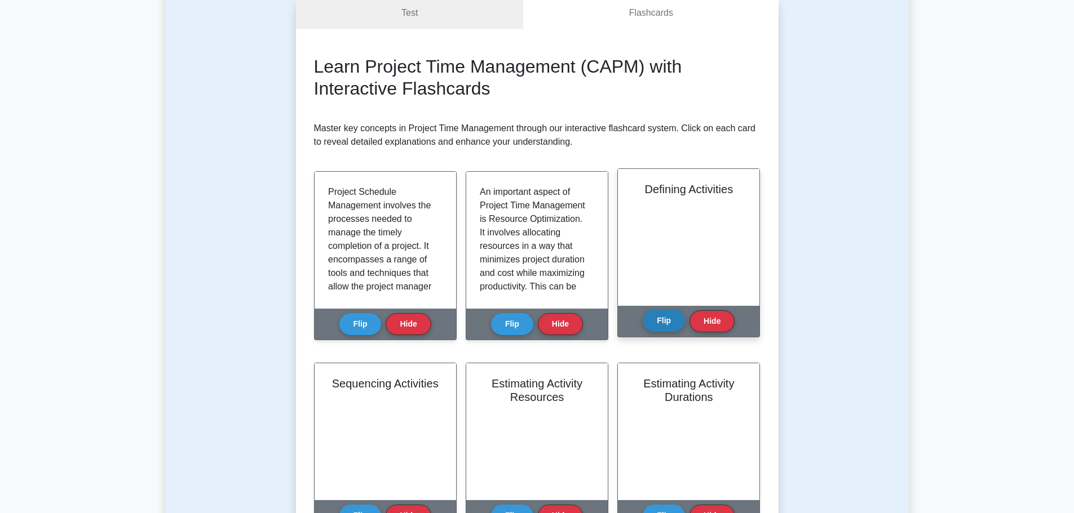
click at [660, 322] on button "Flip" at bounding box center [663, 321] width 42 height 22
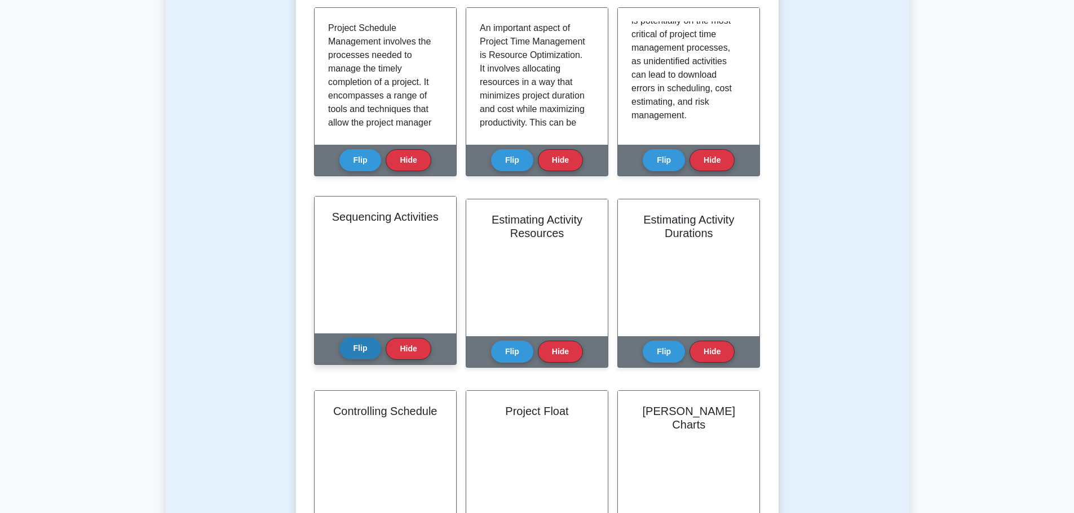
scroll to position [282, 0]
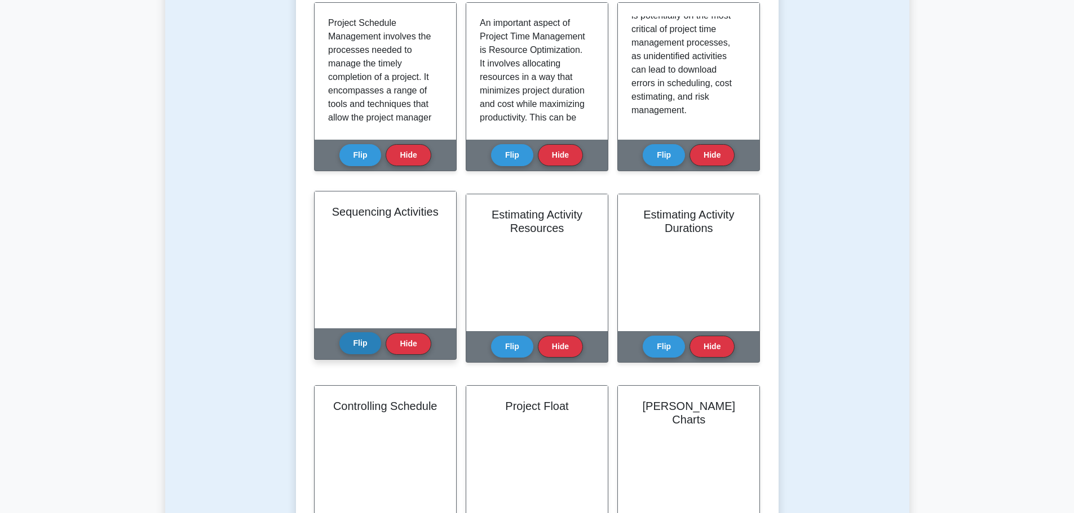
drag, startPoint x: 372, startPoint y: 339, endPoint x: 367, endPoint y: 345, distance: 8.0
click at [367, 344] on button "Flip" at bounding box center [360, 343] width 42 height 22
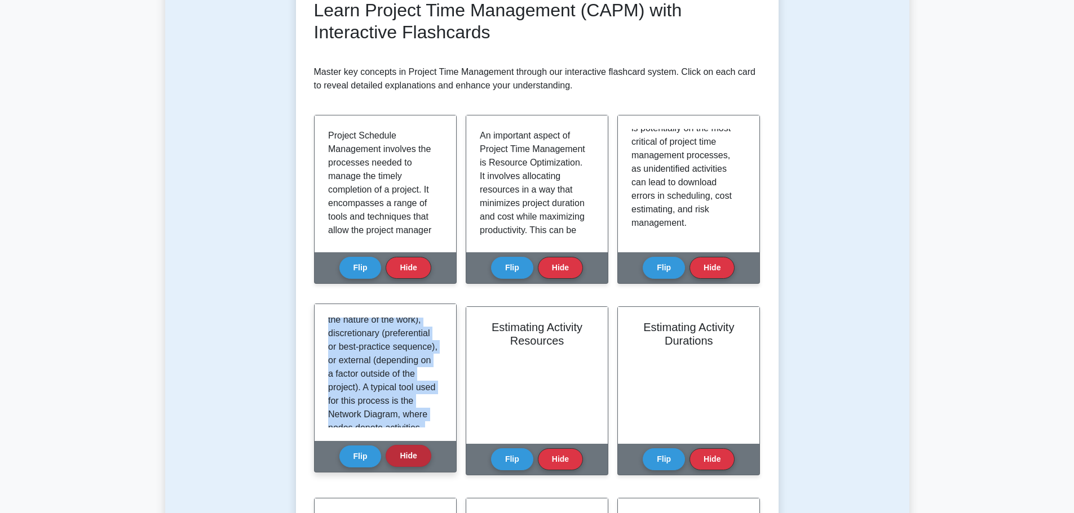
scroll to position [278, 0]
drag, startPoint x: 327, startPoint y: 321, endPoint x: 416, endPoint y: 447, distance: 154.2
click at [416, 449] on div "Sequencing Activities Flip Hide" at bounding box center [385, 388] width 143 height 169
copy div "Sequencing activities means identifying and mapping the relationships among the…"
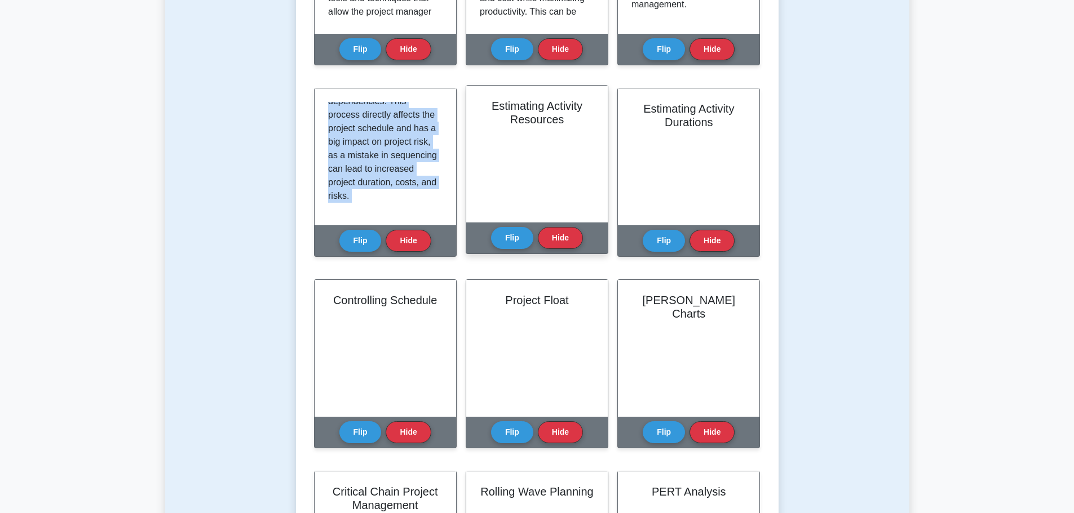
scroll to position [394, 0]
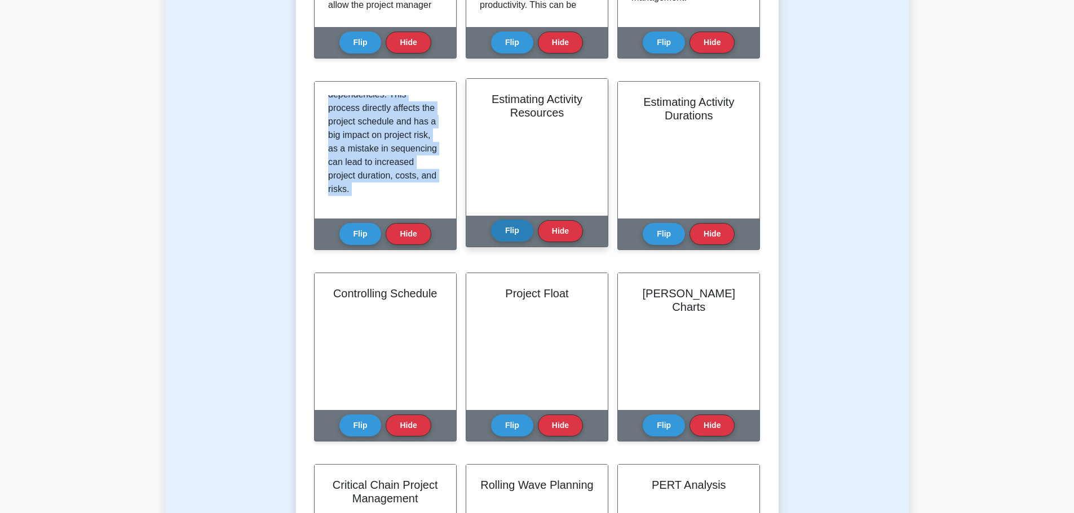
click at [519, 225] on button "Flip" at bounding box center [512, 231] width 42 height 22
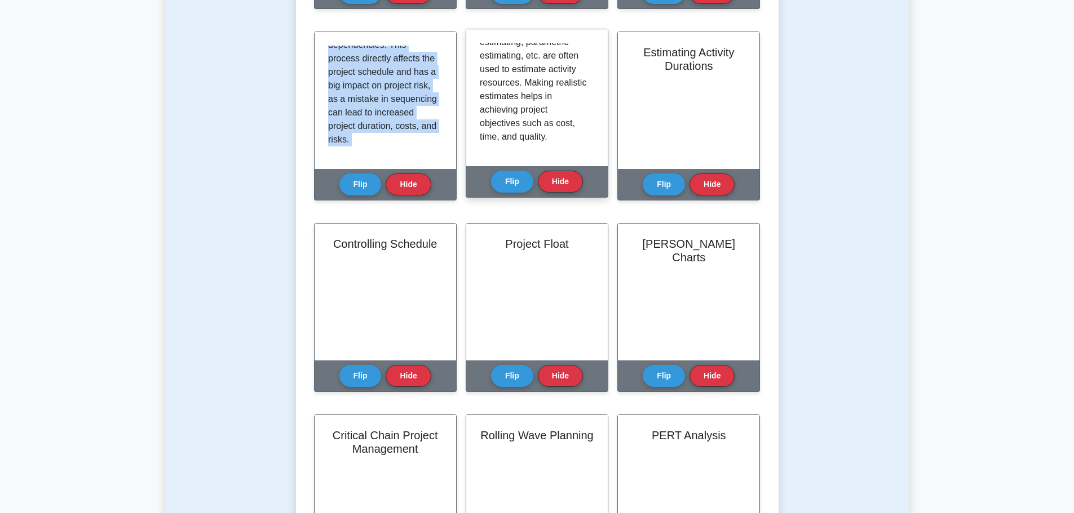
scroll to position [451, 0]
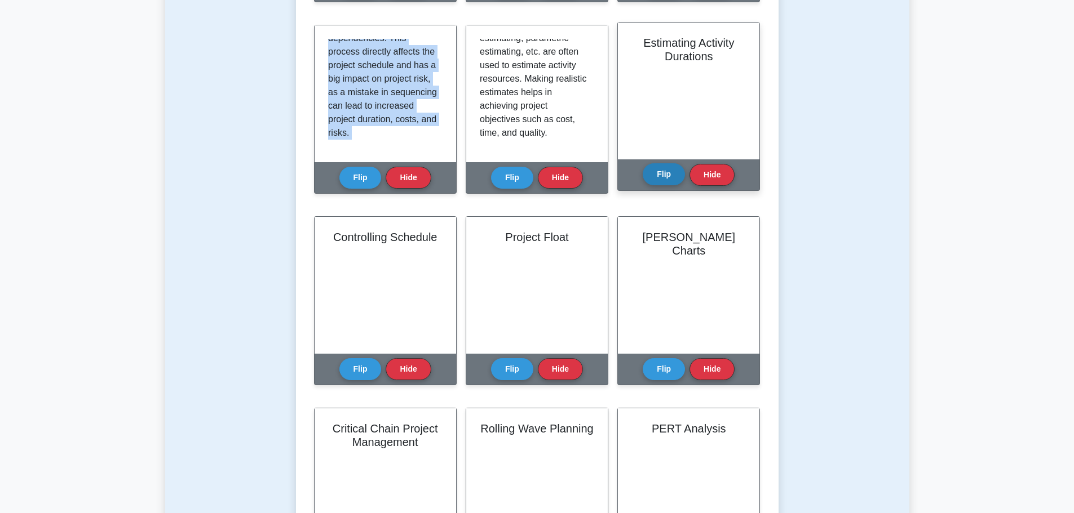
click at [660, 176] on button "Flip" at bounding box center [663, 174] width 42 height 22
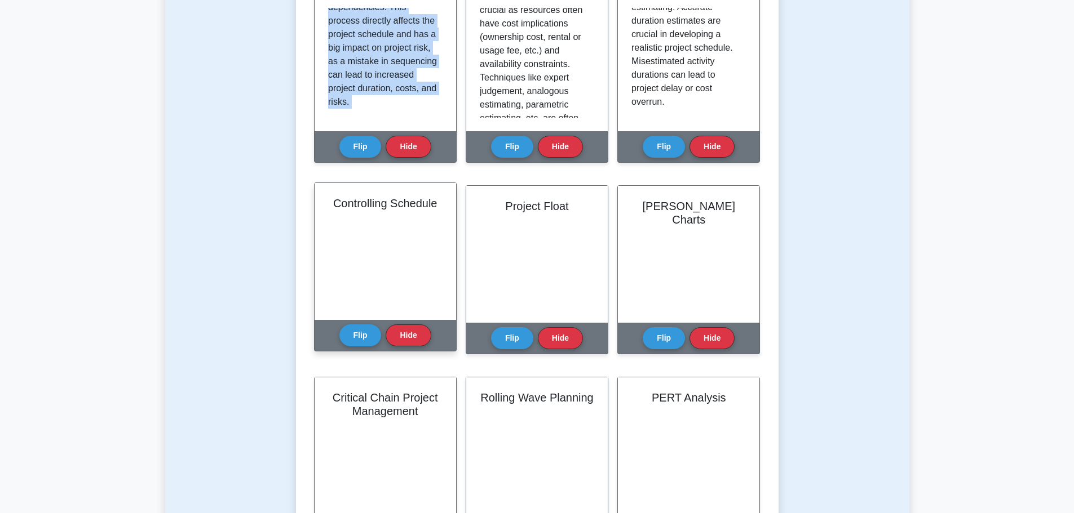
scroll to position [507, 0]
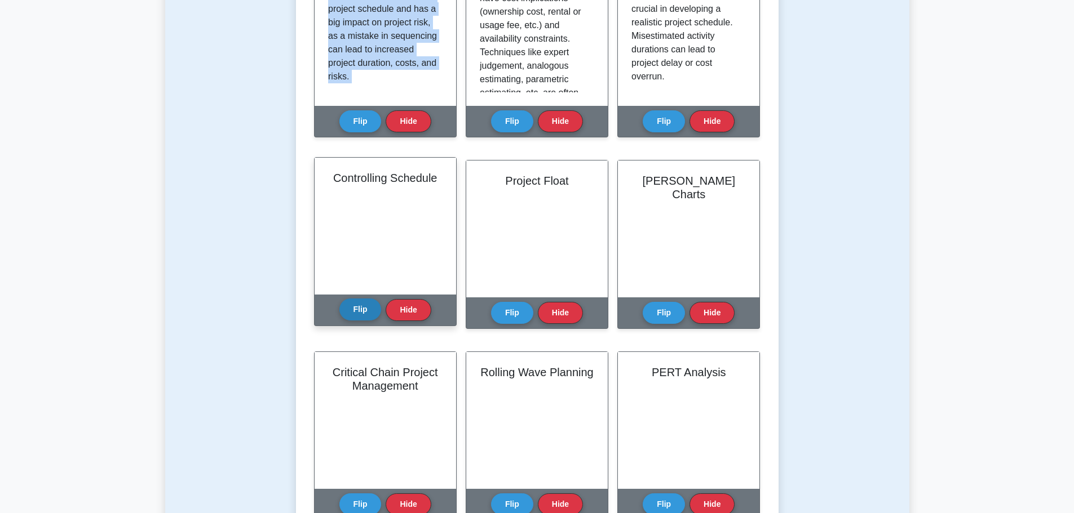
click at [356, 302] on button "Flip" at bounding box center [360, 310] width 42 height 22
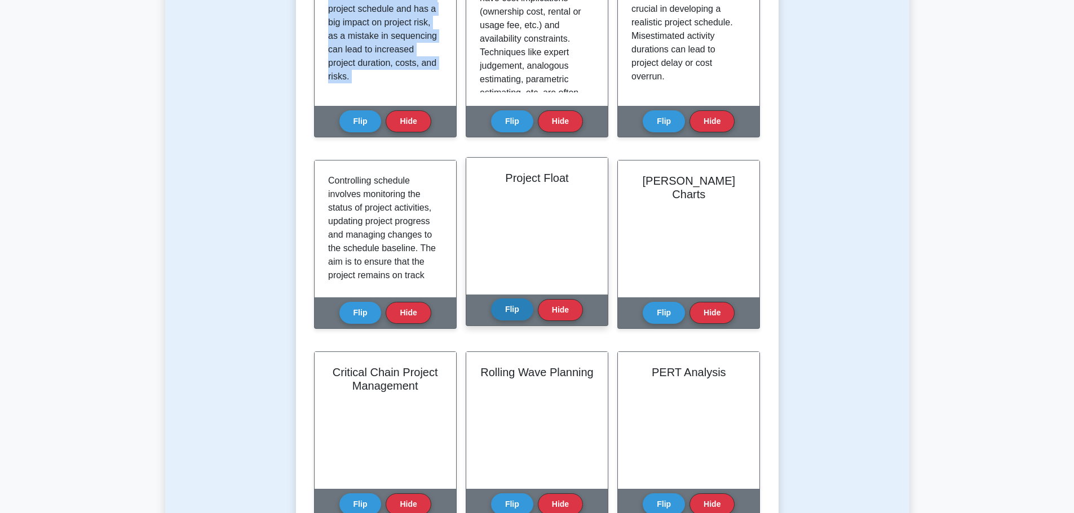
click at [511, 312] on button "Flip" at bounding box center [512, 310] width 42 height 22
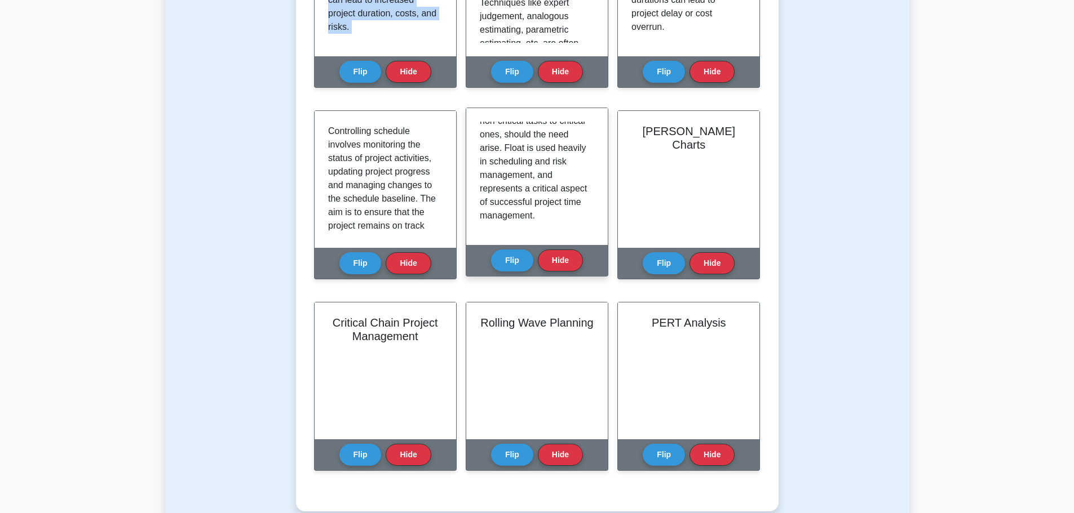
scroll to position [564, 0]
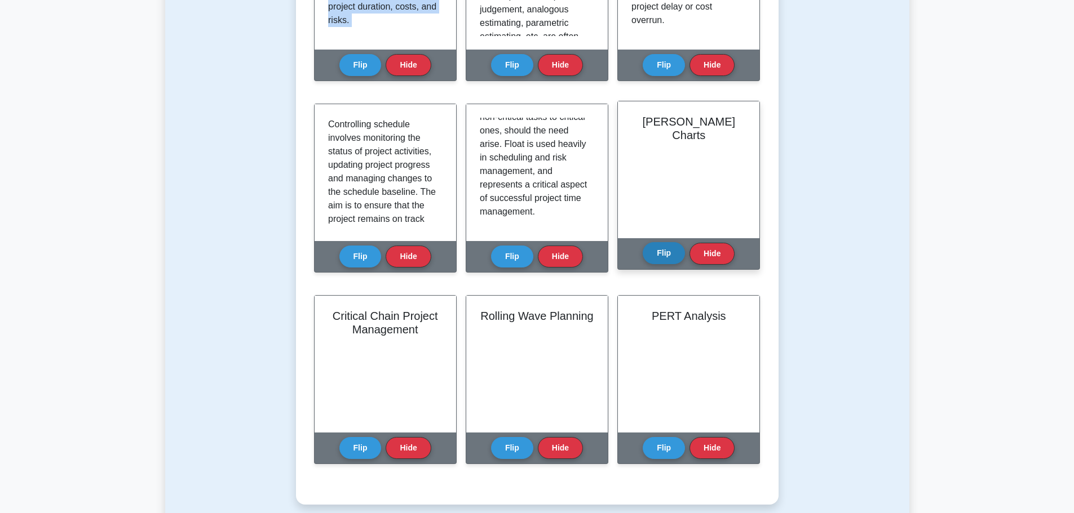
click at [650, 254] on button "Flip" at bounding box center [663, 253] width 42 height 22
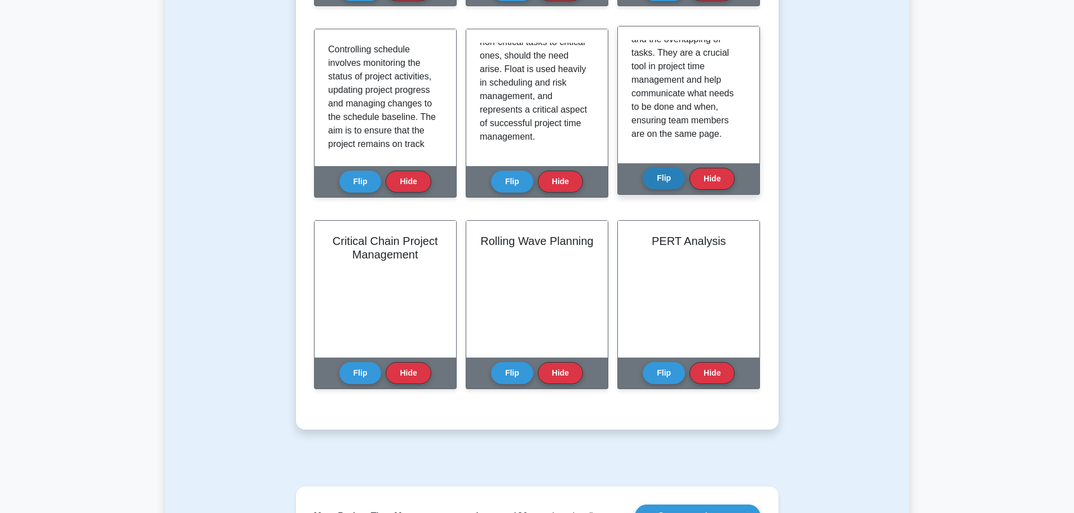
scroll to position [676, 0]
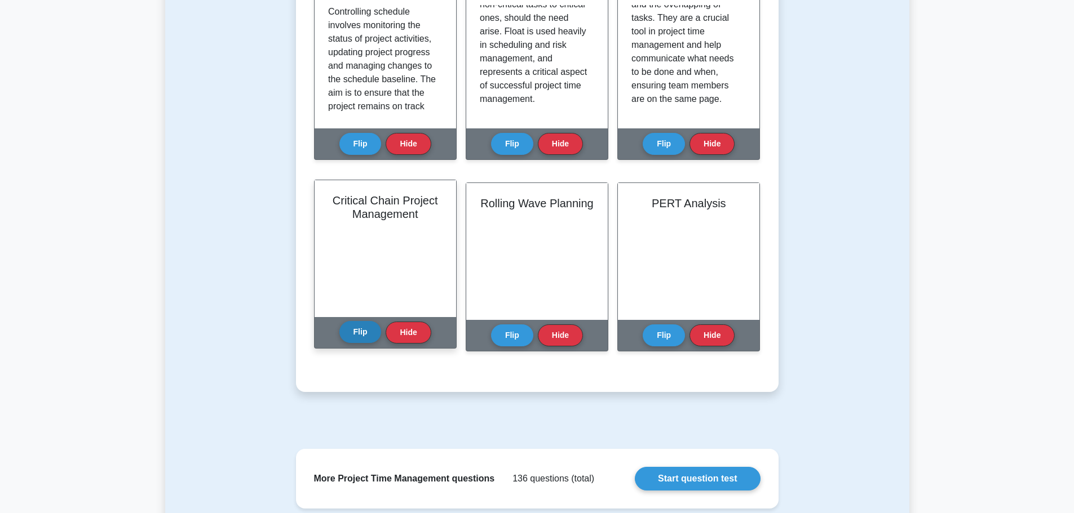
click at [364, 325] on button "Flip" at bounding box center [360, 332] width 42 height 22
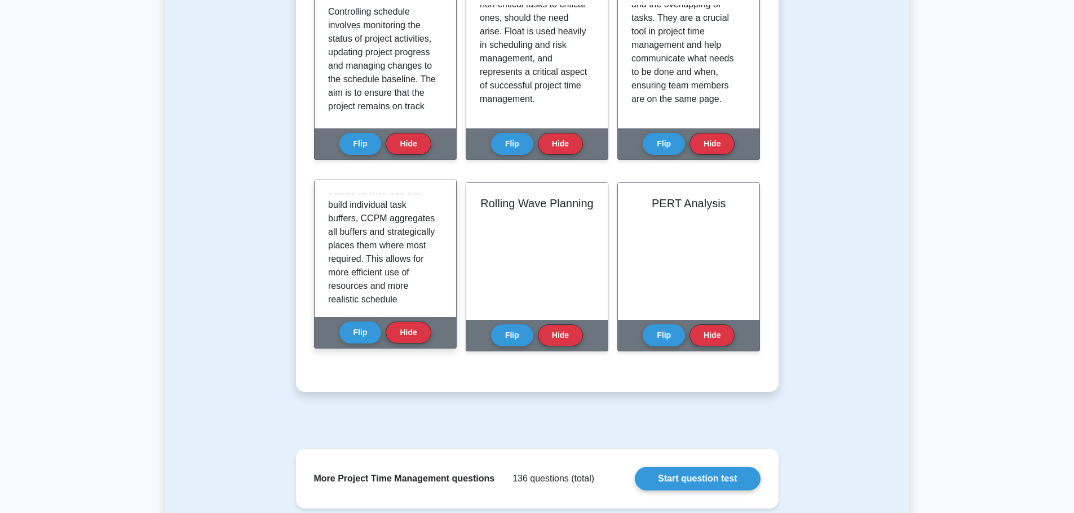
scroll to position [251, 0]
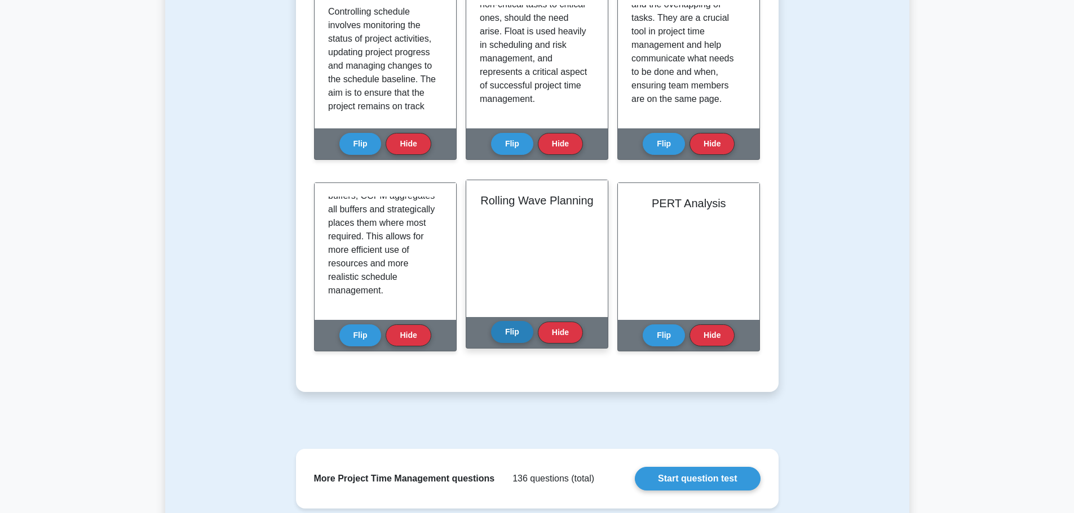
click at [511, 339] on button "Flip" at bounding box center [512, 332] width 42 height 22
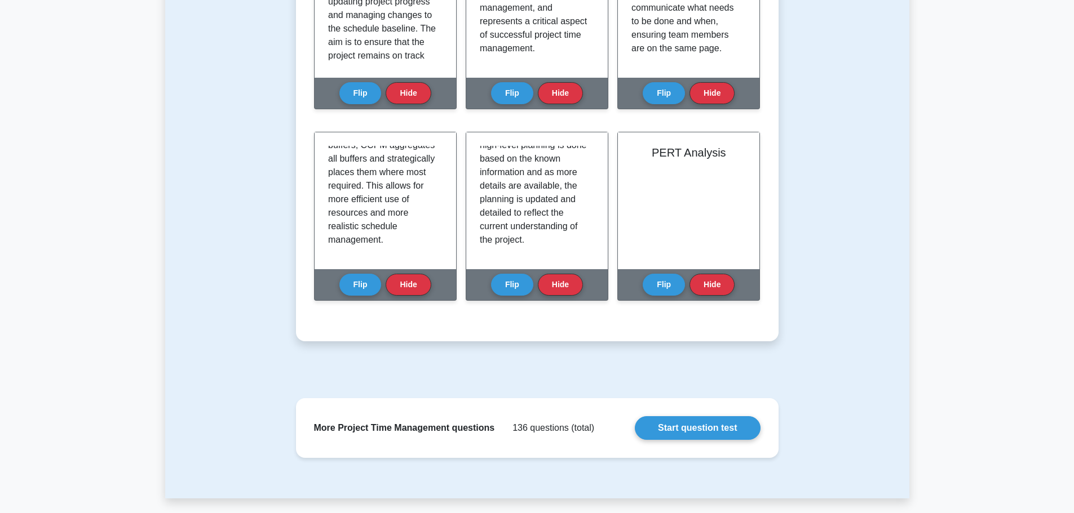
scroll to position [733, 0]
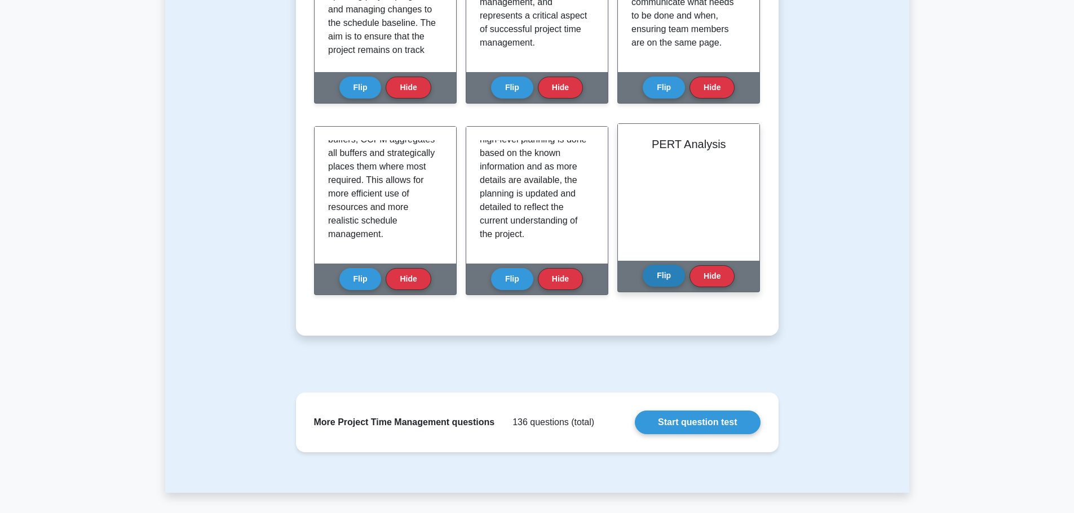
click at [657, 280] on button "Flip" at bounding box center [663, 276] width 42 height 22
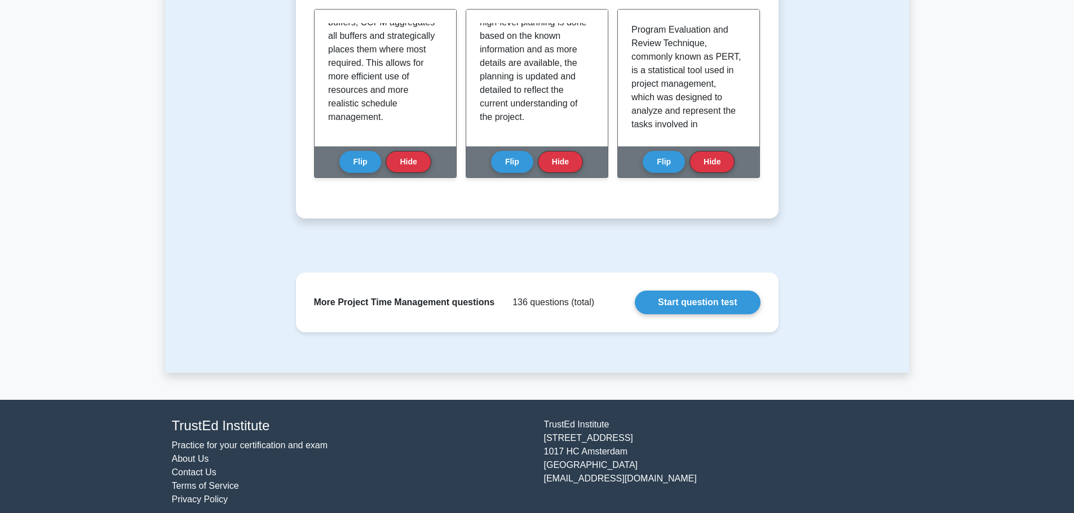
scroll to position [864, 0]
